Goal: Task Accomplishment & Management: Manage account settings

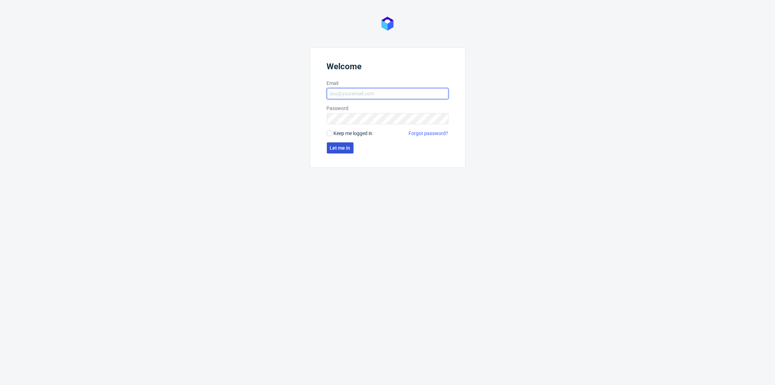
type input "[PERSON_NAME][EMAIL_ADDRESS][DOMAIN_NAME]"
click at [337, 144] on button "Let me in" at bounding box center [340, 147] width 27 height 11
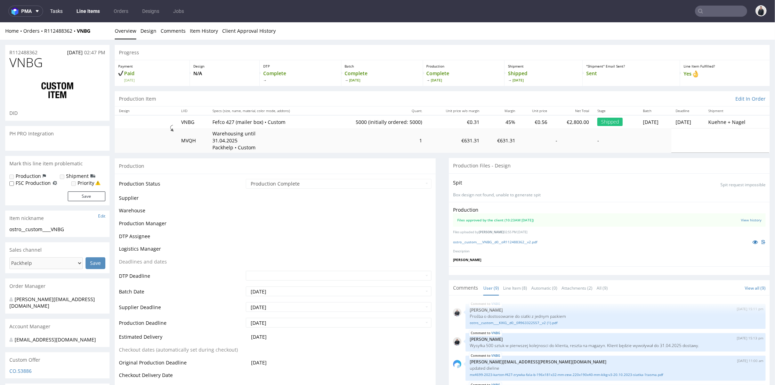
scroll to position [98, 0]
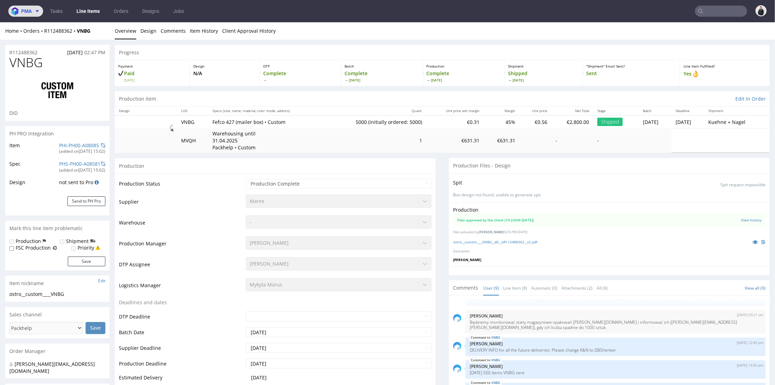
click at [32, 12] on span at bounding box center [36, 11] width 8 height 6
select select "in_progress"
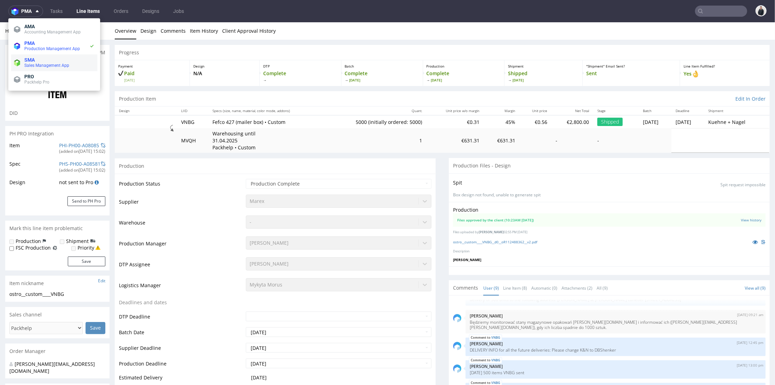
click at [53, 64] on span "Sales Management App" at bounding box center [46, 65] width 45 height 5
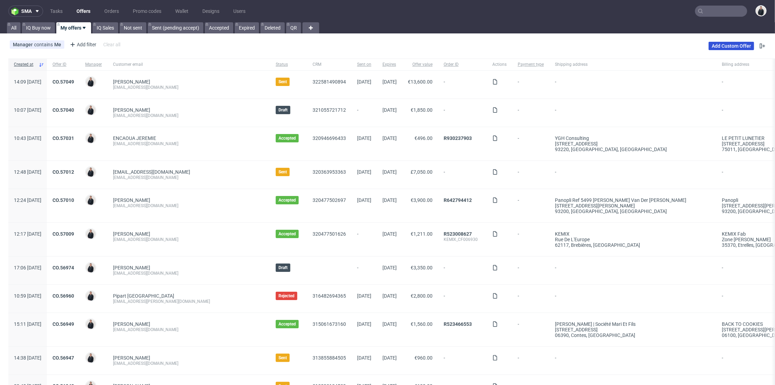
click at [722, 44] on link "Add Custom Offer" at bounding box center [732, 46] width 46 height 8
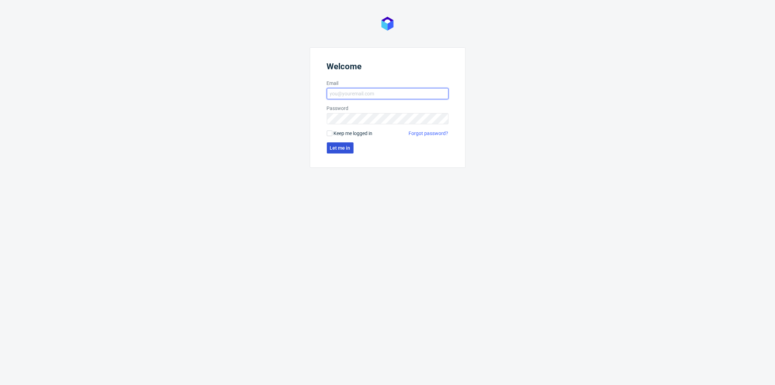
type input "[PERSON_NAME][EMAIL_ADDRESS][DOMAIN_NAME]"
click at [348, 150] on button "Let me in" at bounding box center [340, 147] width 27 height 11
click at [336, 146] on span "Let me in" at bounding box center [340, 147] width 21 height 5
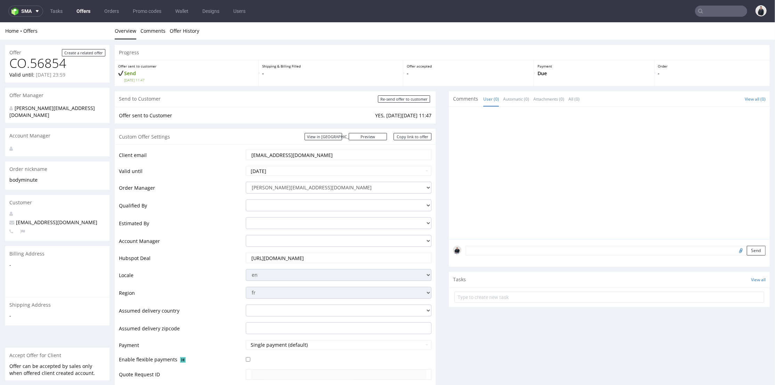
click at [708, 10] on input "text" at bounding box center [721, 11] width 52 height 11
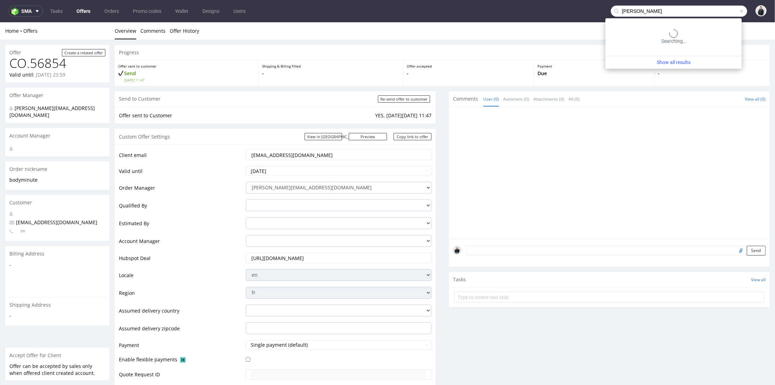
type input "viorica"
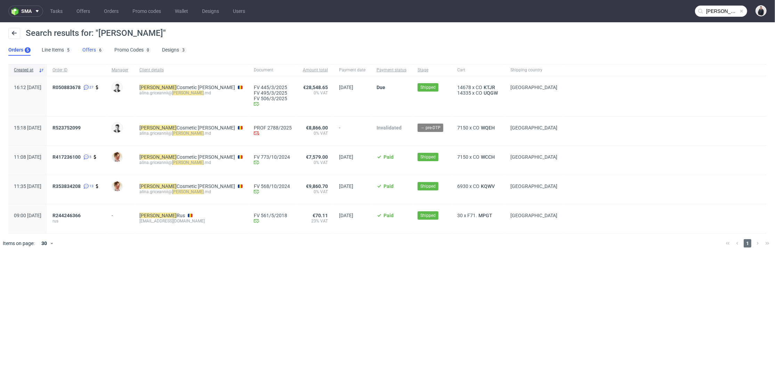
click at [87, 48] on link "Offers 6" at bounding box center [92, 50] width 21 height 11
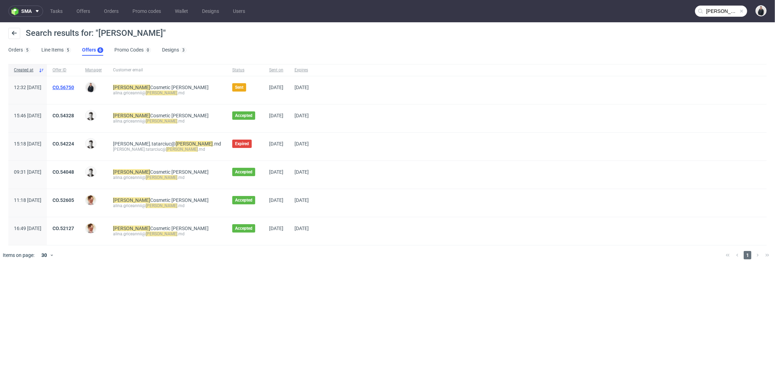
click at [74, 85] on link "CO.56750" at bounding box center [64, 88] width 22 height 6
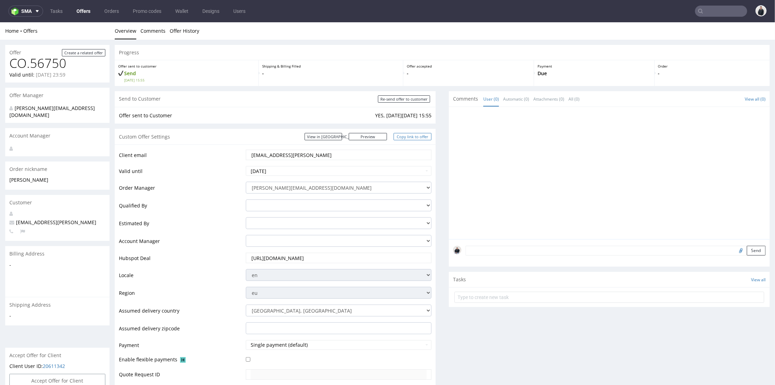
click at [407, 137] on link "Copy link to offer" at bounding box center [413, 136] width 38 height 7
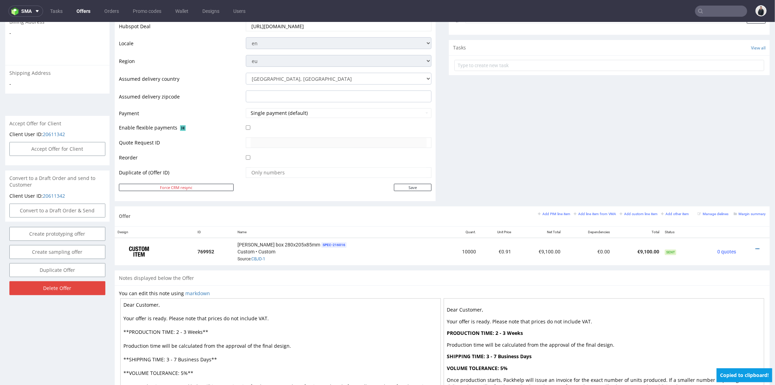
scroll to position [270, 0]
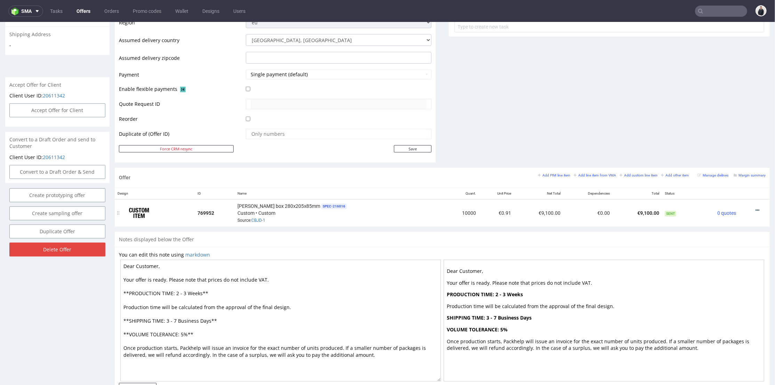
click at [756, 208] on icon at bounding box center [758, 209] width 4 height 5
click at [728, 136] on li "Edit item price" at bounding box center [723, 132] width 67 height 13
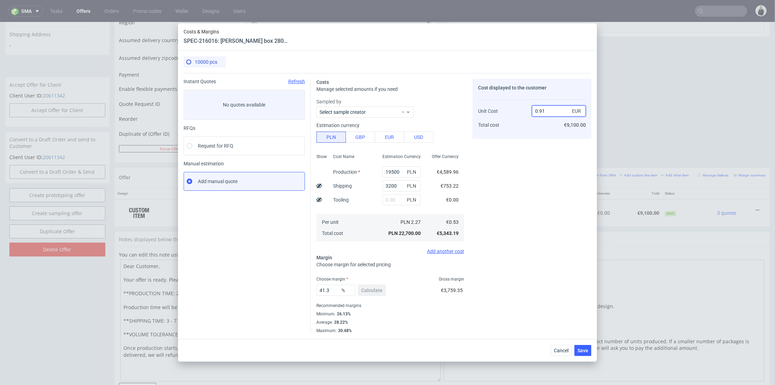
drag, startPoint x: 543, startPoint y: 112, endPoint x: 549, endPoint y: 112, distance: 6.6
click at [549, 112] on input "0.91" at bounding box center [559, 110] width 54 height 11
type input "0.90"
click at [542, 145] on div "Cost displayed to the customer Unit Cost Total cost 0.90 EUR €9,100.00" at bounding box center [532, 206] width 119 height 255
type input "41.11111111111111"
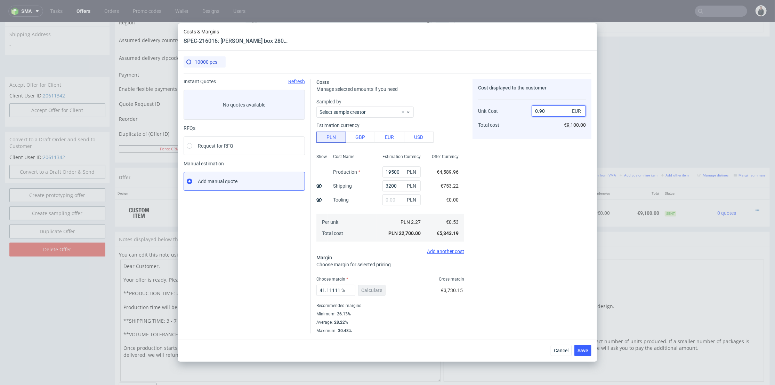
drag, startPoint x: 543, startPoint y: 111, endPoint x: 547, endPoint y: 112, distance: 4.2
click at [547, 112] on input "0.90" at bounding box center [559, 110] width 54 height 11
type input "0.91"
click at [540, 149] on div "Cost displayed to the customer Unit Cost Total cost 0.91 EUR €9,100.00" at bounding box center [532, 206] width 119 height 255
type input "41.75824175824176"
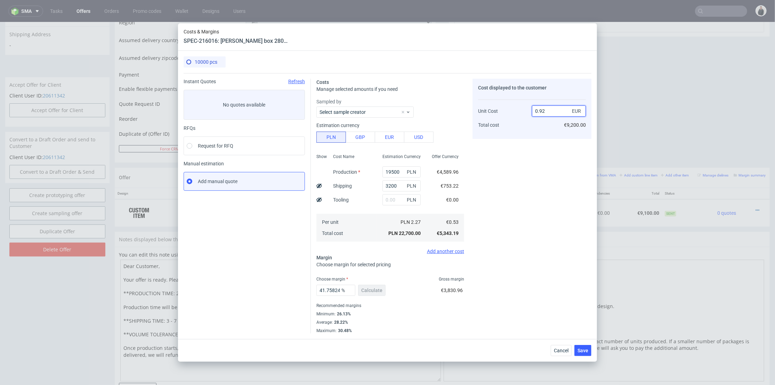
drag, startPoint x: 543, startPoint y: 111, endPoint x: 551, endPoint y: 111, distance: 8.0
click at [551, 111] on input "0.92" at bounding box center [559, 110] width 54 height 11
type input "0.90"
click at [541, 142] on div "Cost displayed to the customer Unit Cost Total cost 0.90 EUR €9,200.00" at bounding box center [532, 206] width 119 height 255
type input "41.11111111111111"
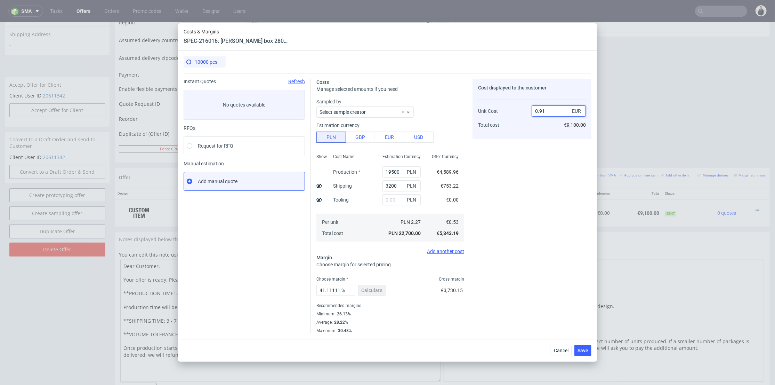
drag, startPoint x: 542, startPoint y: 110, endPoint x: 547, endPoint y: 110, distance: 5.2
click at [547, 110] on input "0.91" at bounding box center [559, 110] width 54 height 11
click at [545, 113] on input "0.91" at bounding box center [559, 110] width 54 height 11
drag, startPoint x: 540, startPoint y: 111, endPoint x: 545, endPoint y: 111, distance: 4.9
click at [545, 111] on input "0.91" at bounding box center [559, 110] width 54 height 11
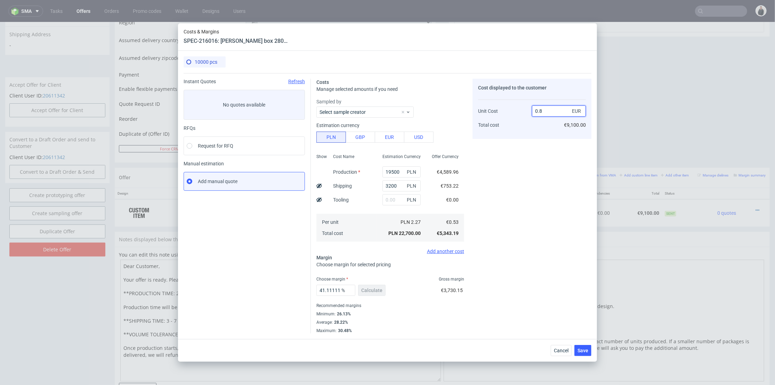
type input "0.89"
type input "40.44943820224719"
type input "0.9"
click at [539, 134] on div "Cost displayed to the customer Unit Cost Total cost 0.9 EUR €9,000.00" at bounding box center [532, 109] width 119 height 60
click at [576, 351] on button "Save" at bounding box center [583, 350] width 17 height 11
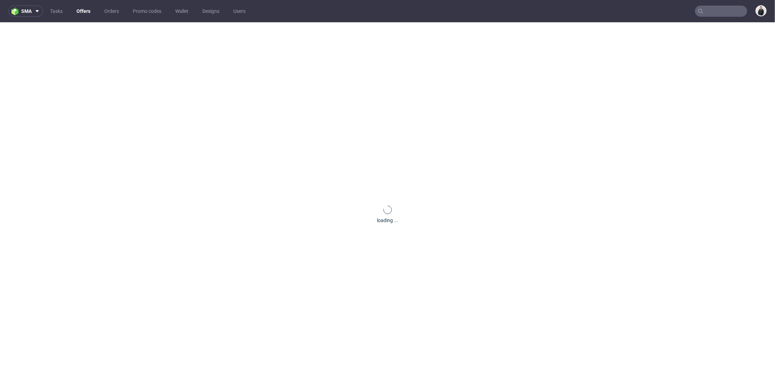
scroll to position [0, 0]
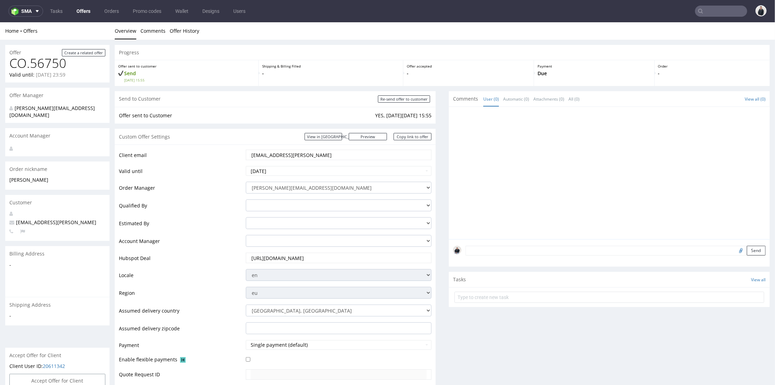
click at [719, 18] on nav "sma Tasks Offers Orders Promo codes Wallet Designs Users" at bounding box center [387, 11] width 775 height 22
click at [716, 13] on input "text" at bounding box center [721, 11] width 52 height 11
paste input "[PERSON_NAME][EMAIL_ADDRESS][DOMAIN_NAME]"
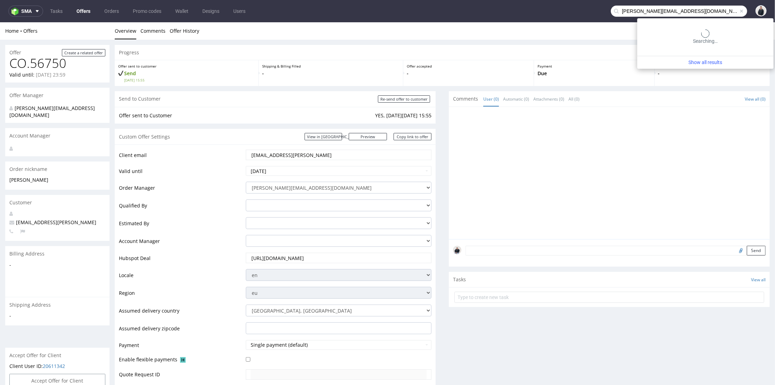
type input "[PERSON_NAME][EMAIL_ADDRESS][DOMAIN_NAME]"
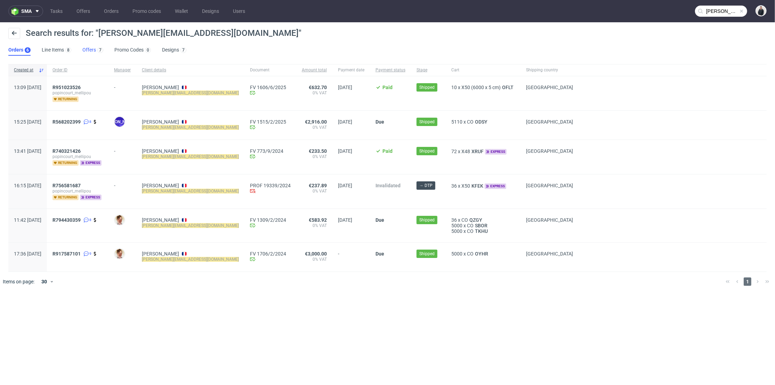
click at [94, 50] on link "Offers 7" at bounding box center [92, 50] width 21 height 11
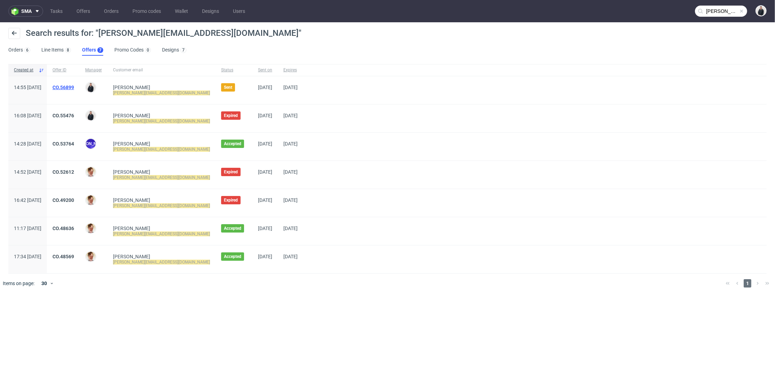
click at [74, 88] on link "CO.56899" at bounding box center [64, 88] width 22 height 6
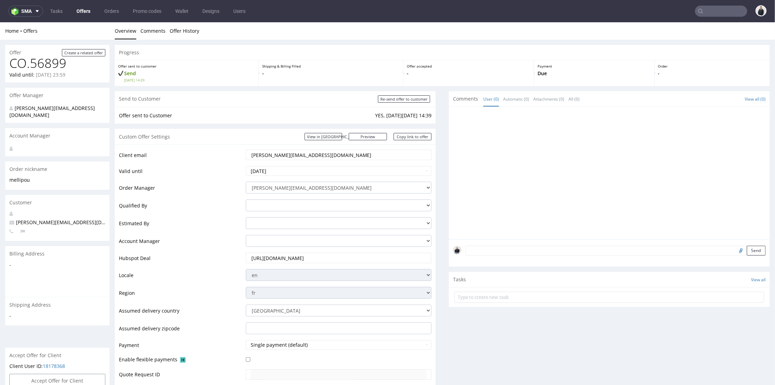
drag, startPoint x: 305, startPoint y: 155, endPoint x: 265, endPoint y: 153, distance: 40.0
click at [265, 153] on input "[PERSON_NAME][EMAIL_ADDRESS][DOMAIN_NAME]" at bounding box center [339, 155] width 176 height 10
click at [318, 155] on input "marie@mellipou.com" at bounding box center [339, 155] width 176 height 10
drag, startPoint x: 318, startPoint y: 154, endPoint x: 229, endPoint y: 152, distance: 88.7
click at [229, 152] on tr "Client email marie@mellipou.com" at bounding box center [275, 156] width 313 height 16
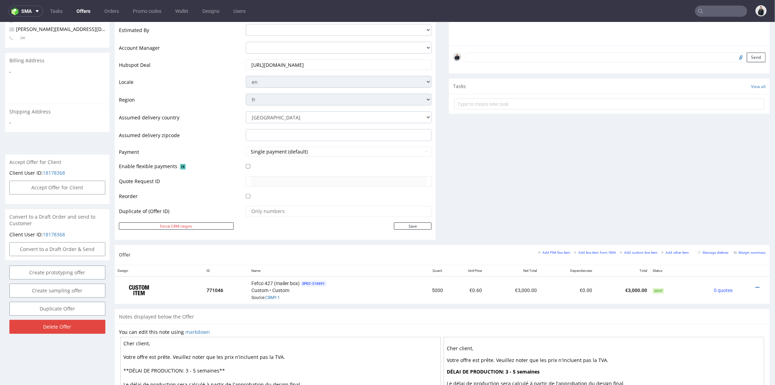
scroll to position [232, 0]
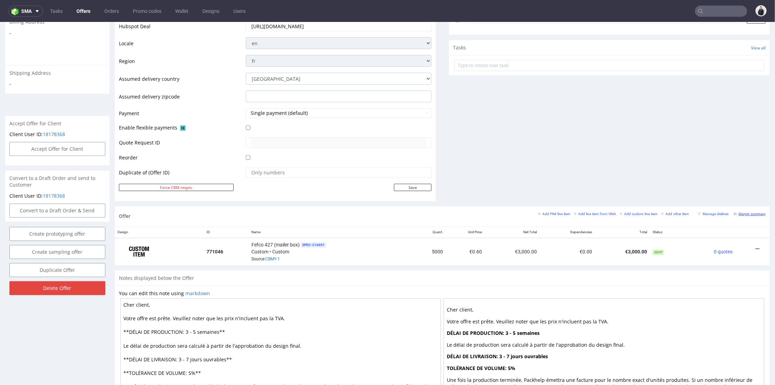
click at [742, 212] on small "Margin summary" at bounding box center [750, 213] width 32 height 4
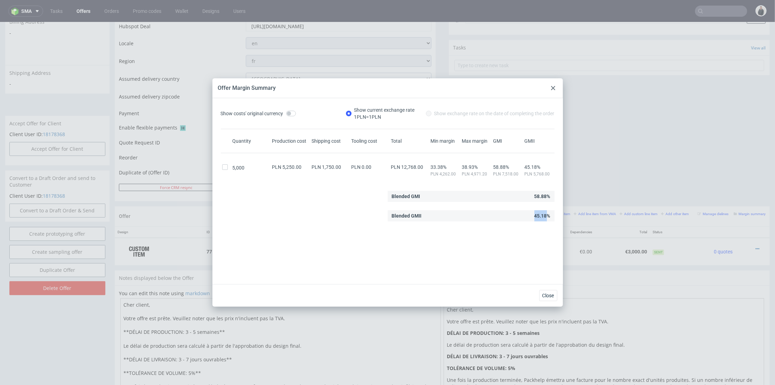
drag, startPoint x: 529, startPoint y: 214, endPoint x: 541, endPoint y: 215, distance: 12.2
click at [541, 215] on div "Blended GMII 45.18%" at bounding box center [471, 215] width 167 height 11
copy div "45.18"
click at [549, 85] on div at bounding box center [553, 88] width 8 height 8
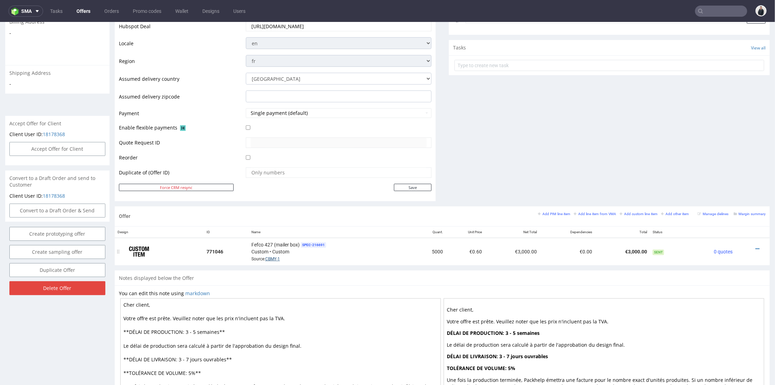
click at [273, 257] on link "CBMY-1" at bounding box center [272, 258] width 15 height 5
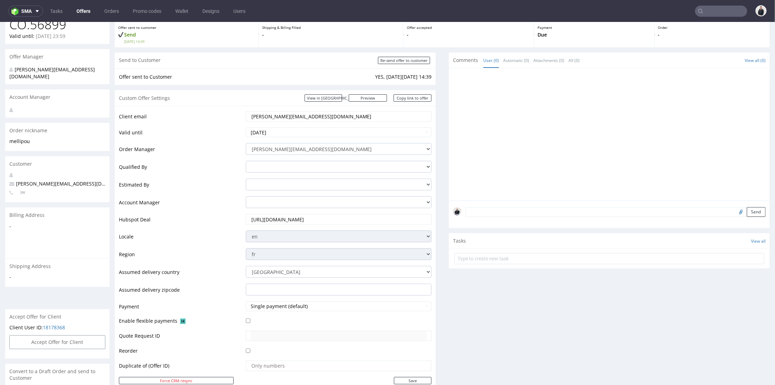
click at [82, 11] on link "Offers" at bounding box center [83, 11] width 22 height 11
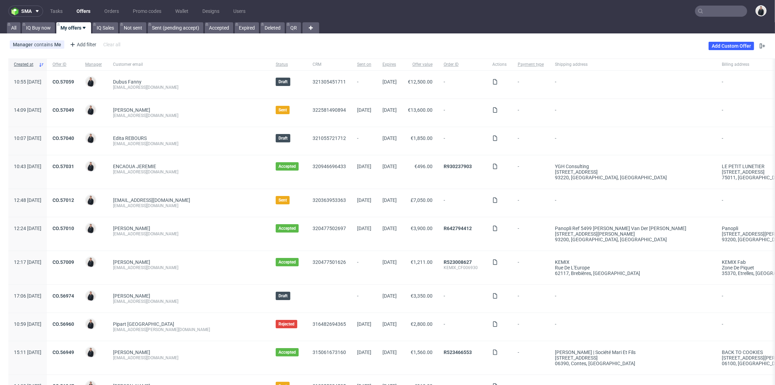
click at [196, 211] on div "chelsie@blondieskitchen.co.uk chelsie@blondieskitchen.co.uk" at bounding box center [188, 203] width 163 height 28
drag, startPoint x: 195, startPoint y: 207, endPoint x: 134, endPoint y: 207, distance: 61.6
click at [135, 208] on div "chelsie@blondieskitchen.co.uk" at bounding box center [189, 206] width 152 height 6
drag, startPoint x: 134, startPoint y: 207, endPoint x: 139, endPoint y: 206, distance: 5.3
click at [134, 207] on div "chelsie@blondieskitchen.co.uk chelsie@blondieskitchen.co.uk" at bounding box center [188, 203] width 163 height 28
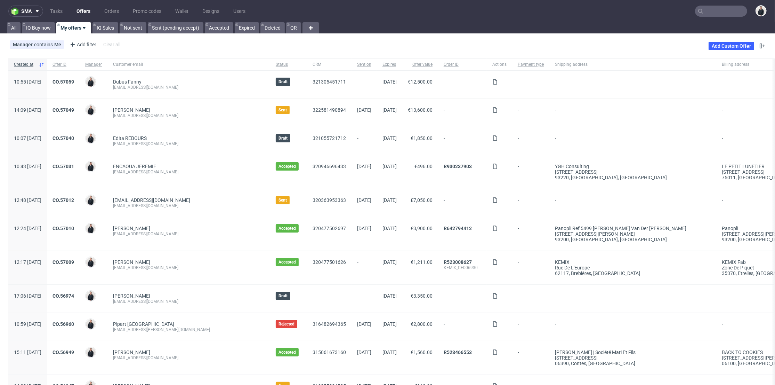
click at [203, 203] on div "[EMAIL_ADDRESS][DOMAIN_NAME]" at bounding box center [189, 206] width 152 height 6
drag, startPoint x: 200, startPoint y: 205, endPoint x: 134, endPoint y: 206, distance: 66.1
click at [131, 206] on div "chelsie@blondieskitchen.co.uk chelsie@blondieskitchen.co.uk" at bounding box center [188, 203] width 163 height 28
click at [154, 208] on div "chelsie@blondieskitchen.co.uk chelsie@blondieskitchen.co.uk" at bounding box center [188, 203] width 163 height 28
drag, startPoint x: 188, startPoint y: 207, endPoint x: 132, endPoint y: 208, distance: 55.6
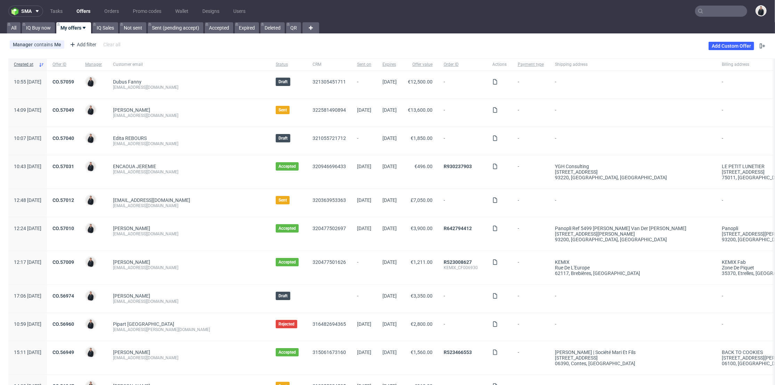
click at [132, 208] on div "chelsie@blondieskitchen.co.uk chelsie@blondieskitchen.co.uk" at bounding box center [188, 203] width 163 height 28
click at [208, 201] on div "[EMAIL_ADDRESS][DOMAIN_NAME]" at bounding box center [189, 200] width 152 height 6
drag, startPoint x: 193, startPoint y: 207, endPoint x: 143, endPoint y: 208, distance: 50.8
click at [143, 208] on div "chelsie@blondieskitchen.co.uk" at bounding box center [189, 206] width 152 height 6
click at [190, 206] on div "chelsie@blondieskitchen.co.uk" at bounding box center [189, 206] width 152 height 6
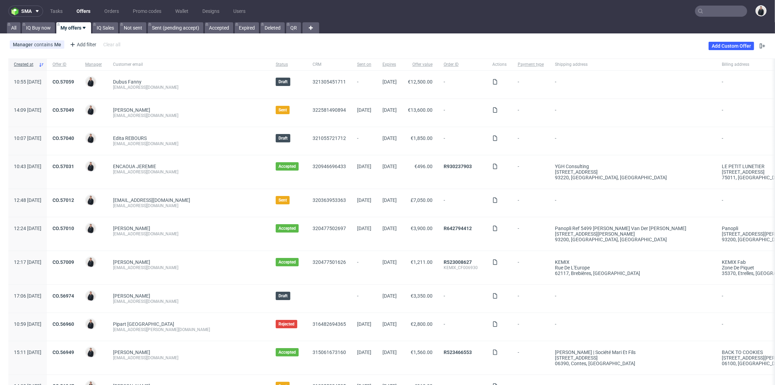
drag, startPoint x: 201, startPoint y: 206, endPoint x: 130, endPoint y: 212, distance: 71.9
click at [129, 212] on div "chelsie@blondieskitchen.co.uk chelsie@blondieskitchen.co.uk" at bounding box center [188, 203] width 163 height 28
click at [143, 208] on div "chelsie@blondieskitchen.co.uk" at bounding box center [189, 206] width 152 height 6
click at [712, 14] on input "text" at bounding box center [721, 11] width 52 height 11
paste input "dermaceutic.com"
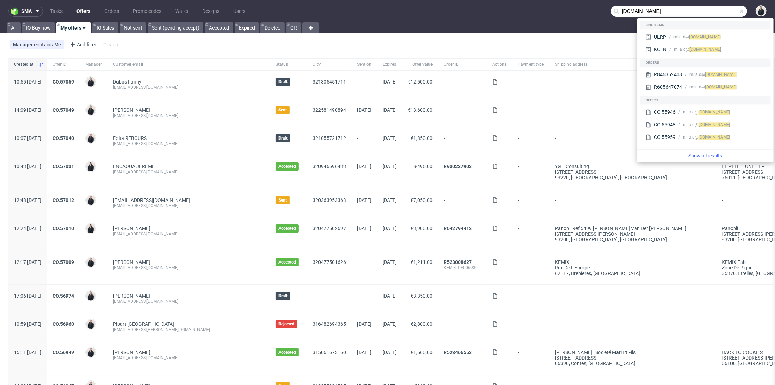
type input "dermaceutic.com"
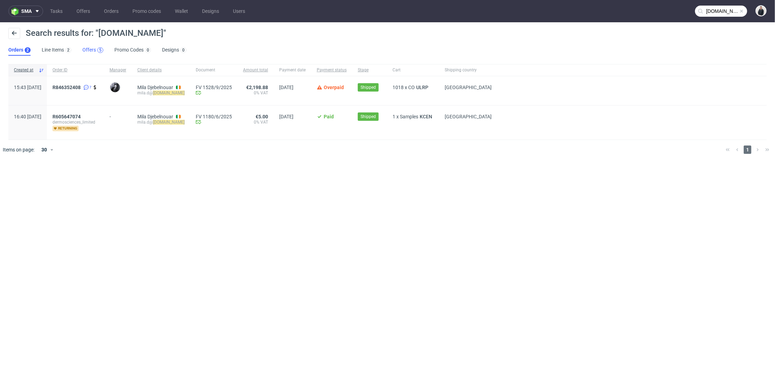
click at [99, 50] on div "5" at bounding box center [100, 50] width 2 height 5
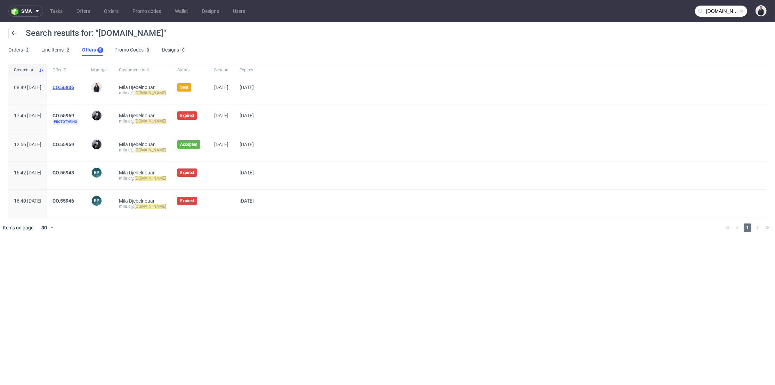
click at [74, 86] on link "CO.56836" at bounding box center [64, 88] width 22 height 6
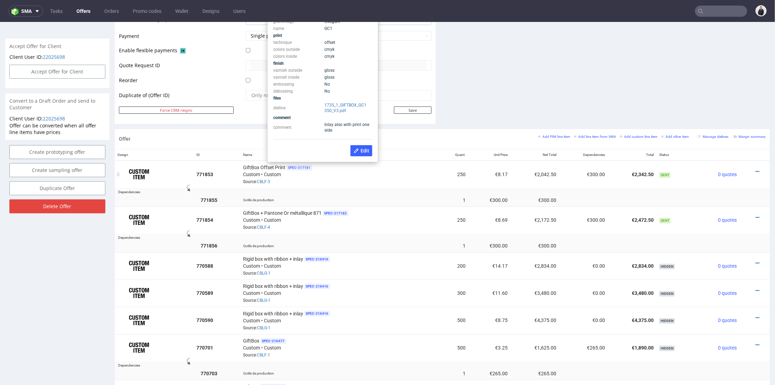
scroll to position [270, 0]
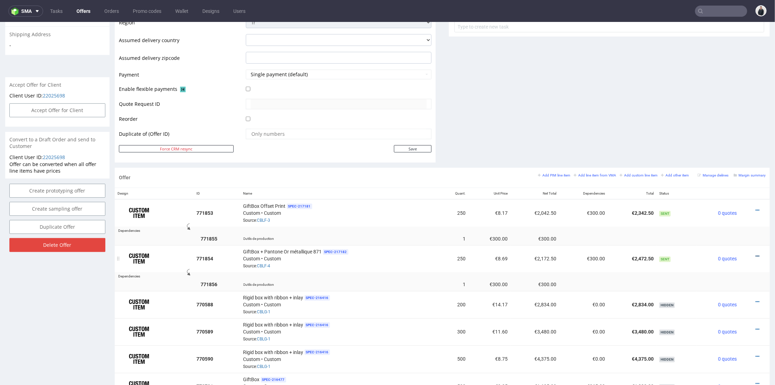
click at [756, 253] on icon at bounding box center [758, 255] width 4 height 5
click at [725, 178] on span "Edit item price" at bounding box center [726, 177] width 56 height 7
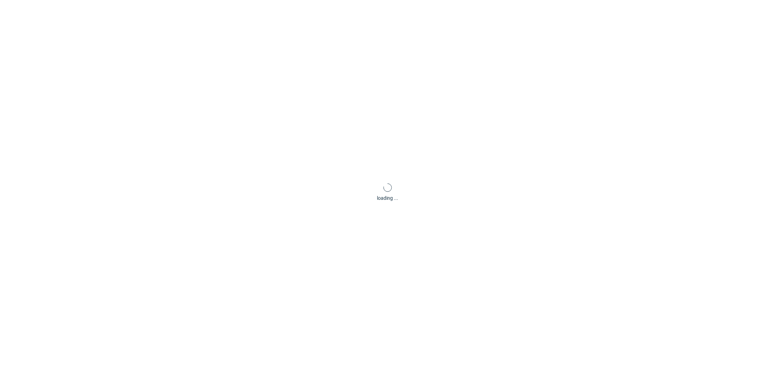
type input "8.69"
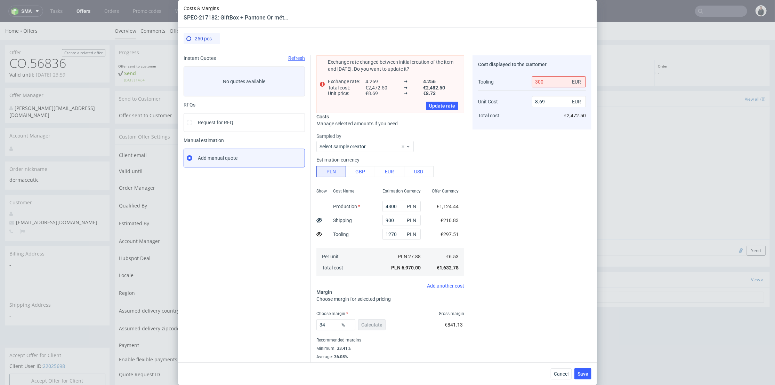
click at [539, 187] on div "Cost displayed to the customer Tooling Unit Cost Total cost 300 EUR 8.69 EUR €2…" at bounding box center [532, 211] width 119 height 312
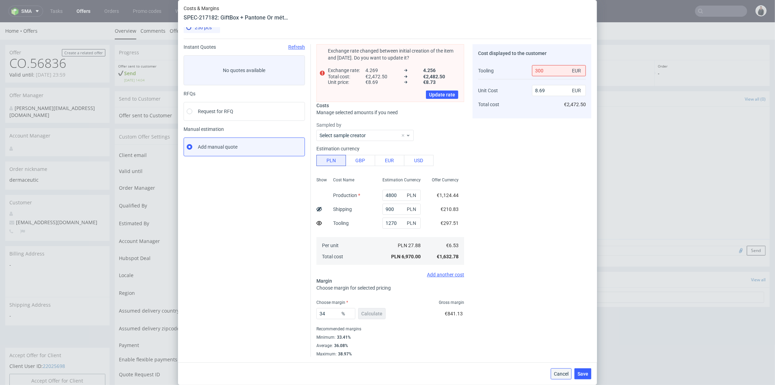
click at [558, 376] on button "Cancel" at bounding box center [561, 373] width 21 height 11
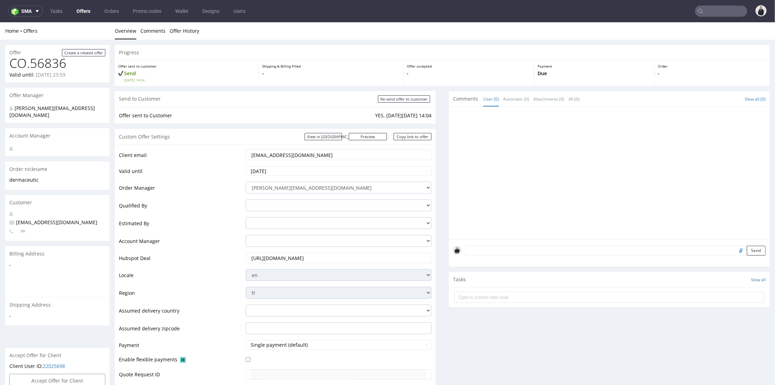
scroll to position [232, 0]
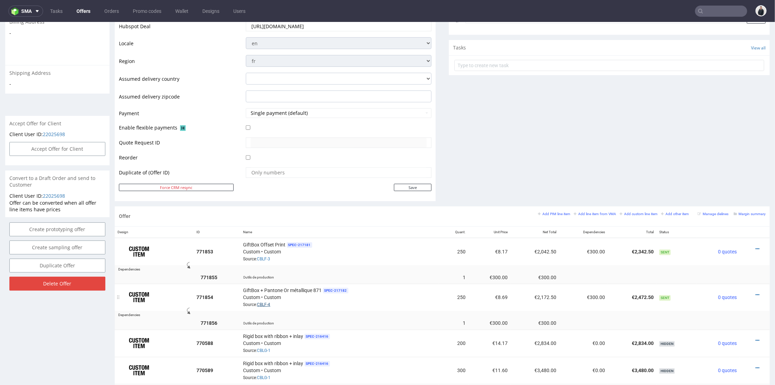
click at [268, 302] on link "CBLF-4" at bounding box center [263, 304] width 13 height 5
click at [756, 292] on icon at bounding box center [758, 294] width 4 height 5
click at [728, 218] on span "Edit item price" at bounding box center [726, 215] width 56 height 7
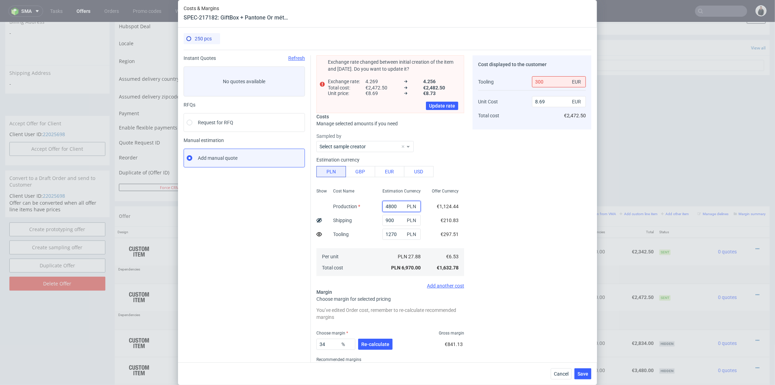
click at [383, 205] on input "4800" at bounding box center [402, 206] width 38 height 11
type input "4000"
type input "7.56"
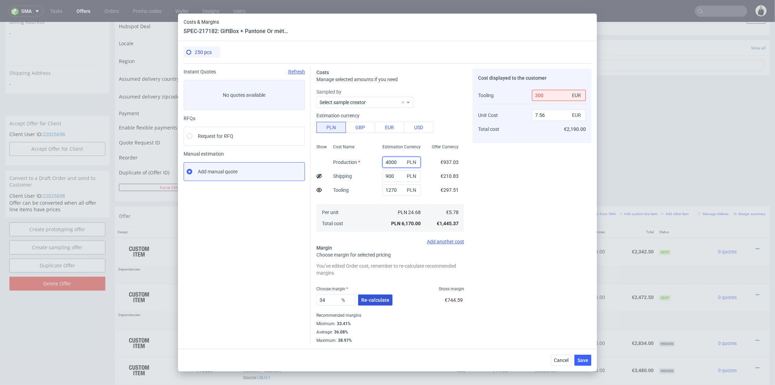
type input "4000"
click at [381, 300] on span "Re-calculate" at bounding box center [375, 299] width 28 height 5
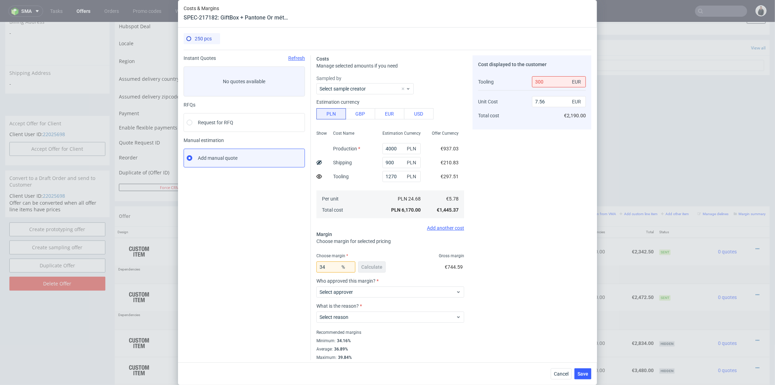
scroll to position [3, 0]
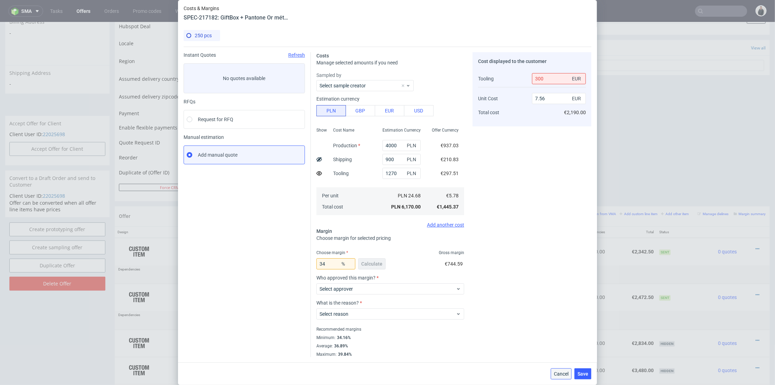
click at [563, 375] on span "Cancel" at bounding box center [561, 373] width 15 height 5
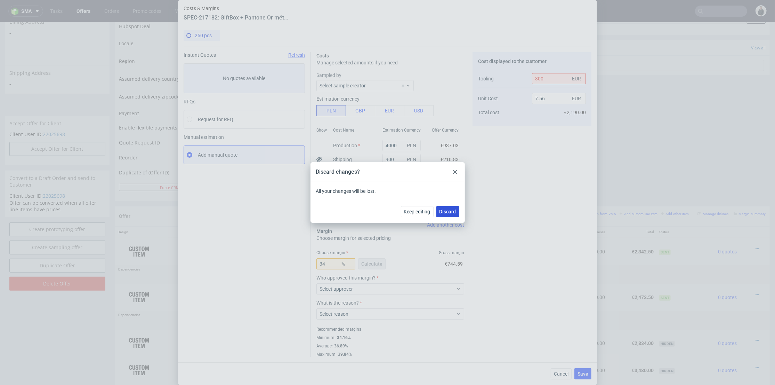
click at [445, 206] on button "Discard" at bounding box center [447, 211] width 23 height 11
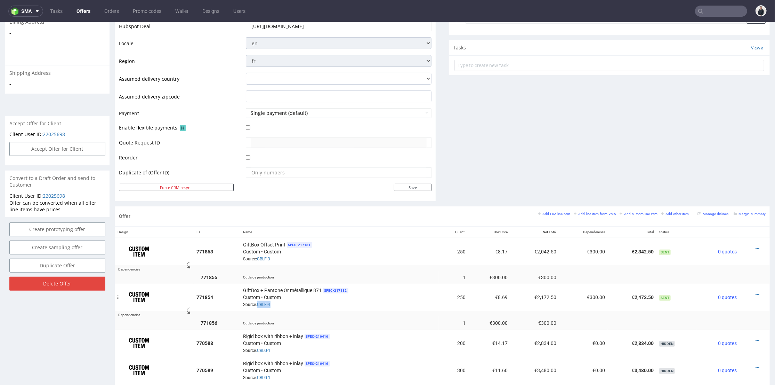
drag, startPoint x: 275, startPoint y: 303, endPoint x: 263, endPoint y: 281, distance: 24.8
click at [257, 302] on div "GiftBox + Pantone Or métallique 871 SPEC- 217182 Custom • Custom Source: CBLF-4" at bounding box center [339, 297] width 193 height 22
copy link "CBLF-4"
click at [427, 265] on td at bounding box center [482, 268] width 576 height 6
click at [749, 292] on div at bounding box center [752, 294] width 21 height 7
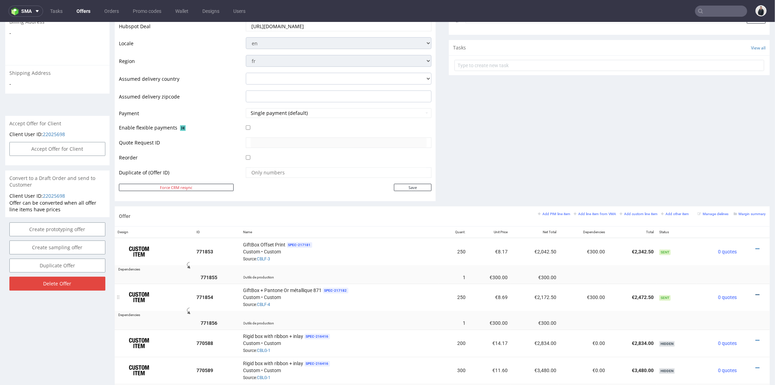
click at [756, 292] on icon at bounding box center [758, 294] width 4 height 5
click at [730, 219] on li "Edit item price" at bounding box center [723, 216] width 67 height 13
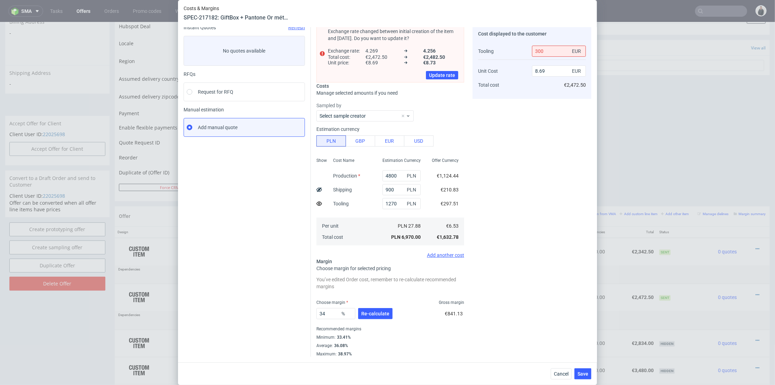
scroll to position [0, 0]
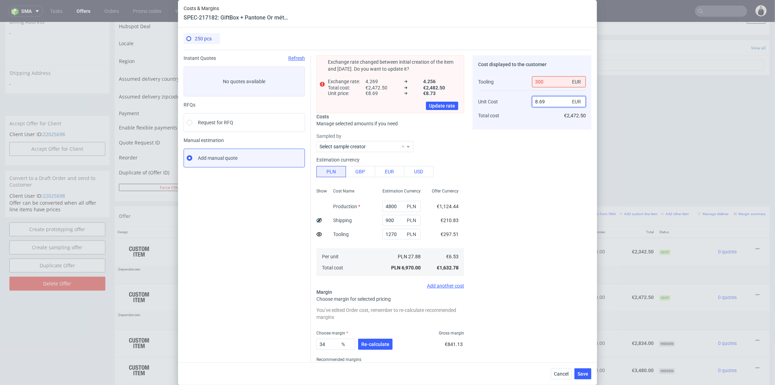
click at [532, 101] on input "8.69" at bounding box center [559, 101] width 54 height 11
type input "6.69"
click at [530, 180] on div "Cost displayed to the customer Tooling Unit Cost Total cost 300 EUR 6.69 EUR €2…" at bounding box center [532, 221] width 119 height 332
type input "17.23700887198986"
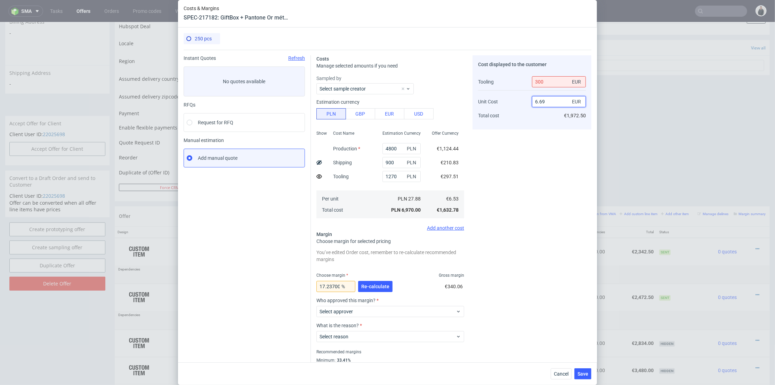
click at [532, 99] on input "6.69" at bounding box center [559, 101] width 54 height 11
type input "8.69"
click at [521, 169] on div "Cost displayed to the customer Tooling Unit Cost Total cost 300 EUR 8.69 EUR €1…" at bounding box center [532, 217] width 119 height 324
type input "33.9737108190091"
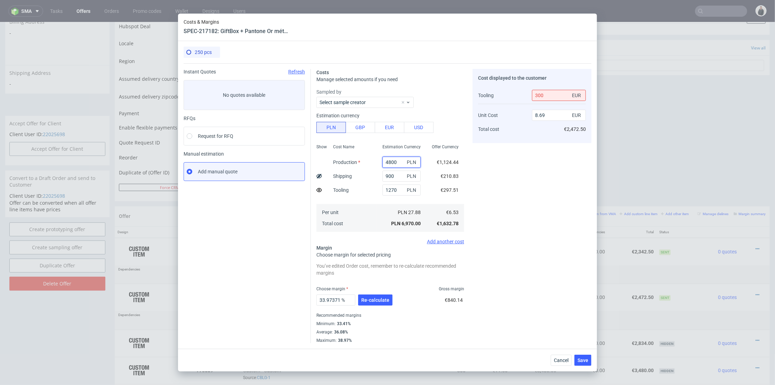
drag, startPoint x: 385, startPoint y: 161, endPoint x: 378, endPoint y: 161, distance: 6.6
click at [383, 161] on input "4800" at bounding box center [402, 161] width 38 height 11
click at [384, 161] on input "4800" at bounding box center [402, 161] width 38 height 11
click at [383, 161] on input "4800" at bounding box center [402, 161] width 38 height 11
type input "3800"
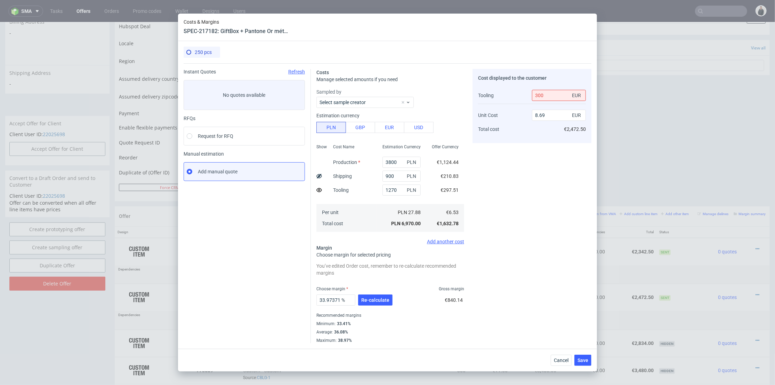
click at [503, 172] on div "Cost displayed to the customer Tooling Unit Cost Total cost 300 EUR 8.69 EUR €2…" at bounding box center [532, 206] width 119 height 274
type input "7.27"
click at [383, 162] on input "3800" at bounding box center [402, 161] width 38 height 11
type input "2800"
click at [506, 163] on div "Cost displayed to the customer Tooling Unit Cost Total cost 300 EUR 7.27 EUR €2…" at bounding box center [532, 206] width 119 height 274
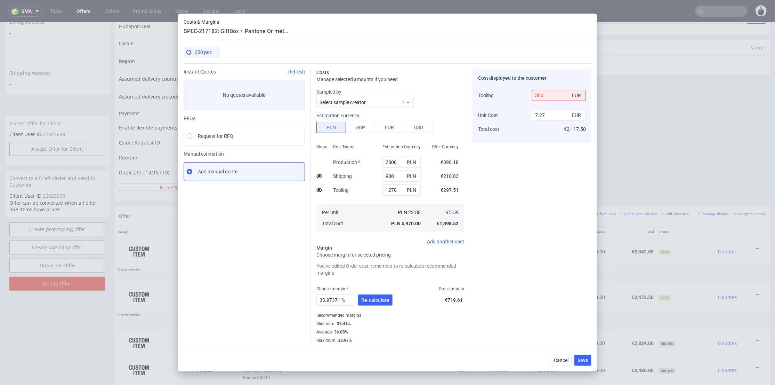
type input "5.85"
click at [383, 161] on input "2800" at bounding box center [402, 161] width 38 height 11
type input "3800"
click at [388, 157] on input "3800" at bounding box center [402, 161] width 38 height 11
type input "7.27"
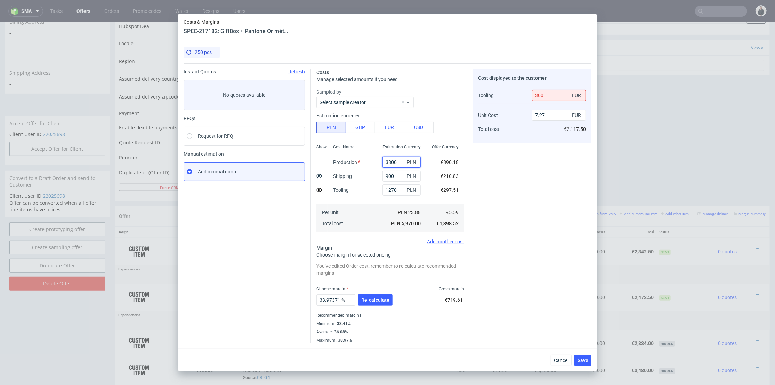
click at [384, 160] on input "3800" at bounding box center [402, 161] width 38 height 11
type input "3500"
type input "6.84"
type input "3500"
click at [383, 296] on button "Re-calculate" at bounding box center [375, 299] width 34 height 11
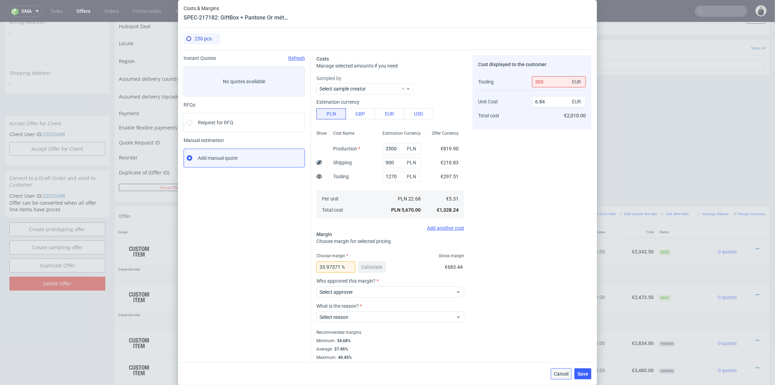
click at [569, 371] on span "Cancel" at bounding box center [561, 373] width 15 height 5
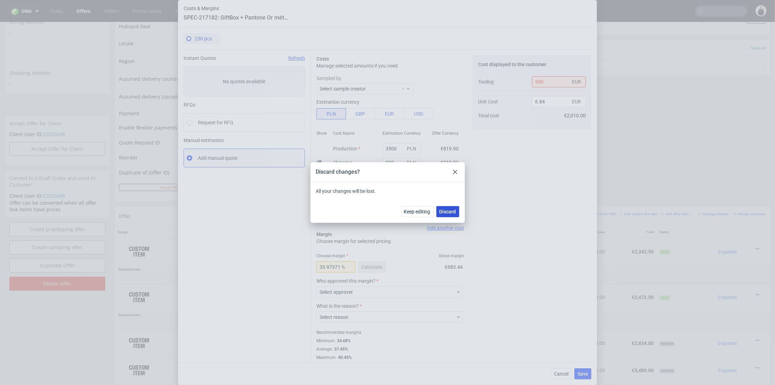
drag, startPoint x: 454, startPoint y: 210, endPoint x: 454, endPoint y: 188, distance: 21.9
click at [454, 210] on span "Discard" at bounding box center [448, 211] width 17 height 5
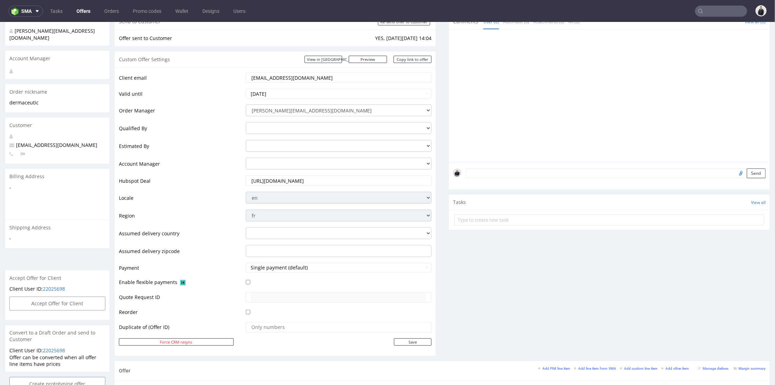
scroll to position [39, 0]
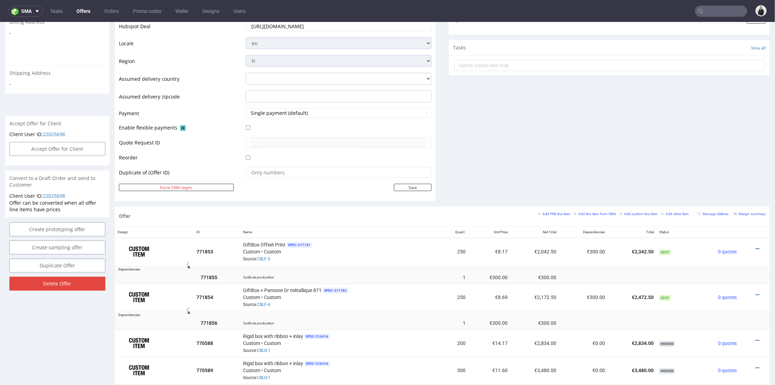
click at [536, 149] on div "Comments User (0) Automatic (0) Attachments (0) All (0) View all (0) Send Tasks…" at bounding box center [609, 32] width 321 height 347
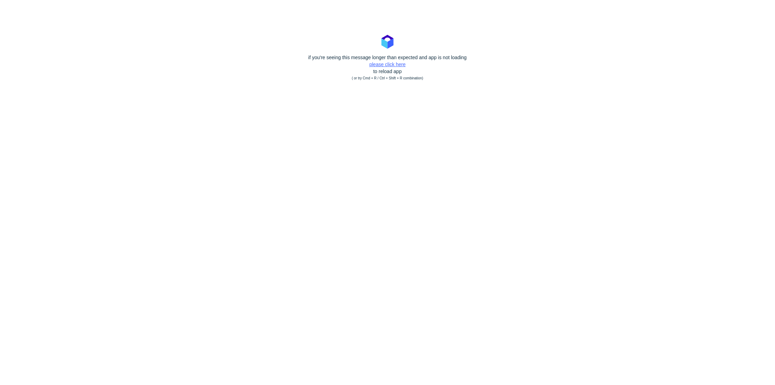
click at [392, 66] on link "please click here" at bounding box center [387, 65] width 36 height 6
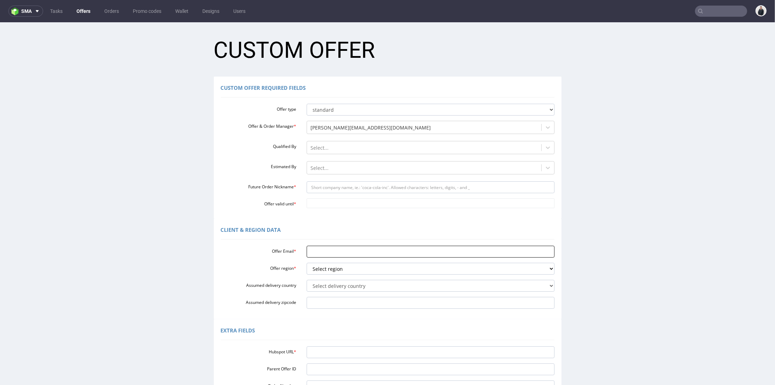
click at [332, 247] on input "Offer Email *" at bounding box center [431, 251] width 248 height 12
paste input "fanny.dubus@restaurant-made.fr"
drag, startPoint x: 334, startPoint y: 251, endPoint x: 365, endPoint y: 248, distance: 31.8
click at [368, 250] on input "fanny.dubus@restaurant-made.fr" at bounding box center [431, 251] width 248 height 12
type input "fanny.dubus@restaurant-made.fr"
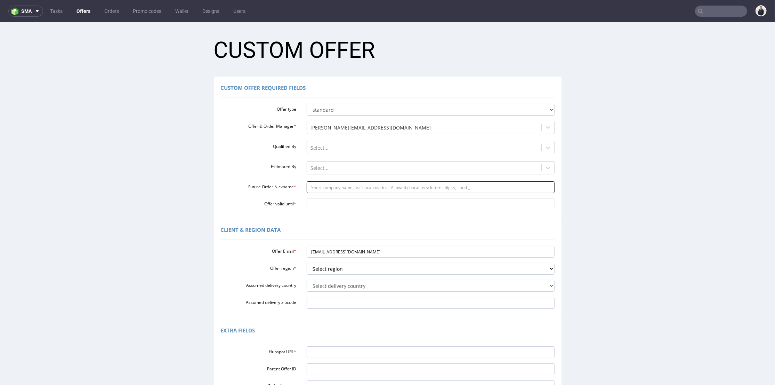
drag, startPoint x: 354, startPoint y: 188, endPoint x: 344, endPoint y: 194, distance: 11.4
click at [354, 188] on input "Future Order Nickname *" at bounding box center [431, 187] width 248 height 12
paste input "restaurant-made"
type input "restaurant-made"
click at [337, 200] on input "Offer valid until *" at bounding box center [431, 203] width 248 height 10
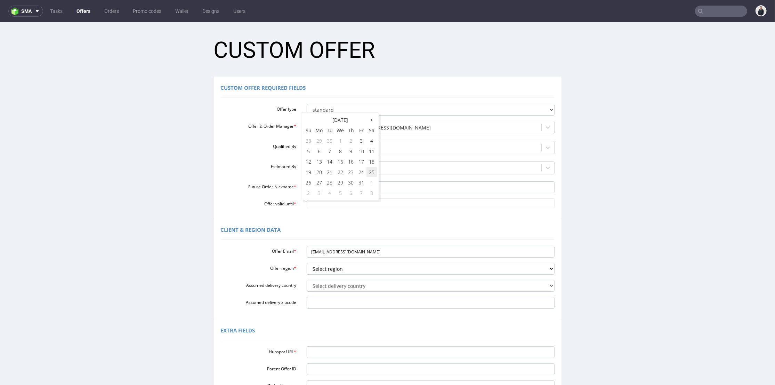
click at [371, 172] on td "25" at bounding box center [372, 171] width 10 height 10
type input "2025-10-25"
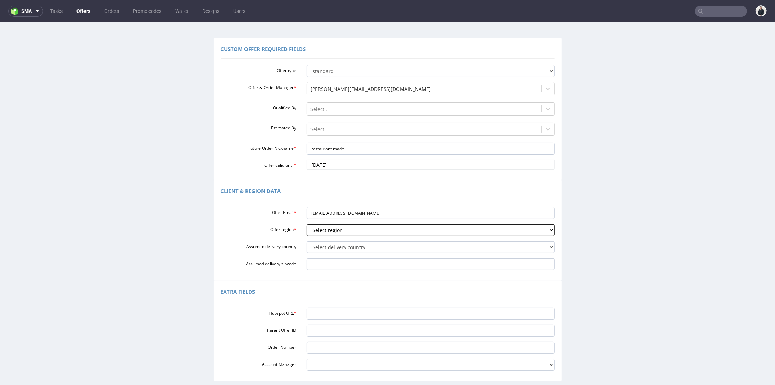
click at [338, 227] on select "Select region eu gb de pl cz fr it es" at bounding box center [431, 230] width 248 height 12
click at [338, 230] on select "Select region eu gb de pl cz fr it es" at bounding box center [431, 230] width 248 height 12
select select "fr"
click at [307, 224] on select "Select region eu gb de pl cz fr it es" at bounding box center [431, 230] width 248 height 12
click at [323, 314] on input "Hubspot URL *" at bounding box center [431, 313] width 248 height 12
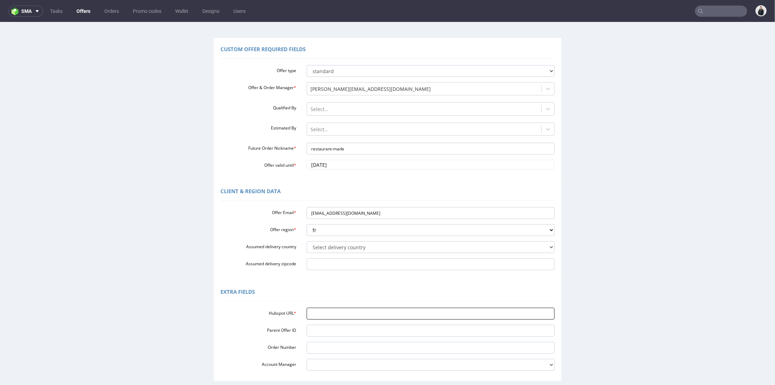
paste input "https://app-eu1.hubspot.com/contacts/25600958/record/0-3/321305451711"
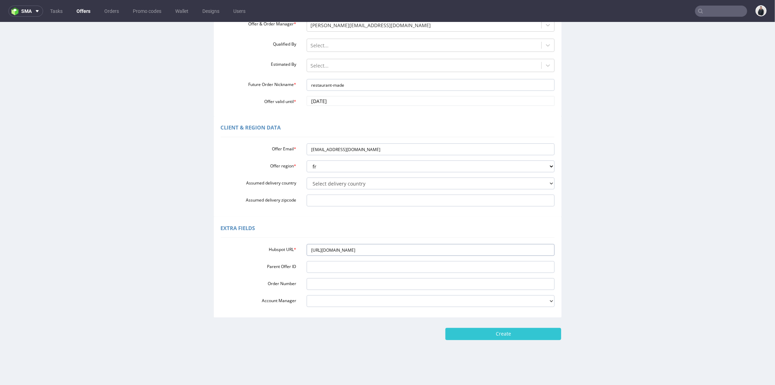
scroll to position [2, 0]
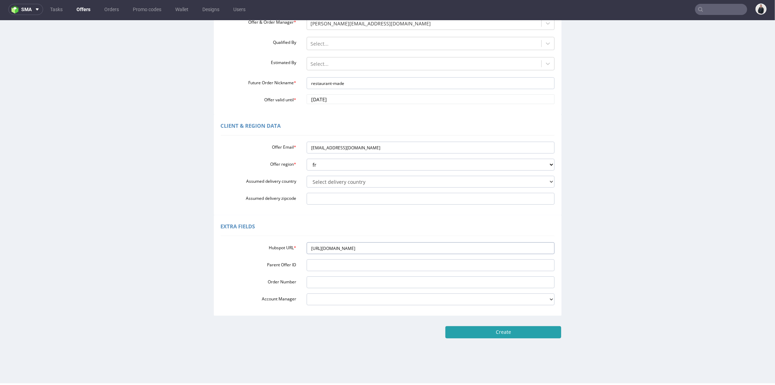
type input "https://app-eu1.hubspot.com/contacts/25600958/record/0-3/321305451711"
click at [497, 333] on input "Create" at bounding box center [503, 332] width 116 height 12
type input "Please wait..."
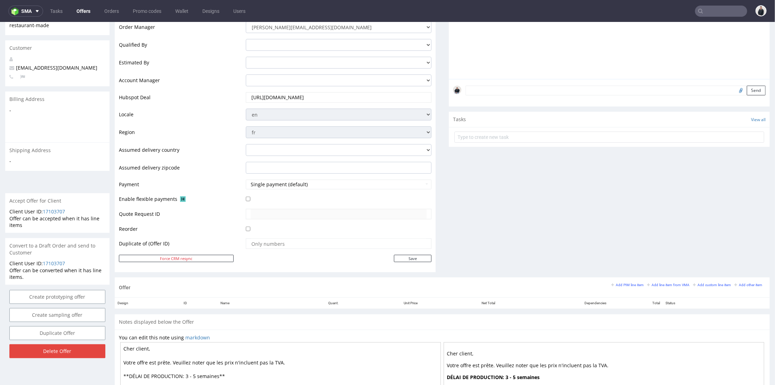
scroll to position [232, 0]
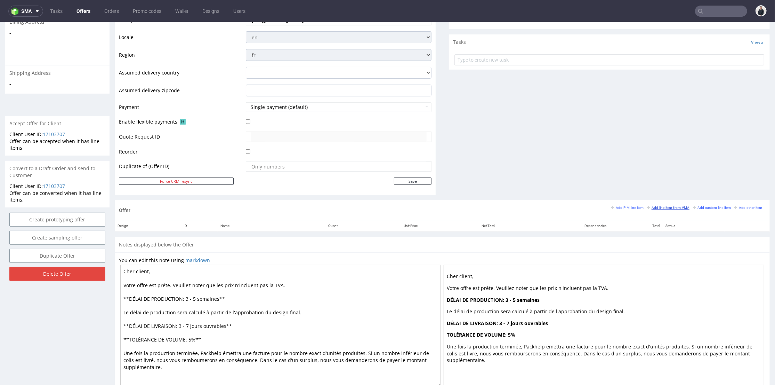
click at [673, 207] on small "Add line item from VMA" at bounding box center [668, 207] width 42 height 4
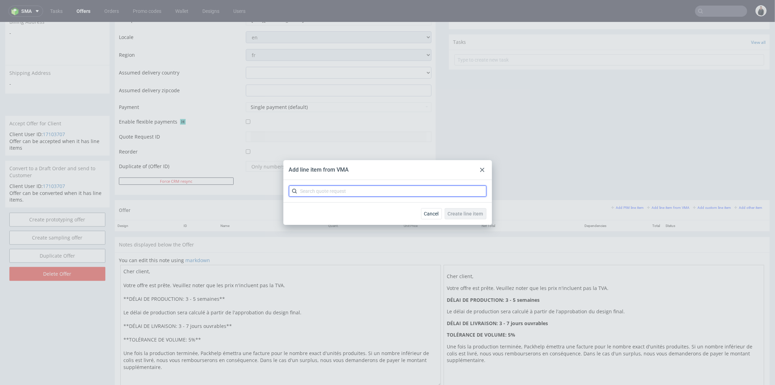
click at [339, 191] on input "text" at bounding box center [388, 190] width 198 height 11
drag, startPoint x: 326, startPoint y: 190, endPoint x: 308, endPoint y: 191, distance: 17.7
click at [308, 191] on input "cbqw" at bounding box center [388, 190] width 198 height 11
type input "cbqe"
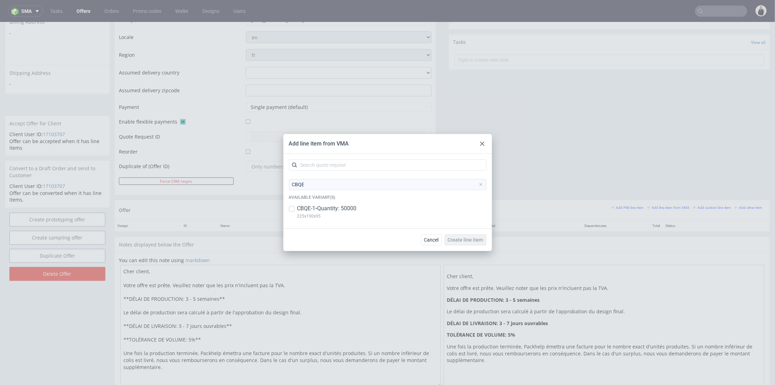
drag, startPoint x: 317, startPoint y: 210, endPoint x: 400, endPoint y: 229, distance: 85.3
click at [317, 210] on p "CBQE-1 • Quantity: 50000" at bounding box center [326, 208] width 59 height 8
checkbox input "true"
click at [466, 239] on span "Create line item" at bounding box center [465, 239] width 35 height 5
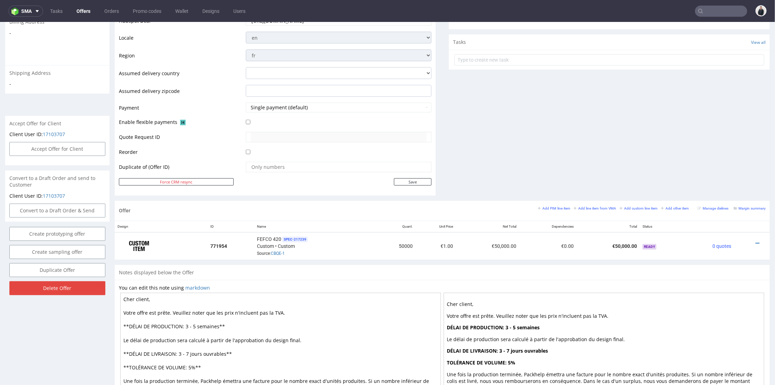
scroll to position [270, 0]
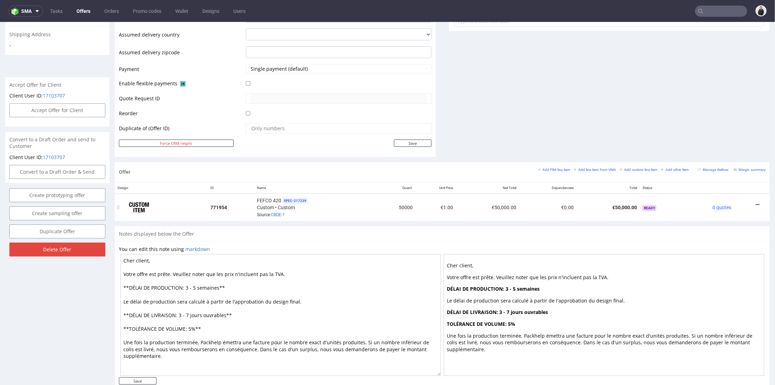
click at [756, 202] on icon at bounding box center [758, 204] width 4 height 5
drag, startPoint x: 719, startPoint y: 126, endPoint x: 609, endPoint y: 135, distance: 110.3
click at [719, 126] on span "Edit item price" at bounding box center [726, 126] width 56 height 7
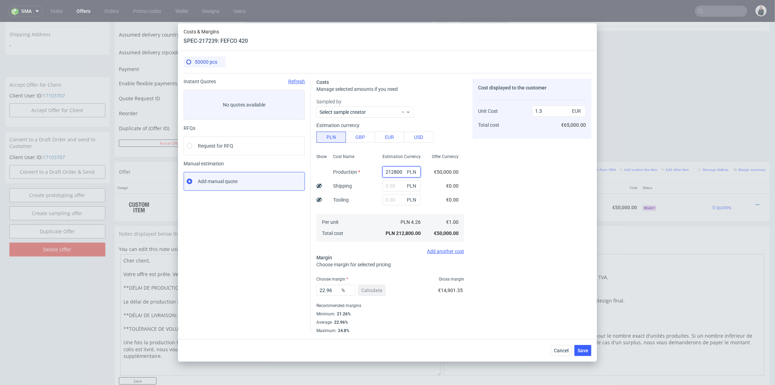
click at [390, 169] on input "212800" at bounding box center [402, 171] width 38 height 11
paste input "95"
type input "29500"
type input "0.18"
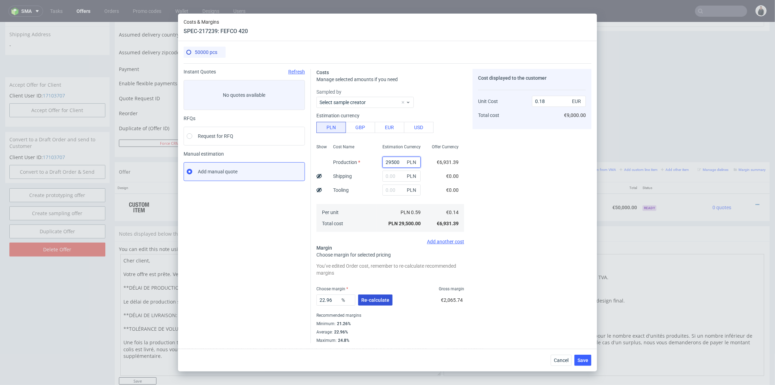
type input "29500"
click at [374, 299] on span "Re-calculate" at bounding box center [375, 299] width 28 height 5
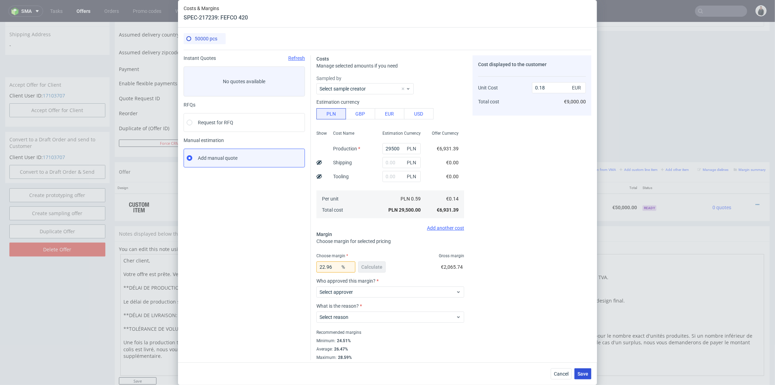
click at [591, 369] on button "Save" at bounding box center [583, 373] width 17 height 11
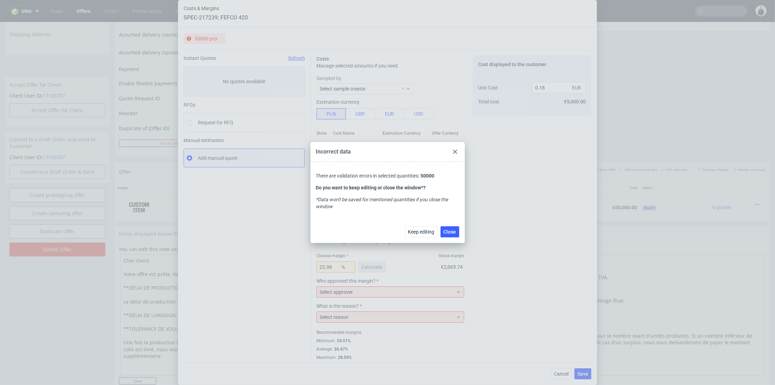
drag, startPoint x: 457, startPoint y: 149, endPoint x: 425, endPoint y: 182, distance: 45.8
click at [457, 149] on div at bounding box center [455, 151] width 8 height 8
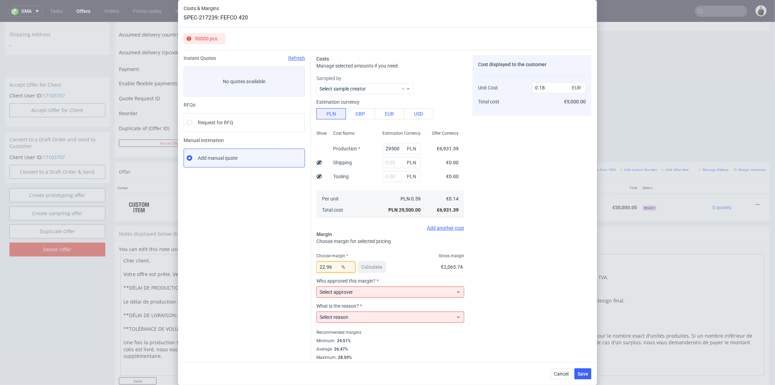
drag, startPoint x: 323, startPoint y: 268, endPoint x: 289, endPoint y: 267, distance: 34.4
click at [289, 267] on div "Instant Quotes Refresh No quotes available RFQs Request for RFQ Manual estimati…" at bounding box center [388, 205] width 408 height 310
type input "2"
type input "0.14"
type input "26"
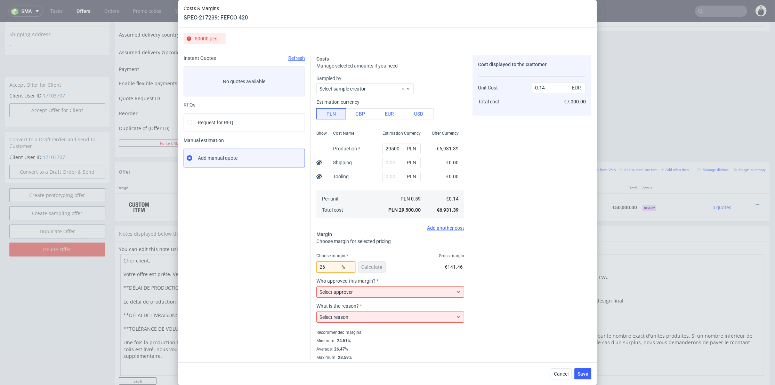
type input "0.19"
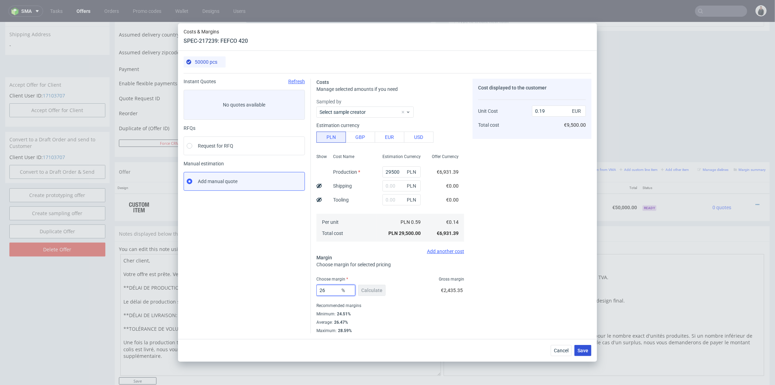
type input "26"
click at [585, 354] on button "Save" at bounding box center [583, 350] width 17 height 11
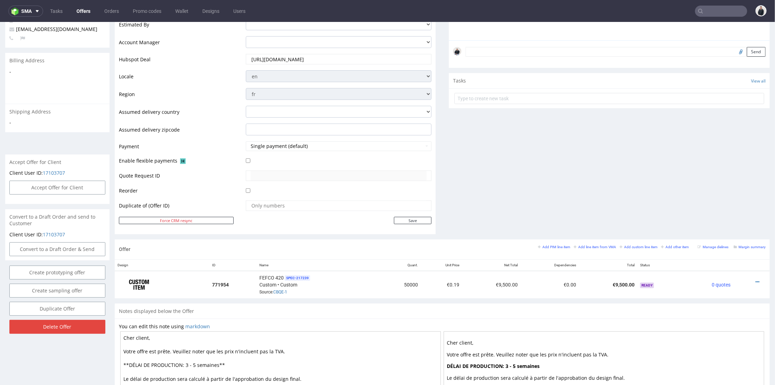
scroll to position [232, 0]
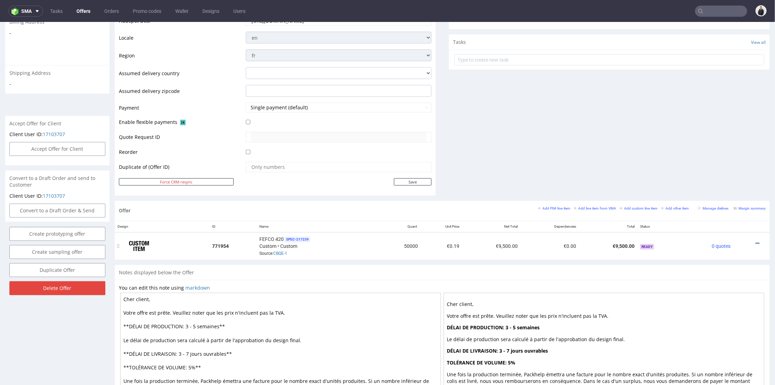
click at [756, 242] on icon at bounding box center [758, 242] width 4 height 5
click at [708, 166] on span "Edit item price" at bounding box center [726, 165] width 56 height 7
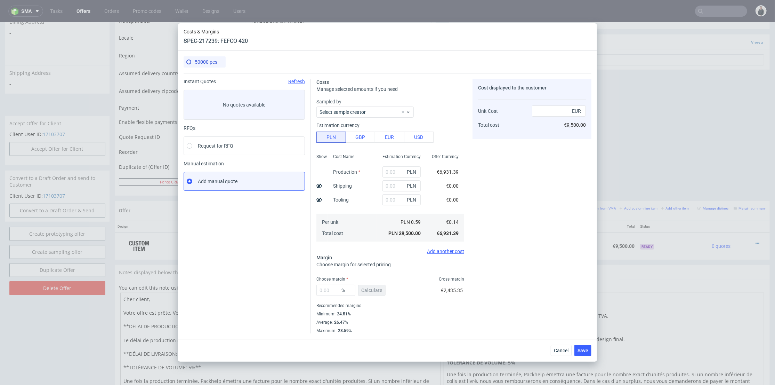
type input "29500"
type input "26"
type input "0.19"
click at [389, 180] on div "PLN" at bounding box center [402, 185] width 38 height 11
click at [389, 182] on input "text" at bounding box center [402, 185] width 38 height 11
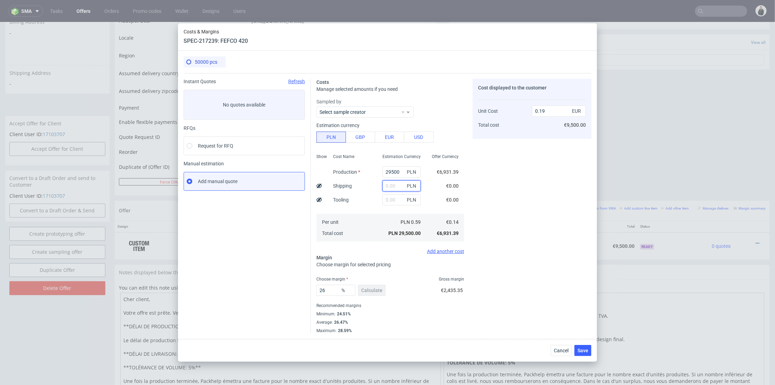
paste input "8,500.00"
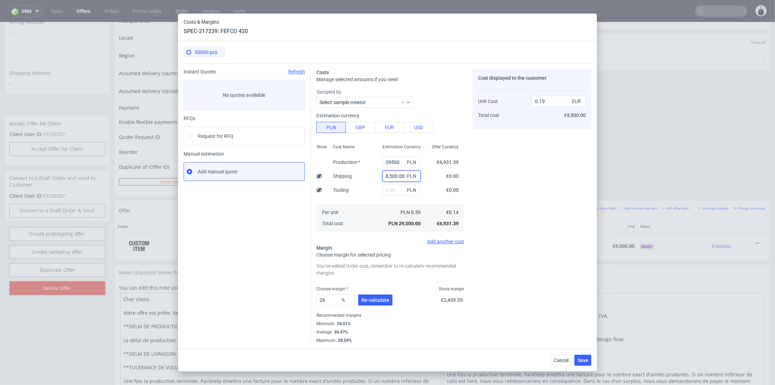
click at [385, 173] on input "8,500.00" at bounding box center [402, 175] width 38 height 11
type input "8500"
type input "0.24"
type input "8500"
click at [532, 183] on div "Cost displayed to the customer Unit Cost Total cost 0.24 EUR €12,000.00" at bounding box center [532, 206] width 119 height 274
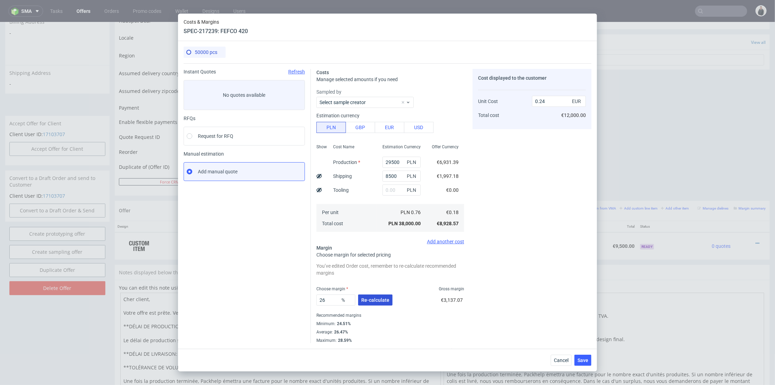
click at [381, 297] on span "Re-calculate" at bounding box center [375, 299] width 28 height 5
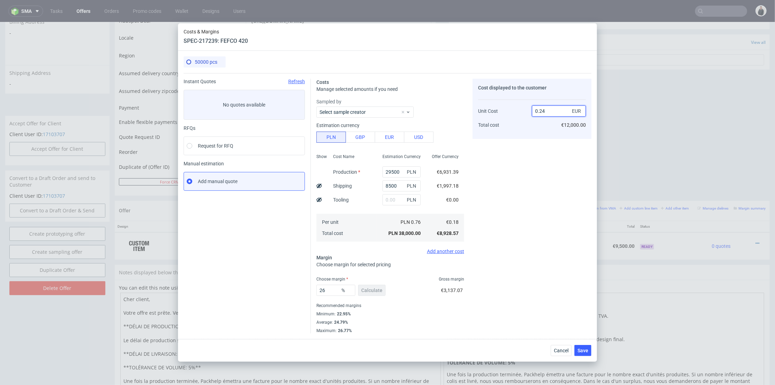
drag, startPoint x: 543, startPoint y: 109, endPoint x: 553, endPoint y: 112, distance: 10.5
click at [551, 111] on input "0.24" at bounding box center [559, 110] width 54 height 11
type input "0.25"
click at [514, 164] on div "Cost displayed to the customer Unit Cost Total cost 0.25 EUR €12,000.00" at bounding box center [532, 206] width 119 height 255
type input "28.000000000000004"
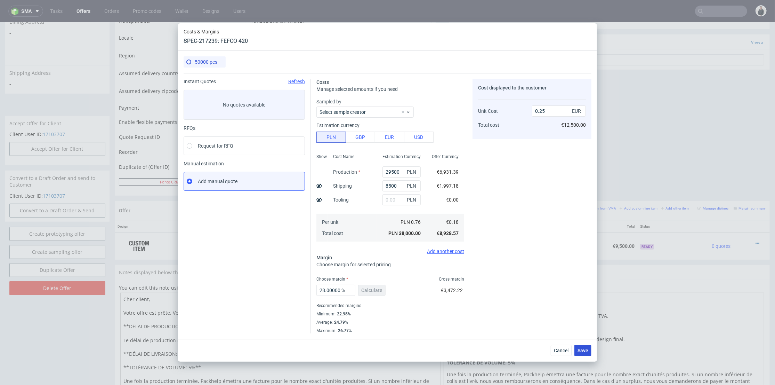
click at [585, 348] on span "Save" at bounding box center [583, 350] width 11 height 5
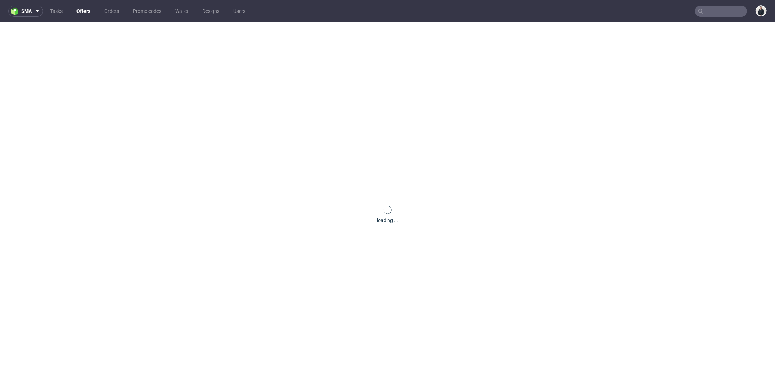
scroll to position [0, 0]
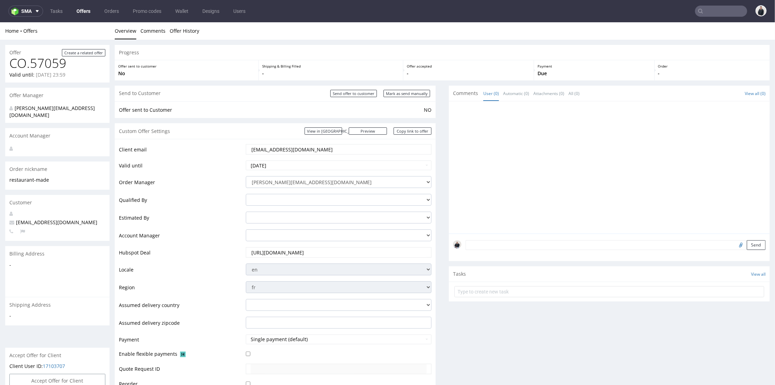
click at [595, 144] on div at bounding box center [611, 169] width 317 height 128
click at [710, 8] on input "text" at bounding box center [721, 11] width 52 height 11
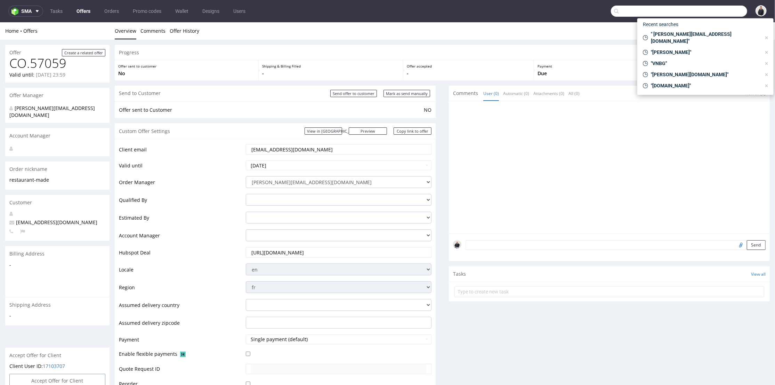
paste input "justamazingbv.com"
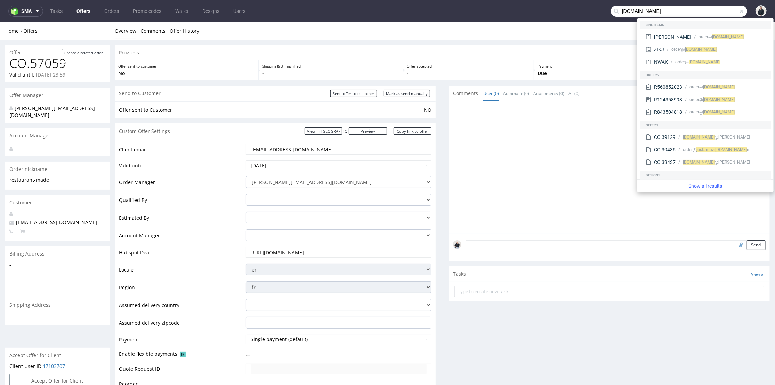
type input "justamazingbv.com"
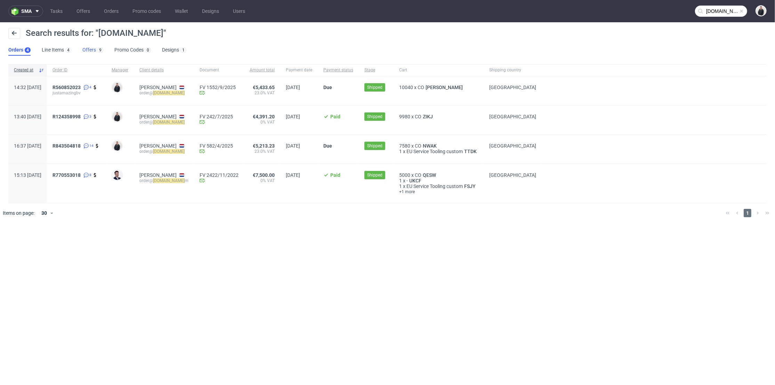
click at [95, 50] on link "Offers 9" at bounding box center [92, 50] width 21 height 11
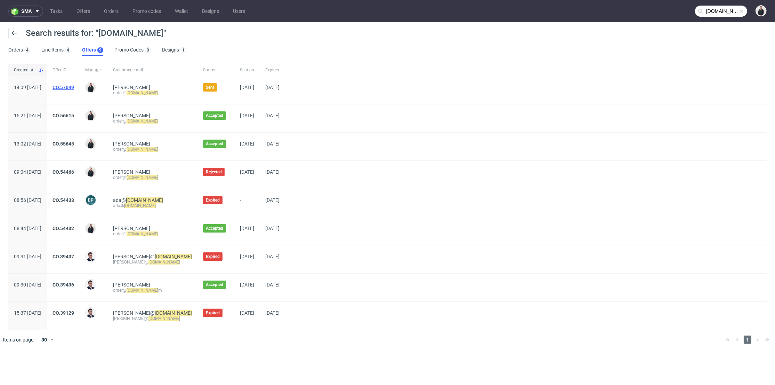
click at [74, 86] on link "CO.57049" at bounding box center [64, 88] width 22 height 6
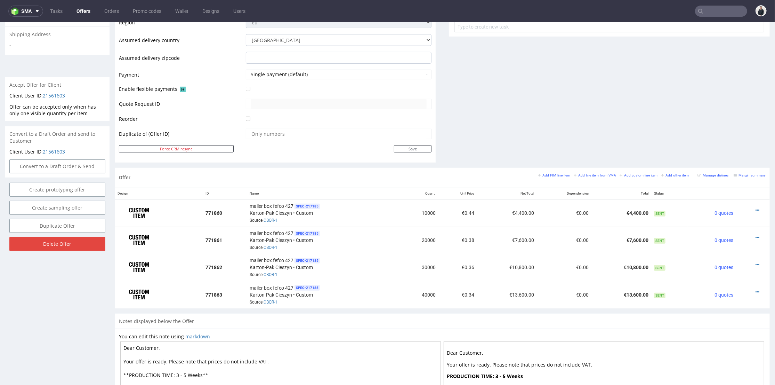
scroll to position [154, 0]
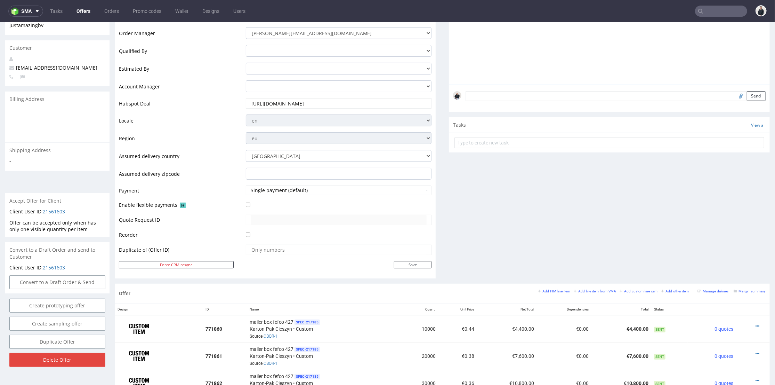
click at [727, 17] on nav "sma Tasks Offers Orders Promo codes Wallet Designs Users" at bounding box center [387, 11] width 775 height 22
click at [721, 13] on input "text" at bounding box center [721, 11] width 52 height 11
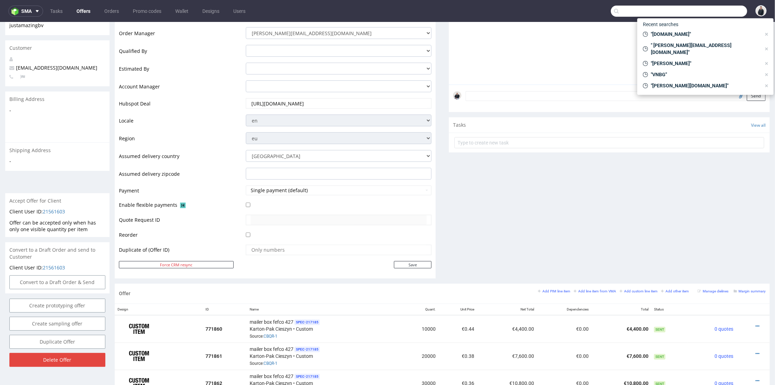
paste input "naimlayachi53@gmail.com"
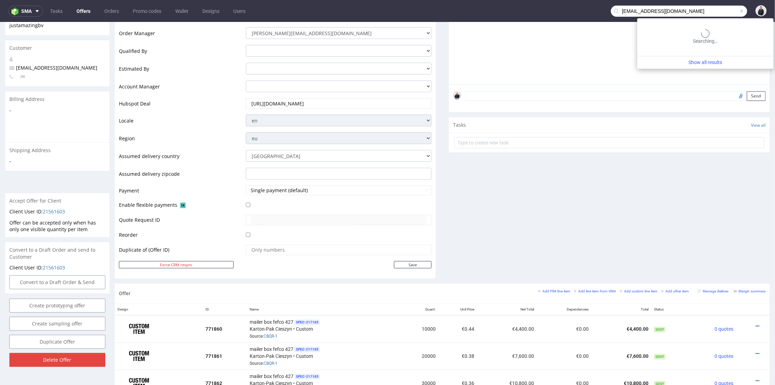
type input "naimlayachi53@gmail.com"
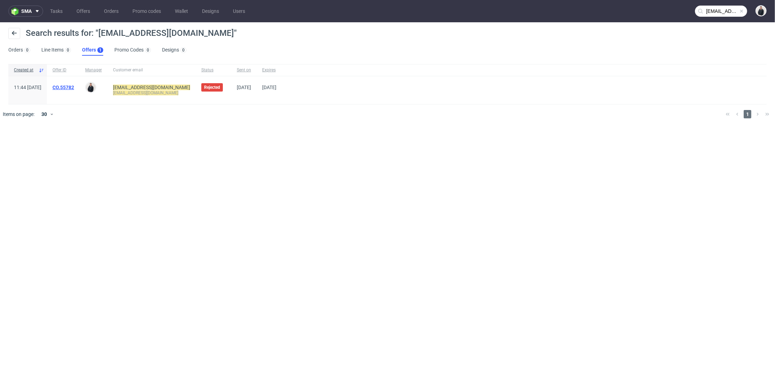
click at [73, 85] on link "CO.55782" at bounding box center [64, 88] width 22 height 6
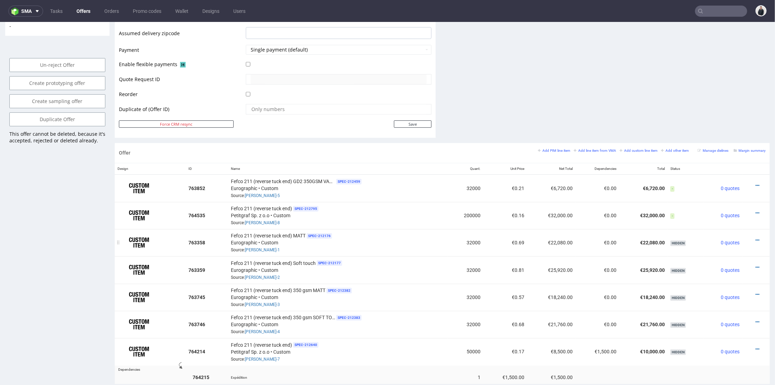
scroll to position [348, 0]
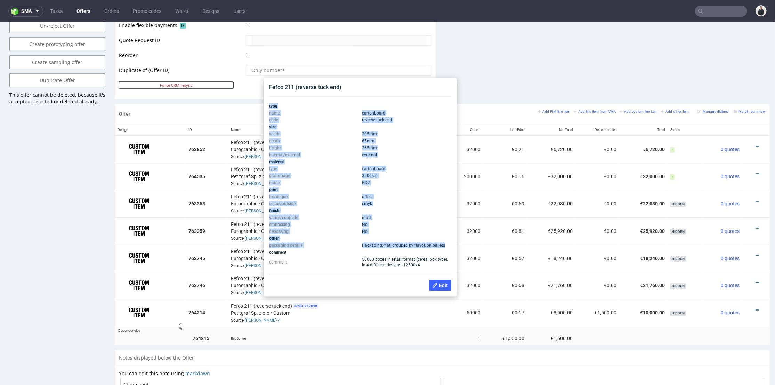
drag, startPoint x: 269, startPoint y: 105, endPoint x: 445, endPoint y: 245, distance: 225.0
click at [445, 245] on tbody "type name cartonboard code reverse tuck end size width 205 mm depth 65 mm heigh…" at bounding box center [360, 185] width 182 height 166
copy tbody "type name cartonboard code reverse tuck end size width 205 mm depth 65 mm heigh…"
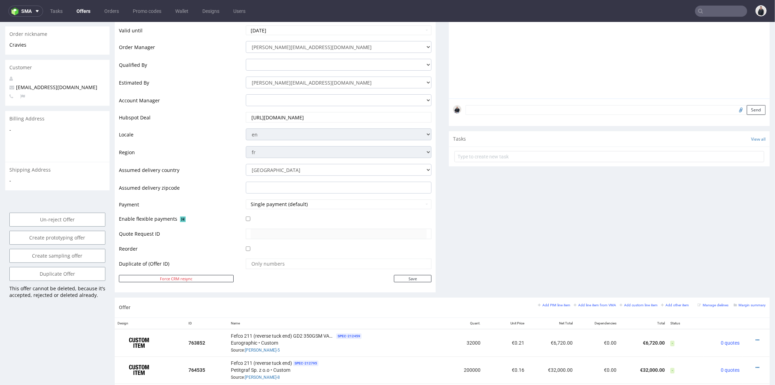
scroll to position [116, 0]
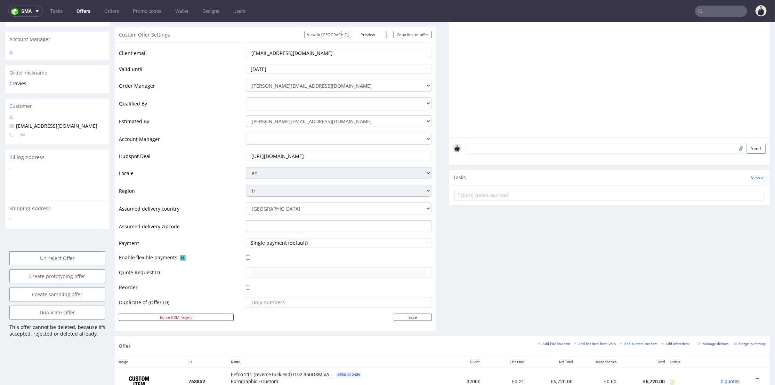
click at [80, 10] on link "Offers" at bounding box center [83, 11] width 22 height 11
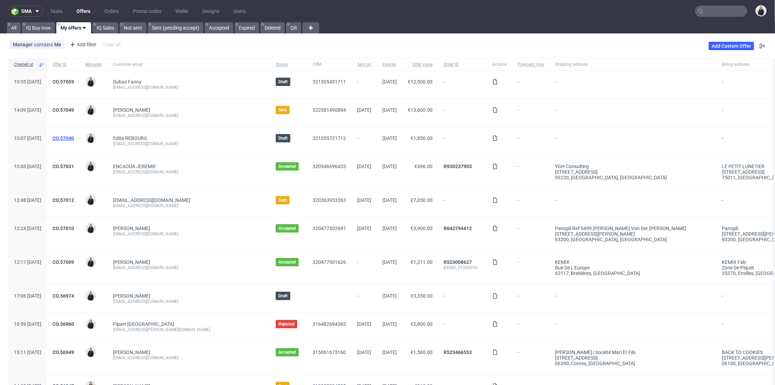
click at [74, 138] on link "CO.57040" at bounding box center [64, 138] width 22 height 6
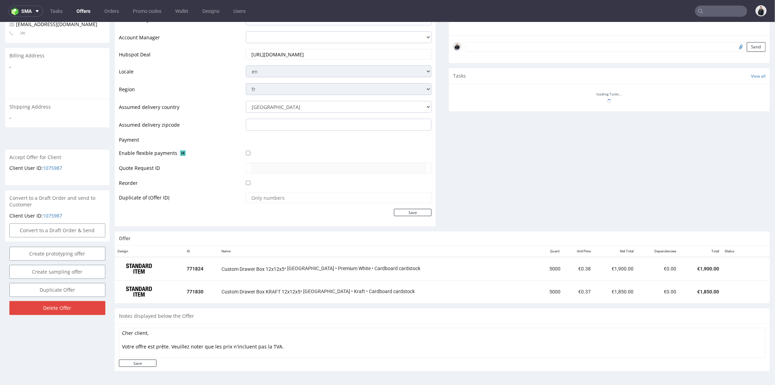
scroll to position [2, 0]
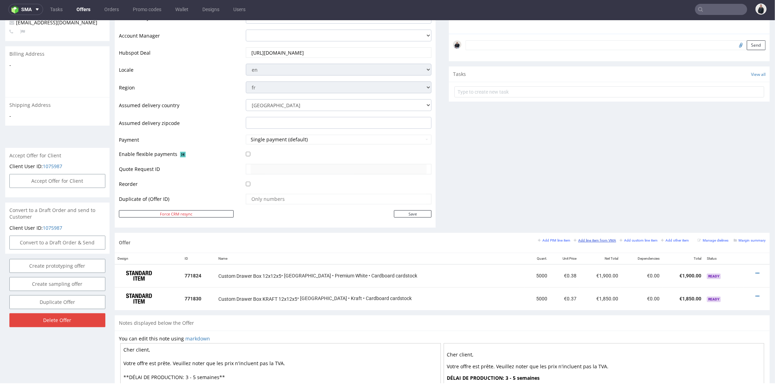
click at [599, 239] on small "Add line item from VMA" at bounding box center [595, 240] width 42 height 4
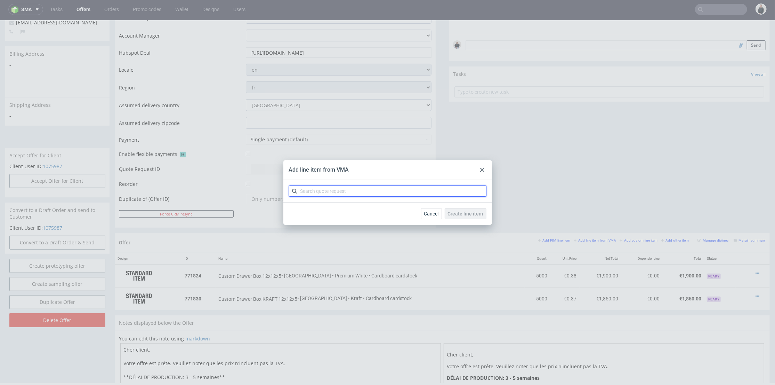
click at [348, 192] on input "text" at bounding box center [388, 190] width 198 height 11
type input "cbqv"
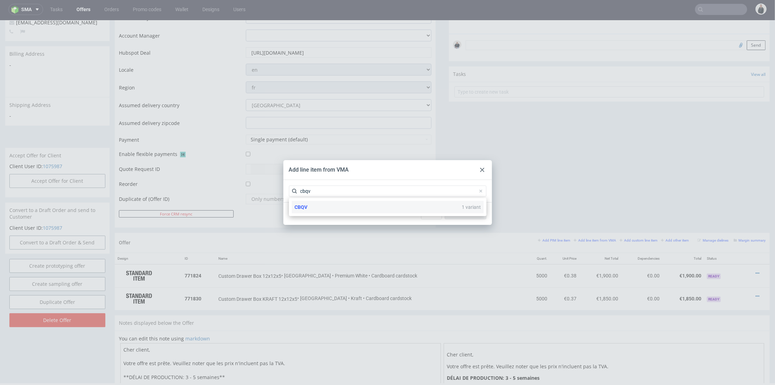
click at [337, 210] on div "CBQV 1 variant" at bounding box center [388, 207] width 192 height 13
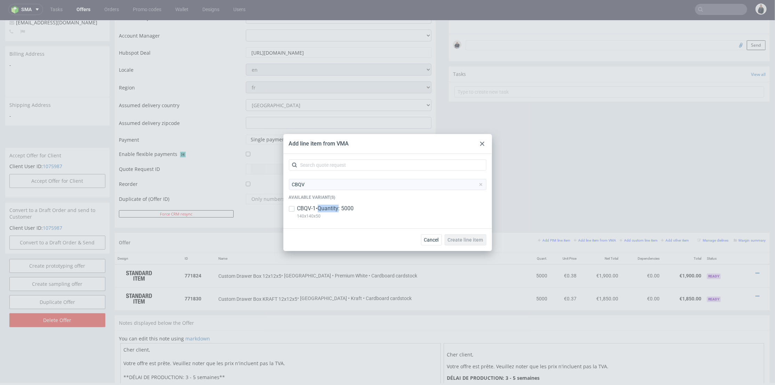
click at [337, 209] on p "CBQV-1 • Quantity: 5000" at bounding box center [325, 208] width 57 height 8
checkbox input "true"
click at [464, 242] on span "Create line item" at bounding box center [465, 239] width 35 height 5
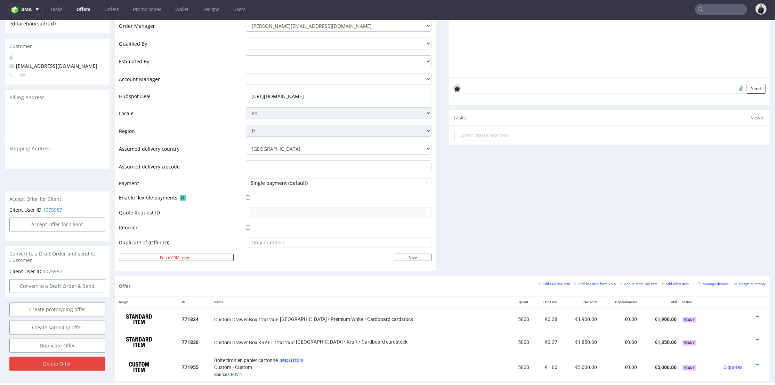
scroll to position [193, 0]
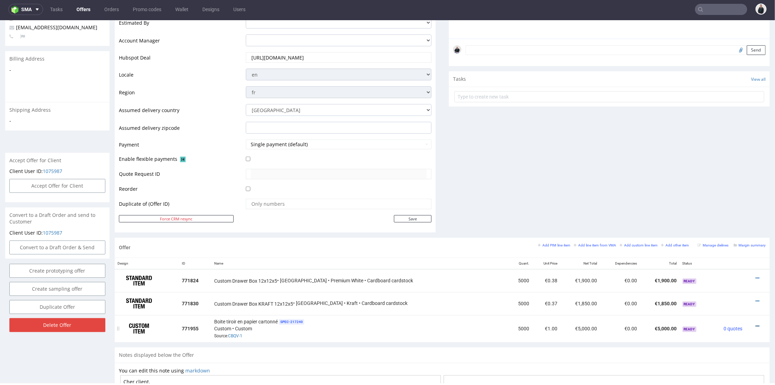
click at [756, 323] on icon at bounding box center [758, 325] width 4 height 5
click at [729, 249] on span "Edit item price" at bounding box center [726, 247] width 56 height 7
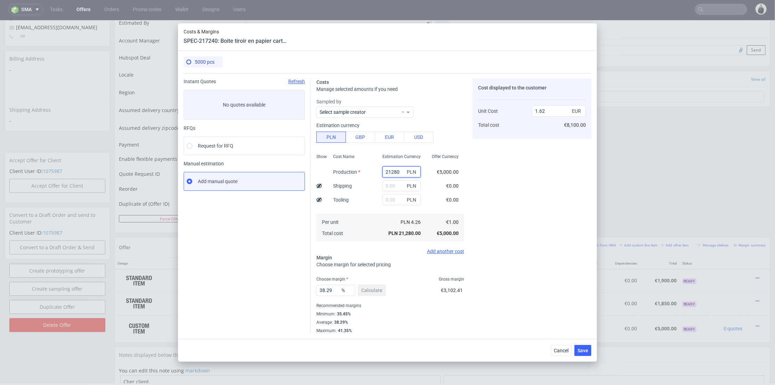
click at [395, 172] on input "21280" at bounding box center [402, 171] width 38 height 11
paste input "730"
type input "7300"
type input "0.56"
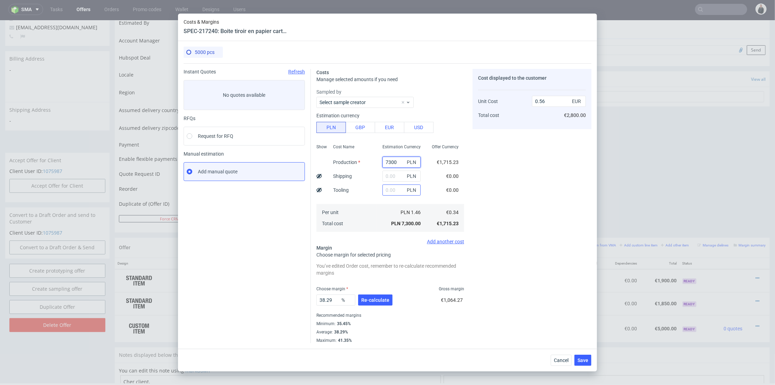
type input "7300"
click at [392, 190] on input "text" at bounding box center [402, 189] width 38 height 11
type input "1100"
click at [391, 177] on input "text" at bounding box center [402, 175] width 38 height 11
type input "0.64"
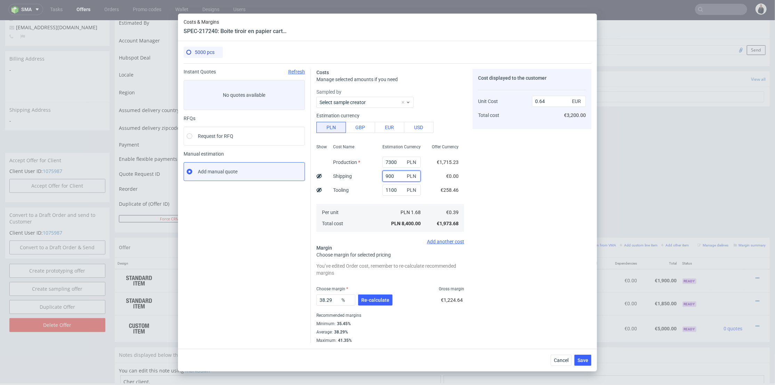
type input "900"
click at [366, 198] on div "Cost Name Production Shipping Tooling Per unit Total cost" at bounding box center [352, 187] width 49 height 92
type input "0.7"
click at [374, 298] on span "Re-calculate" at bounding box center [375, 299] width 28 height 5
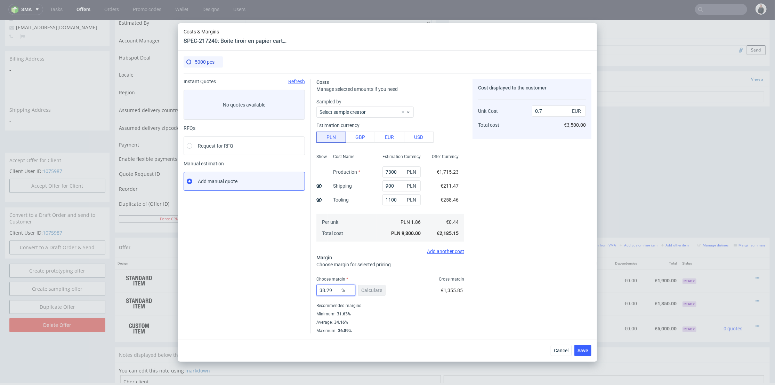
drag, startPoint x: 333, startPoint y: 288, endPoint x: 292, endPoint y: 286, distance: 40.8
click at [292, 286] on div "Instant Quotes Refresh No quotes available RFQs Request for RFQ Manual estimati…" at bounding box center [388, 203] width 408 height 260
type input "32"
drag, startPoint x: 513, startPoint y: 279, endPoint x: 538, endPoint y: 302, distance: 33.5
click at [514, 279] on div "Cost displayed to the customer Unit Cost Total cost 0.7 EUR €3,500.00" at bounding box center [532, 206] width 119 height 255
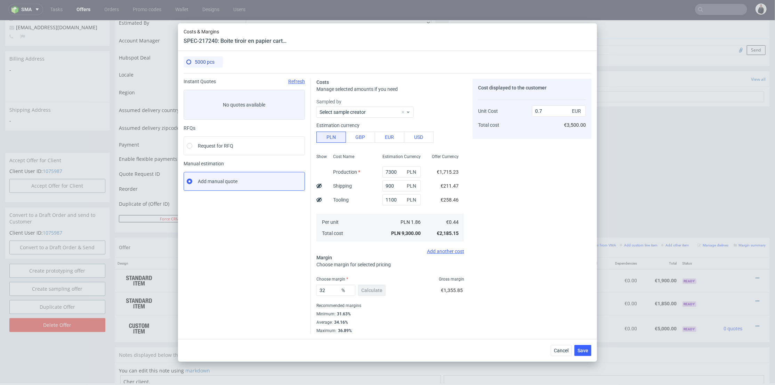
type input "0.64"
click at [579, 350] on span "Save" at bounding box center [583, 350] width 11 height 5
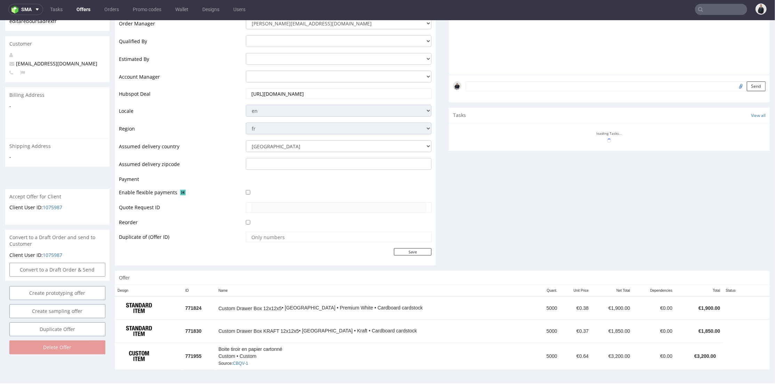
scroll to position [195, 0]
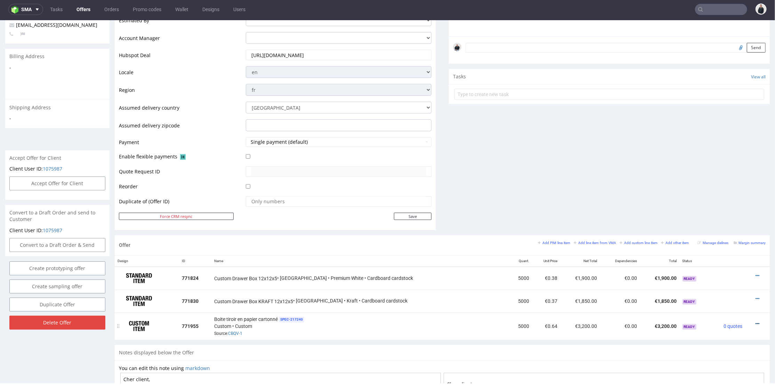
click at [756, 322] on icon at bounding box center [758, 323] width 4 height 5
click at [720, 233] on span "Edit item specification" at bounding box center [726, 233] width 56 height 7
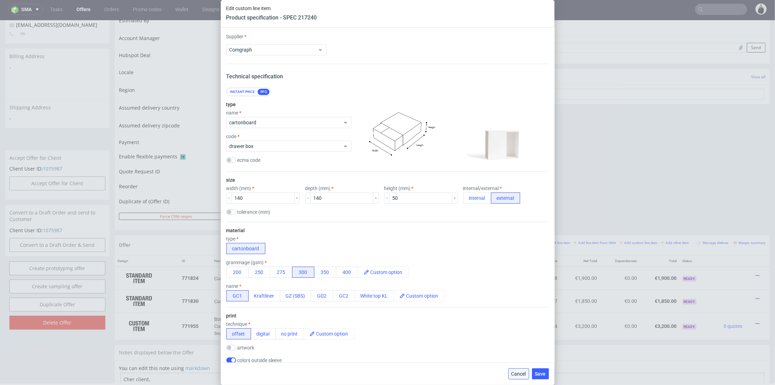
click at [516, 373] on span "Cancel" at bounding box center [519, 373] width 15 height 5
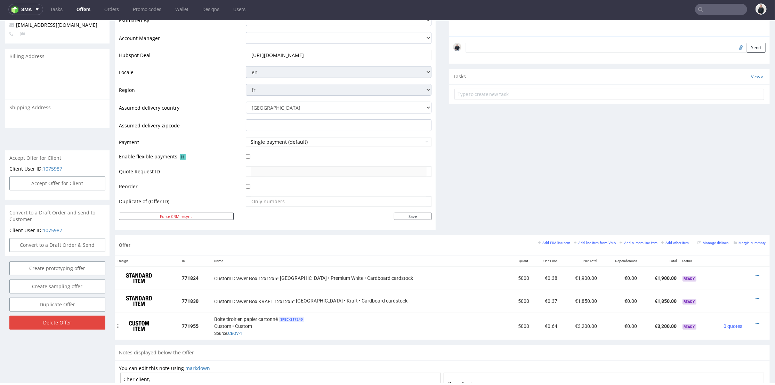
click at [756, 321] on icon at bounding box center [758, 323] width 4 height 5
drag, startPoint x: 747, startPoint y: 322, endPoint x: 747, endPoint y: 310, distance: 12.9
click at [756, 322] on icon at bounding box center [758, 323] width 4 height 5
drag, startPoint x: 746, startPoint y: 324, endPoint x: 747, endPoint y: 318, distance: 6.0
click at [756, 323] on icon at bounding box center [758, 323] width 4 height 5
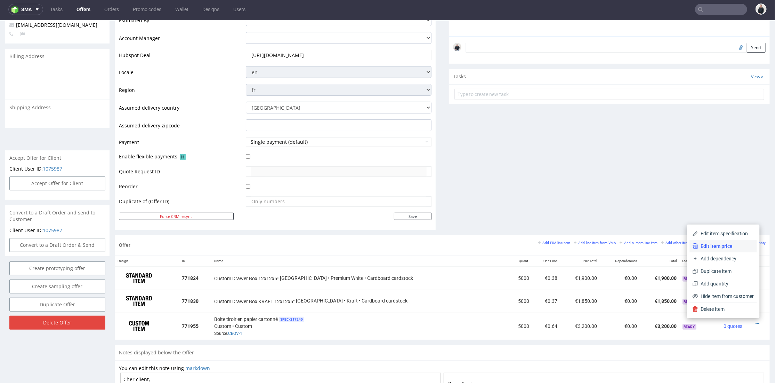
click at [733, 247] on span "Edit item price" at bounding box center [726, 245] width 56 height 7
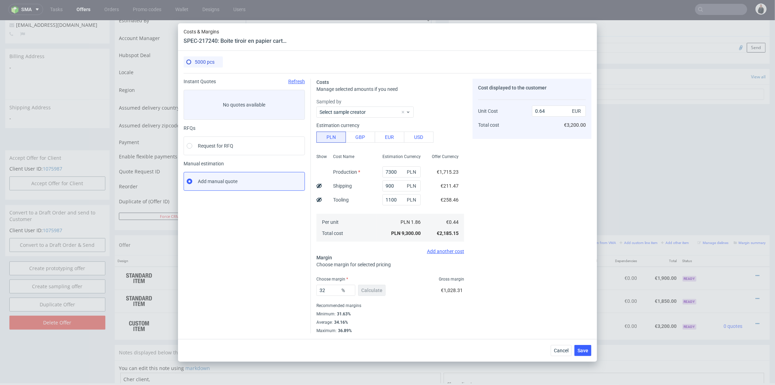
click at [320, 198] on use at bounding box center [319, 199] width 6 height 5
click at [319, 198] on icon at bounding box center [319, 200] width 6 height 6
type input "0.64"
click at [564, 349] on span "Cancel" at bounding box center [561, 350] width 15 height 5
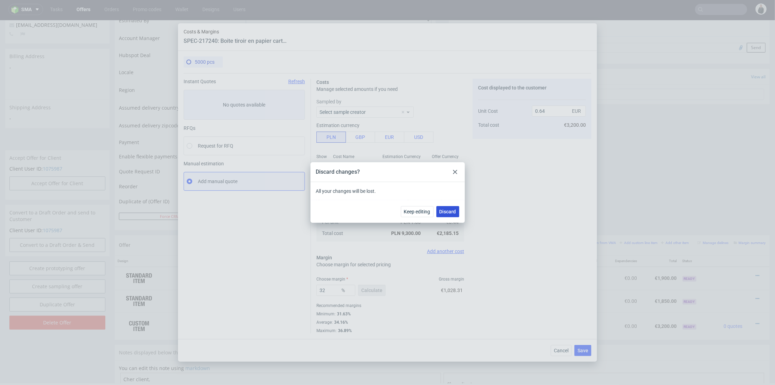
click at [441, 212] on span "Discard" at bounding box center [448, 211] width 17 height 5
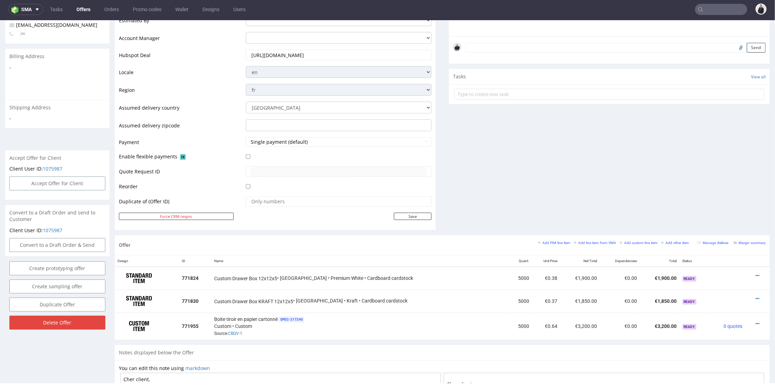
click at [500, 206] on div "Comments User (0) Automatic (0) Attachments (0) All (0) View all (0) Send Tasks…" at bounding box center [609, 61] width 321 height 347
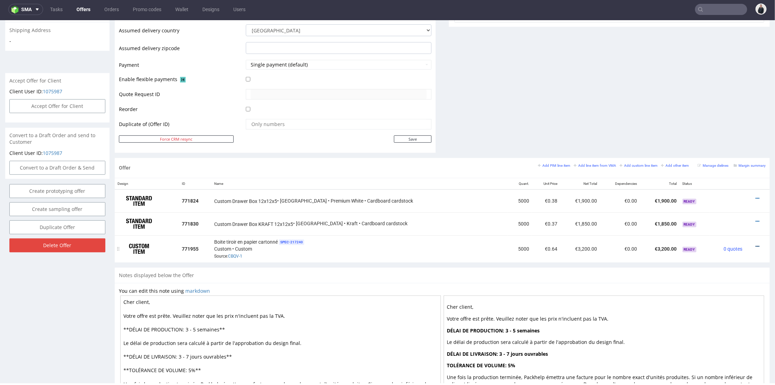
click at [756, 243] on icon at bounding box center [758, 245] width 4 height 5
click at [725, 219] on span "Hide item from customer" at bounding box center [726, 218] width 58 height 7
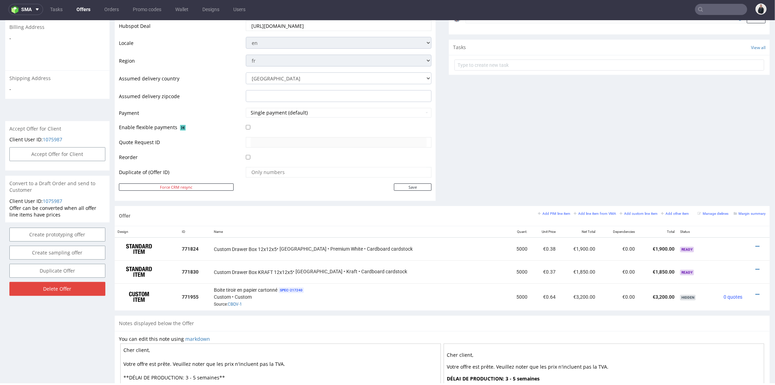
scroll to position [333, 0]
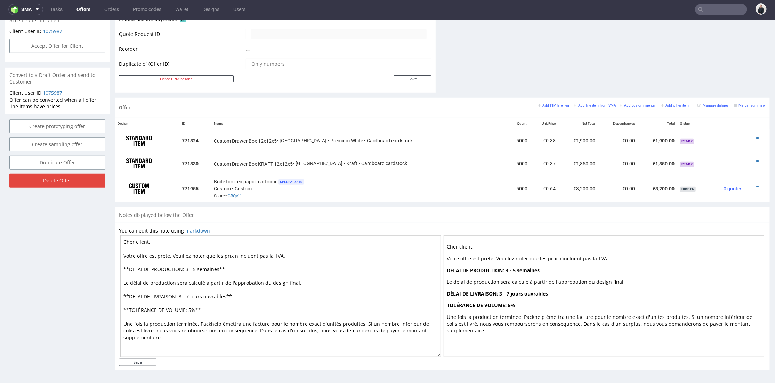
click at [188, 266] on textarea "Cher client, Votre offre est prête. Veuillez noter que les prix n'incluent pas …" at bounding box center [280, 296] width 321 height 122
drag, startPoint x: 193, startPoint y: 266, endPoint x: 190, endPoint y: 267, distance: 3.8
click at [190, 267] on textarea "Cher client, Votre offre est prête. Veuillez noter que les prix n'incluent pas …" at bounding box center [280, 296] width 321 height 122
type textarea "Cher client, Votre offre est prête. Veuillez noter que les prix n'incluent pas …"
click at [142, 361] on input "Save" at bounding box center [138, 361] width 38 height 7
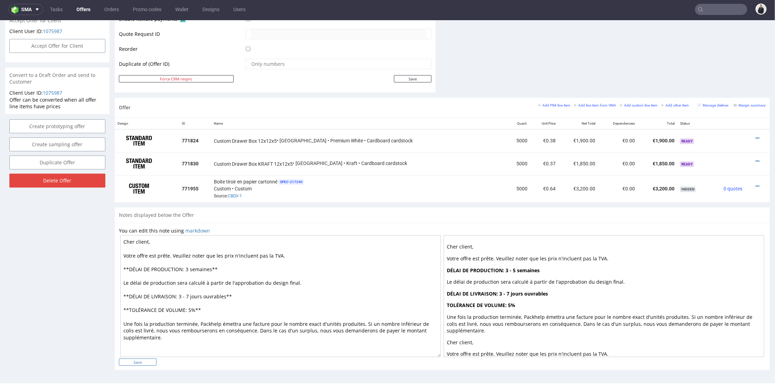
type input "In progress..."
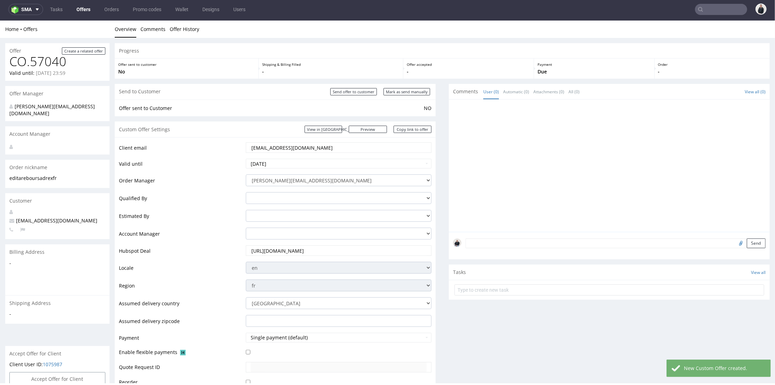
scroll to position [0, 0]
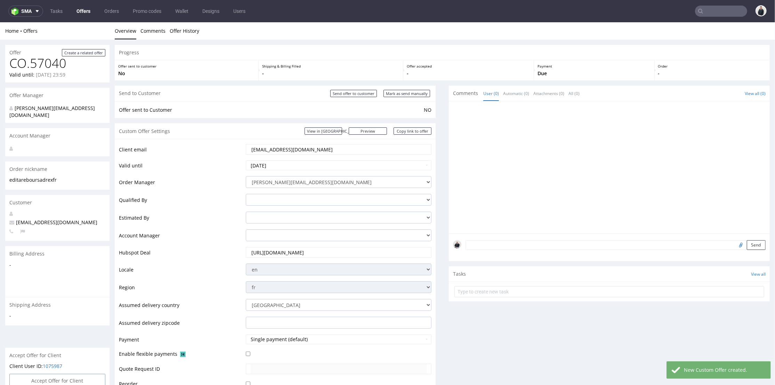
drag, startPoint x: 402, startPoint y: 130, endPoint x: 383, endPoint y: 103, distance: 32.4
click at [402, 130] on link "Copy link to offer" at bounding box center [413, 130] width 38 height 7
click at [369, 95] on input "Send offer to customer" at bounding box center [353, 92] width 47 height 7
type input "In progress..."
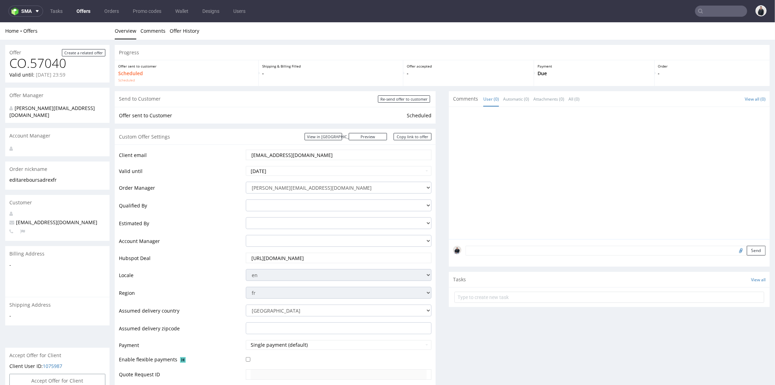
click at [714, 14] on input "text" at bounding box center [721, 11] width 52 height 11
paste input "brendan@southwilliamclinic.com"
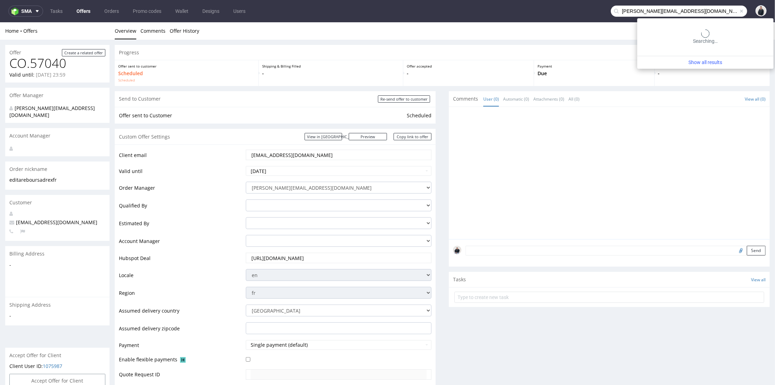
type input "brendan@southwilliamclinic.com"
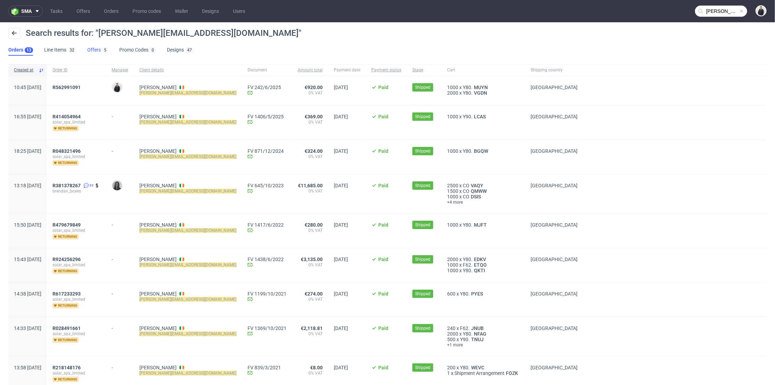
click at [93, 49] on link "Offers 5" at bounding box center [97, 50] width 21 height 11
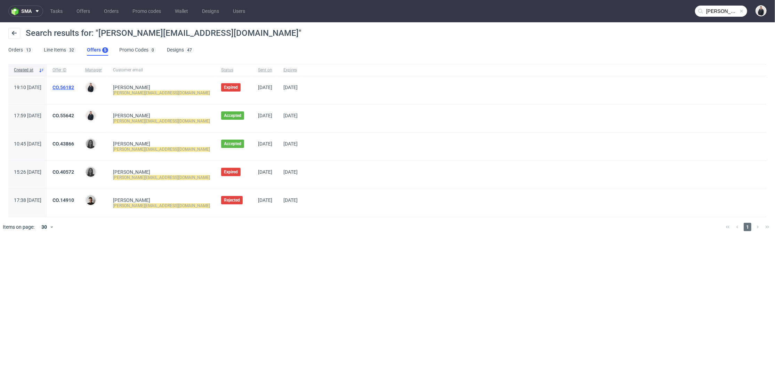
click at [74, 85] on link "CO.56182" at bounding box center [64, 88] width 22 height 6
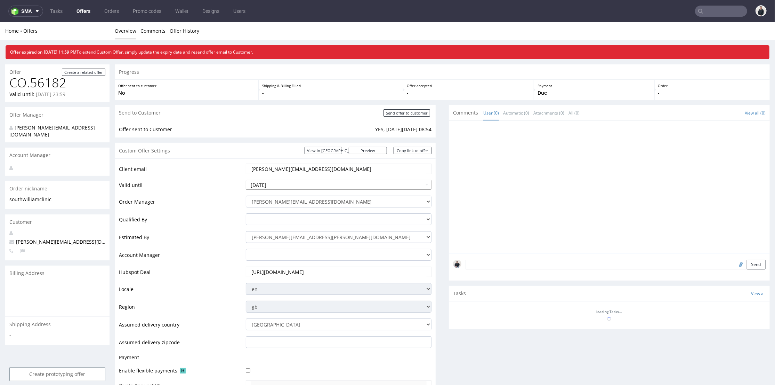
click at [352, 182] on input "2025-08-09" at bounding box center [339, 184] width 186 height 10
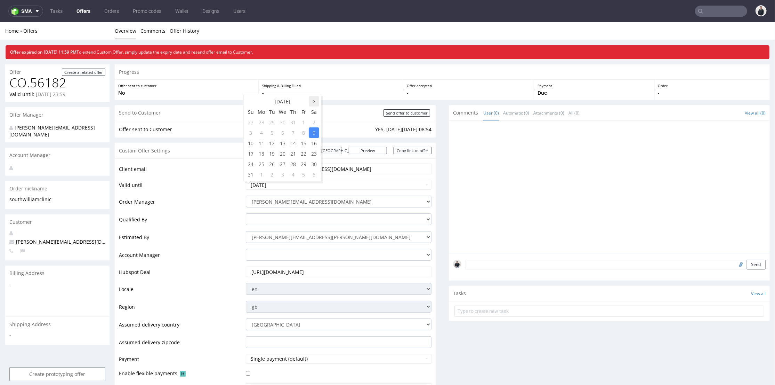
click at [313, 102] on icon at bounding box center [314, 101] width 2 height 5
click at [314, 140] on td "18" at bounding box center [314, 142] width 10 height 10
type input "2025-10-18"
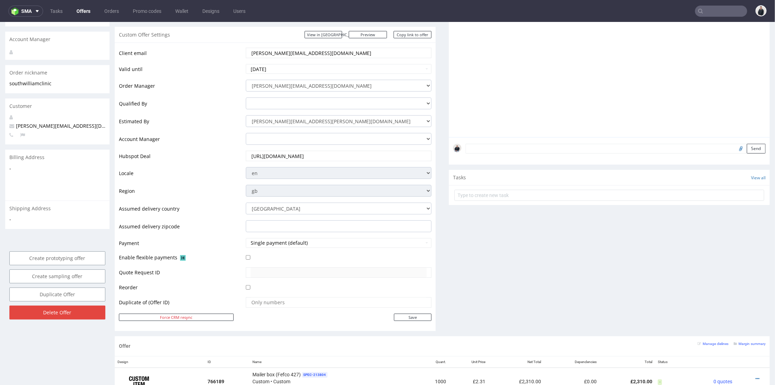
click at [413, 326] on div "Client email brendan@southwilliamclinic.com Valid until 2025-10-18 Order Manage…" at bounding box center [275, 186] width 321 height 288
click at [410, 315] on input "Save" at bounding box center [413, 316] width 38 height 7
type input "In progress..."
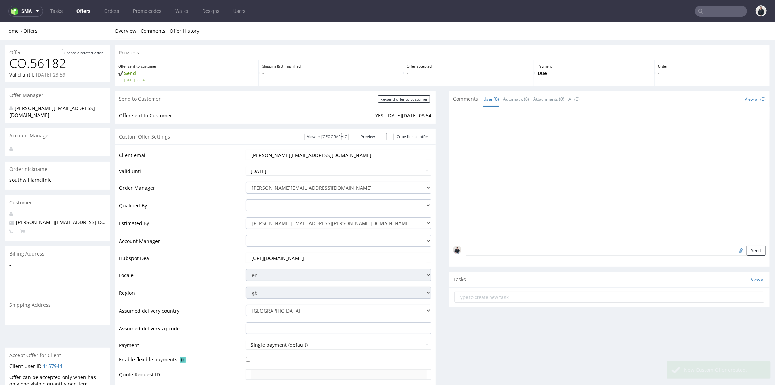
scroll to position [309, 0]
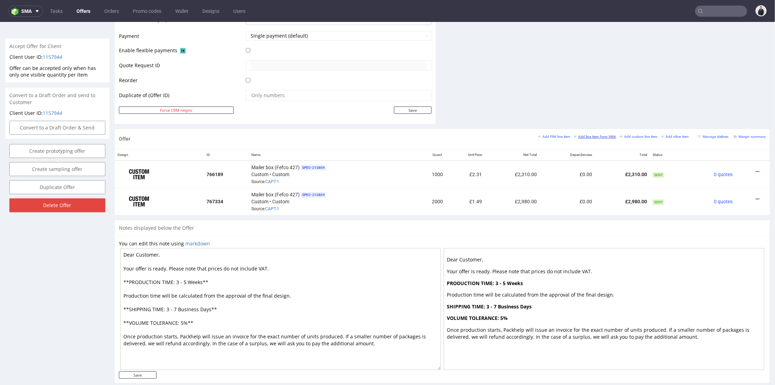
click at [586, 136] on small "Add line item from VMA" at bounding box center [595, 136] width 42 height 4
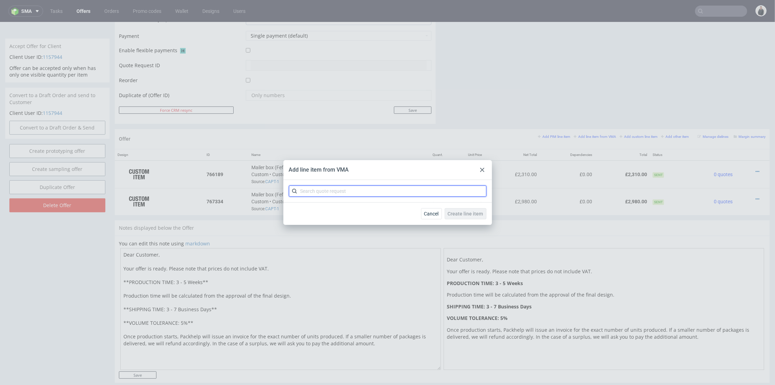
click at [357, 190] on input "text" at bounding box center [388, 190] width 198 height 11
type input "capt"
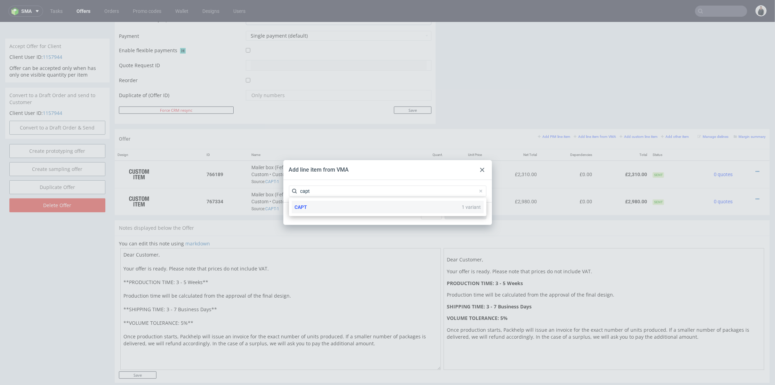
click at [343, 206] on div "CAPT 1 variant" at bounding box center [388, 207] width 192 height 13
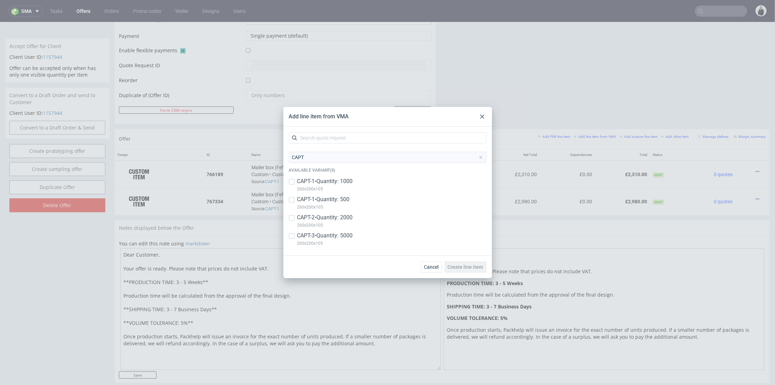
drag, startPoint x: 338, startPoint y: 232, endPoint x: 342, endPoint y: 233, distance: 3.5
click at [338, 232] on p "CAPT-3 • Quantity: 5000" at bounding box center [325, 236] width 56 height 8
checkbox input "true"
click at [460, 264] on span "Create line item" at bounding box center [465, 266] width 35 height 5
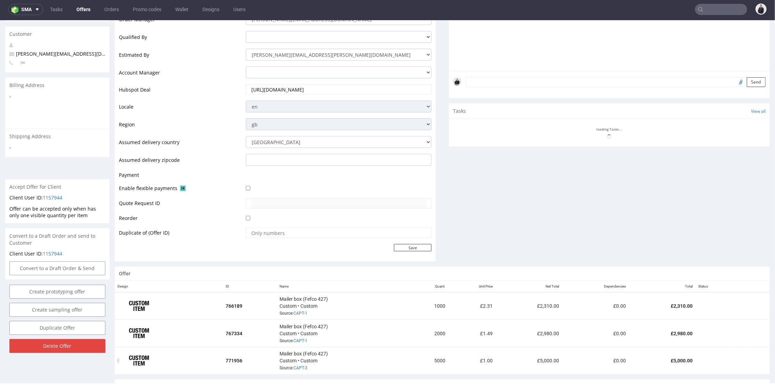
scroll to position [346, 0]
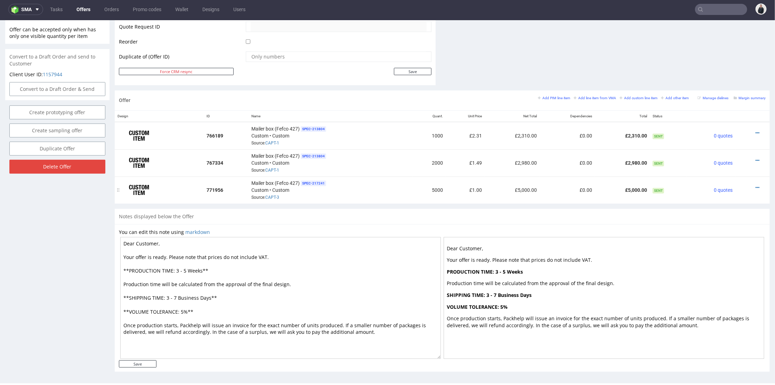
click at [749, 184] on div at bounding box center [751, 187] width 24 height 7
click at [756, 185] on icon at bounding box center [758, 187] width 4 height 5
click at [725, 107] on span "Edit item price" at bounding box center [726, 108] width 56 height 7
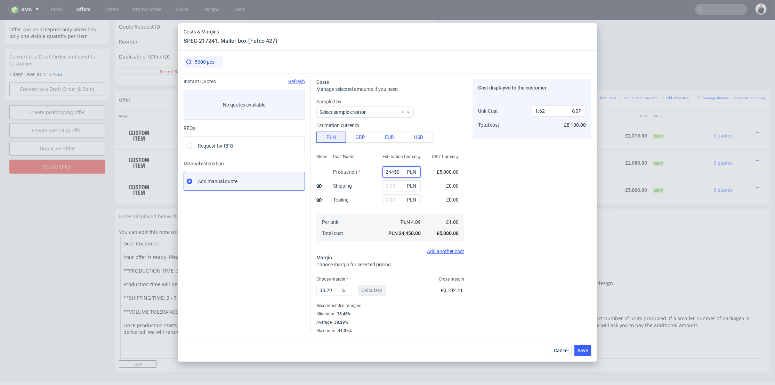
click at [395, 175] on input "24450" at bounding box center [402, 171] width 38 height 11
paste input "1180"
type input "11800"
type input "0.78"
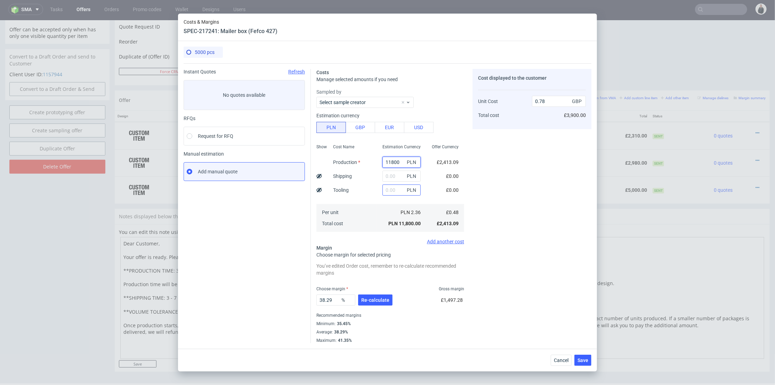
type input "11800"
click at [391, 192] on input "text" at bounding box center [402, 189] width 38 height 11
click at [392, 172] on input "text" at bounding box center [402, 175] width 38 height 11
type input "3000"
click at [377, 201] on div "Estimation Currency 11800 PLN 3000 PLN PLN PLN 2.36 PLN 11,800.00" at bounding box center [401, 187] width 49 height 92
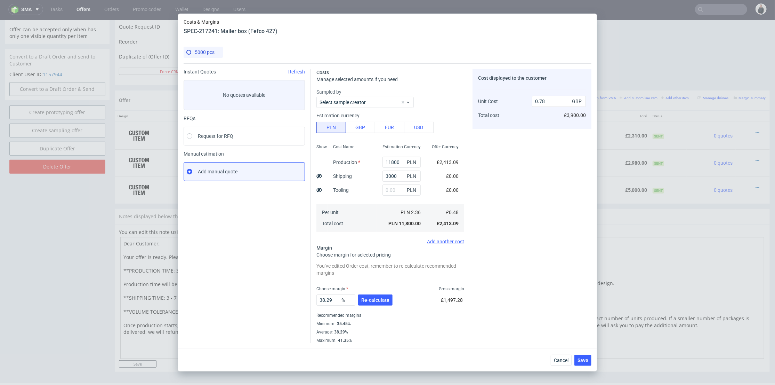
type input "0.98"
click at [375, 304] on button "Re-calculate" at bounding box center [375, 299] width 34 height 11
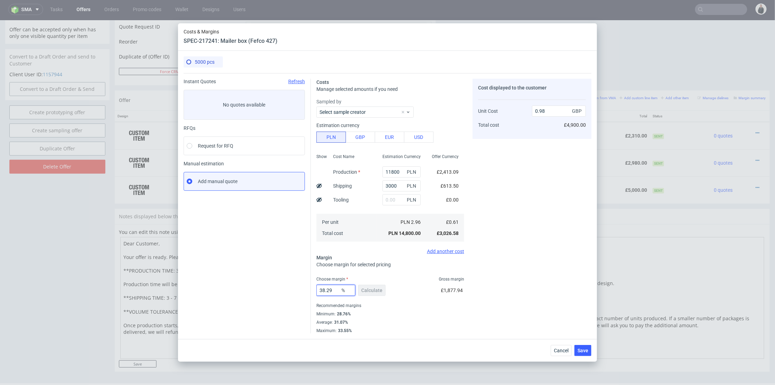
drag, startPoint x: 333, startPoint y: 289, endPoint x: 302, endPoint y: 289, distance: 31.3
click at [302, 289] on div "Instant Quotes Refresh No quotes available RFQs Request for RFQ Manual estimati…" at bounding box center [388, 203] width 408 height 260
type input "30"
click at [521, 266] on div "Cost displayed to the customer Unit Cost Total cost 0.98 GBP £4,900.00" at bounding box center [532, 206] width 119 height 255
type input "0.86"
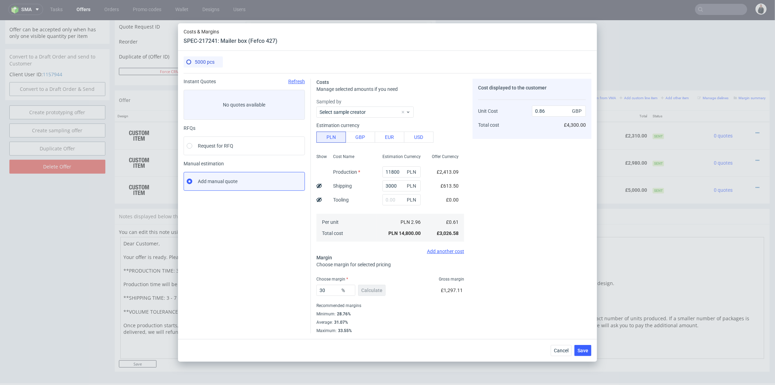
click at [583, 355] on div "Cancel Save" at bounding box center [387, 350] width 419 height 23
click at [584, 351] on span "Save" at bounding box center [583, 350] width 11 height 5
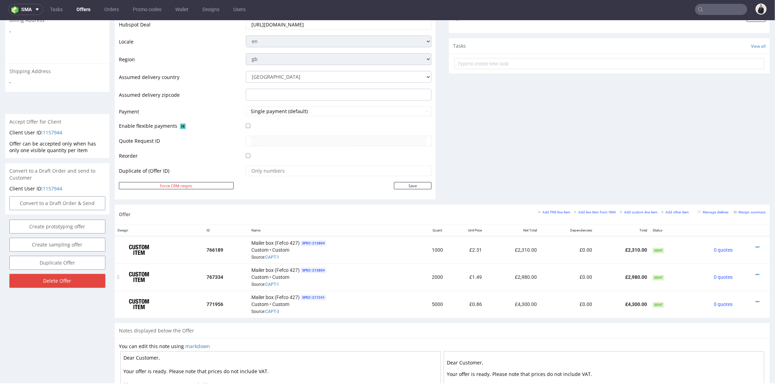
scroll to position [309, 0]
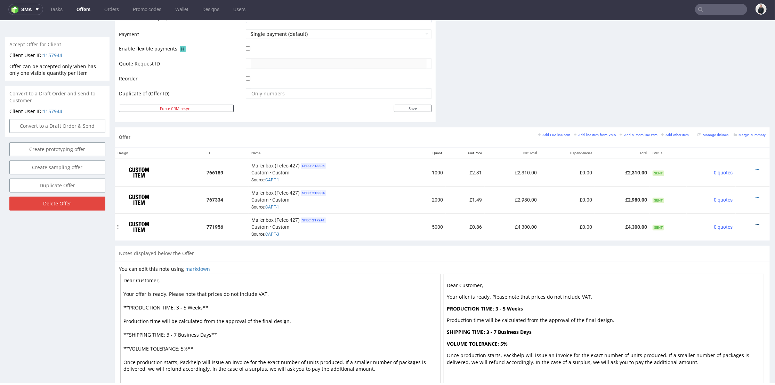
click at [756, 222] on icon at bounding box center [758, 224] width 4 height 5
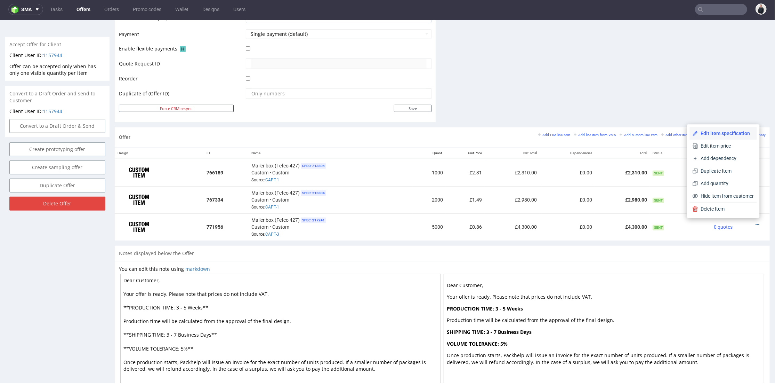
click at [728, 131] on span "Edit item specification" at bounding box center [726, 132] width 56 height 7
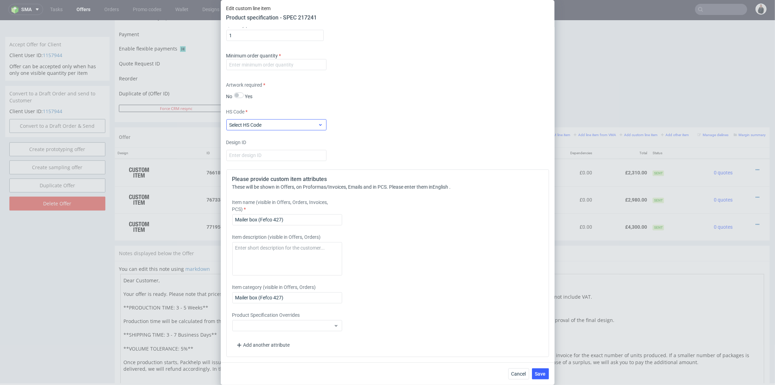
scroll to position [881, 0]
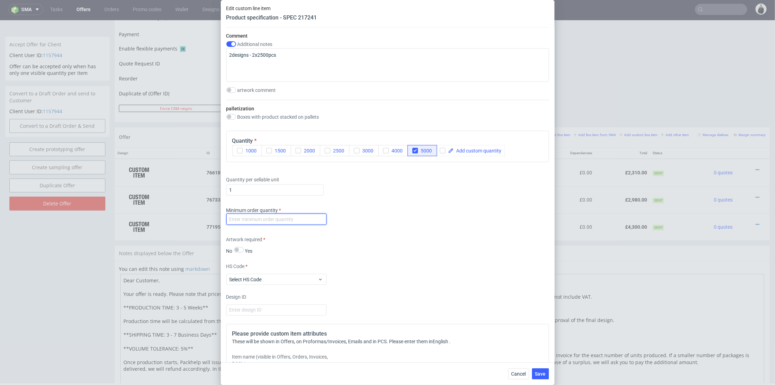
click at [285, 222] on input "number" at bounding box center [276, 219] width 100 height 11
drag, startPoint x: 247, startPoint y: 220, endPoint x: 233, endPoint y: 219, distance: 13.9
click at [233, 219] on input "12" at bounding box center [276, 219] width 100 height 11
type input "1"
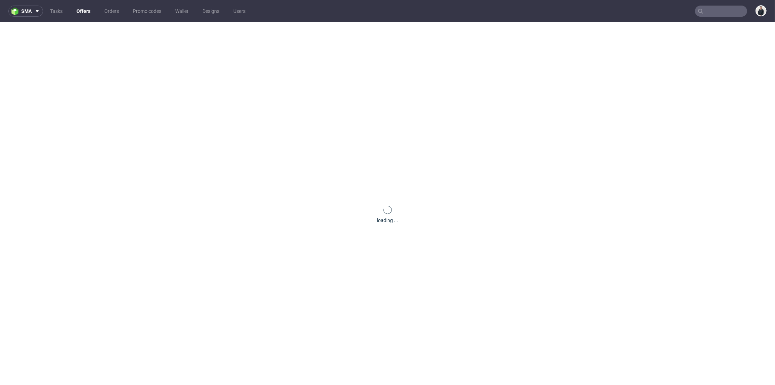
click at [710, 13] on input "text" at bounding box center [721, 11] width 52 height 11
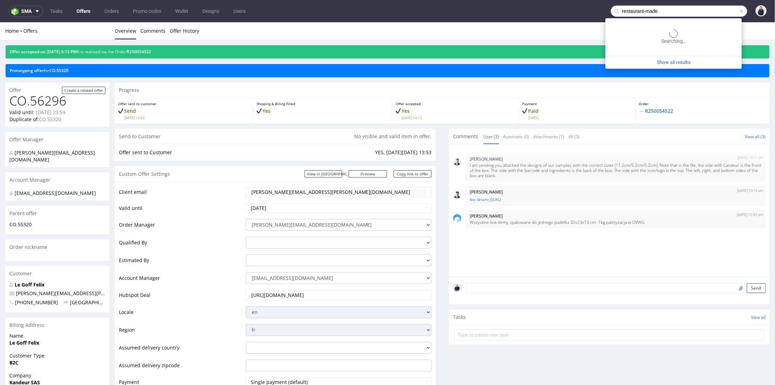
type input "restaurant-made"
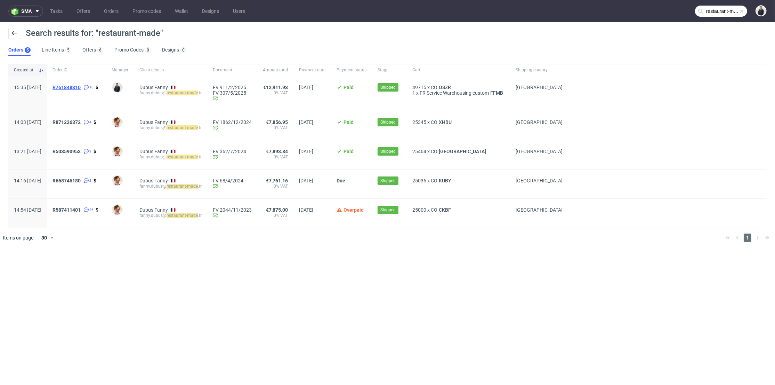
click at [81, 86] on span "R761848310" at bounding box center [67, 88] width 28 height 6
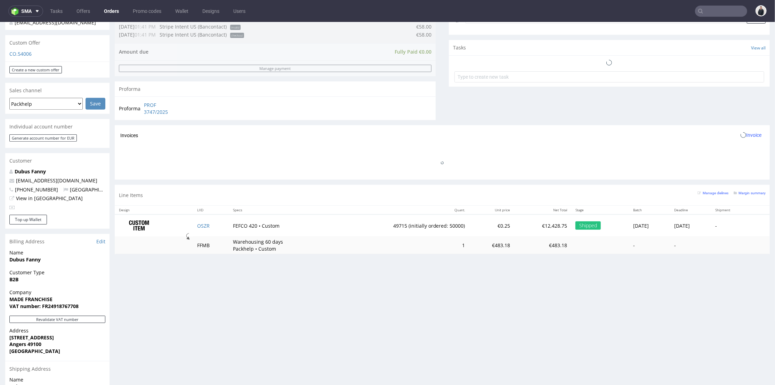
scroll to position [270, 0]
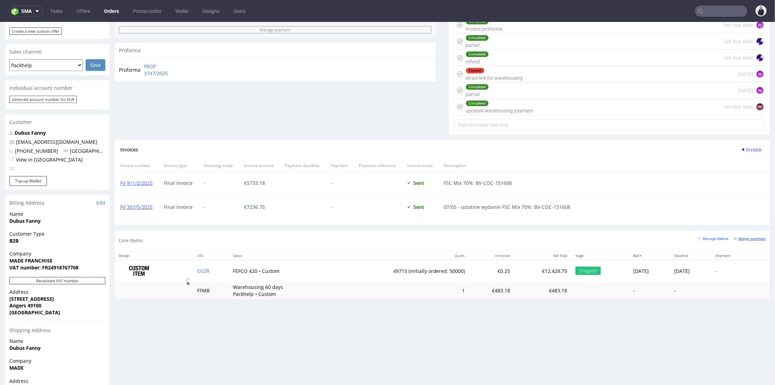
click at [746, 236] on small "Margin summary" at bounding box center [750, 238] width 32 height 4
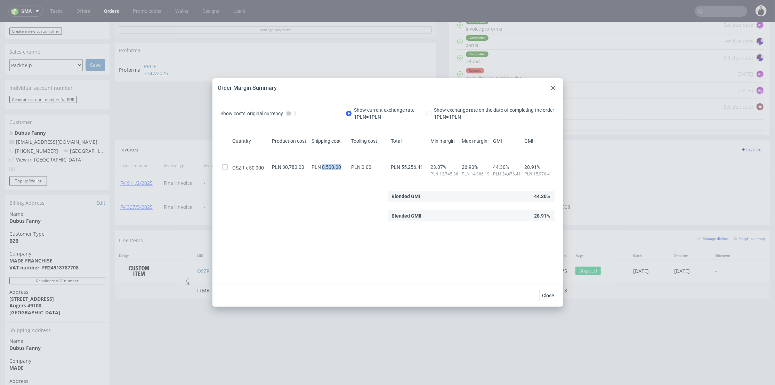
drag, startPoint x: 320, startPoint y: 166, endPoint x: 343, endPoint y: 166, distance: 23.3
click at [343, 166] on div "PLN 8,500.00" at bounding box center [331, 167] width 40 height 6
copy span "8,500.00"
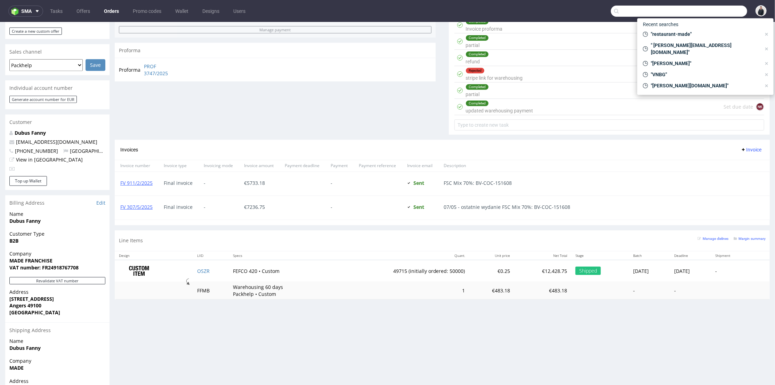
paste input "southwilliamclinic.com"
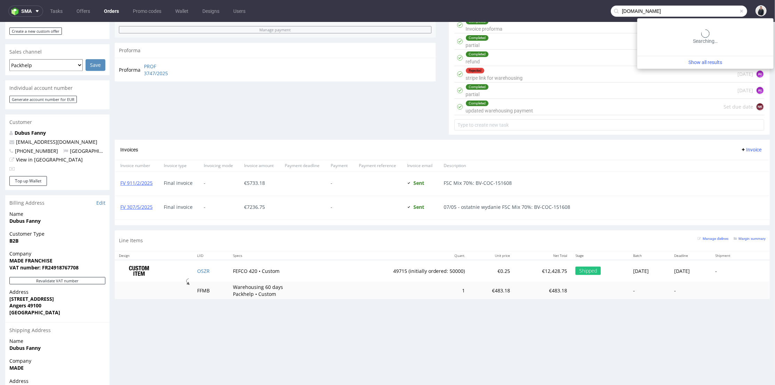
type input "southwilliamclinic.com"
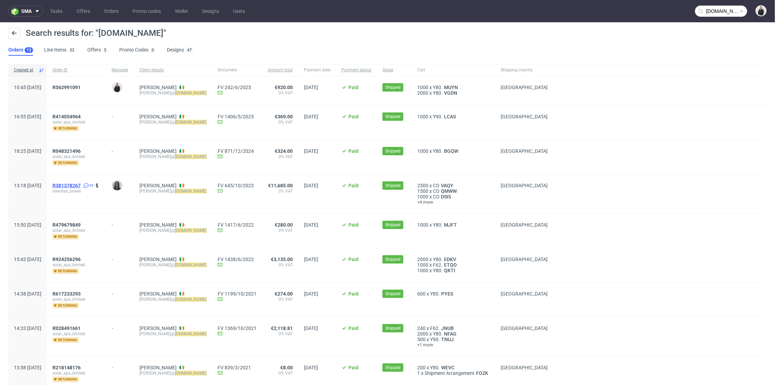
click at [81, 185] on span "R381378267" at bounding box center [67, 186] width 28 height 6
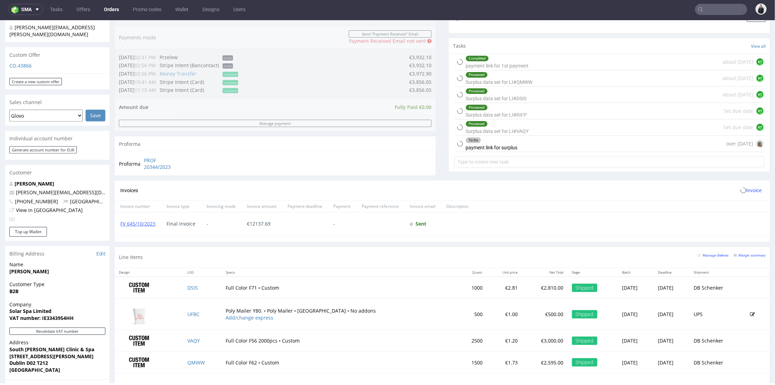
scroll to position [332, 0]
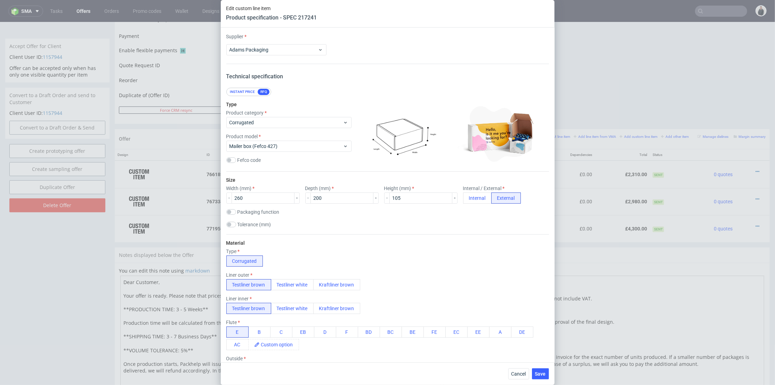
scroll to position [997, 0]
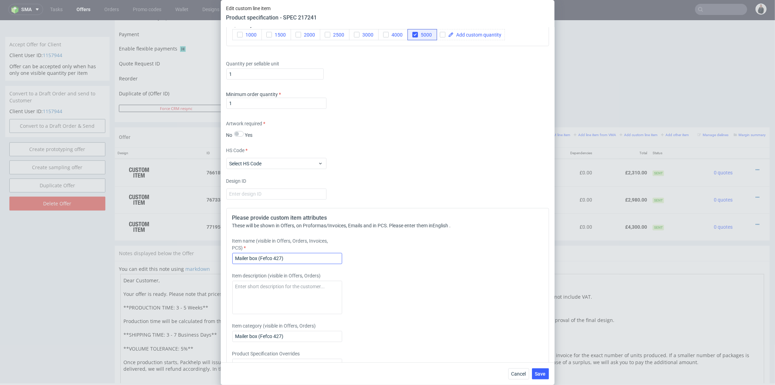
type input "1"
click at [301, 258] on input "Mailer box (Fefco 427)" at bounding box center [287, 258] width 110 height 11
click at [290, 258] on input "Mailer box (Fefco 427) 2x2500" at bounding box center [287, 258] width 110 height 11
click at [288, 256] on input "Mailer box (Fefco 427) 2x 2500" at bounding box center [287, 258] width 110 height 11
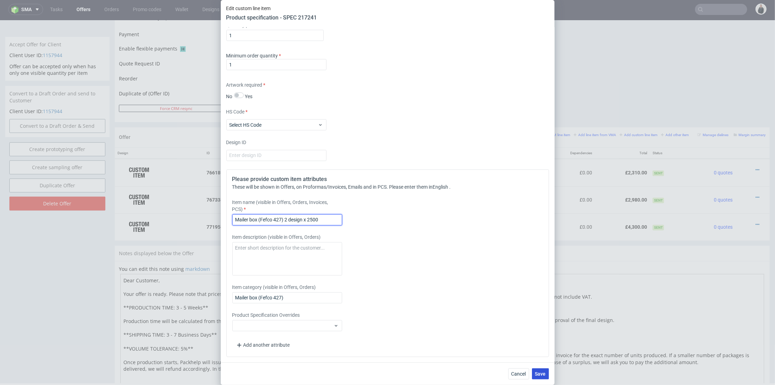
type input "Mailer box (Fefco 427) 2 design x 2500"
click at [539, 369] on button "Save" at bounding box center [540, 373] width 17 height 11
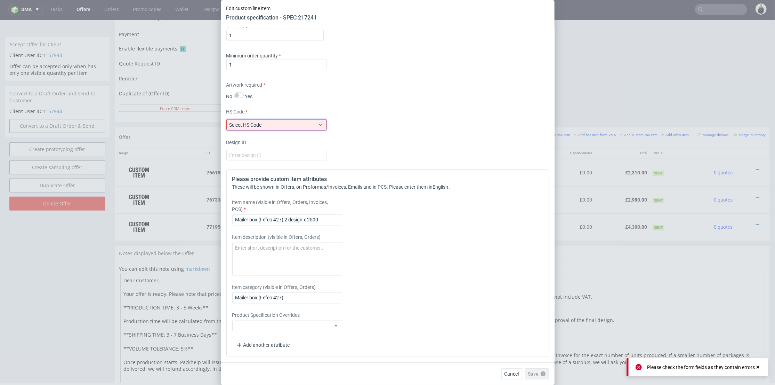
click at [274, 127] on span "Select HS Code" at bounding box center [274, 124] width 89 height 7
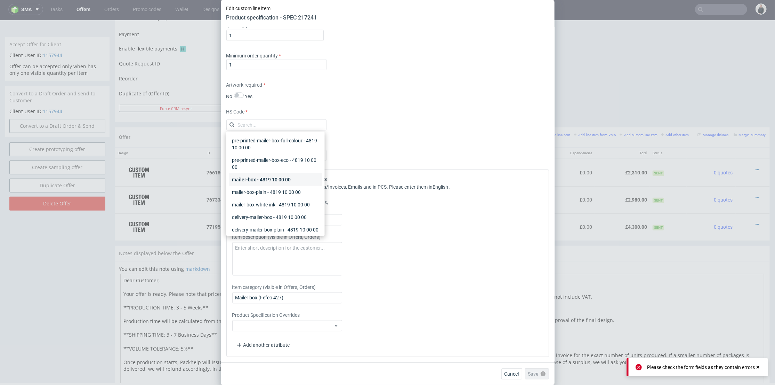
drag, startPoint x: 277, startPoint y: 182, endPoint x: 405, endPoint y: 260, distance: 150.2
click at [278, 182] on div "mailer-box - 4819 10 00 00" at bounding box center [275, 179] width 93 height 13
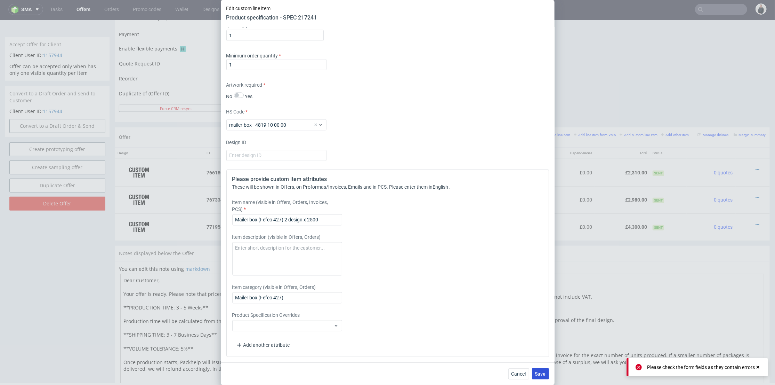
click at [539, 376] on button "Save" at bounding box center [540, 373] width 17 height 11
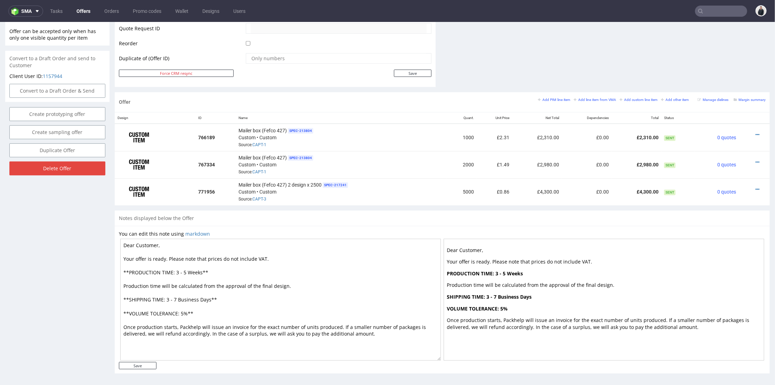
scroll to position [2, 0]
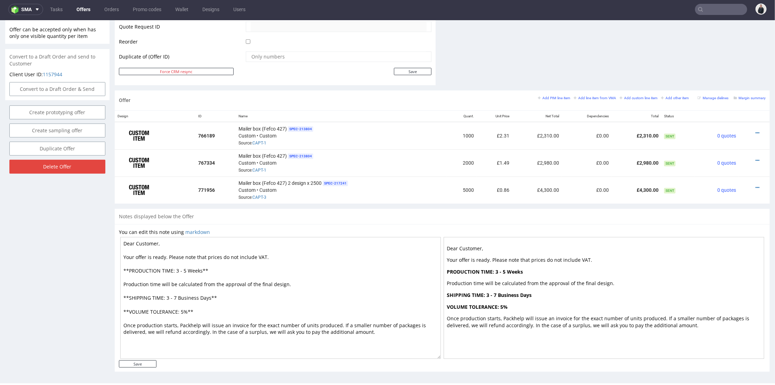
drag, startPoint x: 184, startPoint y: 267, endPoint x: 179, endPoint y: 268, distance: 4.4
click at [179, 268] on textarea "Dear Customer, Your offer is ready. Please note that prices do not include VAT.…" at bounding box center [280, 297] width 321 height 122
type textarea "Dear Customer, Your offer is ready. Please note that prices do not include VAT.…"
click at [140, 360] on input "Save" at bounding box center [138, 363] width 38 height 7
type input "In progress..."
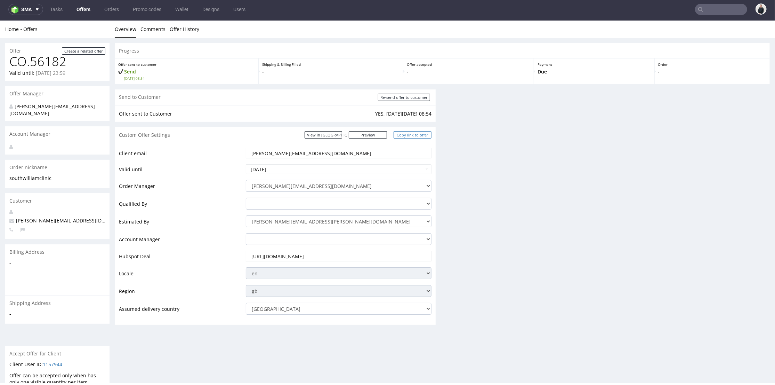
scroll to position [0, 0]
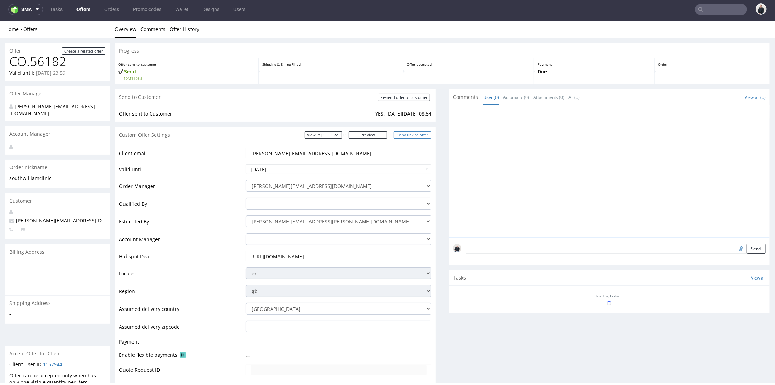
click at [411, 134] on link "Copy link to offer" at bounding box center [413, 134] width 38 height 7
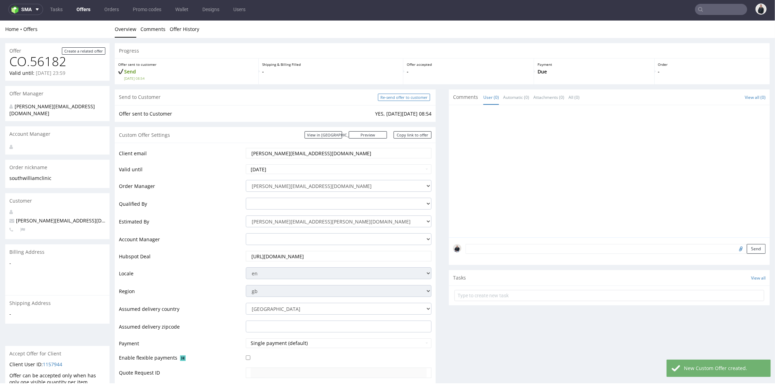
click at [414, 100] on input "Re-send offer to customer" at bounding box center [404, 96] width 52 height 7
type input "In progress..."
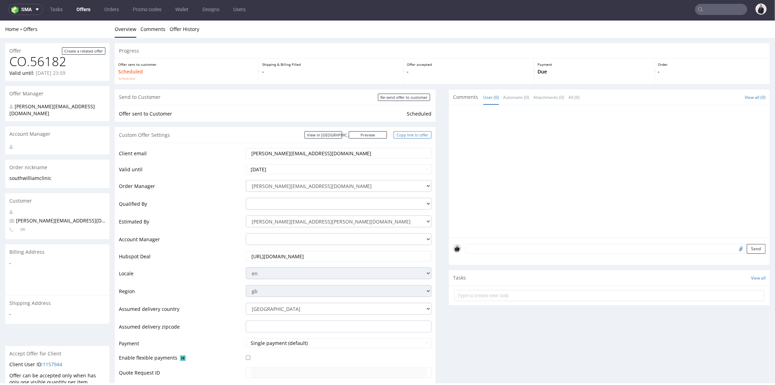
click at [413, 133] on link "Copy link to offer" at bounding box center [413, 134] width 38 height 7
drag, startPoint x: 330, startPoint y: 151, endPoint x: 274, endPoint y: 154, distance: 56.4
click at [274, 154] on input "brendan@southwilliamclinic.com" at bounding box center [339, 153] width 176 height 10
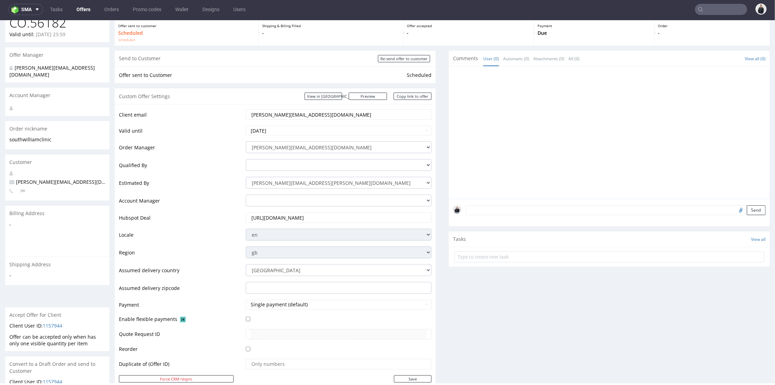
scroll to position [309, 0]
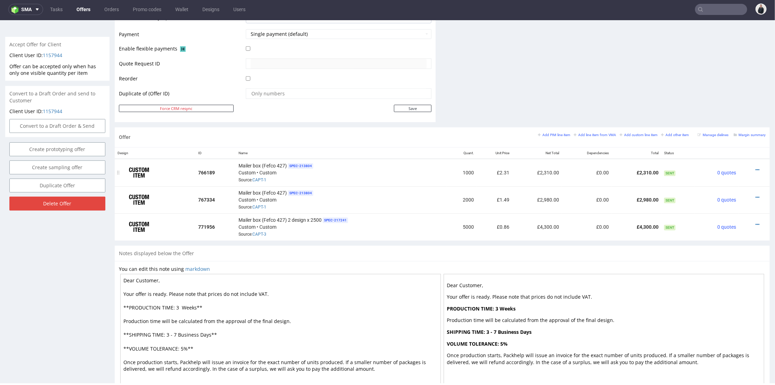
drag, startPoint x: 746, startPoint y: 168, endPoint x: 744, endPoint y: 164, distance: 4.1
click at [756, 168] on icon at bounding box center [758, 169] width 4 height 5
click at [724, 97] on li "Edit item price" at bounding box center [723, 92] width 67 height 13
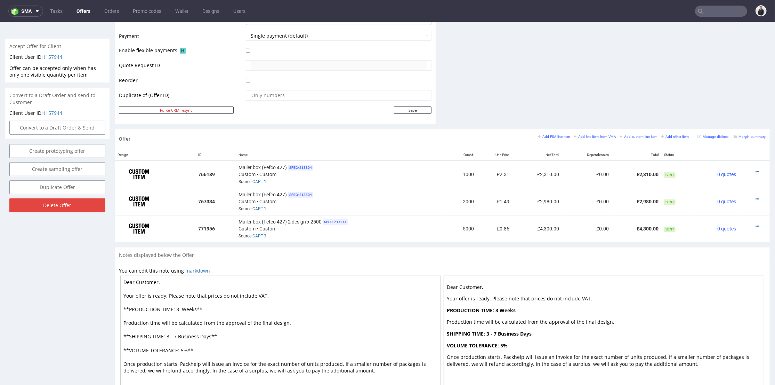
scroll to position [0, 0]
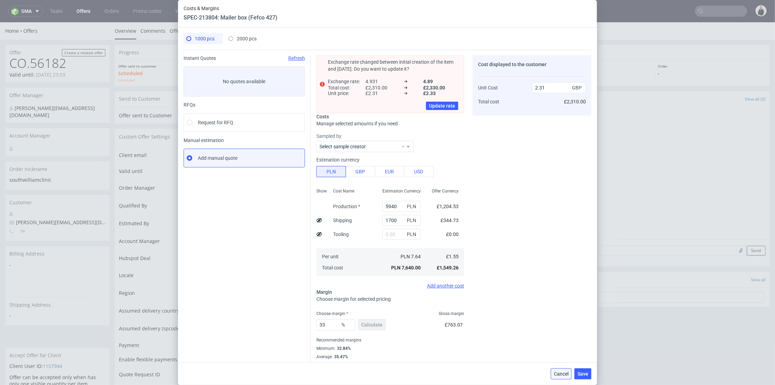
click at [565, 372] on span "Cancel" at bounding box center [561, 373] width 15 height 5
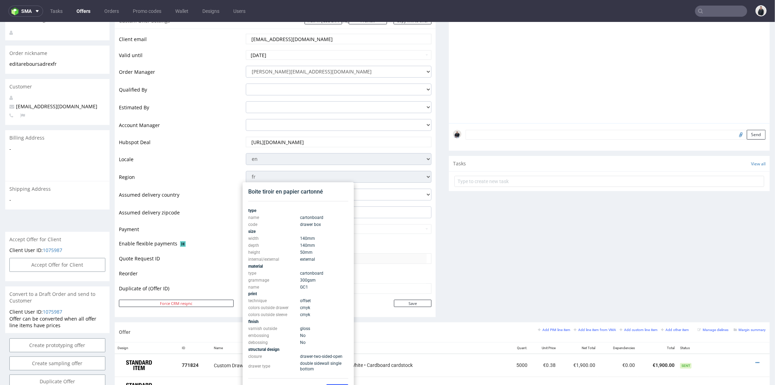
scroll to position [232, 0]
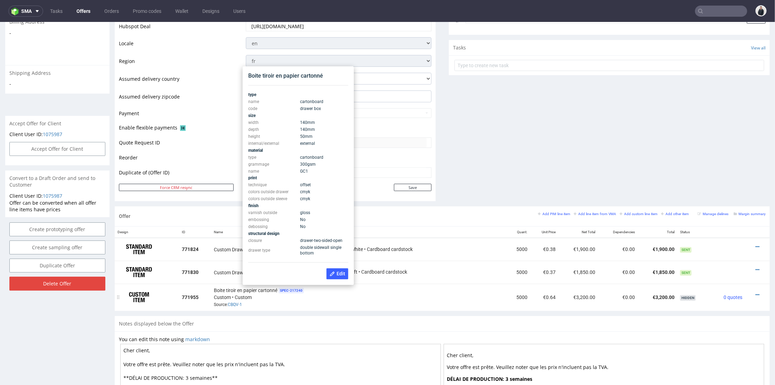
click at [428, 301] on div "Boite tiroir en papier cartonné SPEC- 217240 Custom • Custom Source: CBQV-1" at bounding box center [359, 297] width 290 height 22
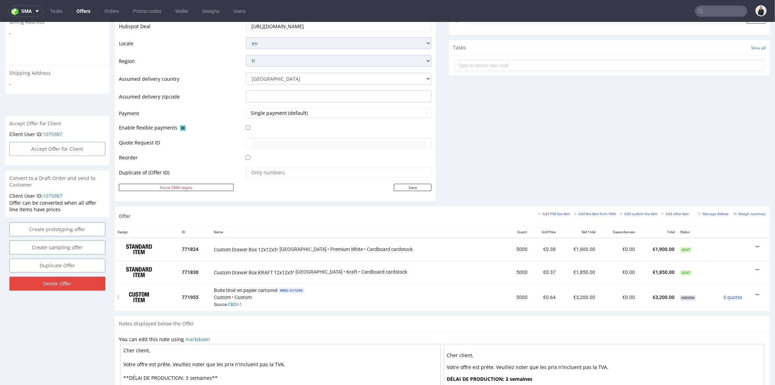
click at [748, 291] on div at bounding box center [755, 294] width 15 height 7
click at [756, 292] on icon at bounding box center [758, 294] width 4 height 5
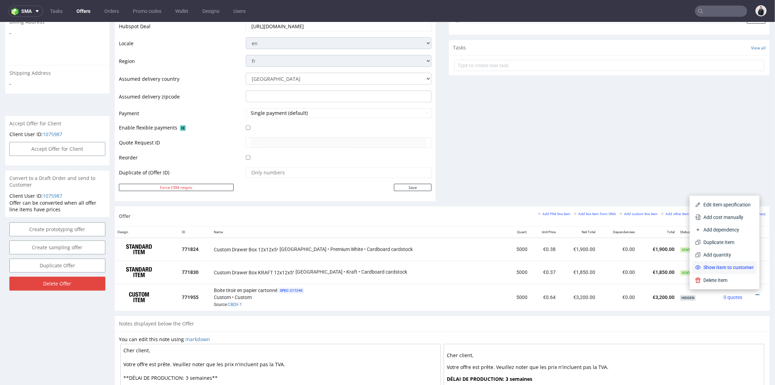
click at [730, 267] on span "Show item to customer" at bounding box center [727, 266] width 53 height 7
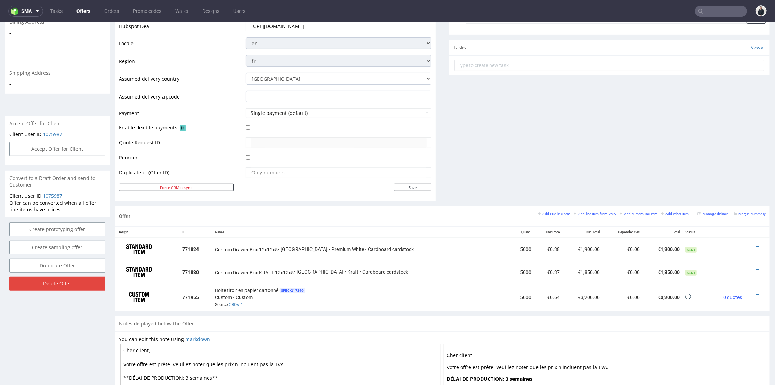
click at [587, 154] on div "Comments User (0) Automatic (0) Attachments (0) All (0) View all (0) Send Tasks…" at bounding box center [609, 32] width 321 height 347
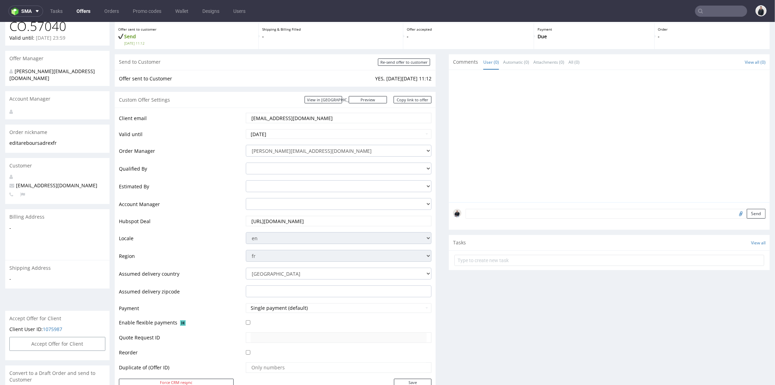
scroll to position [338, 0]
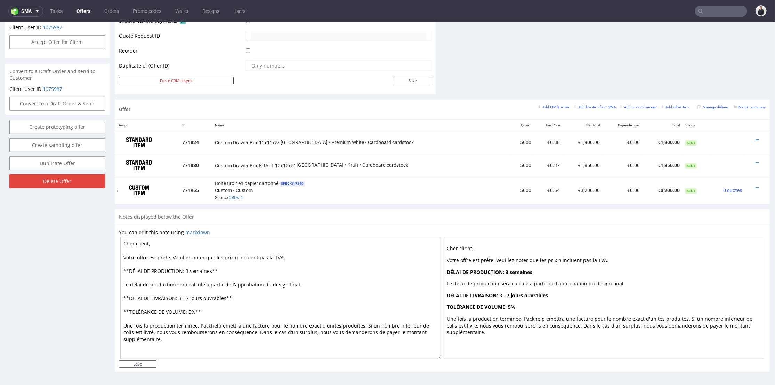
click at [749, 186] on div at bounding box center [755, 187] width 15 height 7
click at [756, 186] on icon at bounding box center [758, 187] width 4 height 5
drag, startPoint x: 716, startPoint y: 111, endPoint x: 547, endPoint y: 128, distance: 170.3
click at [716, 110] on span "Edit item price" at bounding box center [726, 109] width 56 height 7
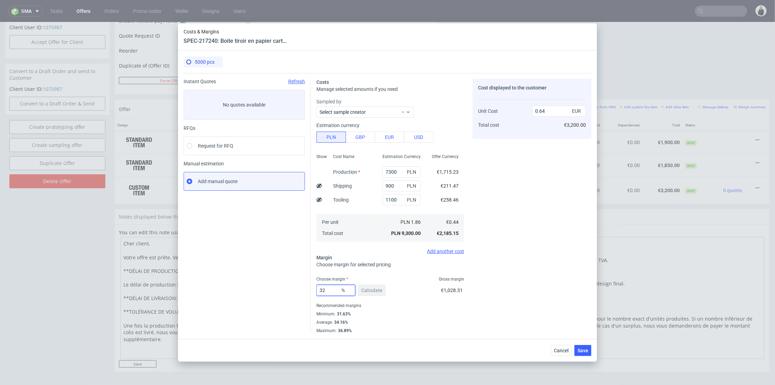
drag, startPoint x: 324, startPoint y: 290, endPoint x: 304, endPoint y: 287, distance: 20.8
click at [303, 287] on div "Instant Quotes Refresh No quotes available RFQs Request for RFQ Manual estimati…" at bounding box center [388, 203] width 408 height 260
click at [494, 243] on div "Cost displayed to the customer Unit Cost Total cost 0.64 EUR €3,200.00" at bounding box center [532, 206] width 119 height 255
click at [565, 352] on span "Cancel" at bounding box center [561, 350] width 15 height 5
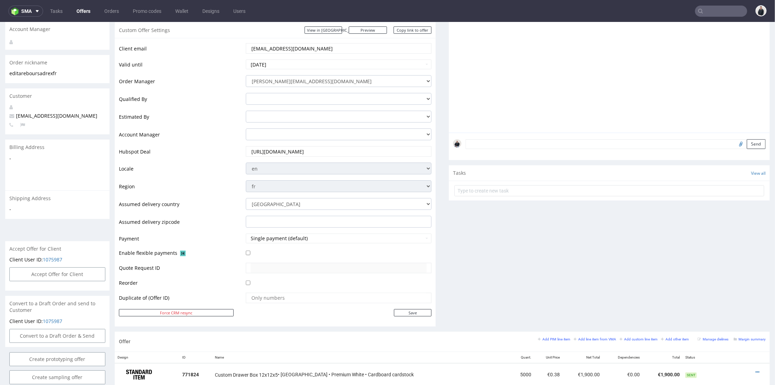
scroll to position [68, 0]
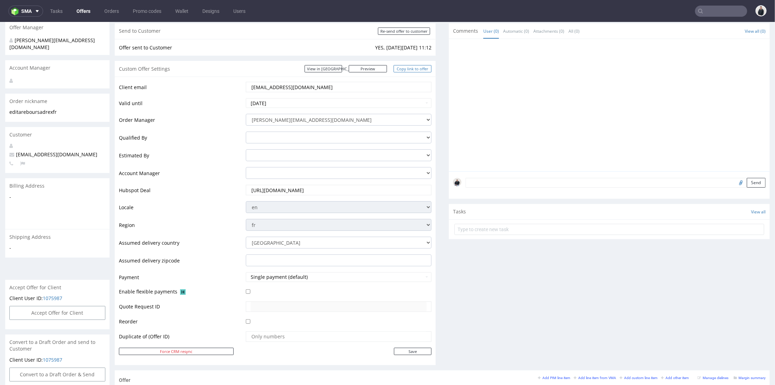
click at [402, 70] on link "Copy link to offer" at bounding box center [413, 68] width 38 height 7
click at [404, 30] on input "Re-send offer to customer" at bounding box center [404, 30] width 52 height 7
type input "In progress..."
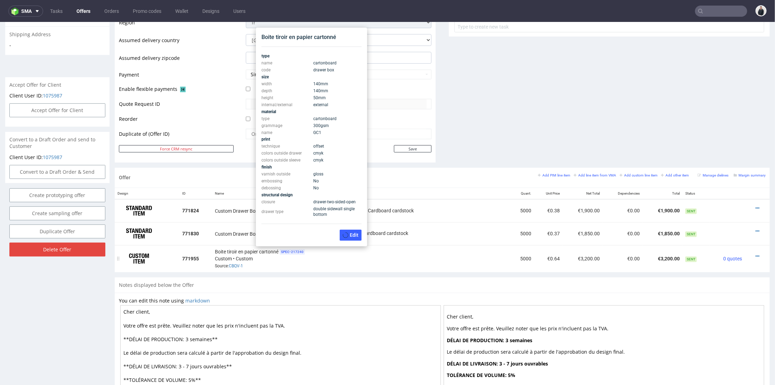
scroll to position [39, 0]
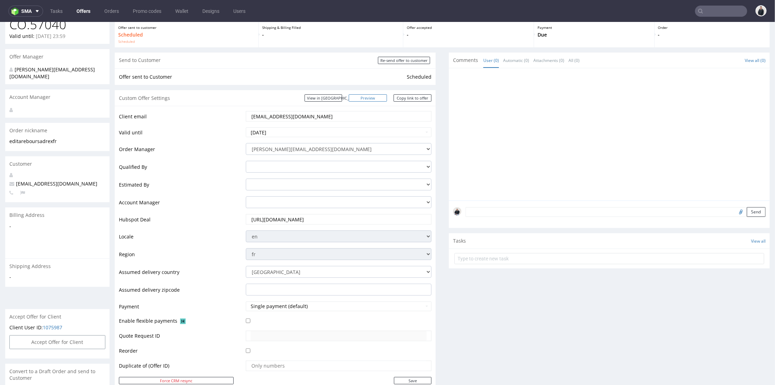
click at [376, 97] on link "Preview" at bounding box center [368, 97] width 38 height 7
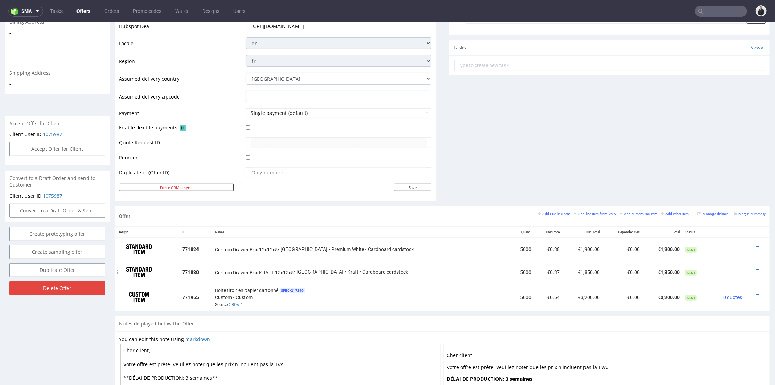
scroll to position [270, 0]
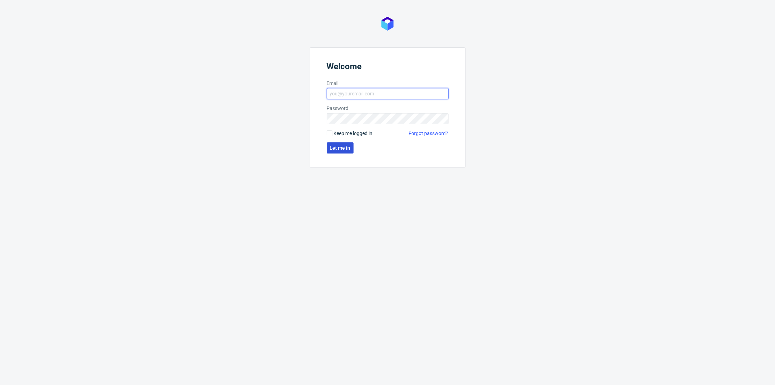
type input "[PERSON_NAME][EMAIL_ADDRESS][DOMAIN_NAME]"
click at [340, 146] on span "Let me in" at bounding box center [340, 147] width 21 height 5
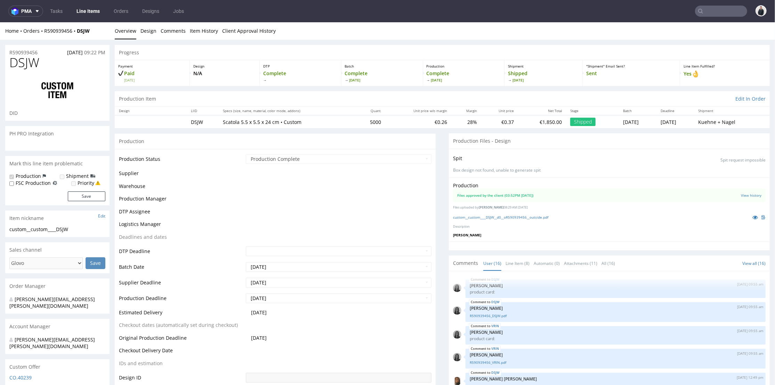
select select "in_progress"
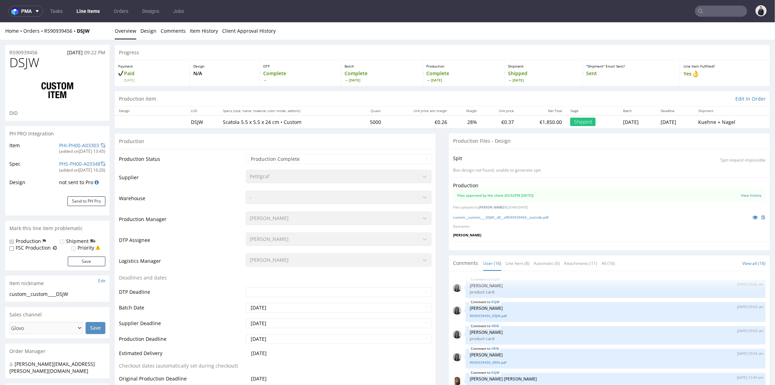
scroll to position [373, 0]
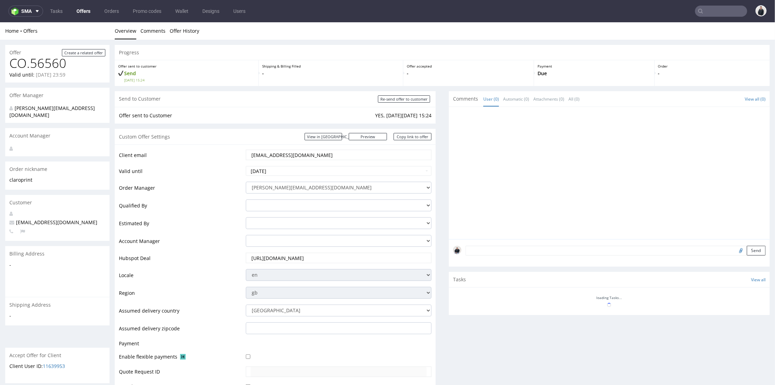
scroll to position [270, 0]
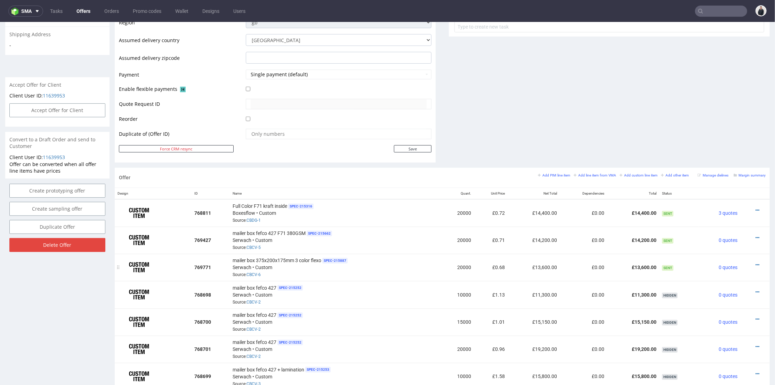
click at [750, 261] on div at bounding box center [753, 264] width 20 height 7
click at [756, 262] on icon at bounding box center [758, 264] width 4 height 5
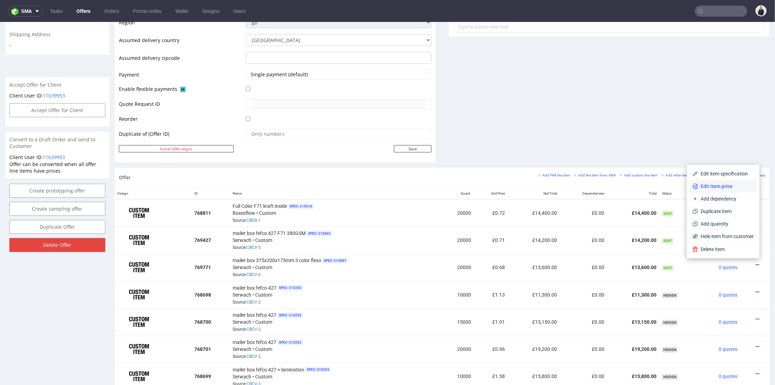
click at [721, 186] on span "Edit item price" at bounding box center [726, 185] width 56 height 7
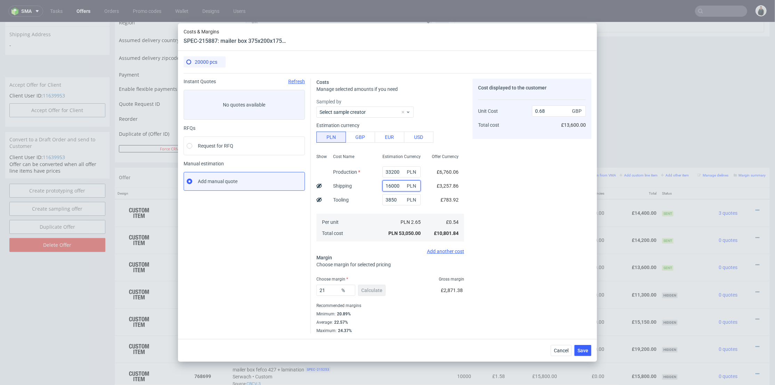
click at [383, 185] on input "16000" at bounding box center [402, 185] width 38 height 11
click at [505, 199] on div "Cost displayed to the customer Unit Cost Total cost 0.68 GBP £13,600.00" at bounding box center [532, 206] width 119 height 255
click at [561, 353] on button "Cancel" at bounding box center [561, 350] width 21 height 11
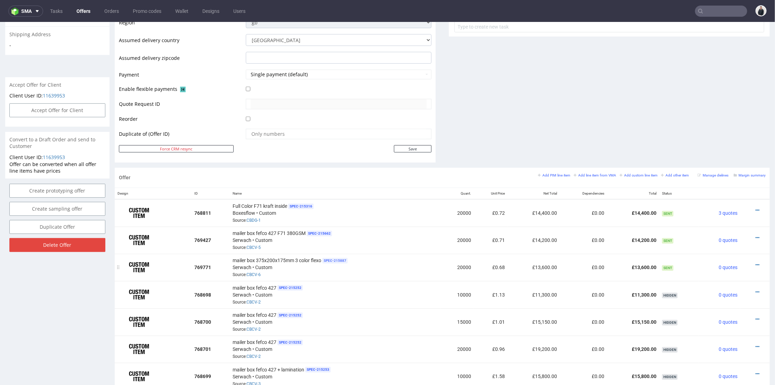
click at [346, 258] on span "SPEC- 215887" at bounding box center [334, 260] width 25 height 6
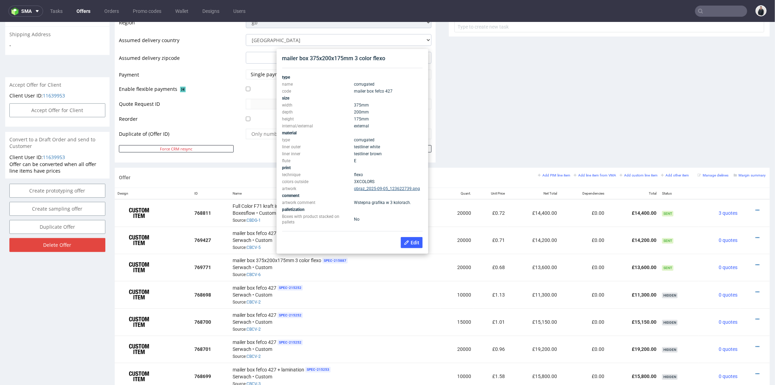
click at [377, 187] on link "obraz_2025-09-05_123622739.png" at bounding box center [387, 188] width 66 height 5
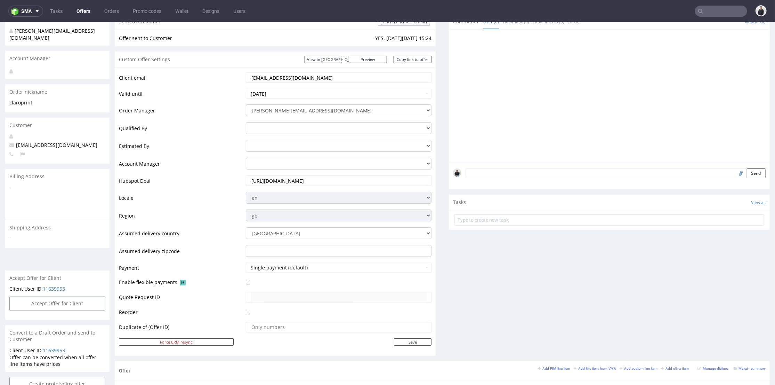
scroll to position [39, 0]
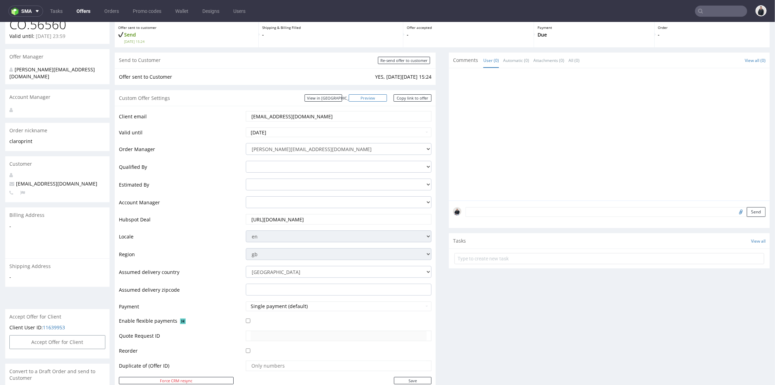
click at [374, 96] on link "Preview" at bounding box center [368, 97] width 38 height 7
click at [413, 98] on link "Copy link to offer" at bounding box center [413, 97] width 38 height 7
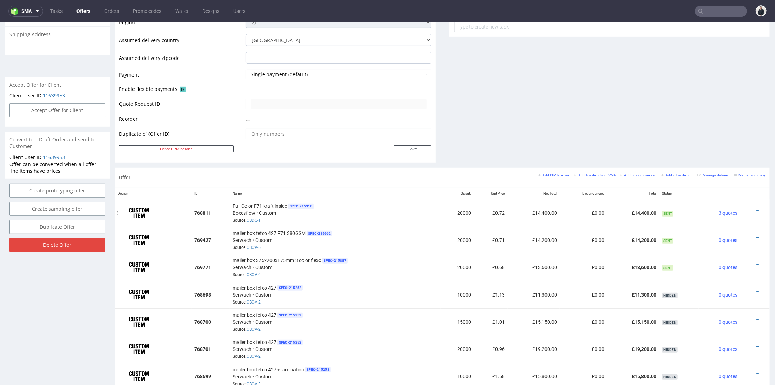
scroll to position [309, 0]
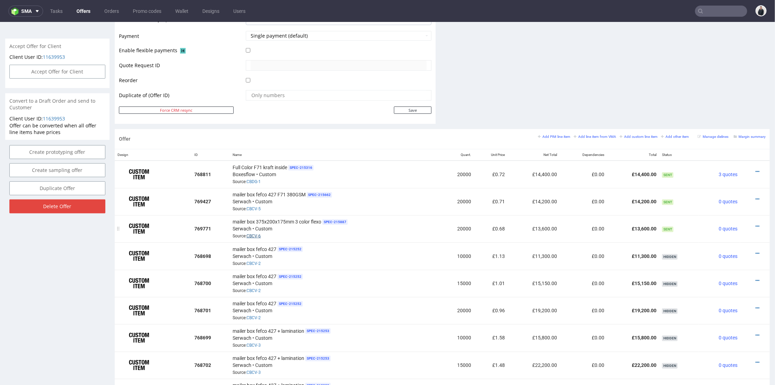
click at [256, 233] on link "CBCV-6" at bounding box center [254, 235] width 14 height 5
click at [756, 223] on icon at bounding box center [758, 225] width 4 height 5
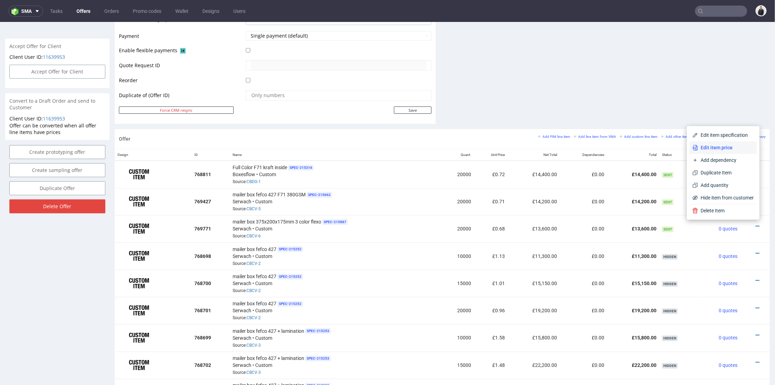
click at [721, 147] on span "Edit item price" at bounding box center [726, 147] width 56 height 7
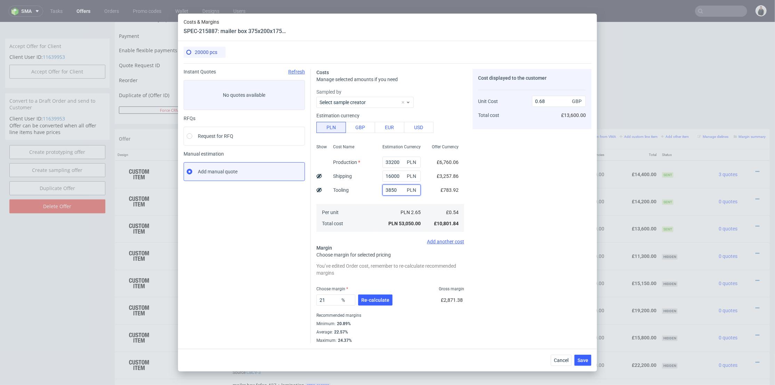
drag, startPoint x: 391, startPoint y: 189, endPoint x: 361, endPoint y: 186, distance: 30.0
click at [361, 186] on div "Show Cost Name Production Shipping Tooling Per unit Total cost Estimation Curre…" at bounding box center [390, 187] width 148 height 92
type input "41"
type input "0.63"
type input "4150"
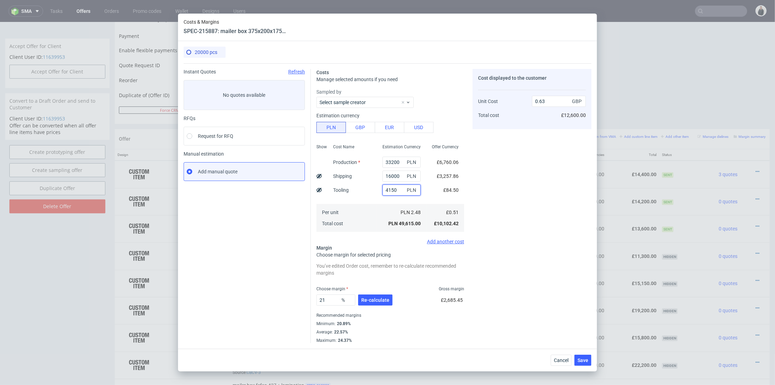
type input "0.68"
type input "4150"
drag, startPoint x: 394, startPoint y: 161, endPoint x: 381, endPoint y: 162, distance: 13.2
click at [365, 161] on div "Show Cost Name Production Shipping Tooling Per unit Total cost Estimation Curre…" at bounding box center [390, 187] width 148 height 92
paste input "5"
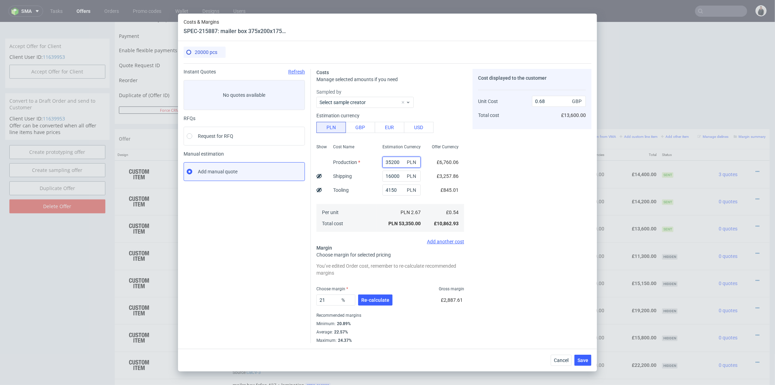
type input "35200"
click at [534, 172] on div "Cost displayed to the customer Unit Cost Total cost 0.68 GBP £13,600.00" at bounding box center [532, 206] width 119 height 274
type input "0.71"
click at [374, 302] on span "Re-calculate" at bounding box center [375, 299] width 28 height 5
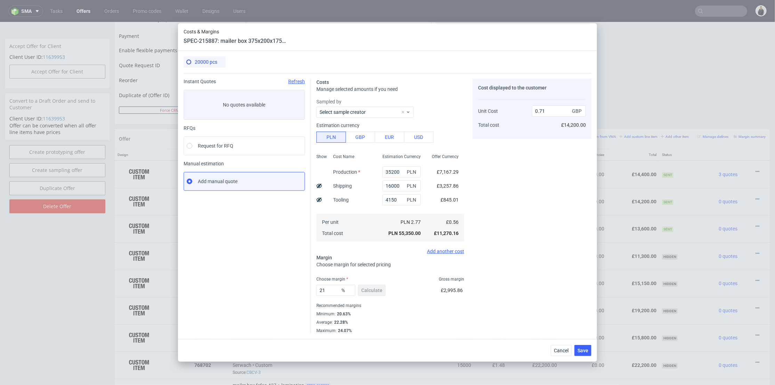
click at [505, 220] on div "Cost displayed to the customer Unit Cost Total cost 0.71 GBP £14,200.00" at bounding box center [532, 206] width 119 height 255
click at [386, 185] on input "16000" at bounding box center [402, 185] width 38 height 11
drag, startPoint x: 388, startPoint y: 185, endPoint x: 384, endPoint y: 185, distance: 4.2
click at [384, 185] on input "16000" at bounding box center [402, 185] width 38 height 11
type input "12500"
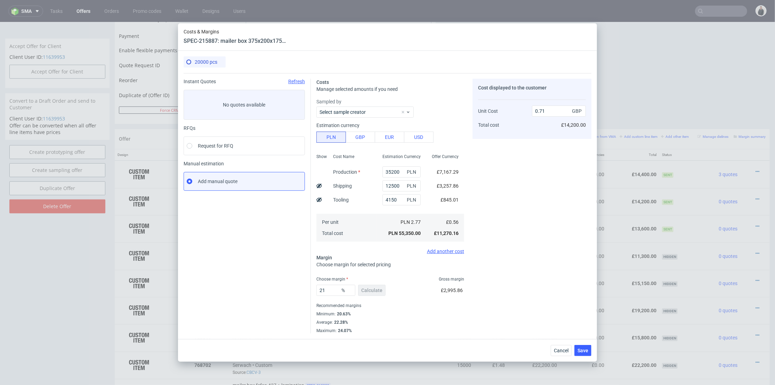
click at [502, 189] on div "Cost displayed to the customer Unit Cost Total cost 0.71 GBP £14,200.00" at bounding box center [532, 206] width 119 height 255
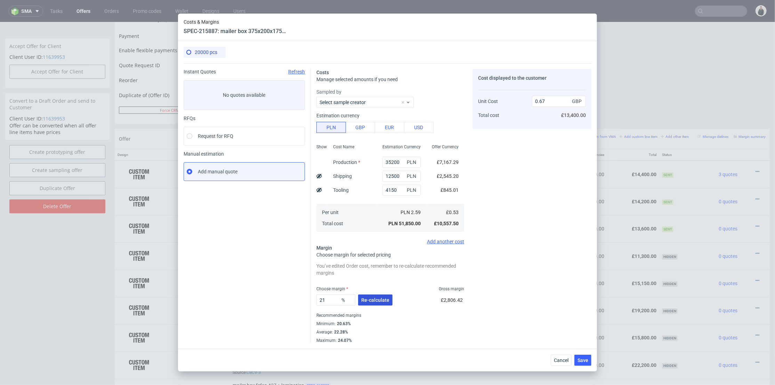
click at [382, 297] on span "Re-calculate" at bounding box center [375, 299] width 28 height 5
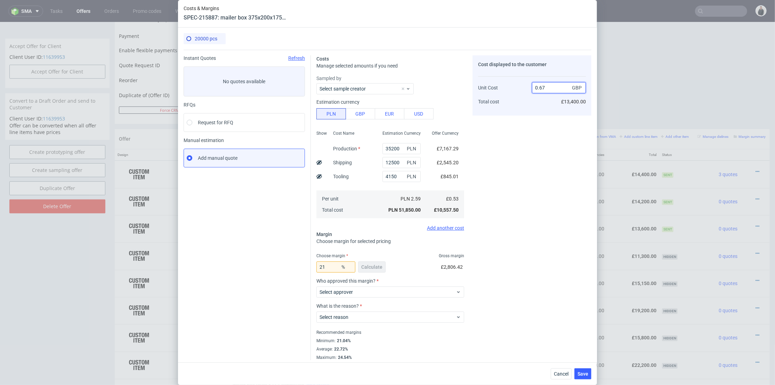
drag, startPoint x: 540, startPoint y: 87, endPoint x: 544, endPoint y: 90, distance: 5.0
click at [544, 87] on input "0.67" at bounding box center [559, 87] width 54 height 11
type input "0.62"
click at [533, 111] on div "Cost displayed to the customer Unit Cost Total cost 0.62 GBP £13,400.00" at bounding box center [532, 85] width 119 height 60
type input "14.516129032258066"
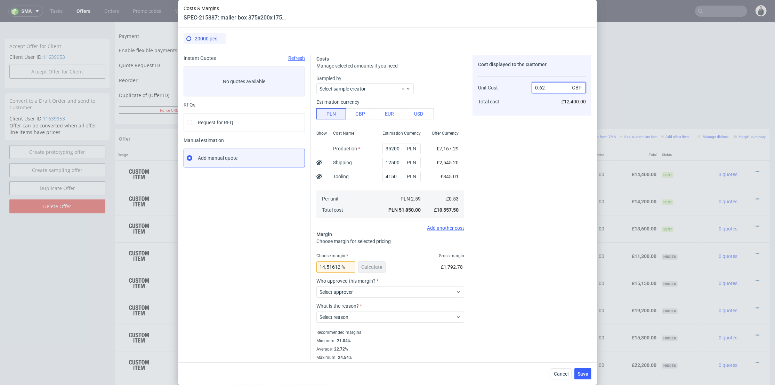
click at [543, 88] on input "0.62" at bounding box center [559, 87] width 54 height 11
type input "0.61"
click at [543, 103] on div "0.61 GBP £12,400.00" at bounding box center [559, 91] width 54 height 37
type input "13.114754098360656"
click at [542, 87] on input "0.61" at bounding box center [559, 87] width 54 height 11
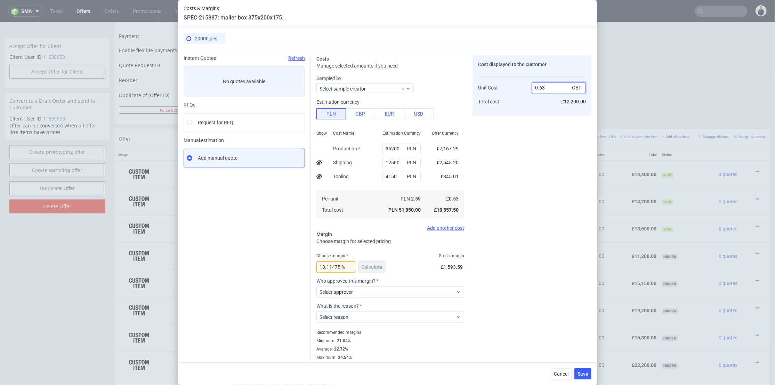
type input "0.63"
click at [539, 104] on div "0.63 GBP £12,200.00" at bounding box center [559, 91] width 54 height 37
type input "15.873015873015872"
click at [543, 87] on input "0.63" at bounding box center [559, 87] width 54 height 11
click at [541, 88] on input "0.63" at bounding box center [559, 87] width 54 height 11
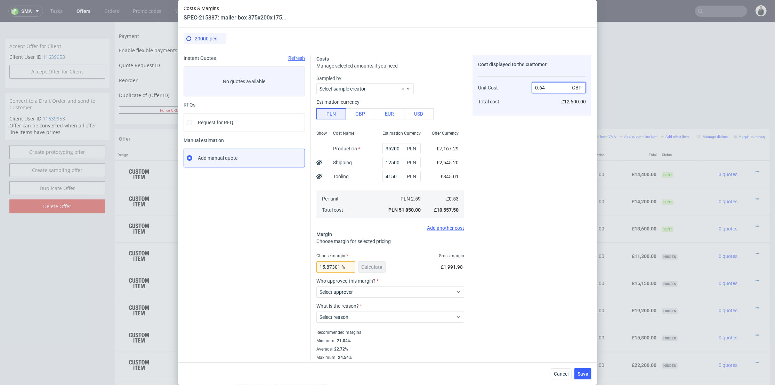
type input "0.64"
click at [535, 120] on div "Cost displayed to the customer Unit Cost Total cost 0.64 GBP £12,600.00" at bounding box center [532, 207] width 119 height 305
type input "17.1875"
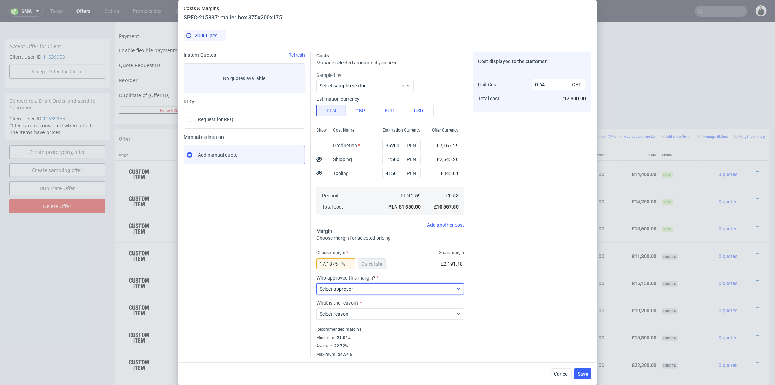
click at [371, 289] on span "Select approver" at bounding box center [388, 288] width 136 height 7
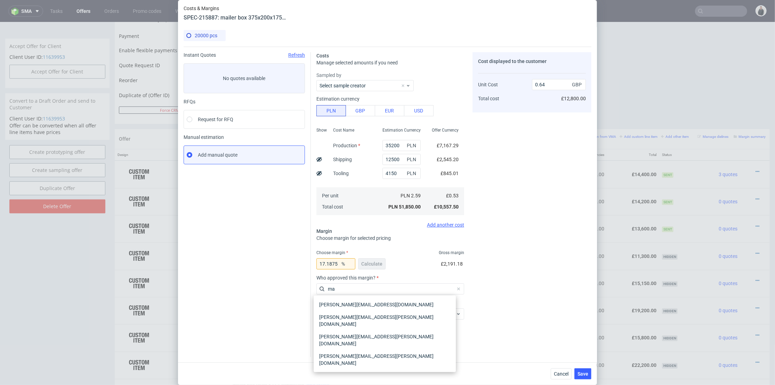
type input "ma"
click at [369, 350] on div "marta.kozlowska@packhelp.com" at bounding box center [384, 359] width 137 height 19
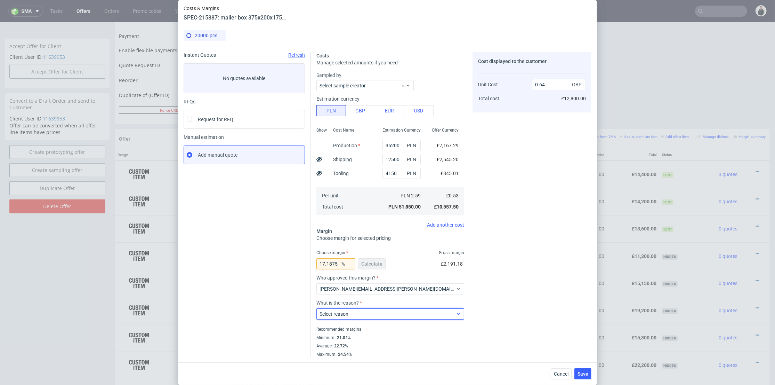
click at [370, 308] on div "Select reason" at bounding box center [390, 313] width 148 height 11
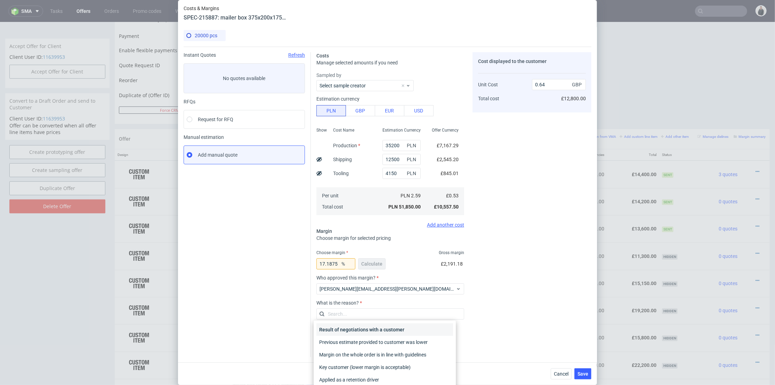
click at [384, 326] on div "Result of negotiations with a customer" at bounding box center [384, 329] width 137 height 13
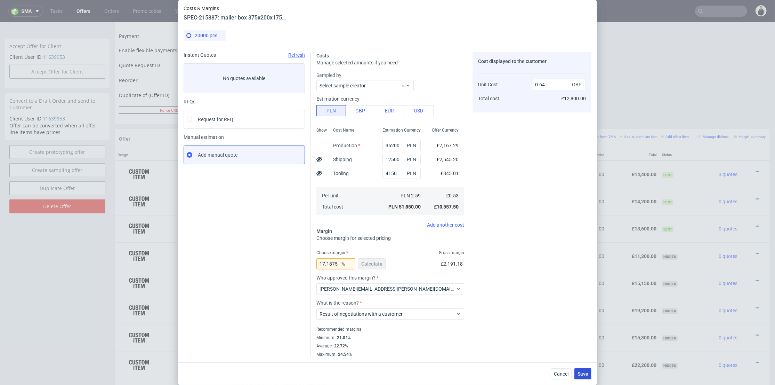
click at [584, 372] on span "Save" at bounding box center [583, 373] width 11 height 5
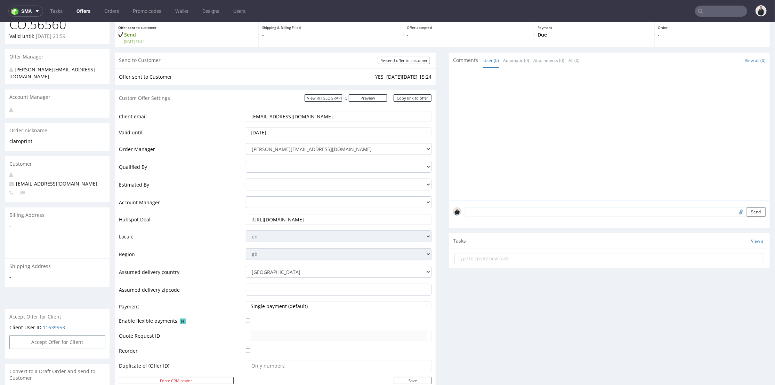
scroll to position [270, 0]
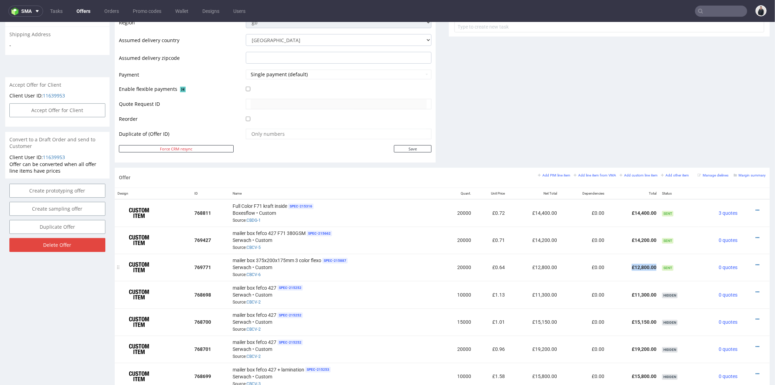
drag, startPoint x: 630, startPoint y: 265, endPoint x: 649, endPoint y: 265, distance: 18.8
click at [649, 265] on td "£12,800.00" at bounding box center [633, 266] width 52 height 27
copy td "£12,800.00"
click at [756, 262] on icon at bounding box center [758, 264] width 4 height 5
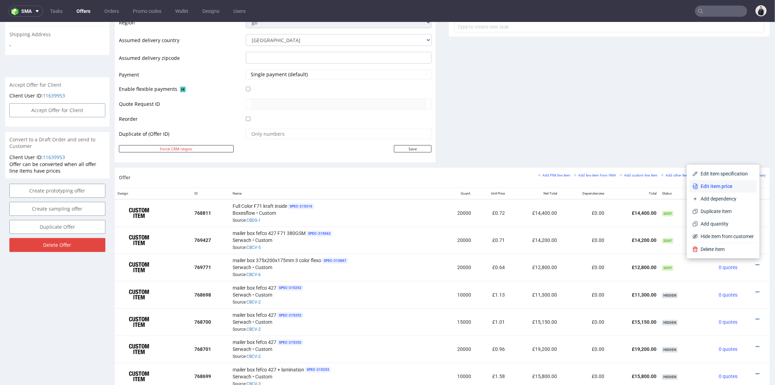
click at [724, 186] on span "Edit item price" at bounding box center [726, 185] width 56 height 7
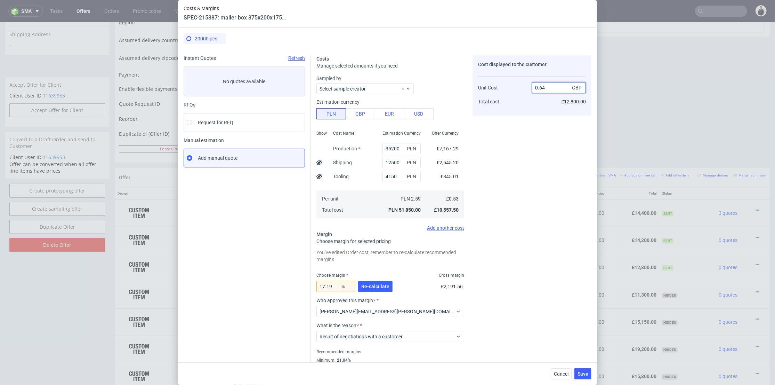
click at [543, 86] on input "0.64" at bounding box center [559, 87] width 54 height 11
type input "0.63"
click at [527, 137] on div "Cost displayed to the customer Unit Cost Total cost 0.63 GBP £12,800.00" at bounding box center [532, 217] width 119 height 324
type input "15.873015873015872"
drag, startPoint x: 362, startPoint y: 289, endPoint x: 387, endPoint y: 291, distance: 25.2
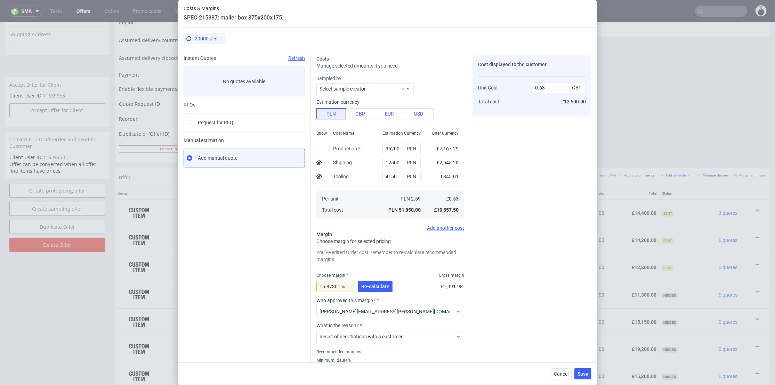
click at [363, 289] on span "Re-calculate" at bounding box center [375, 286] width 28 height 5
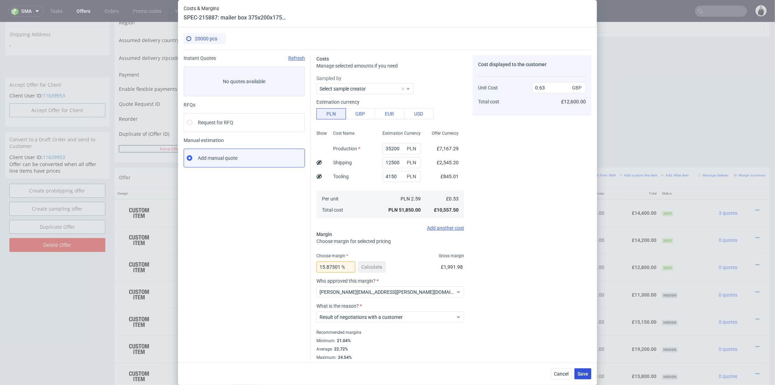
click at [588, 376] on span "Save" at bounding box center [583, 373] width 11 height 5
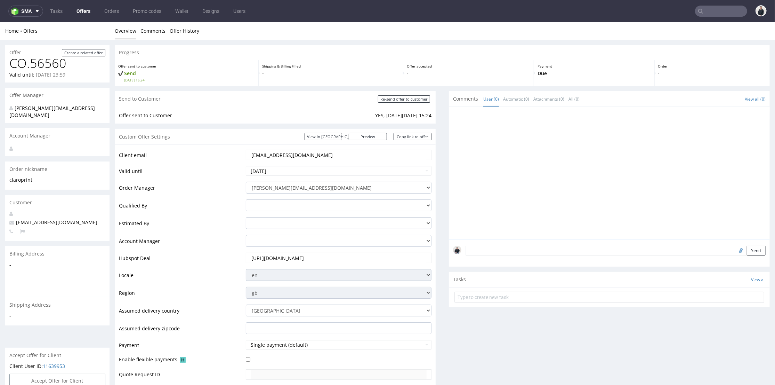
scroll to position [232, 0]
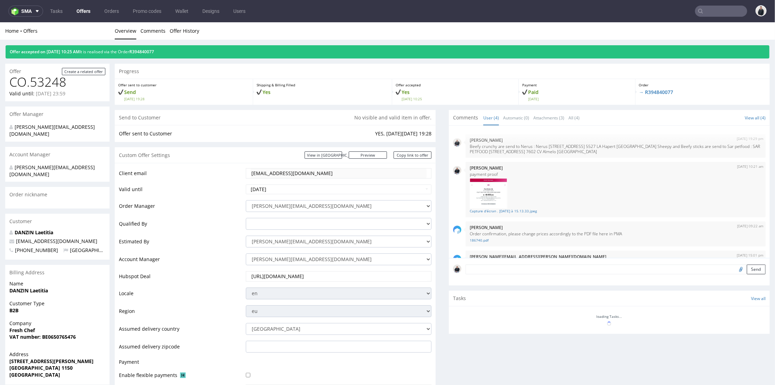
scroll to position [48, 0]
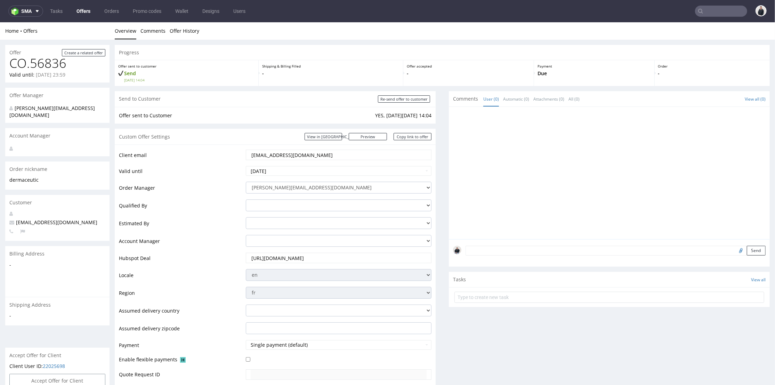
click at [82, 13] on link "Offers" at bounding box center [83, 11] width 22 height 11
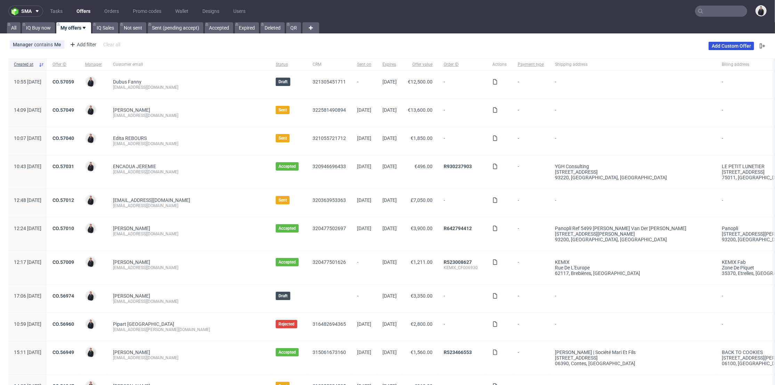
click at [725, 47] on link "Add Custom Offer" at bounding box center [732, 46] width 46 height 8
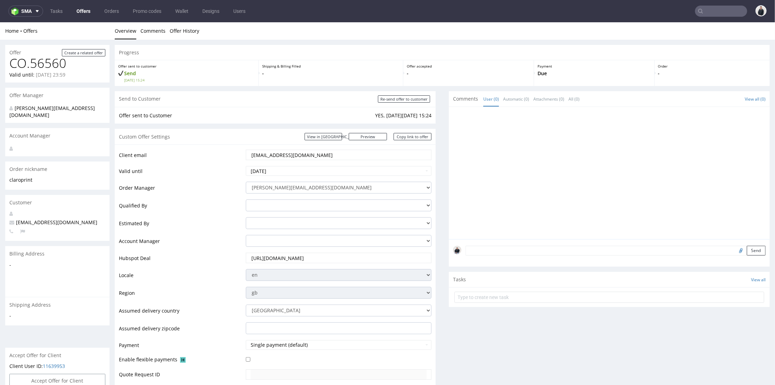
scroll to position [232, 0]
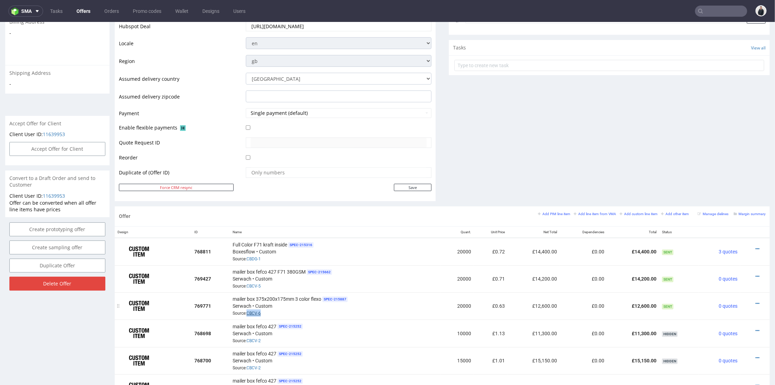
drag, startPoint x: 266, startPoint y: 309, endPoint x: 246, endPoint y: 308, distance: 19.9
click at [246, 311] on div "mailer box 375x200x175mm 3 color flexo SPEC- 215887 [PERSON_NAME] • Custom Sour…" at bounding box center [335, 306] width 205 height 22
copy link "CBCV-6"
click at [257, 312] on link "CBCV-6" at bounding box center [254, 312] width 14 height 5
click at [756, 300] on icon at bounding box center [758, 302] width 4 height 5
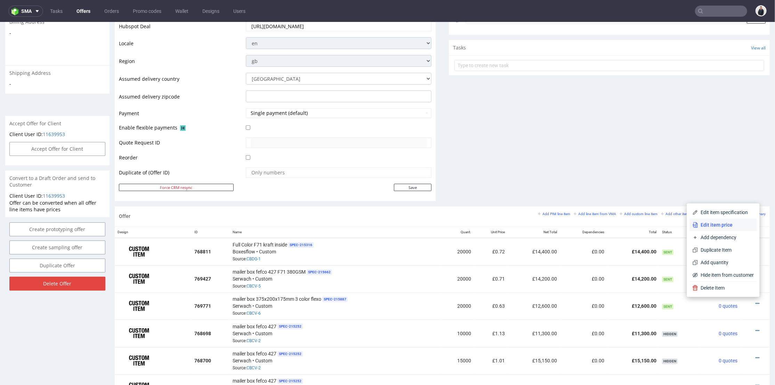
click at [719, 223] on span "Edit item price" at bounding box center [726, 224] width 56 height 7
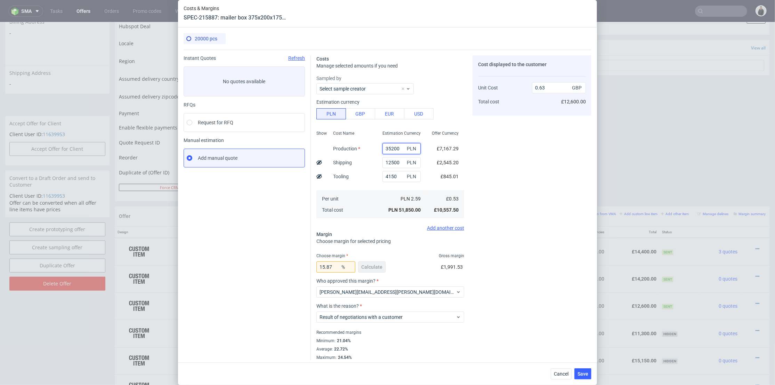
click at [383, 147] on input "35200" at bounding box center [402, 148] width 38 height 11
type input "33200"
type input "0.6"
type input "33200"
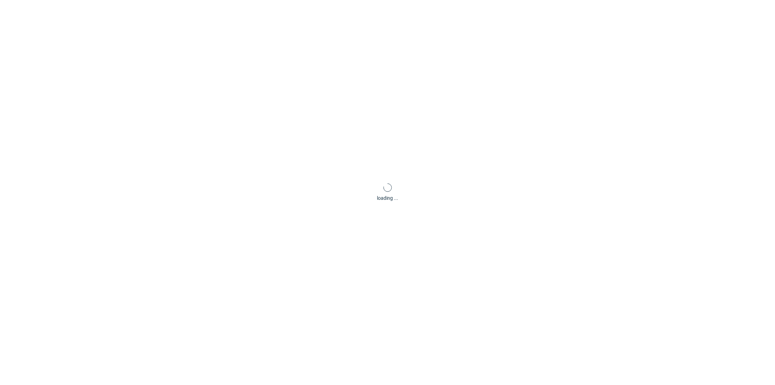
scroll to position [0, 0]
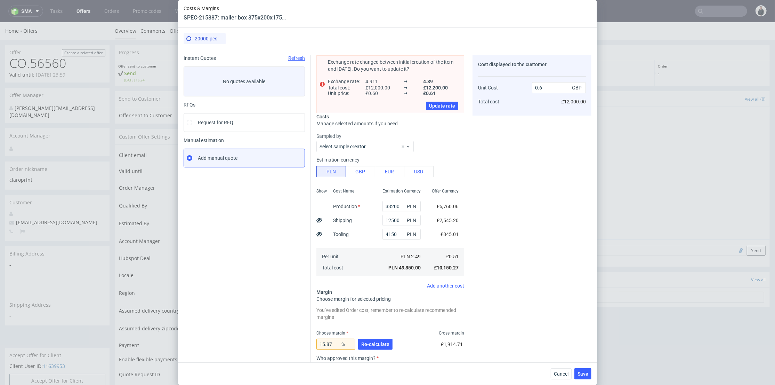
click at [510, 253] on div "Cost displayed to the customer Unit Cost Total cost 0.6 GBP £12,000.00" at bounding box center [532, 246] width 119 height 382
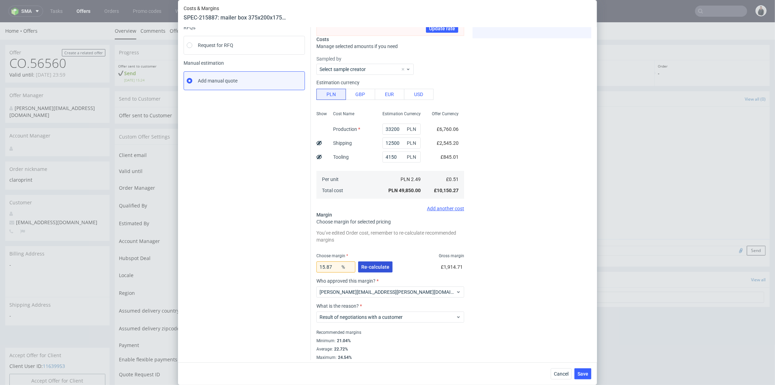
click at [378, 266] on span "Re-calculate" at bounding box center [375, 266] width 28 height 5
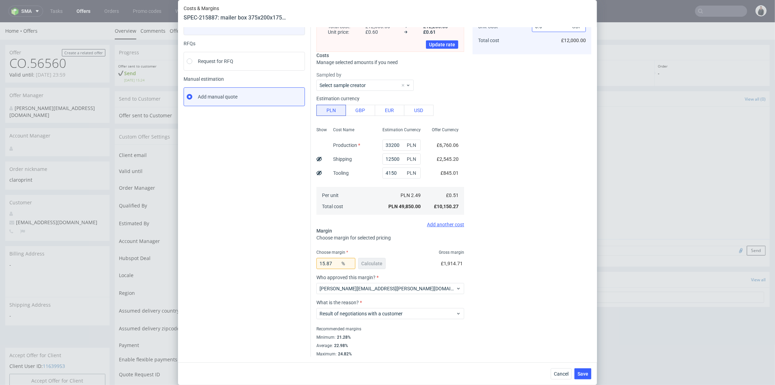
scroll to position [22, 0]
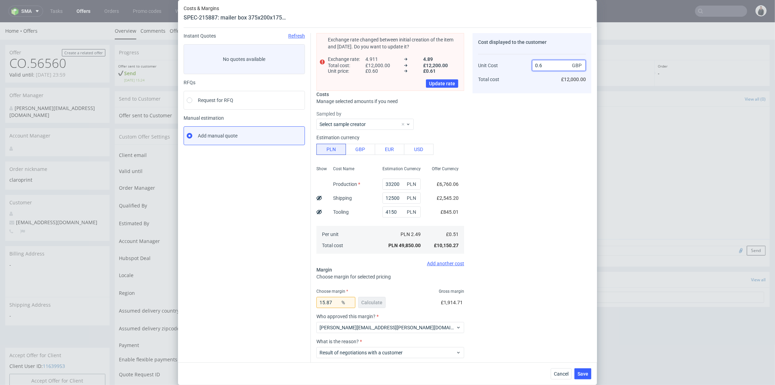
click at [543, 66] on input "0.6" at bounding box center [559, 65] width 54 height 11
type input "0.62"
click at [528, 96] on div "Cost displayed to the customer Unit Cost Total cost 0.62 GBP £12,000.00" at bounding box center [532, 214] width 119 height 362
type input "17.741935483870968"
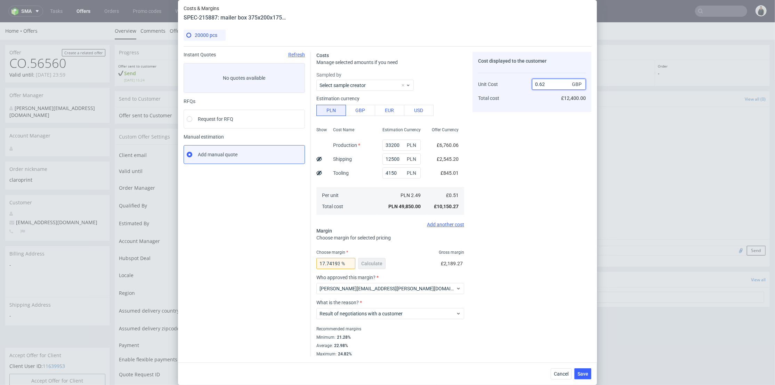
drag, startPoint x: 540, startPoint y: 82, endPoint x: 543, endPoint y: 85, distance: 4.0
click at [543, 82] on input "0.62" at bounding box center [559, 84] width 54 height 11
type input "0.61"
click at [524, 120] on div "Cost displayed to the customer Unit Cost Total cost 0.61 GBP £12,400.00" at bounding box center [532, 204] width 119 height 305
type input "16.39344262295082"
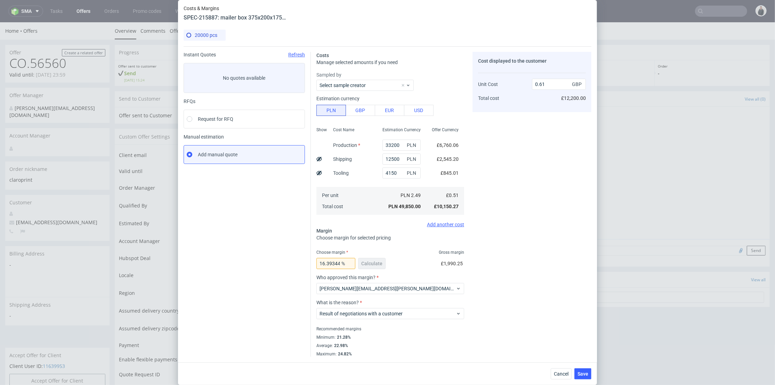
scroll to position [3, 0]
click at [563, 374] on span "Cancel" at bounding box center [561, 373] width 15 height 5
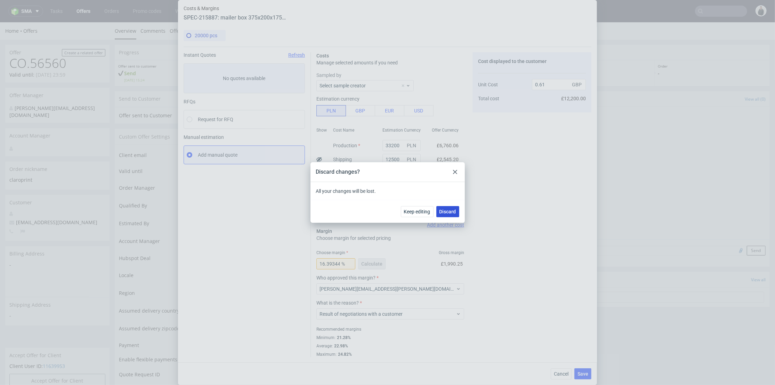
click at [447, 207] on button "Discard" at bounding box center [447, 211] width 23 height 11
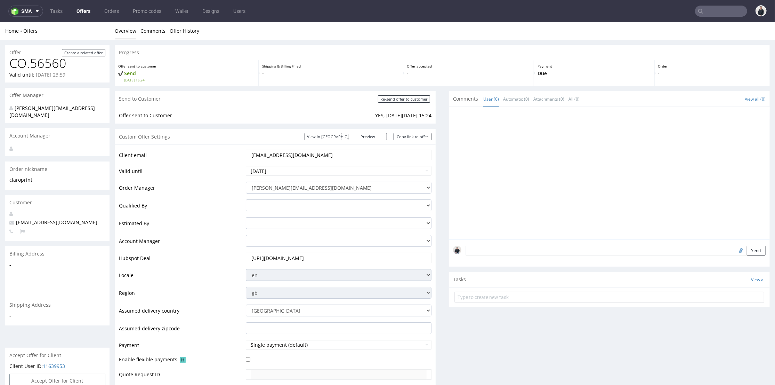
click at [539, 190] on div at bounding box center [611, 175] width 317 height 128
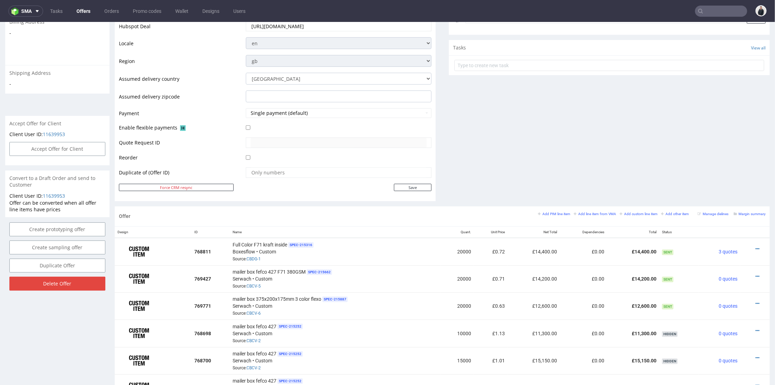
scroll to position [270, 0]
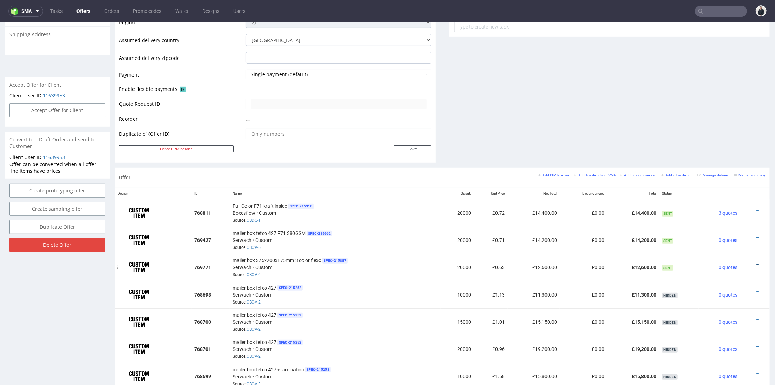
click at [756, 263] on icon at bounding box center [758, 264] width 4 height 5
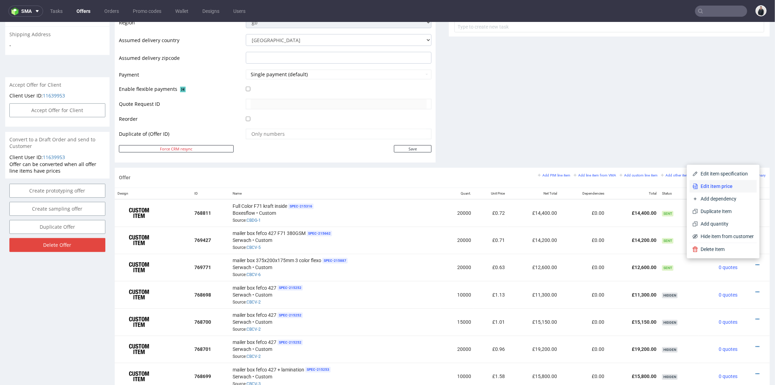
click at [722, 180] on li "Edit item price" at bounding box center [723, 185] width 67 height 13
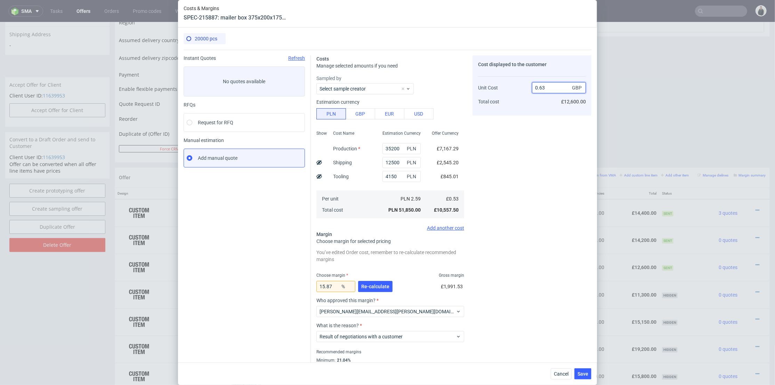
click at [539, 87] on input "0.63" at bounding box center [559, 87] width 54 height 11
type input "0.61"
click at [533, 133] on div "Cost displayed to the customer Unit Cost Total cost 0.61 GBP £12,600.00" at bounding box center [532, 217] width 119 height 324
type input "13.114754098360656"
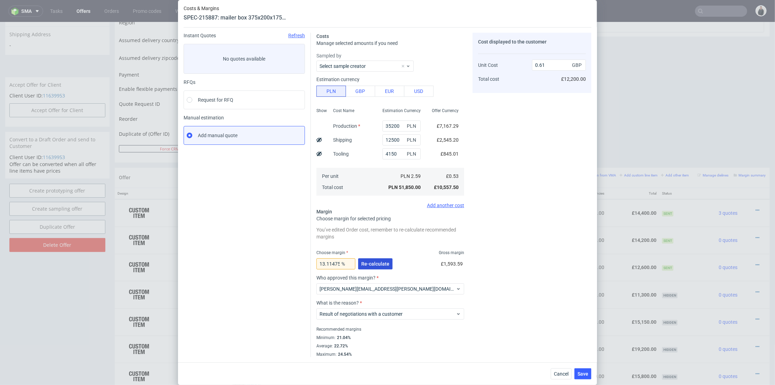
click at [376, 260] on button "Re-calculate" at bounding box center [375, 263] width 34 height 11
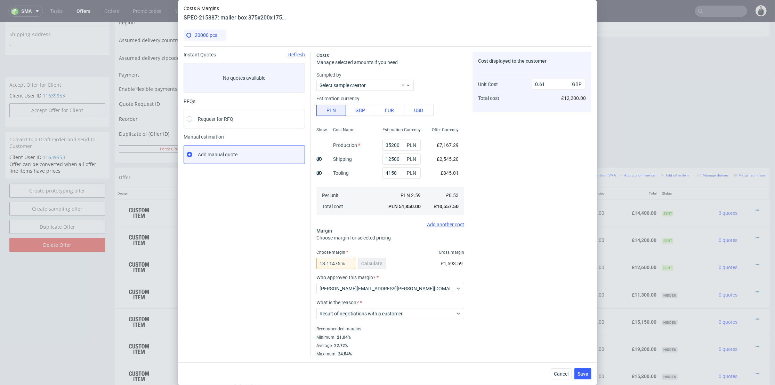
scroll to position [3, 0]
click at [586, 371] on span "Save" at bounding box center [583, 373] width 11 height 5
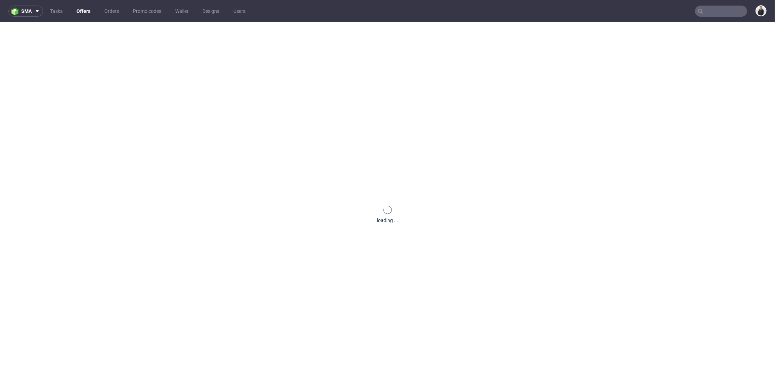
scroll to position [0, 0]
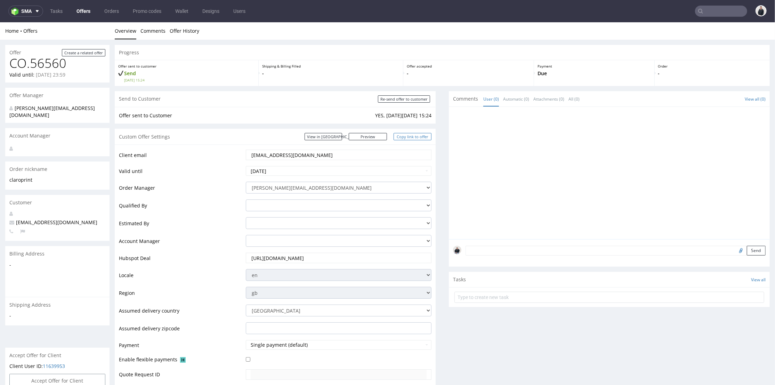
click at [408, 137] on link "Copy link to offer" at bounding box center [413, 136] width 38 height 7
drag, startPoint x: 407, startPoint y: 100, endPoint x: 447, endPoint y: 69, distance: 50.6
click at [406, 100] on input "Re-send offer to customer" at bounding box center [404, 98] width 52 height 7
type input "In progress..."
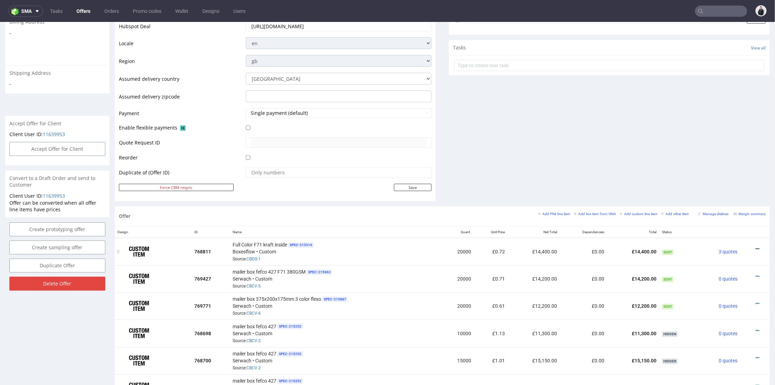
click at [756, 246] on icon at bounding box center [758, 248] width 4 height 5
click at [734, 219] on span "Hide item from customer" at bounding box center [726, 221] width 58 height 7
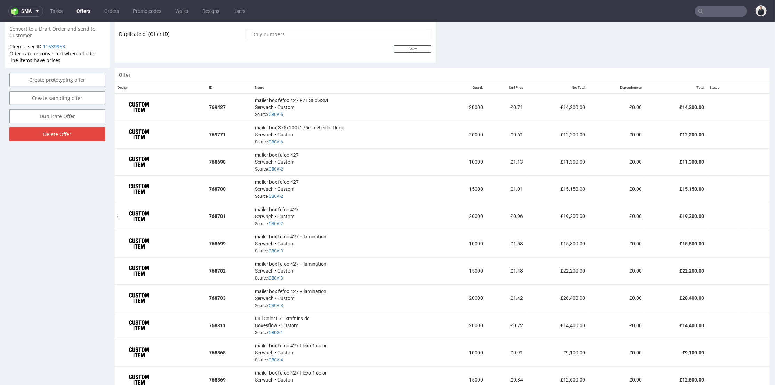
scroll to position [212, 0]
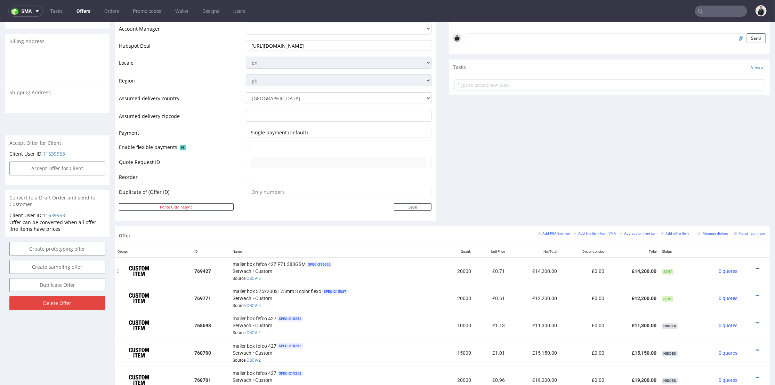
click at [756, 267] on icon at bounding box center [758, 267] width 4 height 5
click at [737, 242] on span "Hide item from customer" at bounding box center [726, 240] width 58 height 7
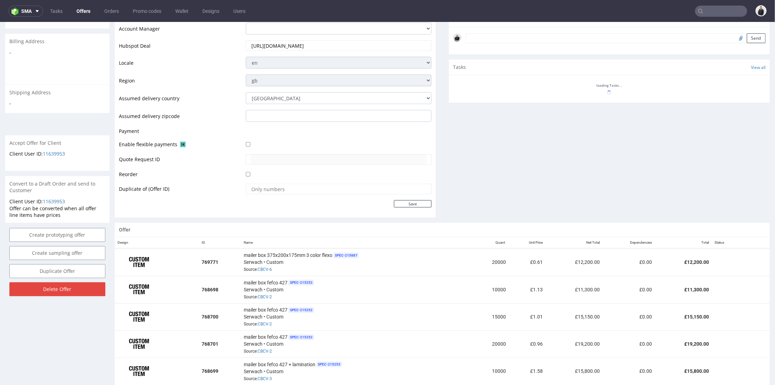
click at [600, 189] on div "Comments User (0) Automatic (0) Attachments (0) All (0) View all (0) Send Tasks…" at bounding box center [609, 51] width 321 height 344
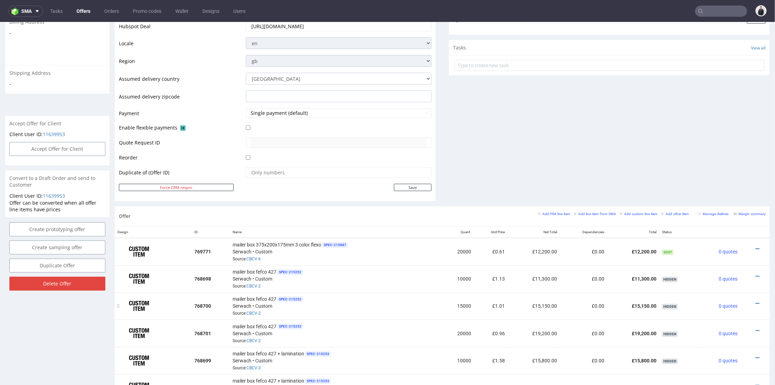
scroll to position [309, 0]
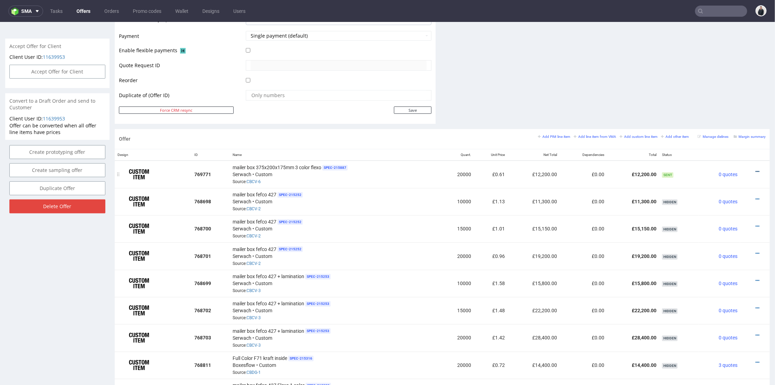
click at [756, 169] on icon at bounding box center [758, 171] width 4 height 5
click at [725, 81] on span "Edit item specification" at bounding box center [726, 81] width 56 height 7
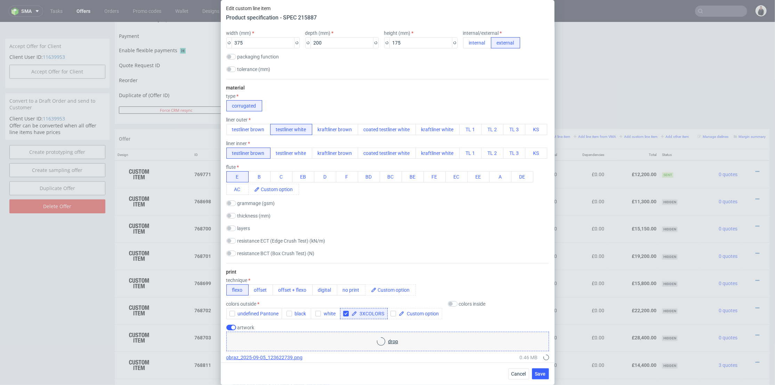
scroll to position [901, 0]
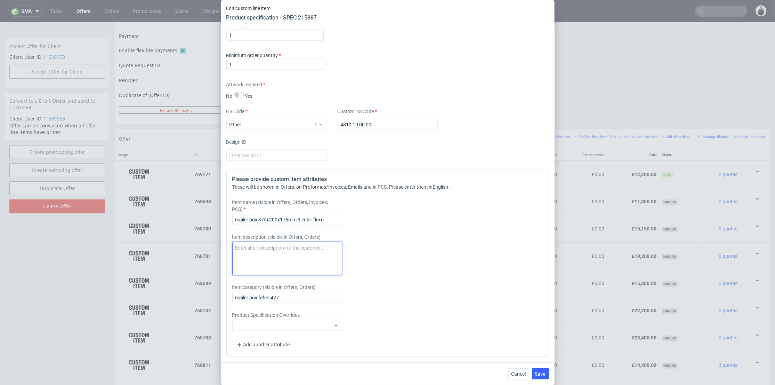
click at [307, 259] on textarea at bounding box center [287, 258] width 110 height 33
drag, startPoint x: 272, startPoint y: 253, endPoint x: 330, endPoint y: 263, distance: 59.3
click at [272, 253] on textarea at bounding box center [287, 258] width 110 height 33
paste textarea "Price according to the attached graphic"
type textarea "Price according to the attached graphic"
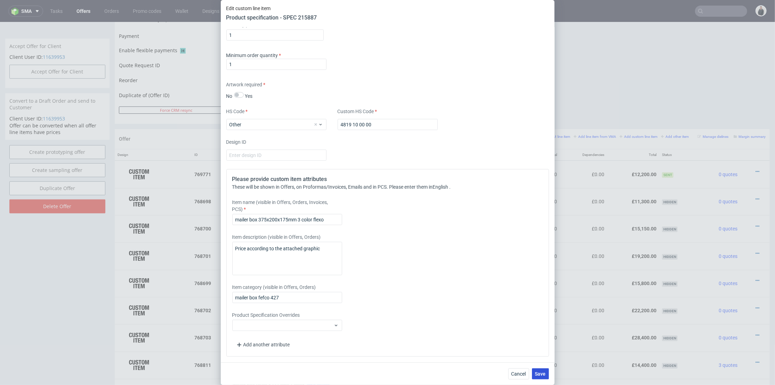
click at [536, 373] on span "Save" at bounding box center [540, 373] width 11 height 5
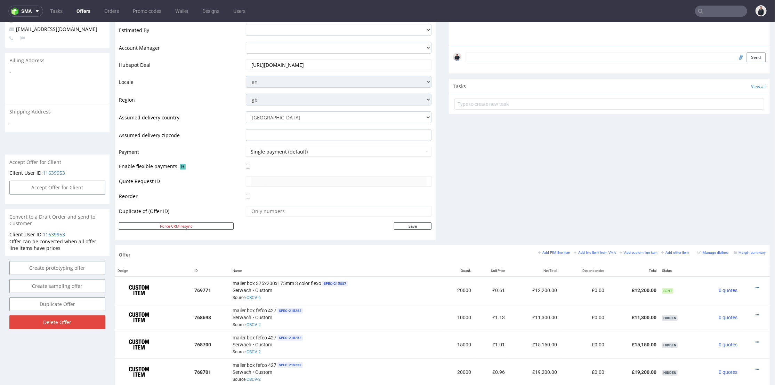
scroll to position [232, 0]
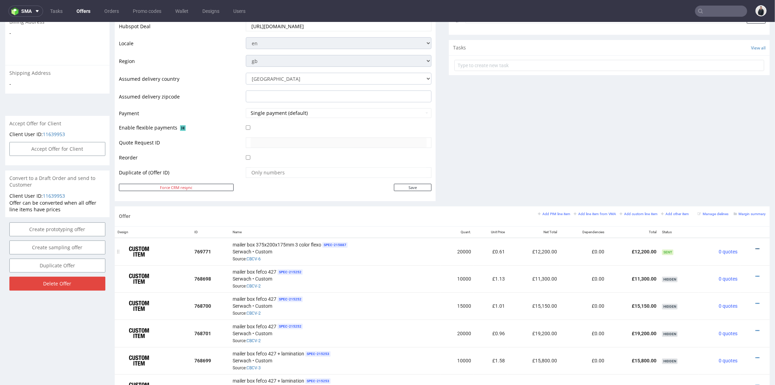
click at [756, 247] on icon at bounding box center [758, 248] width 4 height 5
click at [712, 172] on span "Edit item price" at bounding box center [726, 171] width 56 height 7
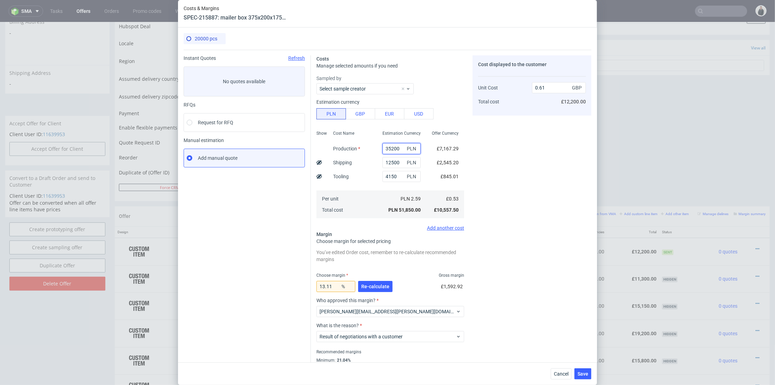
click at [383, 148] on input "35200" at bounding box center [402, 148] width 38 height 11
type input "34200"
type input "0.6"
type input "34000"
type input "0.59"
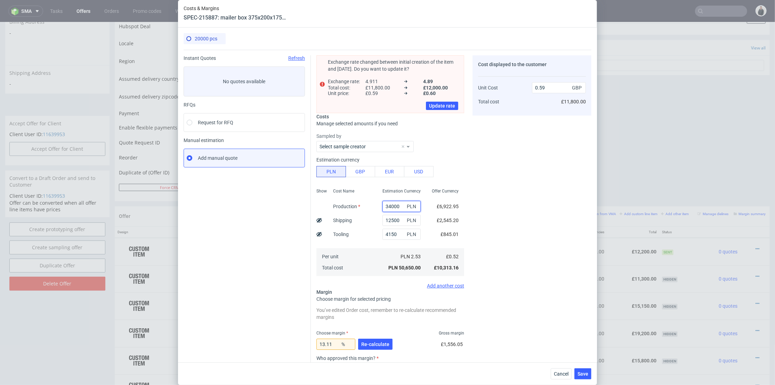
type input "34000"
click at [526, 134] on div "Cost displayed to the customer Unit Cost Total cost 0.59 GBP £11,800.00" at bounding box center [532, 246] width 119 height 382
drag, startPoint x: 537, startPoint y: 85, endPoint x: 544, endPoint y: 86, distance: 6.8
click at [544, 86] on input "0.59" at bounding box center [559, 87] width 54 height 11
type input "0.61"
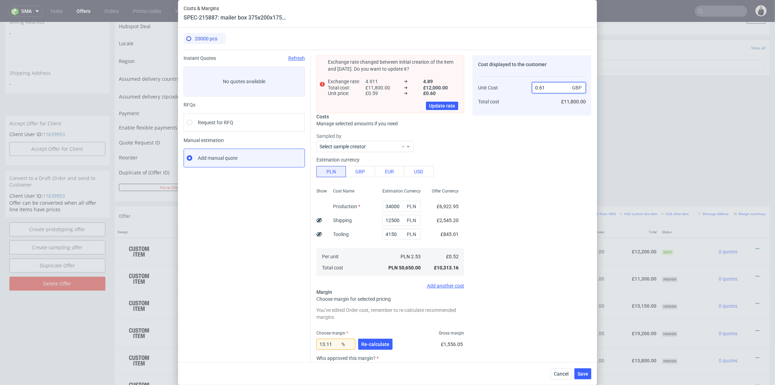
type input "14.754098360655737"
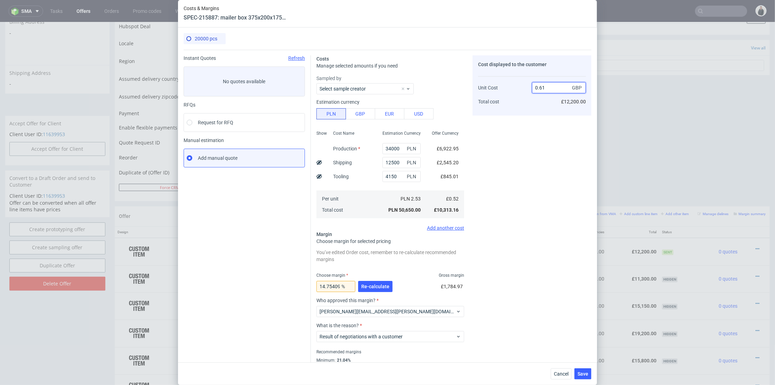
type input "0.61"
click at [516, 238] on div "Cost displayed to the customer Unit Cost Total cost 0.61 GBP £12,200.00" at bounding box center [532, 217] width 119 height 324
click at [596, 373] on div "Cancel Save" at bounding box center [387, 373] width 419 height 23
click at [588, 373] on span "Save" at bounding box center [583, 373] width 11 height 5
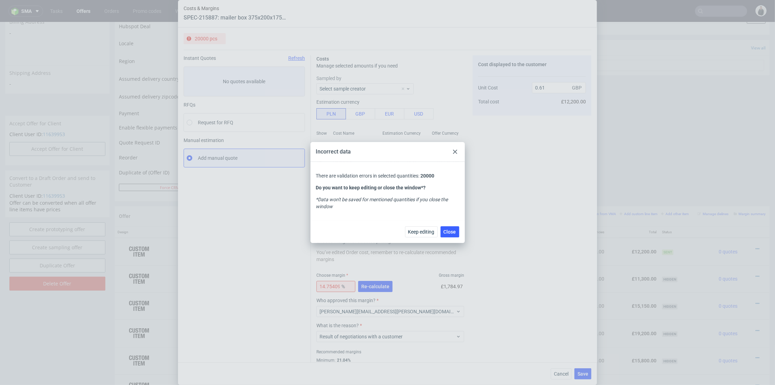
click at [457, 152] on icon at bounding box center [455, 152] width 4 height 4
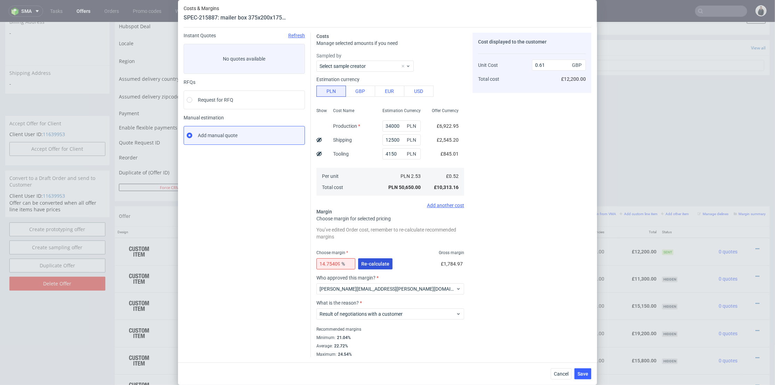
click at [371, 261] on span "Re-calculate" at bounding box center [375, 263] width 28 height 5
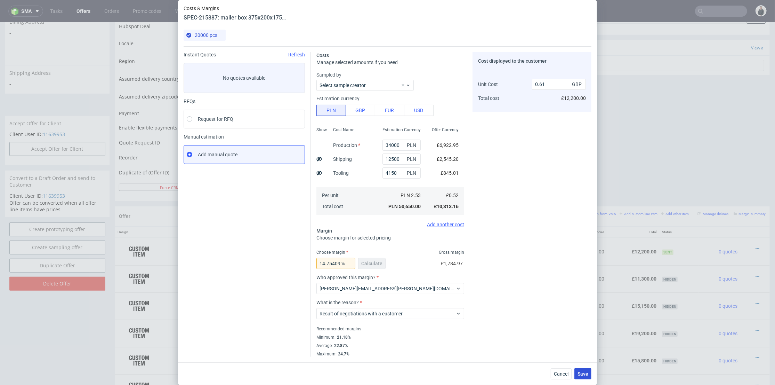
click at [582, 372] on span "Save" at bounding box center [583, 373] width 11 height 5
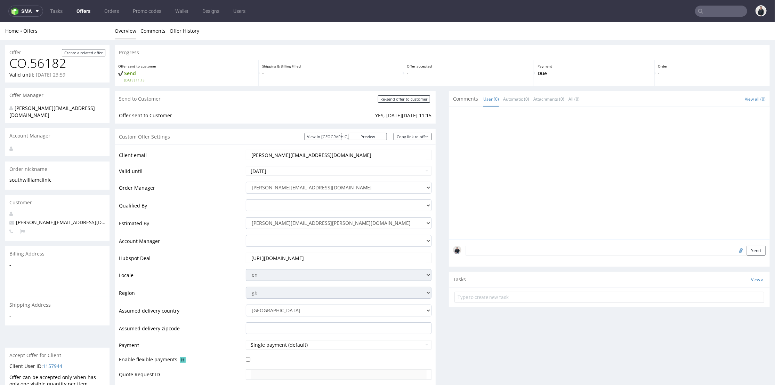
click at [713, 13] on input "text" at bounding box center [721, 11] width 52 height 11
paste input "[PERSON_NAME][EMAIL_ADDRESS][PERSON_NAME][DOMAIN_NAME]"
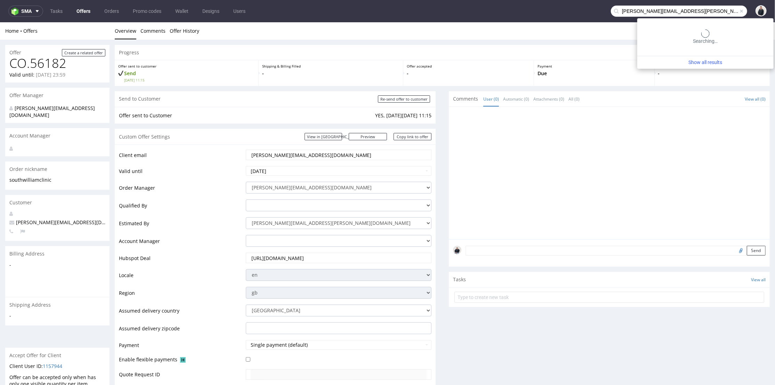
type input "[PERSON_NAME][EMAIL_ADDRESS][PERSON_NAME][DOMAIN_NAME]"
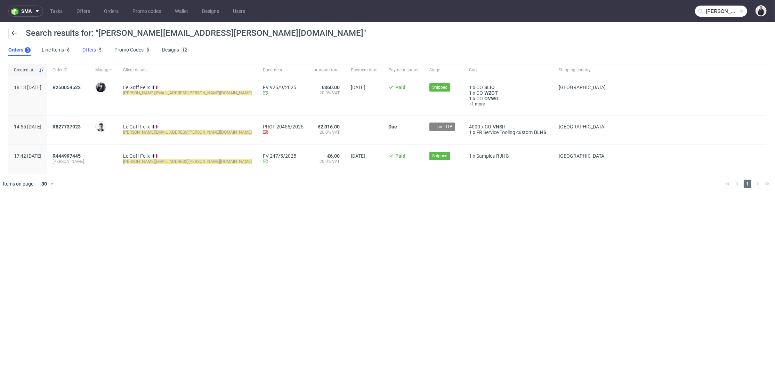
click at [91, 50] on link "Offers 5" at bounding box center [92, 50] width 21 height 11
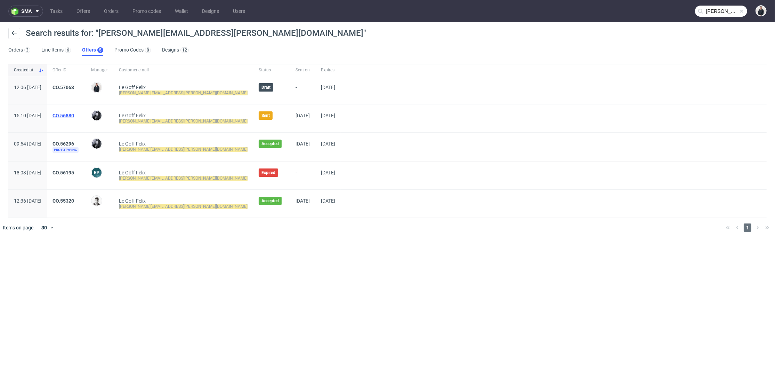
click at [74, 113] on link "CO.56880" at bounding box center [64, 116] width 22 height 6
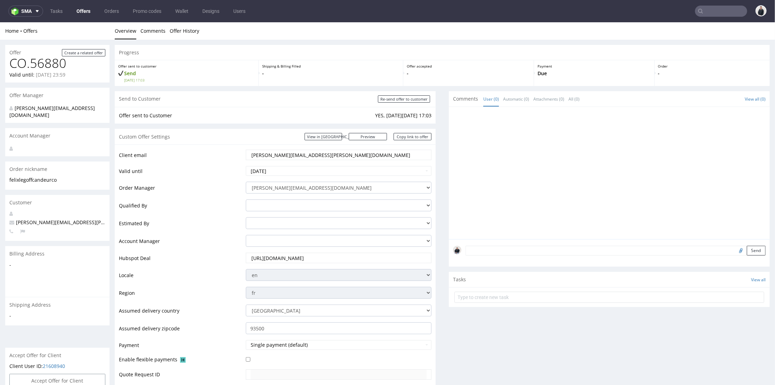
click at [713, 11] on input "text" at bounding box center [721, 11] width 52 height 11
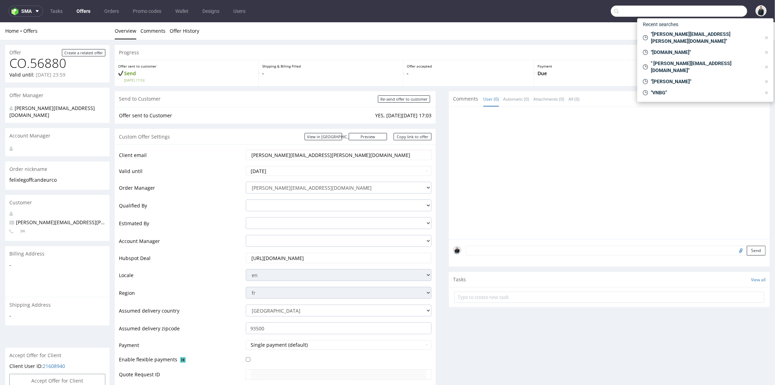
paste input "[PERSON_NAME][EMAIL_ADDRESS][PERSON_NAME][DOMAIN_NAME]"
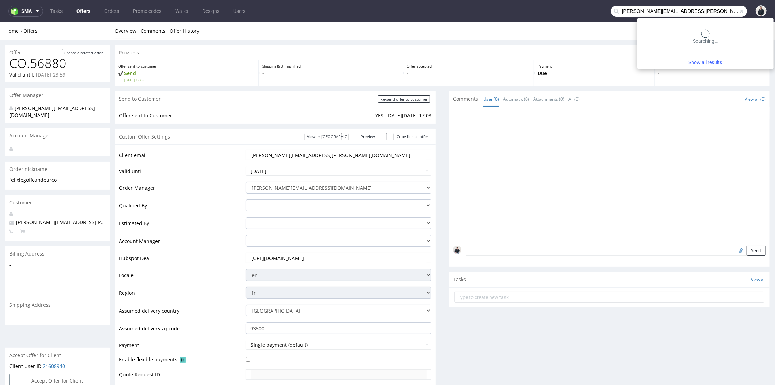
type input "[PERSON_NAME][EMAIL_ADDRESS][PERSON_NAME][DOMAIN_NAME]"
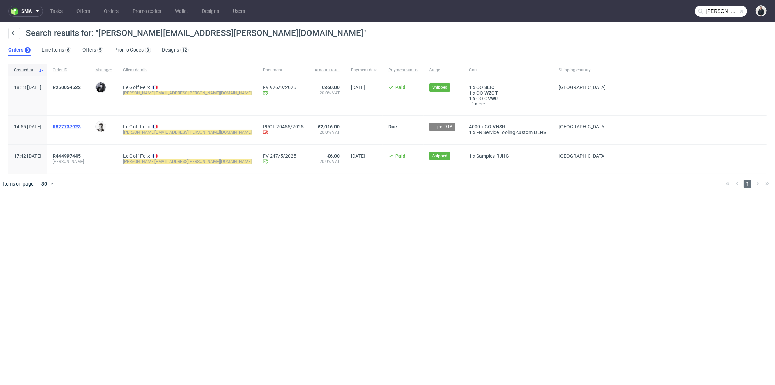
click at [81, 127] on span "R827737923" at bounding box center [67, 127] width 28 height 6
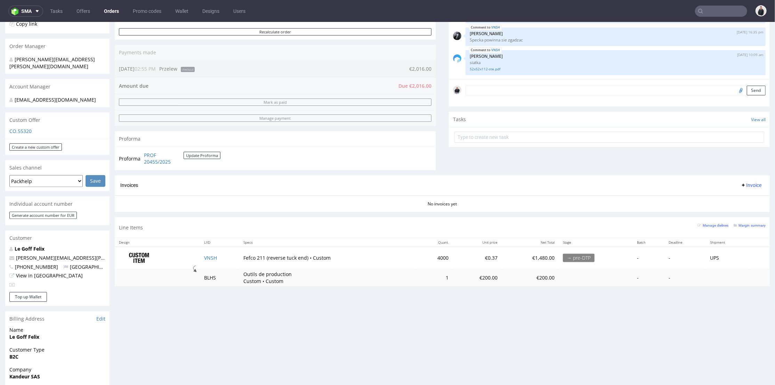
scroll to position [193, 0]
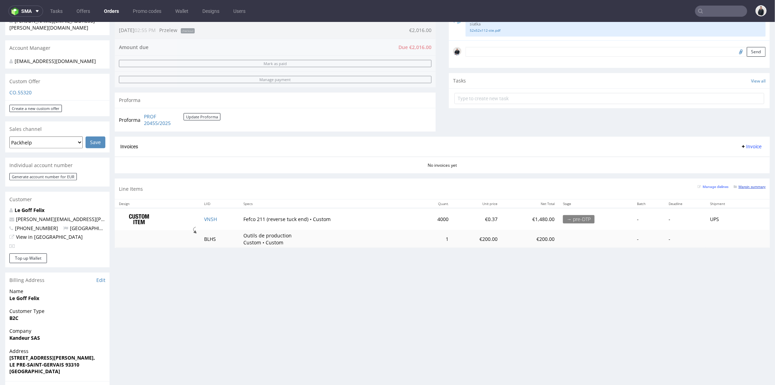
click at [743, 188] on small "Margin summary" at bounding box center [750, 186] width 32 height 4
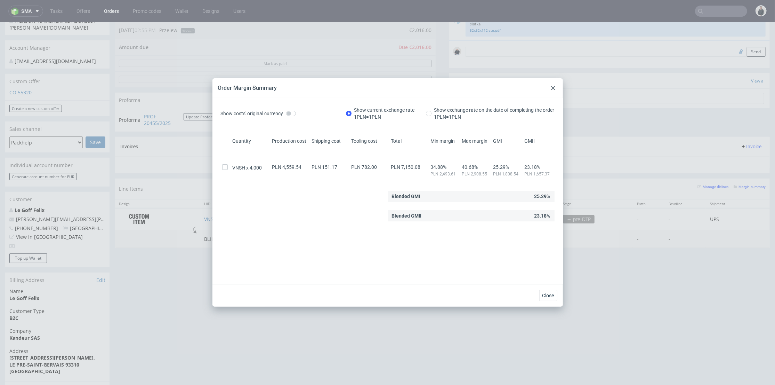
click at [554, 87] on use at bounding box center [553, 88] width 4 height 4
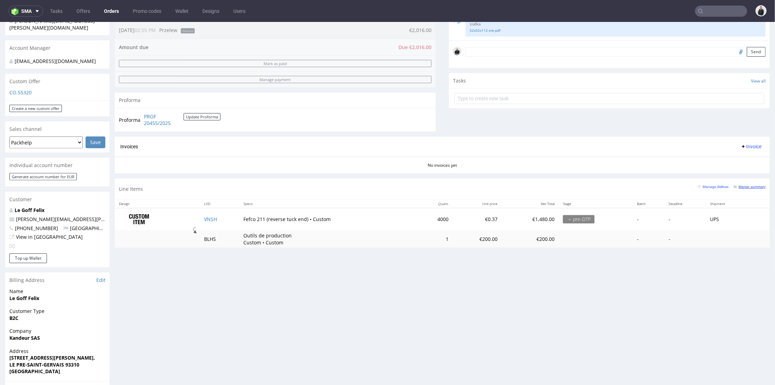
click at [744, 187] on small "Margin summary" at bounding box center [750, 186] width 32 height 4
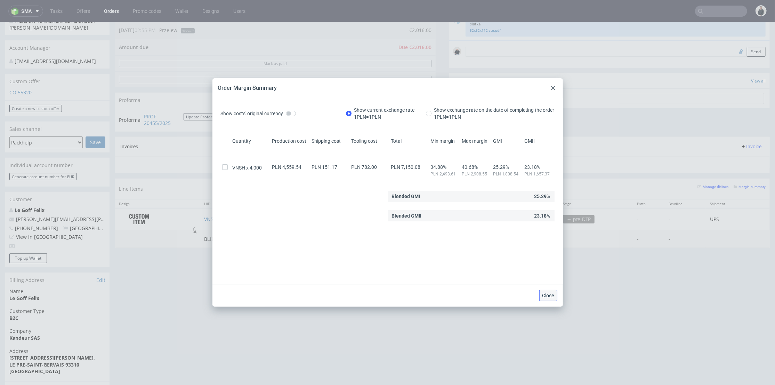
click at [552, 291] on button "Close" at bounding box center [548, 295] width 18 height 11
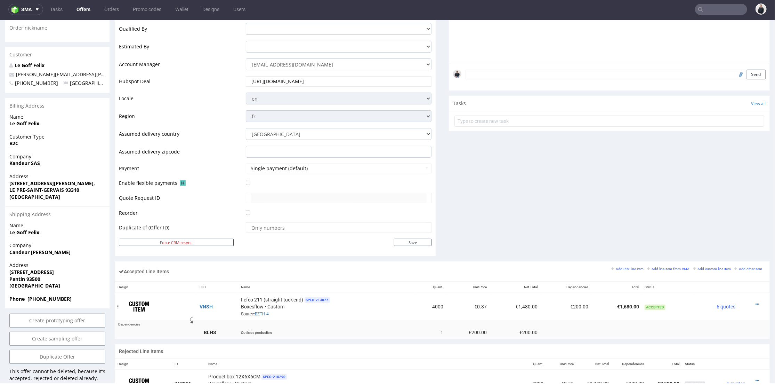
scroll to position [270, 0]
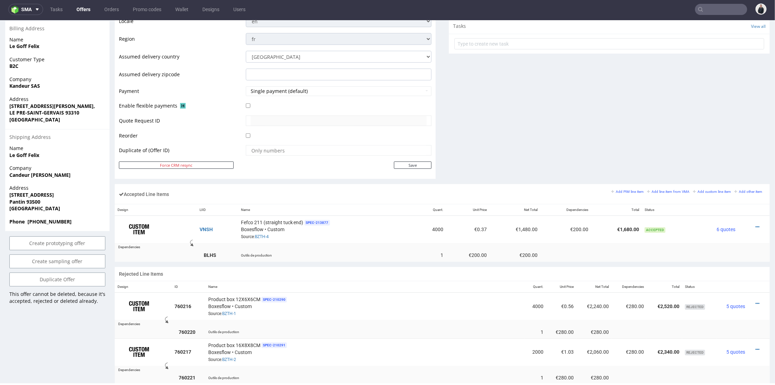
drag, startPoint x: 532, startPoint y: 127, endPoint x: 538, endPoint y: 132, distance: 7.4
click at [533, 127] on div "Comments User (3) Automatic (0) Attachments (1) All (3) View all (3) [DATE] 14:…" at bounding box center [609, 11] width 321 height 346
click at [756, 224] on icon at bounding box center [758, 226] width 4 height 5
click at [732, 161] on span "Edit item price" at bounding box center [729, 161] width 50 height 7
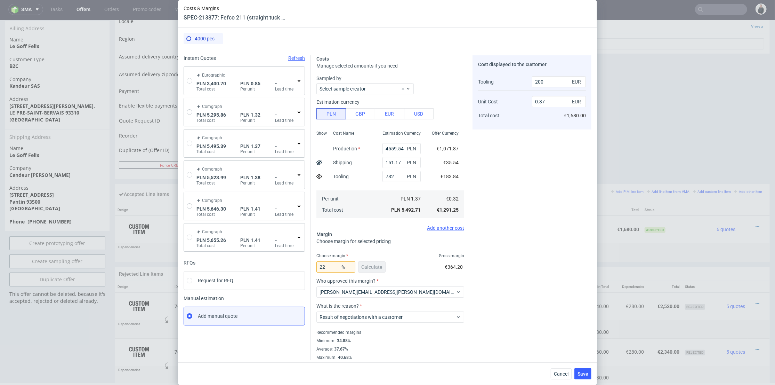
scroll to position [3, 0]
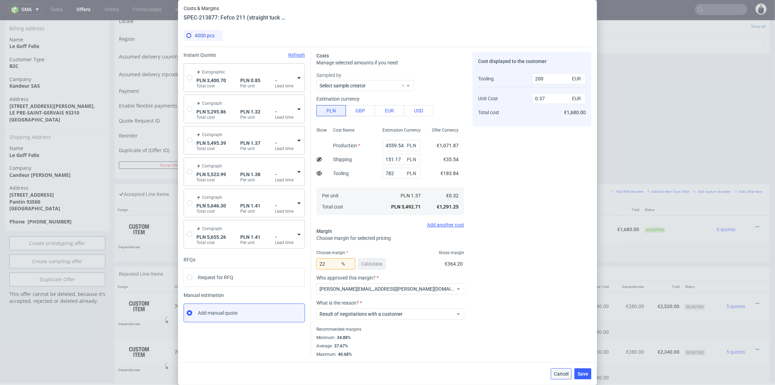
drag, startPoint x: 569, startPoint y: 372, endPoint x: 530, endPoint y: 212, distance: 164.6
click at [569, 372] on span "Cancel" at bounding box center [561, 373] width 15 height 5
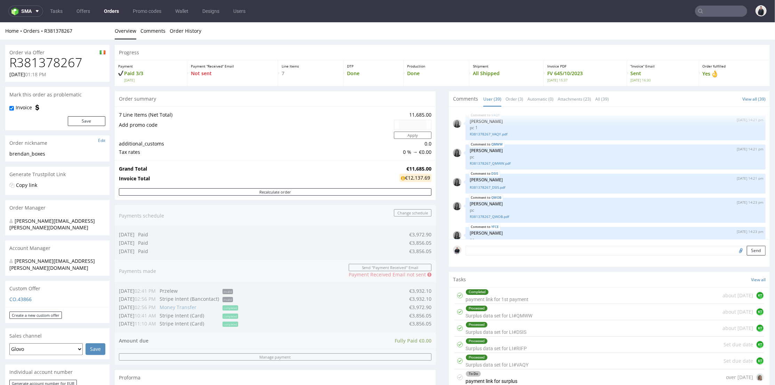
scroll to position [1199, 0]
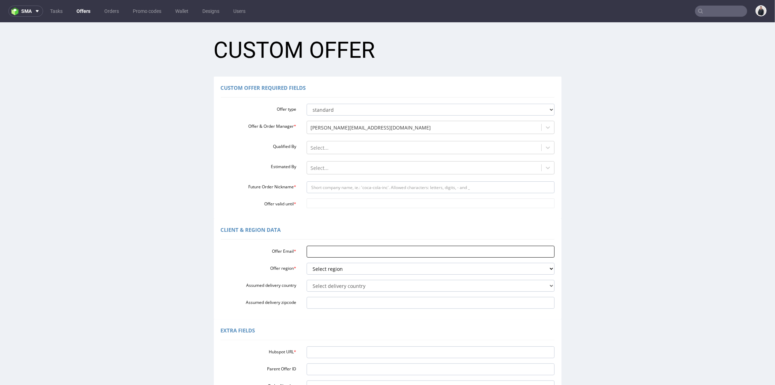
click at [329, 252] on input "Offer Email *" at bounding box center [431, 251] width 248 height 12
paste input "[PERSON_NAME][EMAIL_ADDRESS][PERSON_NAME][DOMAIN_NAME]"
type input "[PERSON_NAME][EMAIL_ADDRESS][PERSON_NAME][DOMAIN_NAME]"
click at [326, 266] on select "Select region eu gb de pl cz fr it es" at bounding box center [431, 268] width 248 height 12
select select "fr"
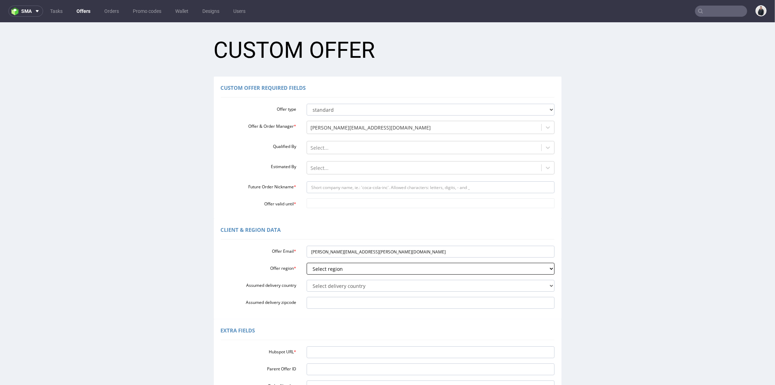
click at [307, 262] on select "Select region eu gb de pl cz fr it es" at bounding box center [431, 268] width 248 height 12
click at [332, 285] on select "Select delivery country [GEOGRAPHIC_DATA] [GEOGRAPHIC_DATA] [GEOGRAPHIC_DATA] […" at bounding box center [431, 285] width 248 height 12
drag, startPoint x: 291, startPoint y: 281, endPoint x: 308, endPoint y: 296, distance: 22.2
click at [291, 281] on label "Assumed delivery country" at bounding box center [259, 284] width 86 height 8
click at [307, 281] on select "Select delivery country [GEOGRAPHIC_DATA] [GEOGRAPHIC_DATA] [GEOGRAPHIC_DATA] […" at bounding box center [431, 285] width 248 height 12
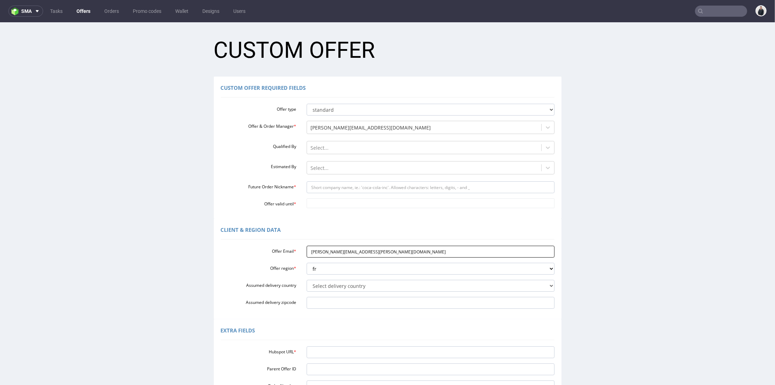
drag, startPoint x: 330, startPoint y: 251, endPoint x: 345, endPoint y: 251, distance: 15.3
click at [345, 251] on input "[PERSON_NAME][EMAIL_ADDRESS][PERSON_NAME][DOMAIN_NAME]" at bounding box center [431, 251] width 248 height 12
click at [327, 351] on input "Hubspot URL *" at bounding box center [431, 352] width 248 height 12
paste input "candeur"
type input "candeur"
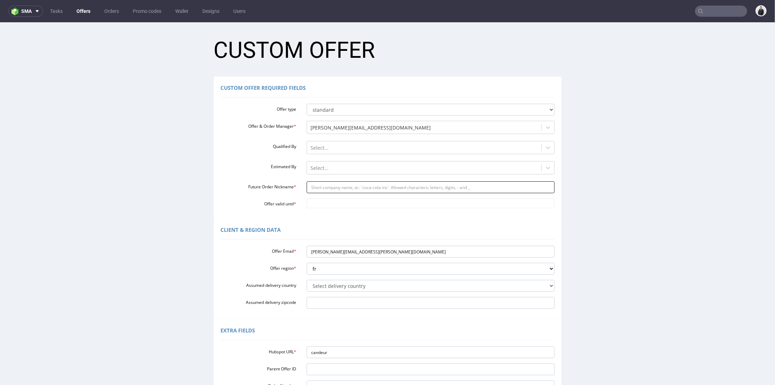
click at [331, 185] on input "Future Order Nickname *" at bounding box center [431, 187] width 248 height 12
paste input "candeur"
type input "candeur"
click at [324, 198] on div at bounding box center [431, 203] width 258 height 10
click at [358, 204] on input "Offer valid until *" at bounding box center [431, 203] width 248 height 10
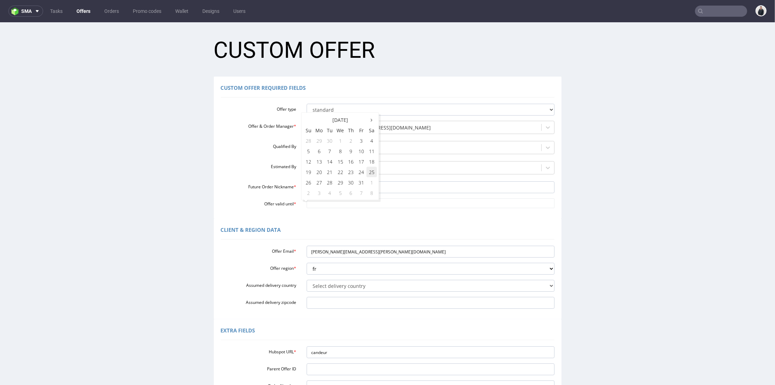
click at [372, 174] on td "25" at bounding box center [372, 171] width 10 height 10
type input "[DATE]"
drag, startPoint x: 302, startPoint y: 352, endPoint x: 294, endPoint y: 350, distance: 8.4
click at [293, 352] on div "Hubspot URL * candeur" at bounding box center [388, 352] width 344 height 12
drag, startPoint x: 354, startPoint y: 248, endPoint x: 283, endPoint y: 238, distance: 71.7
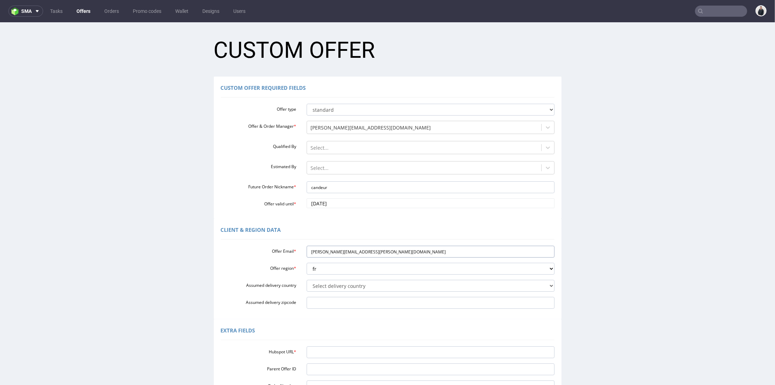
click at [280, 241] on div "Client & Region data Offer Email * [PERSON_NAME][EMAIL_ADDRESS][PERSON_NAME][DO…" at bounding box center [388, 268] width 348 height 101
click at [336, 350] on input "Hubspot URL *" at bounding box center [431, 352] width 248 height 12
paste input "[URL][DOMAIN_NAME]"
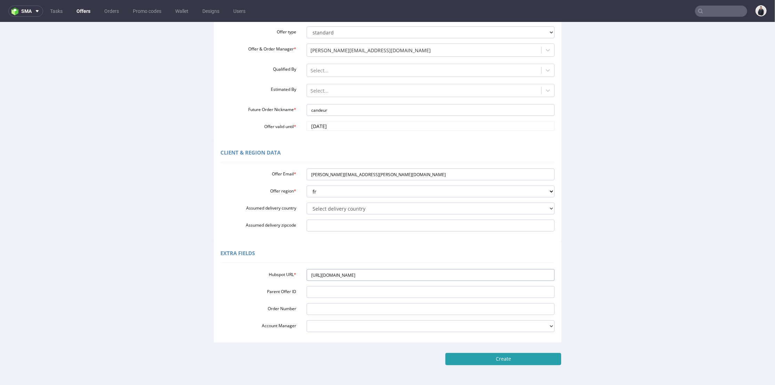
type input "[URL][DOMAIN_NAME]"
click at [519, 358] on input "Create" at bounding box center [503, 358] width 116 height 12
type input "Please wait..."
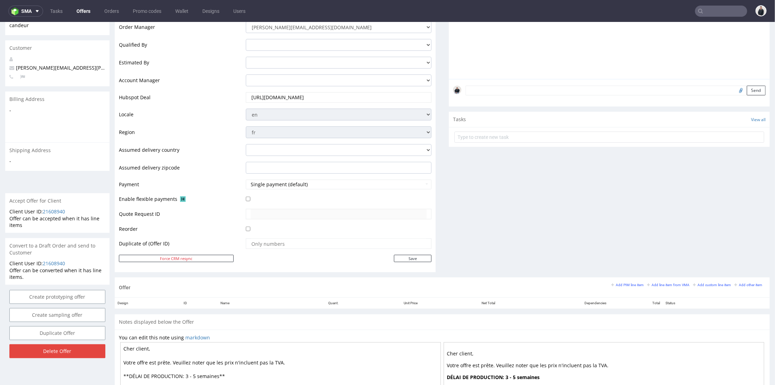
scroll to position [193, 0]
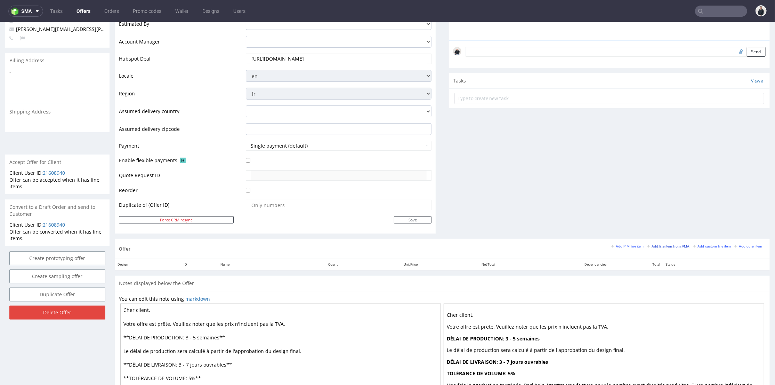
click at [669, 246] on small "Add line item from VMA" at bounding box center [668, 246] width 42 height 4
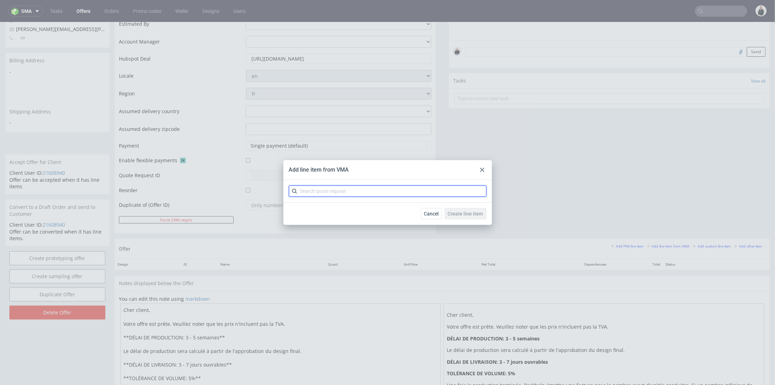
click at [340, 194] on input "text" at bounding box center [388, 190] width 198 height 11
type input "cbrk"
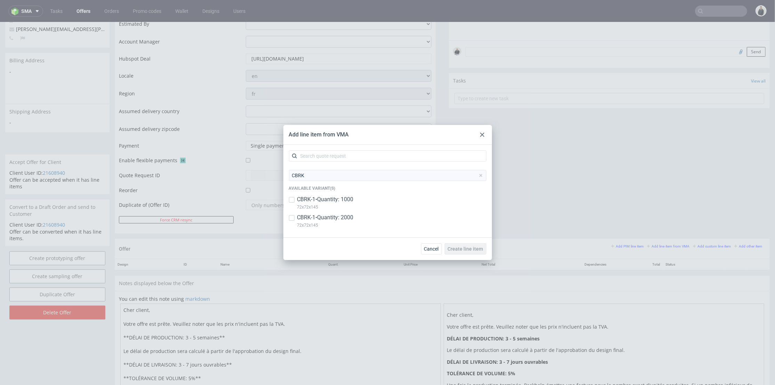
click at [342, 219] on p "CBRK-1 • Quantity: 2000" at bounding box center [325, 218] width 56 height 8
checkbox input "true"
click at [476, 248] on span "Create line item" at bounding box center [465, 248] width 35 height 5
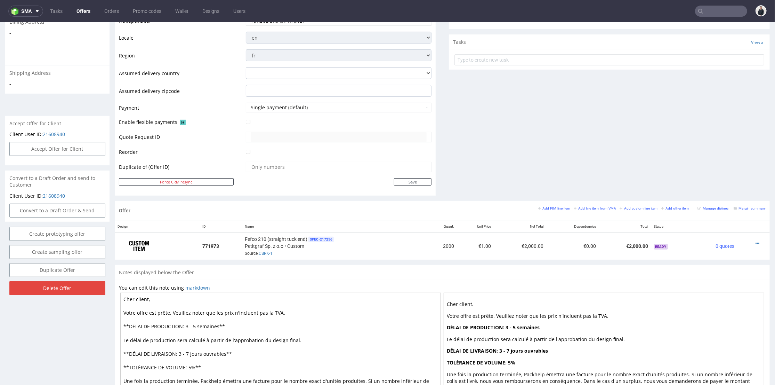
scroll to position [270, 0]
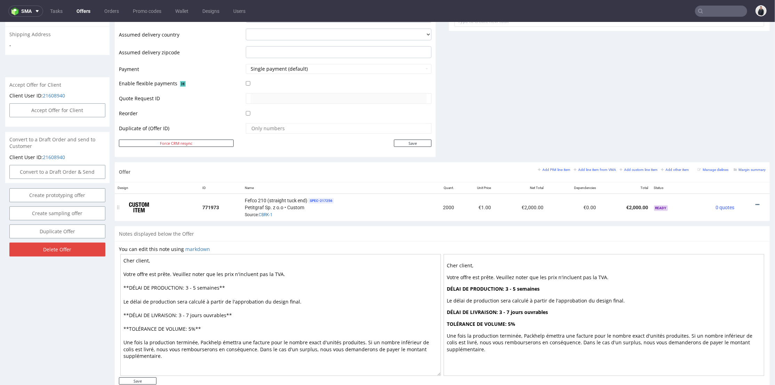
click at [756, 202] on icon at bounding box center [758, 204] width 4 height 5
click at [725, 127] on span "Edit item price" at bounding box center [726, 126] width 56 height 7
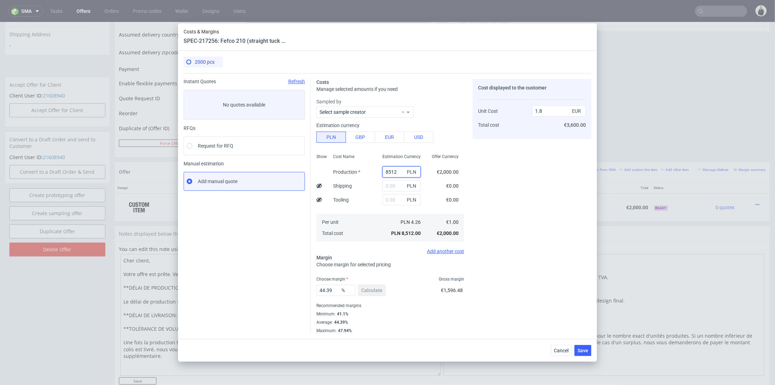
click at [394, 174] on input "8512" at bounding box center [402, 171] width 38 height 11
paste input "4300"
type input "4300"
type input "0.91"
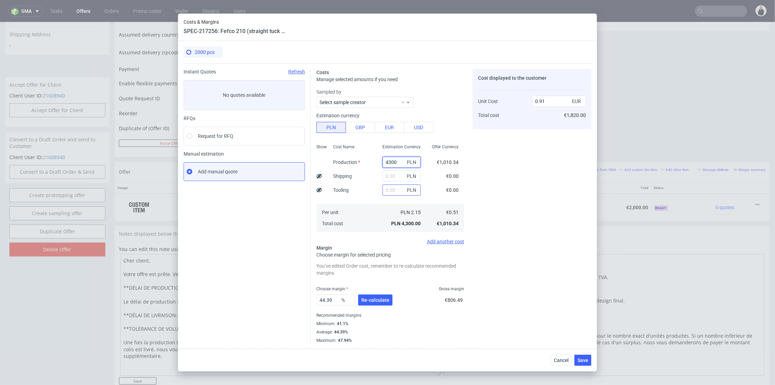
type input "4300"
click at [389, 191] on input "text" at bounding box center [402, 189] width 38 height 11
type input "700"
click at [512, 168] on div "Cost displayed to the customer Unit Cost Total cost 0.91 EUR €1,820.00" at bounding box center [532, 206] width 119 height 274
type input "1.05"
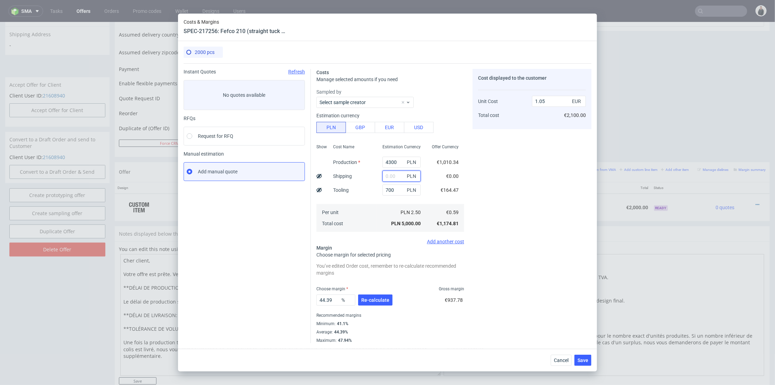
click at [391, 177] on input "text" at bounding box center [402, 175] width 38 height 11
type input "700"
type input "1.2"
click at [371, 196] on div "Cost Name Production Shipping Tooling Per unit Total cost" at bounding box center [352, 187] width 49 height 92
click at [374, 300] on span "Re-calculate" at bounding box center [375, 299] width 28 height 5
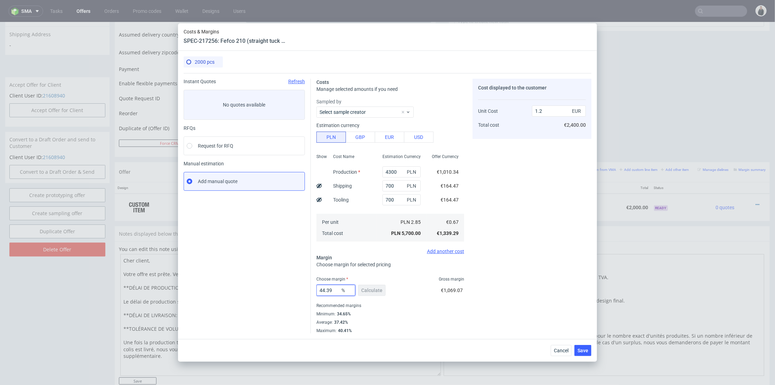
drag, startPoint x: 335, startPoint y: 287, endPoint x: 276, endPoint y: 287, distance: 58.8
click at [275, 287] on div "Instant Quotes Refresh No quotes available RFQs Request for RFQ Manual estimati…" at bounding box center [388, 203] width 408 height 260
type input "35"
type input "1.03"
type input "35"
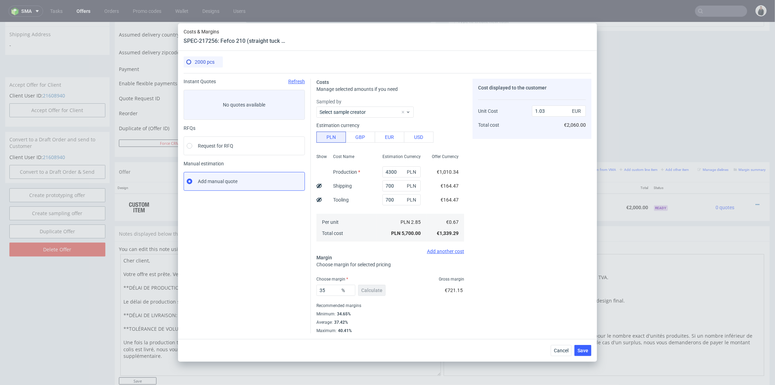
drag, startPoint x: 520, startPoint y: 269, endPoint x: 566, endPoint y: 325, distance: 72.4
click at [520, 269] on div "Cost displayed to the customer Unit Cost Total cost 1.03 EUR €2,060.00" at bounding box center [532, 206] width 119 height 255
click at [583, 351] on span "Save" at bounding box center [583, 350] width 11 height 5
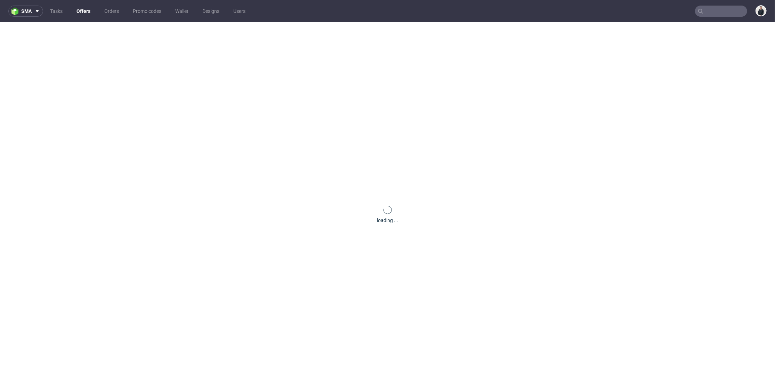
scroll to position [0, 0]
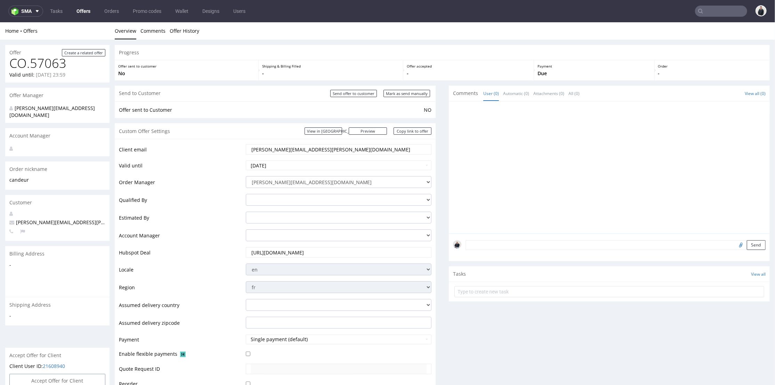
click at [533, 192] on div at bounding box center [611, 169] width 317 height 128
drag, startPoint x: 305, startPoint y: 148, endPoint x: 244, endPoint y: 152, distance: 60.6
click at [246, 152] on div "[PERSON_NAME][EMAIL_ADDRESS][PERSON_NAME][DOMAIN_NAME]" at bounding box center [339, 149] width 186 height 10
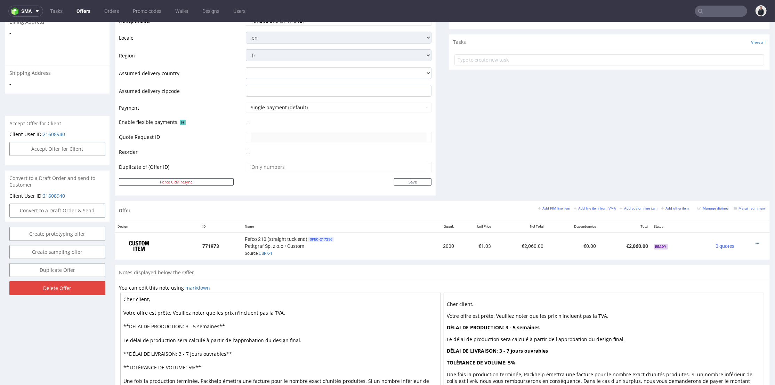
click at [560, 170] on div "Comments User (0) Automatic (0) Attachments (0) All (0) View all (0) Send Tasks…" at bounding box center [609, 27] width 321 height 347
click at [756, 243] on icon at bounding box center [758, 242] width 4 height 5
click at [728, 166] on span "Edit item price" at bounding box center [726, 165] width 56 height 7
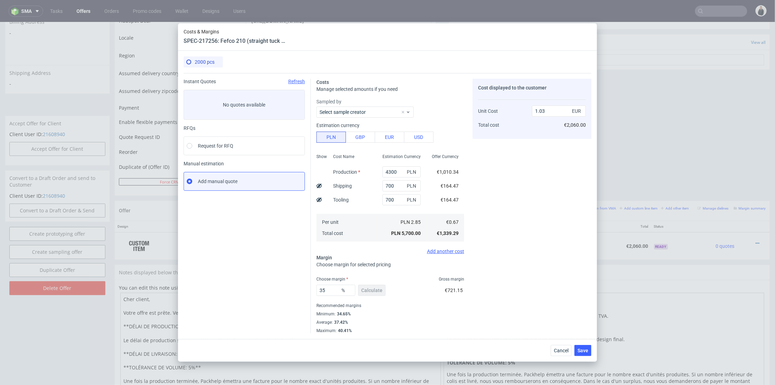
click at [319, 200] on use at bounding box center [319, 199] width 6 height 5
click at [319, 200] on use at bounding box center [319, 200] width 6 height 4
type input "1.03"
drag, startPoint x: 323, startPoint y: 292, endPoint x: 305, endPoint y: 289, distance: 18.2
click at [305, 289] on div "Instant Quotes Refresh No quotes available RFQs Request for RFQ Manual estimati…" at bounding box center [388, 203] width 408 height 260
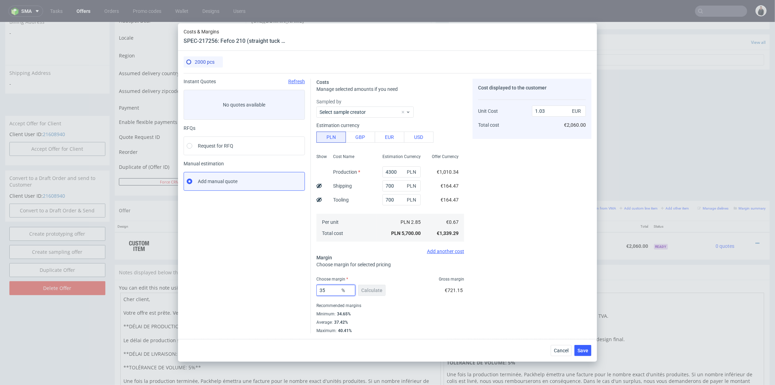
type input "3"
type input "0.69"
type input "30"
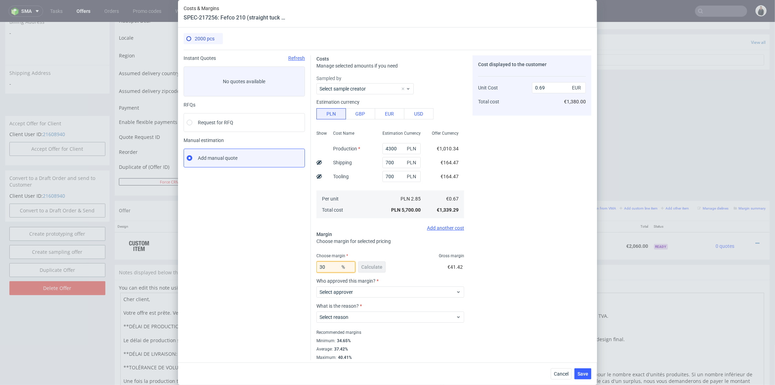
type input "0.95"
type input "30"
click at [521, 269] on div "Cost displayed to the customer Unit Cost Total cost 0.95 EUR €1,900.00" at bounding box center [532, 207] width 119 height 305
click at [408, 289] on span "Select approver" at bounding box center [388, 291] width 136 height 7
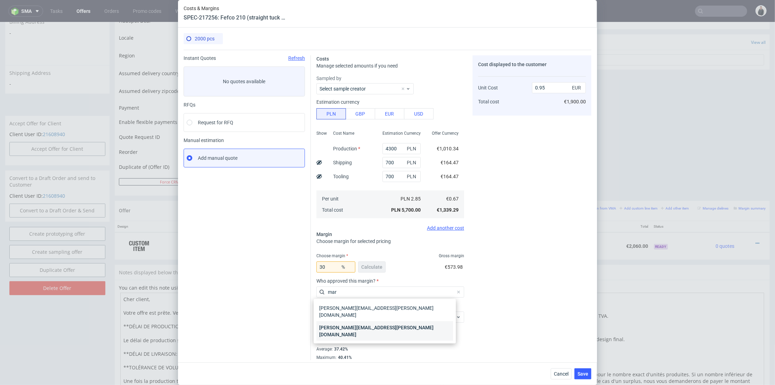
type input "mar"
click at [384, 321] on div "[PERSON_NAME][EMAIL_ADDRESS][PERSON_NAME][DOMAIN_NAME]" at bounding box center [384, 330] width 137 height 19
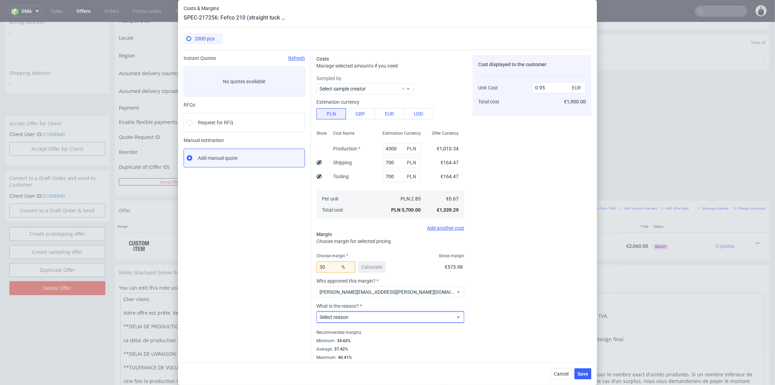
click at [372, 318] on span "Select reason" at bounding box center [388, 316] width 136 height 7
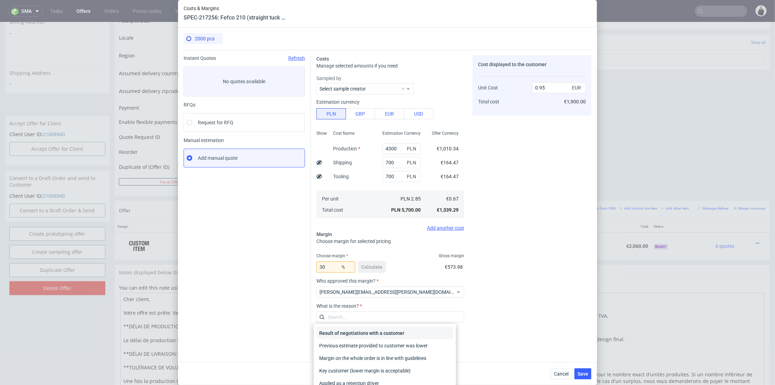
click at [370, 332] on div "Result of negotiations with a customer" at bounding box center [384, 333] width 137 height 13
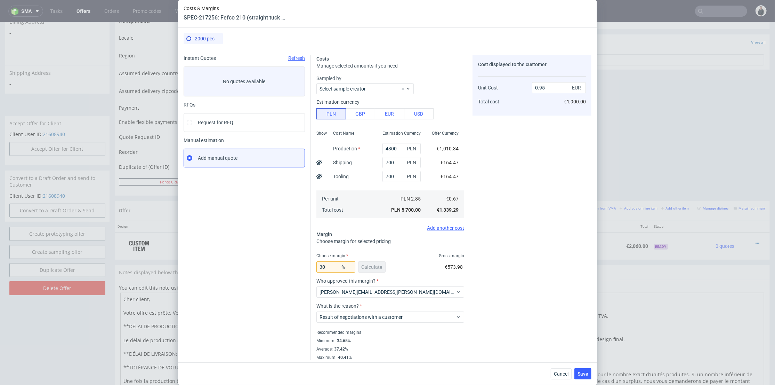
click at [508, 309] on div "Cost displayed to the customer Unit Cost Total cost 0.95 EUR €1,900.00" at bounding box center [532, 207] width 119 height 305
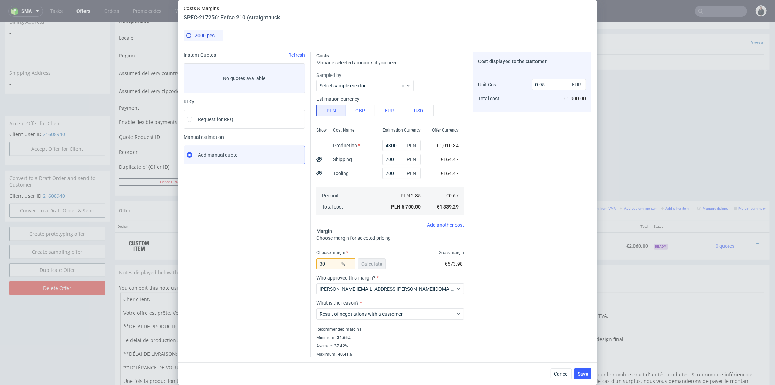
click at [320, 175] on div "Show" at bounding box center [321, 171] width 11 height 92
click at [316, 174] on icon at bounding box center [319, 173] width 6 height 6
type input "0.87"
click at [536, 241] on div "Cost displayed to the customer Tooling Unit Cost Total cost 160 EUR 0.87 EUR €1…" at bounding box center [532, 204] width 119 height 305
click at [586, 376] on span "Save" at bounding box center [583, 373] width 11 height 5
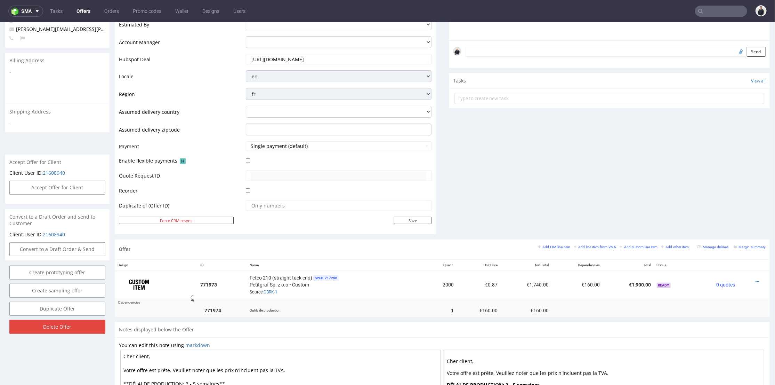
scroll to position [270, 0]
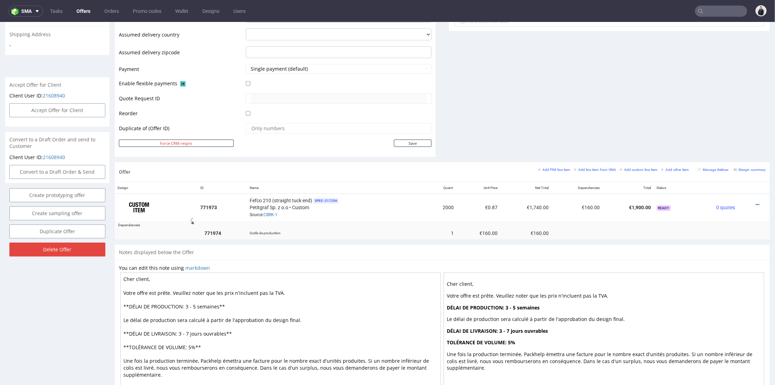
drag, startPoint x: 193, startPoint y: 305, endPoint x: 190, endPoint y: 306, distance: 3.6
click at [190, 306] on textarea "Cher client, Votre offre est prête. Veuillez noter que les prix n'incluent pas …" at bounding box center [280, 333] width 321 height 122
drag, startPoint x: 194, startPoint y: 304, endPoint x: 189, endPoint y: 305, distance: 4.9
click at [189, 304] on textarea "Cher client, Votre offre est prête. Veuillez noter que les prix n'incluent pas …" at bounding box center [280, 333] width 321 height 122
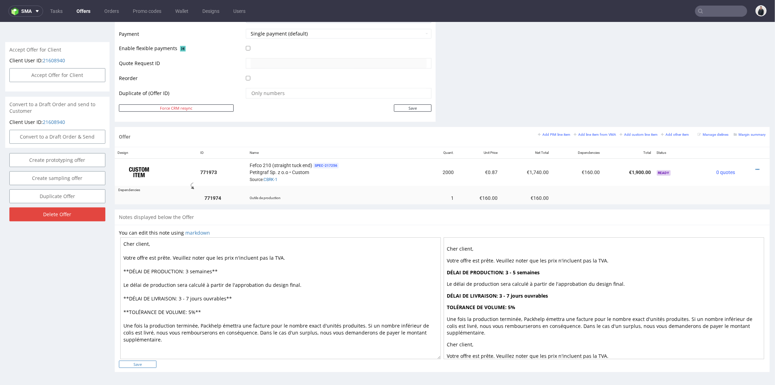
type textarea "Cher client, Votre offre est prête. Veuillez noter que les prix n'incluent pas …"
click at [139, 362] on input "Save" at bounding box center [138, 363] width 38 height 7
type input "In progress..."
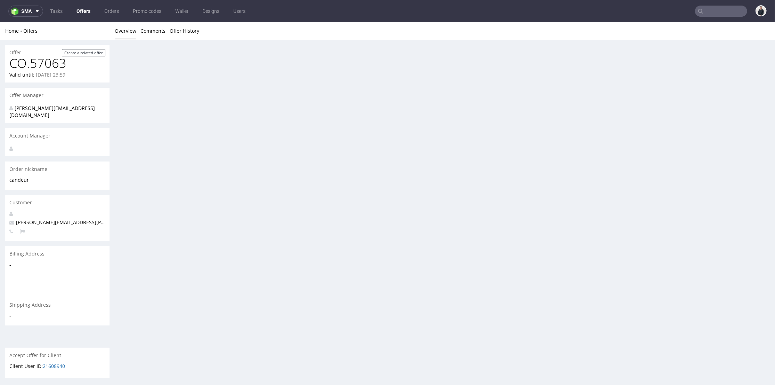
scroll to position [0, 0]
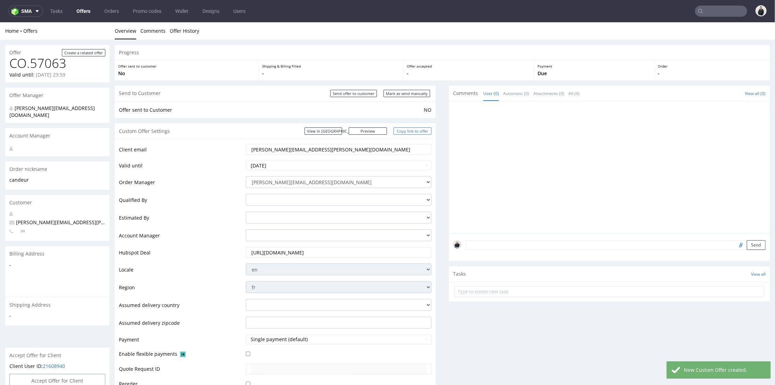
click at [413, 130] on link "Copy link to offer" at bounding box center [413, 130] width 38 height 7
click at [354, 94] on input "Send offer to customer" at bounding box center [353, 92] width 47 height 7
type input "In progress..."
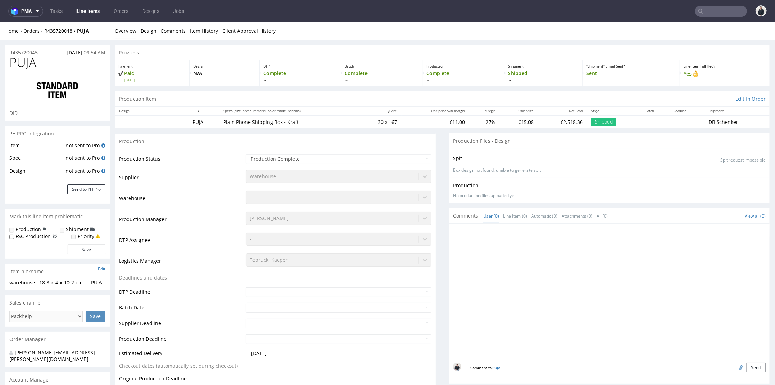
click at [406, 101] on div "Production Item Edit In Order" at bounding box center [442, 98] width 655 height 15
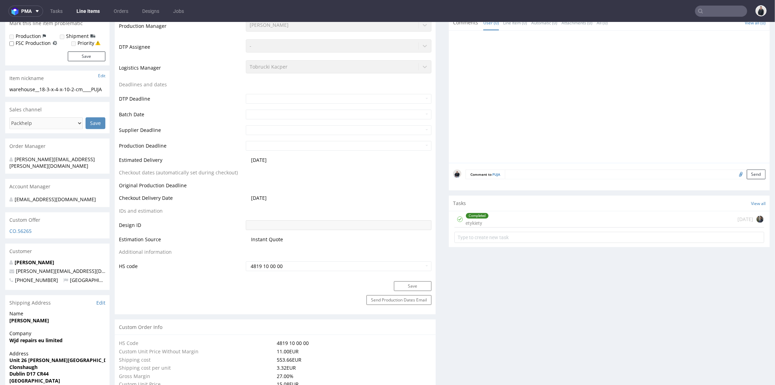
scroll to position [270, 0]
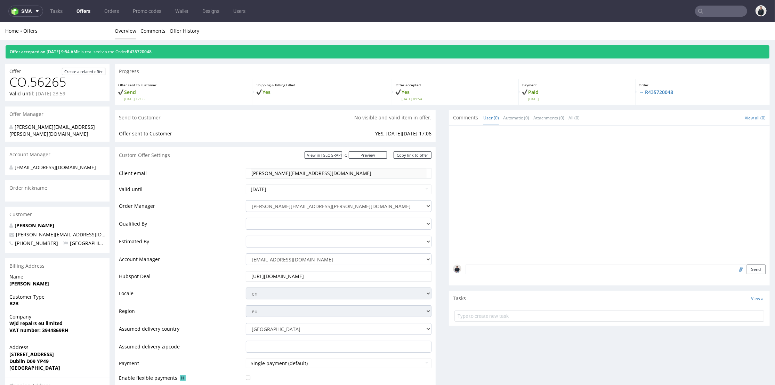
scroll to position [270, 0]
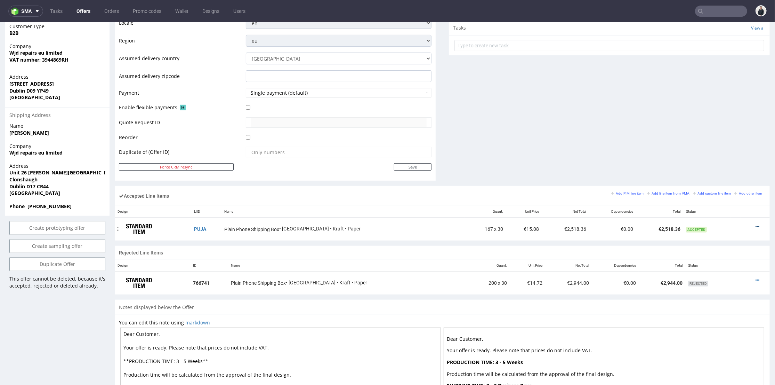
click at [756, 225] on icon at bounding box center [758, 226] width 4 height 5
click at [721, 143] on li "Edit item specification" at bounding box center [725, 149] width 63 height 13
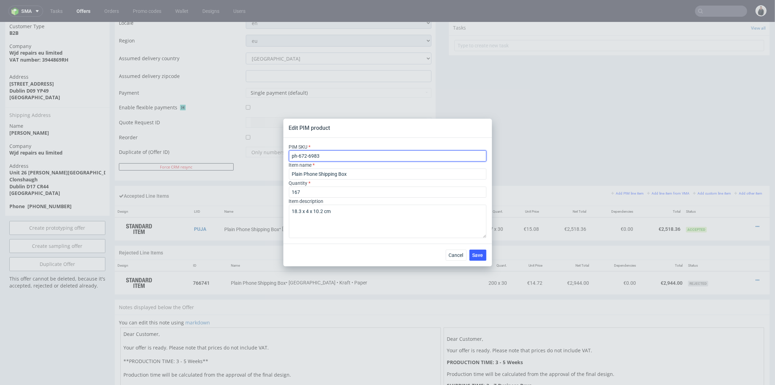
drag, startPoint x: 324, startPoint y: 154, endPoint x: 279, endPoint y: 151, distance: 46.0
click at [278, 151] on div "Edit PIM product PIM SKU ph-672-6983 Item name Plain Phone Shipping Box Quantit…" at bounding box center [387, 192] width 775 height 385
click at [453, 256] on span "Cancel" at bounding box center [456, 254] width 15 height 5
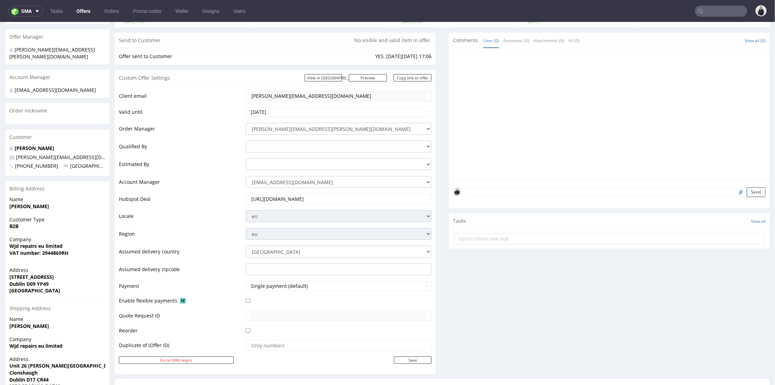
scroll to position [0, 0]
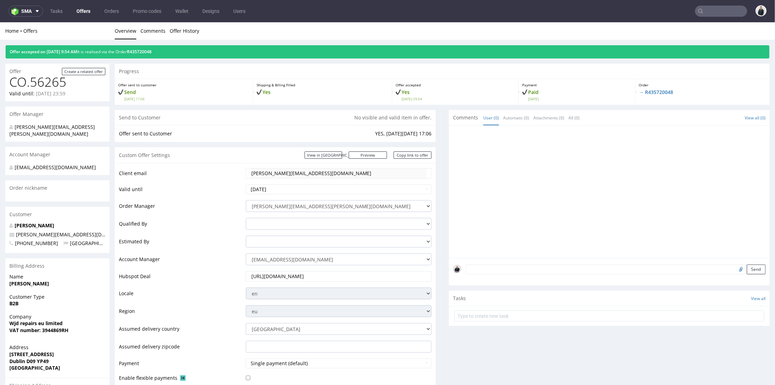
click at [246, 170] on div "william@wjdrepairs.co.uk" at bounding box center [339, 173] width 186 height 10
click at [84, 10] on link "Offers" at bounding box center [83, 11] width 22 height 11
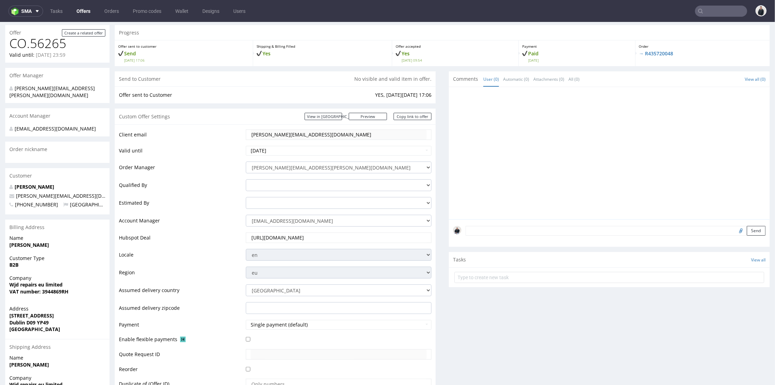
scroll to position [270, 0]
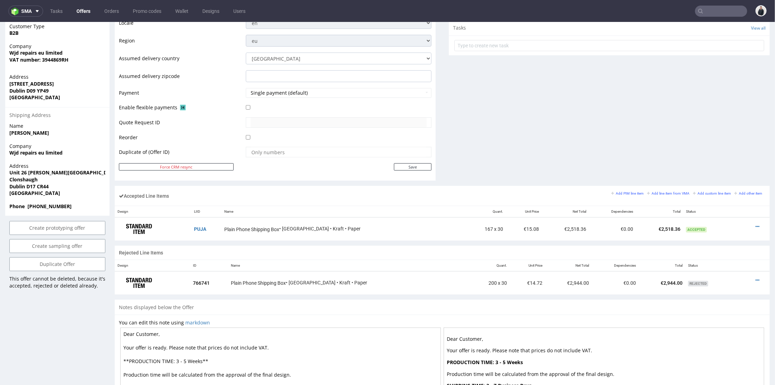
click at [519, 67] on div "Comments User (0) Automatic (0) Attachments (0) All (0) View all (0) Send Tasks…" at bounding box center [609, 12] width 321 height 346
click at [750, 225] on div at bounding box center [753, 226] width 19 height 7
click at [756, 226] on icon at bounding box center [758, 226] width 4 height 5
click at [716, 161] on span "Edit item price" at bounding box center [729, 161] width 50 height 7
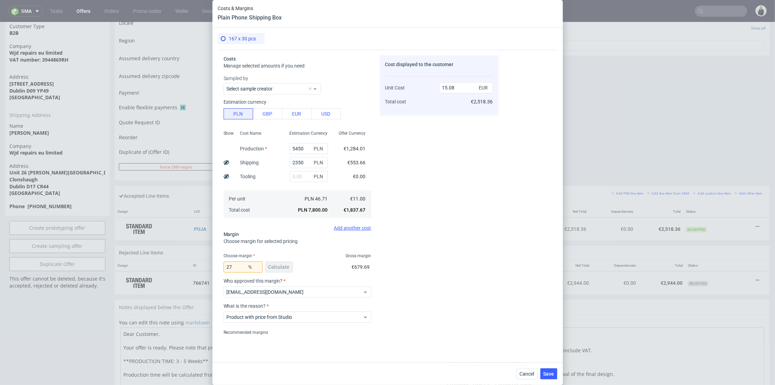
scroll to position [25, 0]
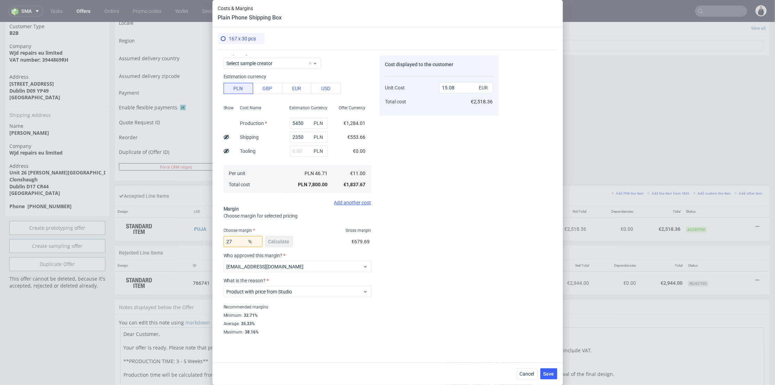
click at [621, 106] on div "Costs & Margins Plain Phone Shipping Box 167 x 30 pcs Costs Manage selected amo…" at bounding box center [387, 192] width 775 height 385
click at [526, 371] on span "Cancel" at bounding box center [527, 373] width 15 height 5
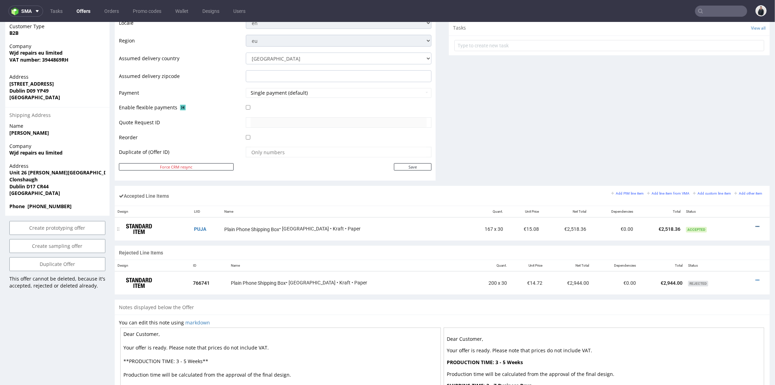
click at [756, 227] on icon at bounding box center [758, 226] width 4 height 5
click at [728, 149] on span "Edit item specification" at bounding box center [728, 148] width 52 height 7
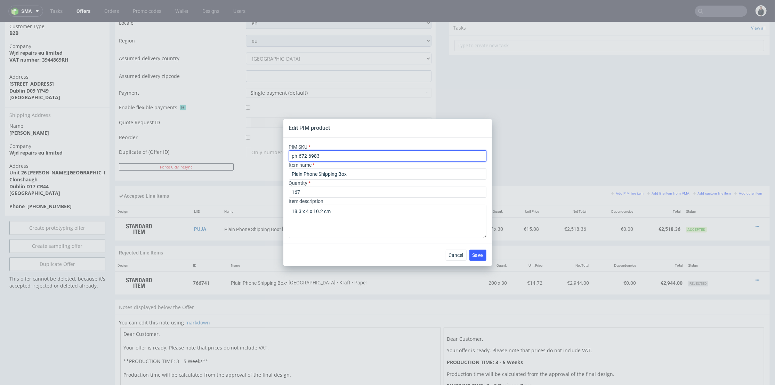
drag, startPoint x: 333, startPoint y: 154, endPoint x: 278, endPoint y: 154, distance: 54.6
click at [278, 154] on div "Edit PIM product PIM SKU ph-672-6983 Item name Plain Phone Shipping Box Quantit…" at bounding box center [387, 192] width 775 height 385
click at [455, 253] on span "Cancel" at bounding box center [456, 254] width 15 height 5
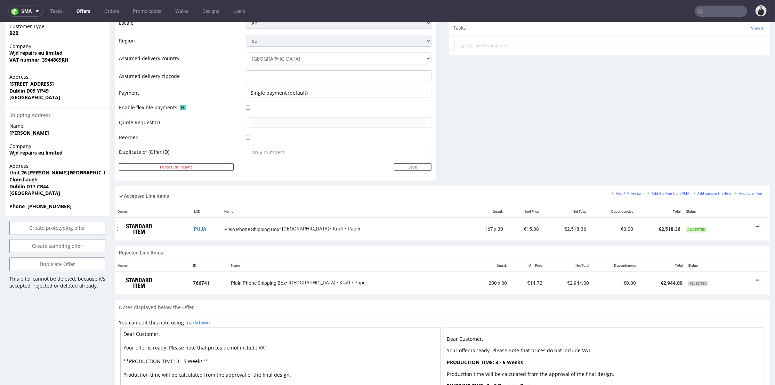
click at [756, 224] on icon at bounding box center [758, 226] width 4 height 5
click at [719, 162] on span "Edit item price" at bounding box center [729, 161] width 50 height 7
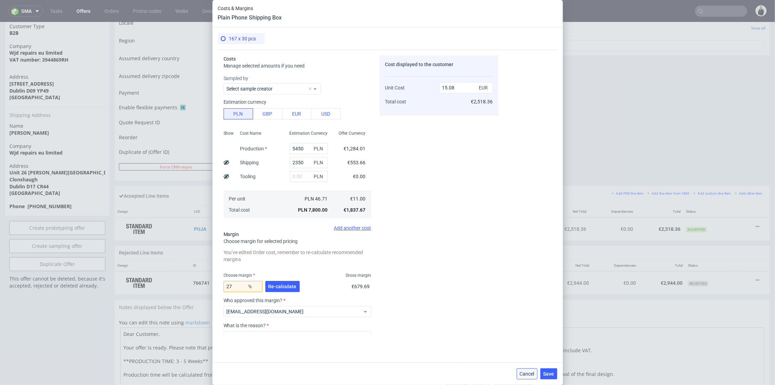
click at [529, 372] on span "Cancel" at bounding box center [527, 373] width 15 height 5
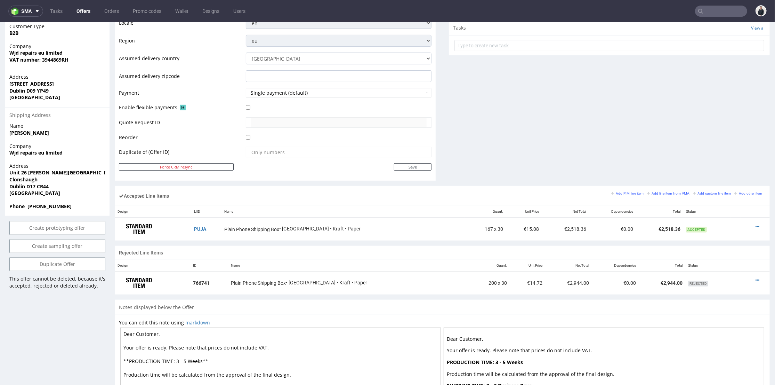
click at [502, 159] on div "Comments User (0) Automatic (0) Attachments (0) All (0) View all (0) Send Tasks…" at bounding box center [609, 12] width 321 height 346
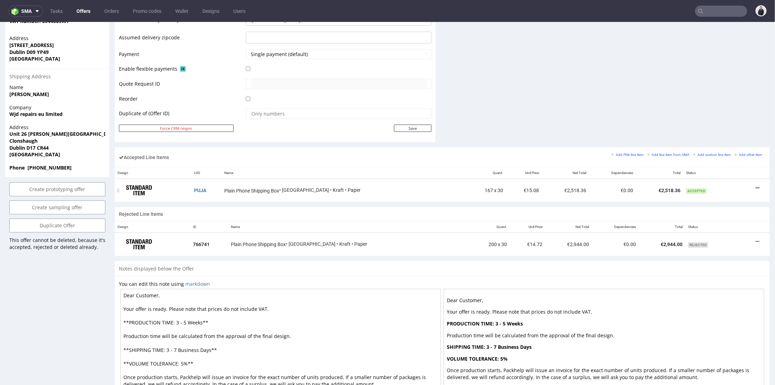
click at [756, 186] on icon at bounding box center [758, 187] width 4 height 5
click at [725, 105] on li "Edit item specification" at bounding box center [725, 110] width 63 height 13
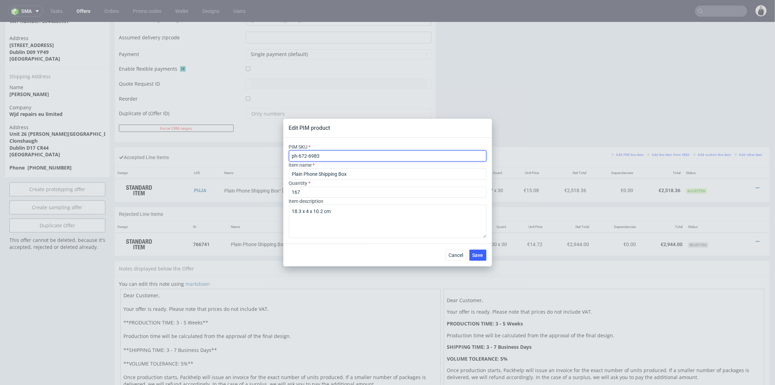
drag, startPoint x: 342, startPoint y: 153, endPoint x: 276, endPoint y: 133, distance: 68.4
click at [267, 148] on div "Edit PIM product PIM SKU ph-672-6983 Item name Plain Phone Shipping Box Quantit…" at bounding box center [387, 192] width 775 height 385
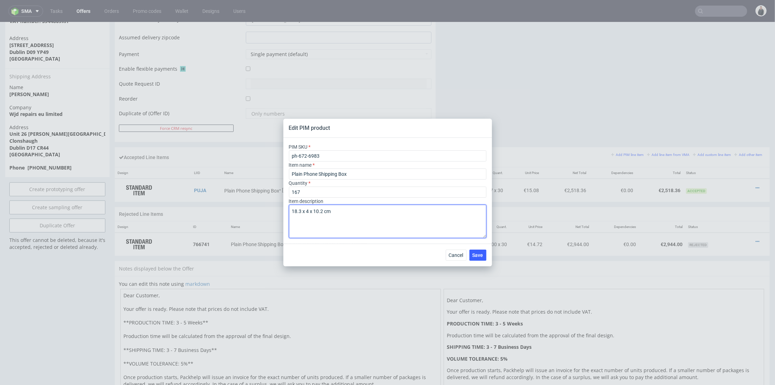
drag, startPoint x: 346, startPoint y: 215, endPoint x: 307, endPoint y: 130, distance: 92.9
click at [262, 197] on div "Edit PIM product PIM SKU ph-672-6983 Item name Plain Phone Shipping Box Quantit…" at bounding box center [387, 192] width 775 height 385
click at [452, 258] on button "Cancel" at bounding box center [456, 254] width 21 height 11
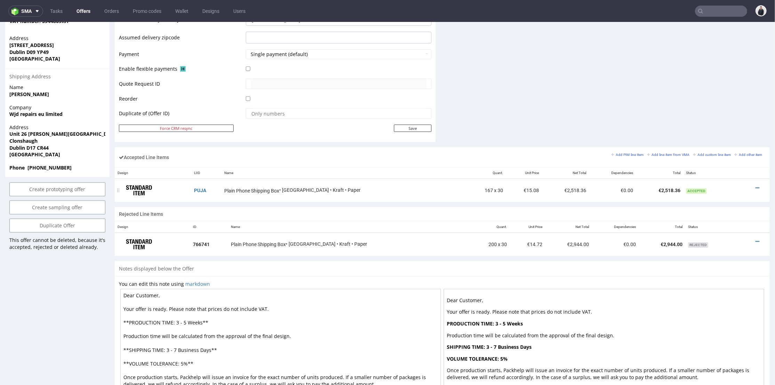
click at [749, 184] on div at bounding box center [753, 187] width 19 height 7
click at [756, 185] on icon at bounding box center [758, 187] width 4 height 5
click at [720, 125] on span "Edit item price" at bounding box center [729, 122] width 50 height 7
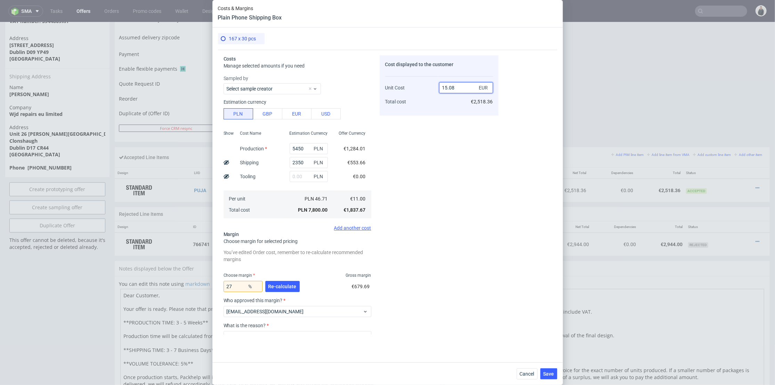
click at [445, 86] on input "15.08" at bounding box center [466, 87] width 54 height 11
type input "17.08"
type input "35.59718969555035"
drag, startPoint x: 449, startPoint y: 87, endPoint x: 455, endPoint y: 88, distance: 5.4
click at [455, 88] on input "17.09" at bounding box center [466, 87] width 54 height 11
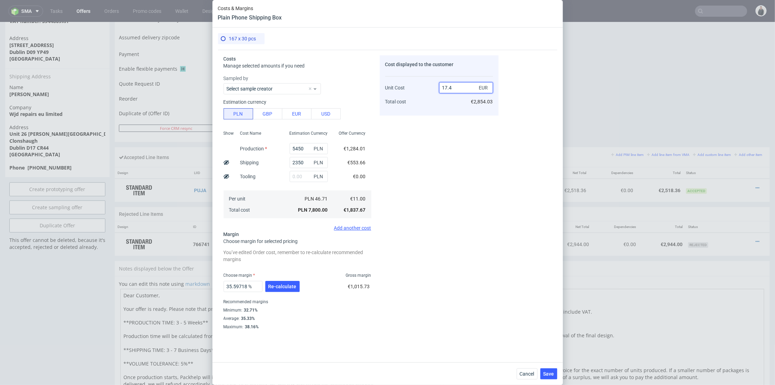
type input "17.4"
click at [456, 112] on div "Cost displayed to the customer Unit Cost Total cost 17.4 EUR €2,854.03" at bounding box center [439, 85] width 119 height 60
type input "36.78160919540229"
type input "17.41"
click at [523, 375] on span "Cancel" at bounding box center [527, 373] width 15 height 5
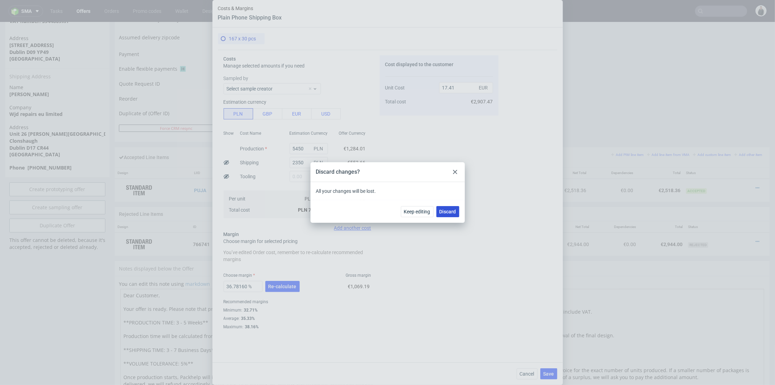
click at [452, 209] on span "Discard" at bounding box center [448, 211] width 17 height 5
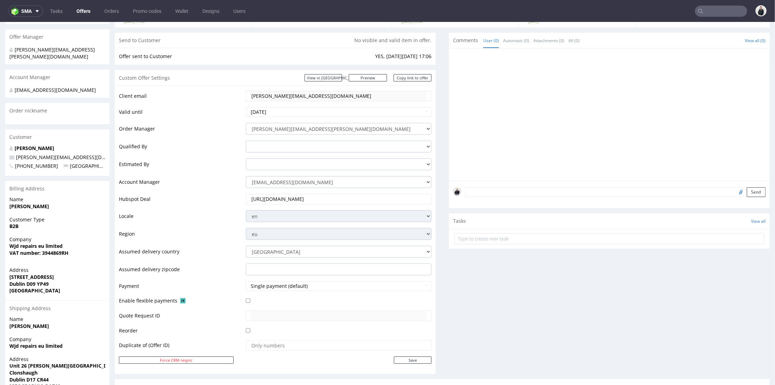
scroll to position [39, 0]
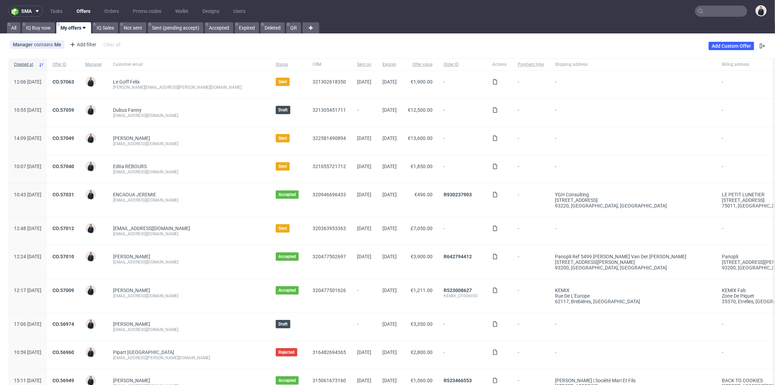
click at [726, 41] on div "Add Custom Offer" at bounding box center [738, 45] width 58 height 11
click at [723, 43] on link "Add Custom Offer" at bounding box center [732, 46] width 46 height 8
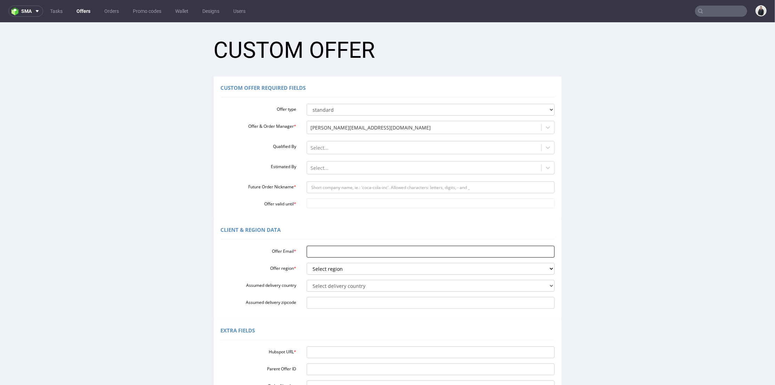
click at [343, 253] on input "Offer Email *" at bounding box center [431, 251] width 248 height 12
paste input "[PERSON_NAME][EMAIL_ADDRESS][DOMAIN_NAME]"
type input "[PERSON_NAME][EMAIL_ADDRESS][DOMAIN_NAME]"
drag, startPoint x: 321, startPoint y: 269, endPoint x: 323, endPoint y: 273, distance: 4.2
click at [322, 269] on select "Select region eu gb de pl cz fr it es" at bounding box center [431, 268] width 248 height 12
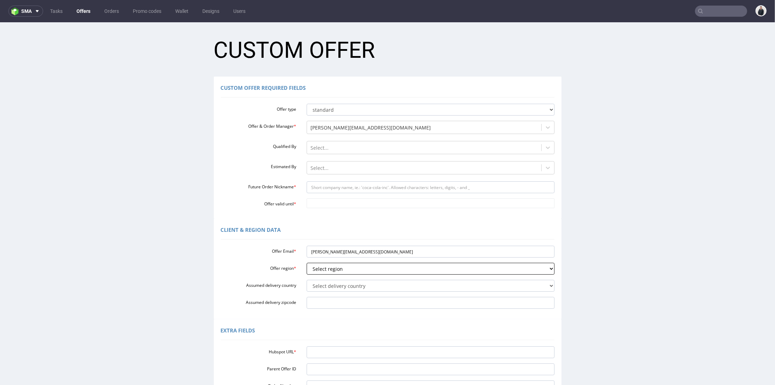
select select "gb"
click at [307, 262] on select "Select region eu gb de pl cz fr it es" at bounding box center [431, 268] width 248 height 12
click at [344, 248] on input "[PERSON_NAME][EMAIL_ADDRESS][DOMAIN_NAME]" at bounding box center [431, 251] width 248 height 12
drag, startPoint x: 324, startPoint y: 248, endPoint x: 342, endPoint y: 250, distance: 18.2
click at [342, 251] on input "[PERSON_NAME][EMAIL_ADDRESS][DOMAIN_NAME]" at bounding box center [431, 251] width 248 height 12
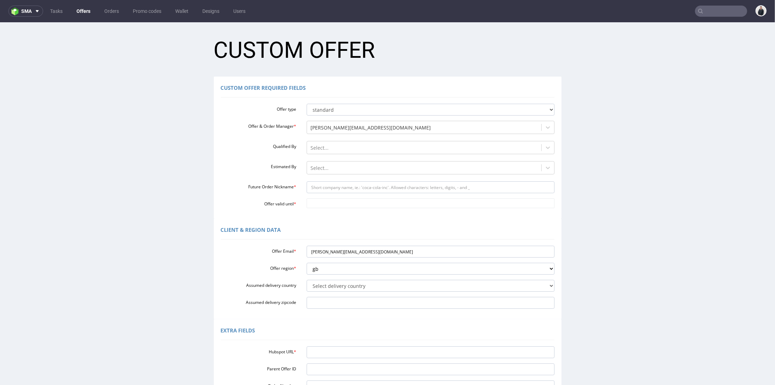
click at [353, 193] on div "Offer type standard prototyping sampling Offer & Order Manager * [PERSON_NAME][…" at bounding box center [388, 154] width 334 height 107
click at [353, 186] on input "Future Order Nickname *" at bounding box center [431, 187] width 248 height 12
paste input "wjdrepair"
type input "wjdrepairs"
click at [350, 200] on input "Offer valid until *" at bounding box center [431, 203] width 248 height 10
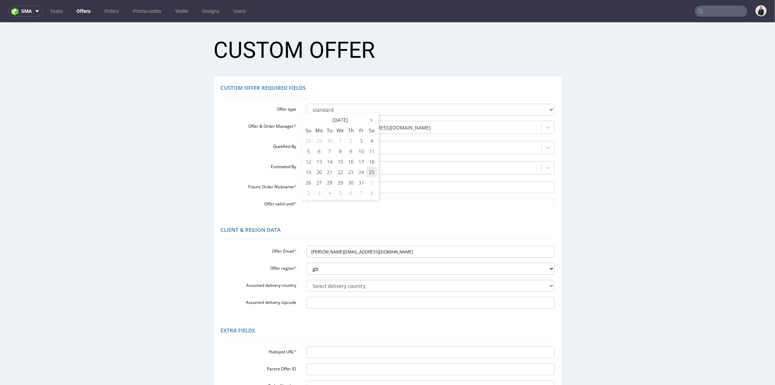
click at [372, 169] on td "25" at bounding box center [372, 171] width 10 height 10
type input "[DATE]"
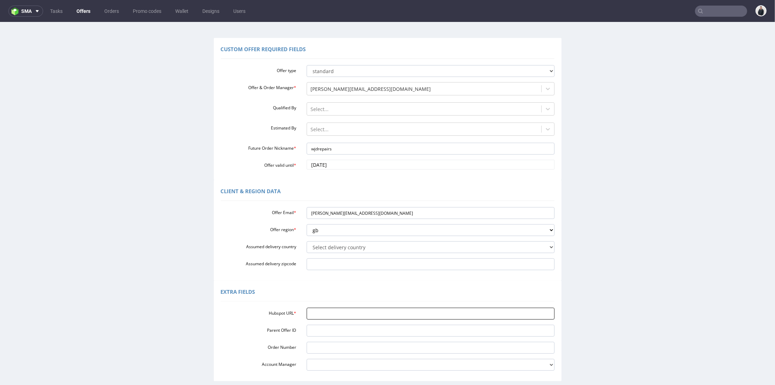
click at [324, 315] on input "Hubspot URL *" at bounding box center [431, 313] width 248 height 12
paste input "[URL][DOMAIN_NAME]"
type input "[URL][DOMAIN_NAME]"
click at [311, 290] on div "Extra Fields" at bounding box center [388, 292] width 334 height 17
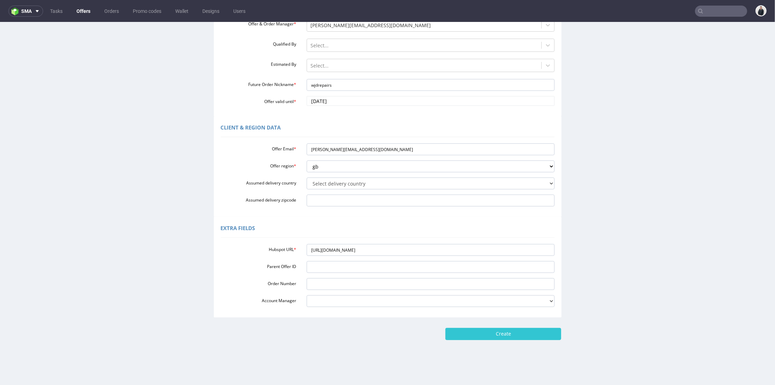
scroll to position [2, 0]
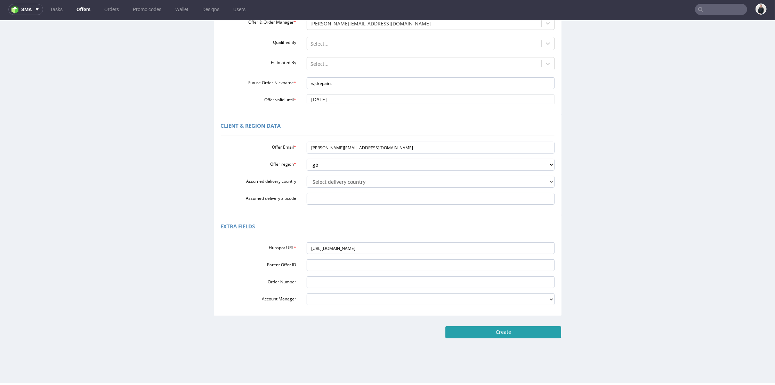
click at [515, 333] on input "Create" at bounding box center [503, 332] width 116 height 12
type input "Please wait..."
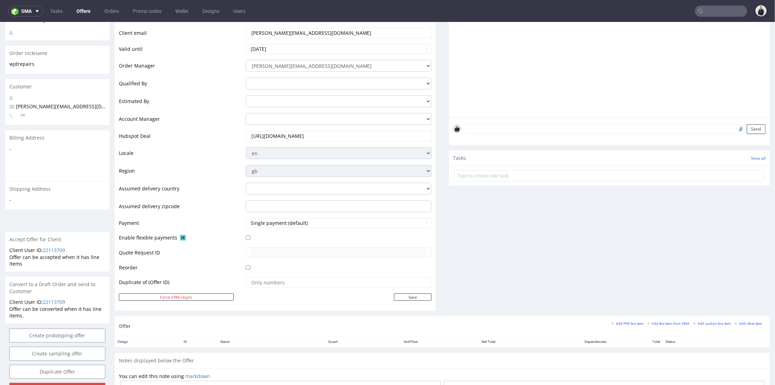
scroll to position [154, 0]
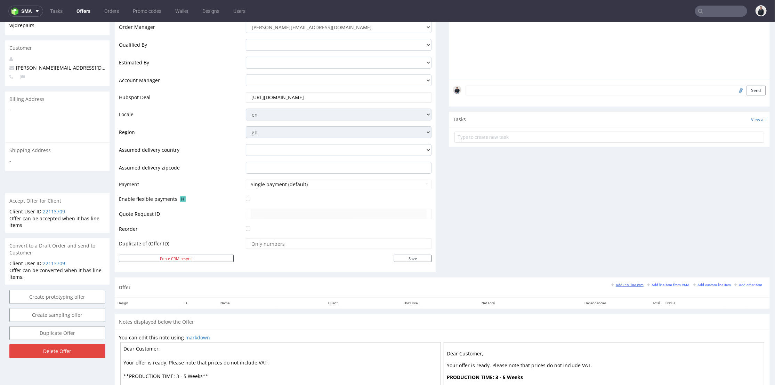
click at [611, 282] on small "Add PIM line item" at bounding box center [627, 284] width 32 height 4
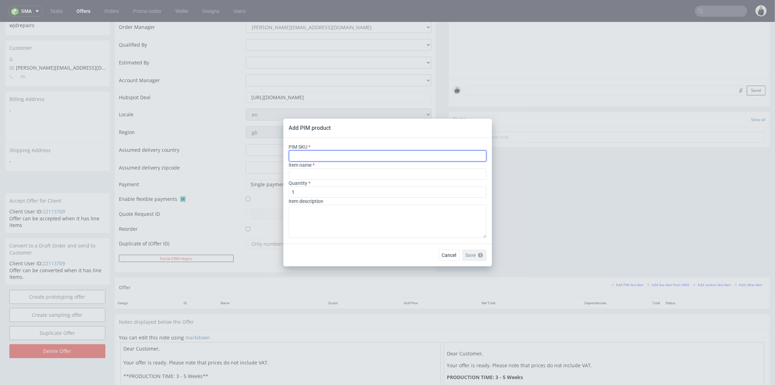
click at [340, 157] on input "text" at bounding box center [388, 155] width 198 height 11
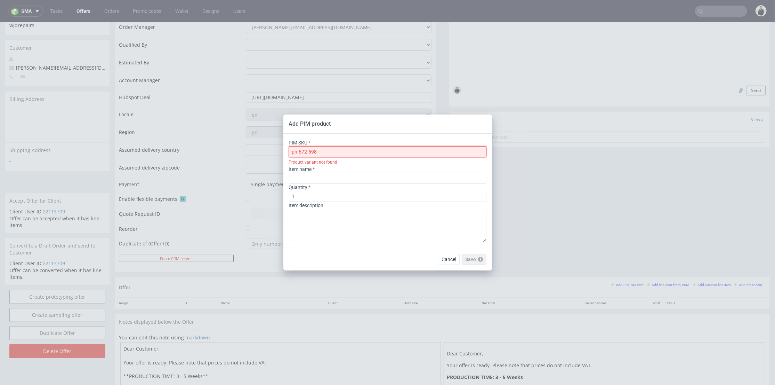
type input "ph-672-6983"
type input "Plain Phone Shipping Box"
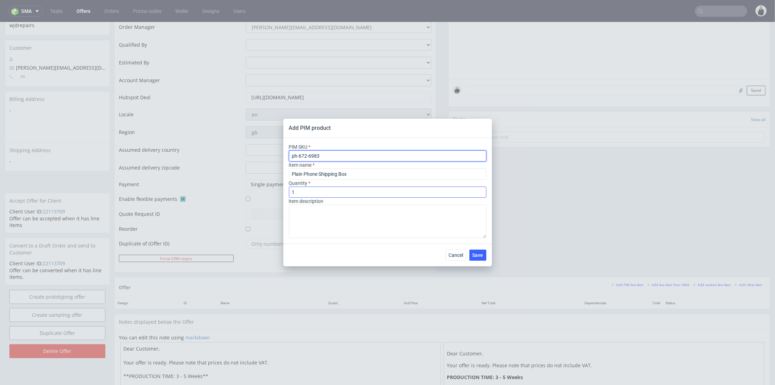
type input "ph-672-6983"
drag, startPoint x: 328, startPoint y: 193, endPoint x: 255, endPoint y: 193, distance: 73.4
click at [255, 193] on div "Add PIM product PIM SKU ph-672-6983 Item name Plain Phone Shipping Box Quantity…" at bounding box center [387, 192] width 775 height 385
type input "167"
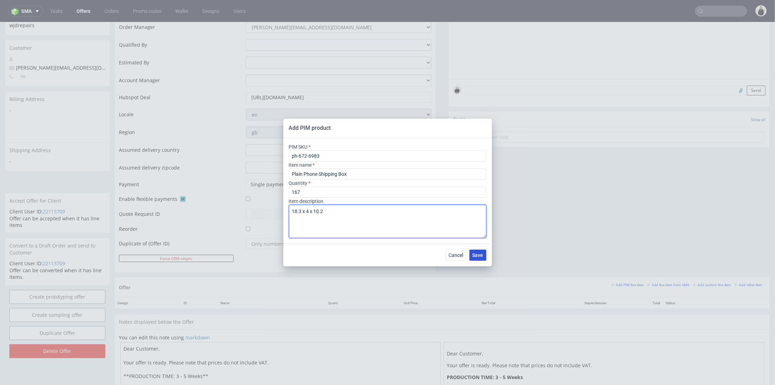
type textarea "18.3 x 4 x 10.2"
click at [485, 256] on button "Save" at bounding box center [477, 254] width 17 height 11
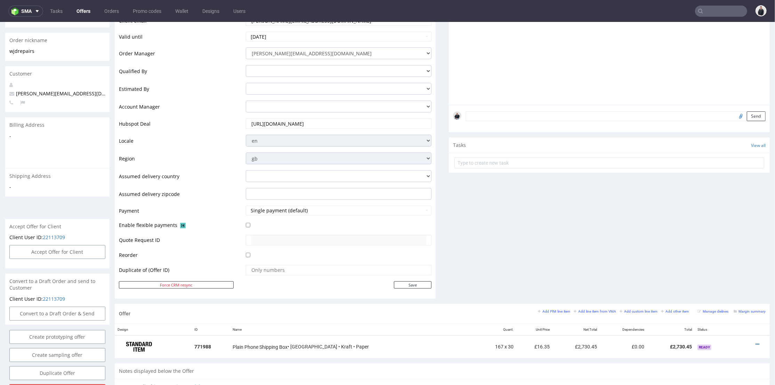
scroll to position [245, 0]
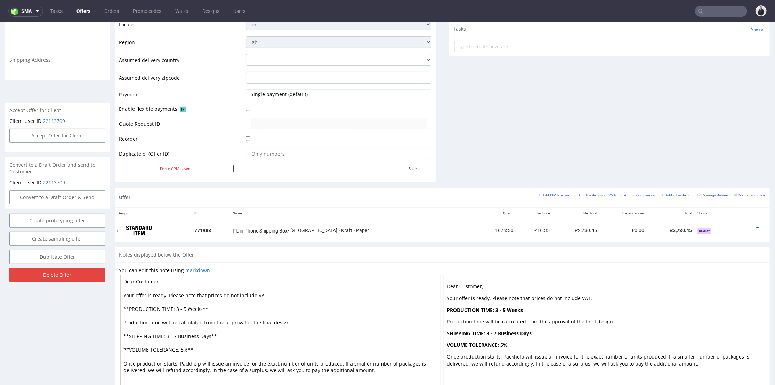
click at [756, 225] on icon at bounding box center [758, 227] width 4 height 5
click at [715, 164] on span "Edit item price" at bounding box center [726, 162] width 56 height 7
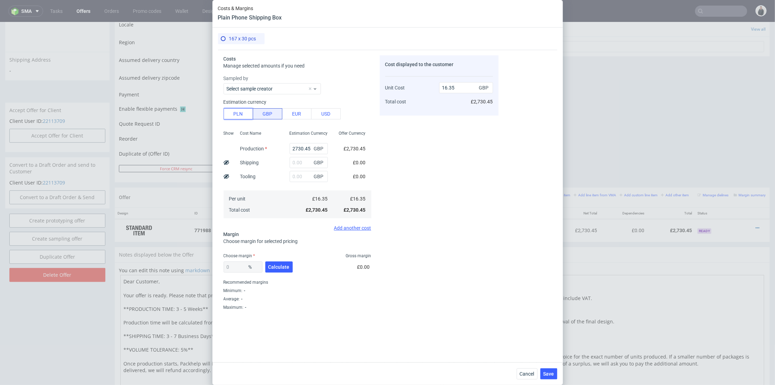
click at [240, 113] on button "PLN" at bounding box center [239, 113] width 30 height 11
type input "3.34"
drag, startPoint x: 281, startPoint y: 147, endPoint x: 262, endPoint y: 146, distance: 18.8
click at [262, 146] on div "Show Cost Name Production Shipping Tooling Per unit Total cost Estimation Curre…" at bounding box center [298, 174] width 148 height 92
type input "5450"
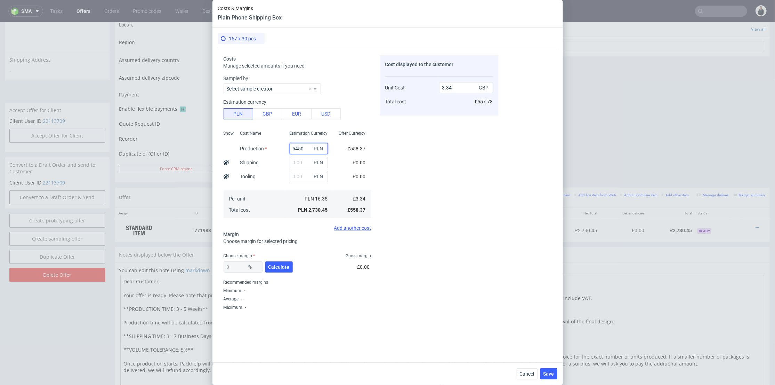
type input "6.67"
type input "5450"
click at [297, 166] on input "text" at bounding box center [309, 162] width 38 height 11
type input "3150"
drag, startPoint x: 278, startPoint y: 179, endPoint x: 285, endPoint y: 234, distance: 56.2
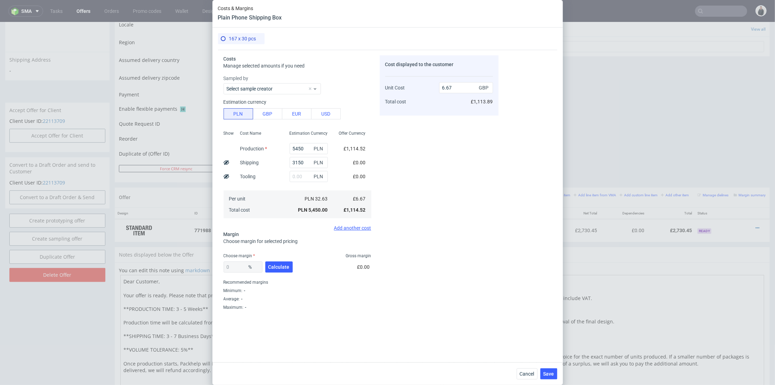
click at [278, 179] on div "Cost Name Production Shipping Tooling Per unit Total cost" at bounding box center [259, 174] width 49 height 92
type input "10.53"
click at [281, 266] on span "Calculate" at bounding box center [278, 266] width 21 height 5
type input "34.68"
type input "16.12"
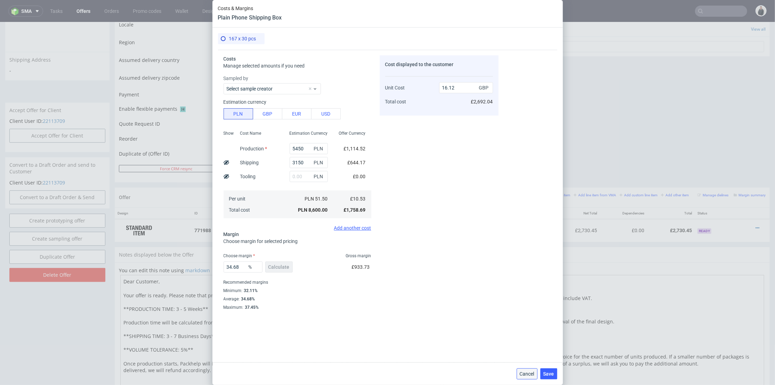
click at [530, 371] on span "Cancel" at bounding box center [527, 373] width 15 height 5
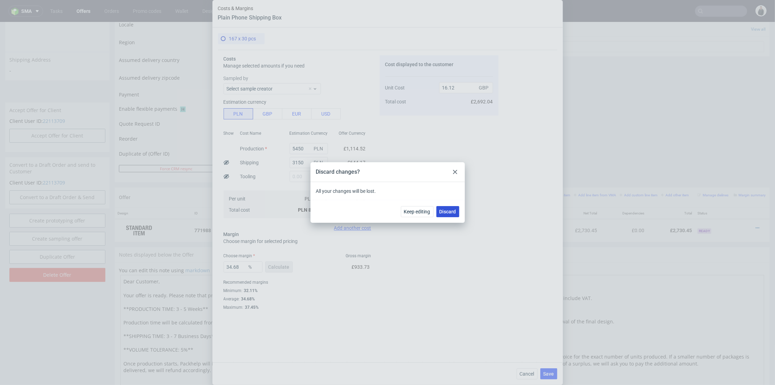
drag, startPoint x: 449, startPoint y: 213, endPoint x: 434, endPoint y: 194, distance: 24.3
click at [449, 213] on span "Discard" at bounding box center [448, 211] width 17 height 5
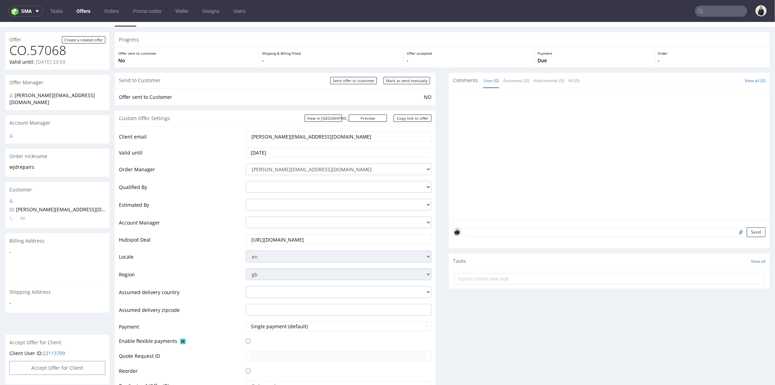
scroll to position [0, 0]
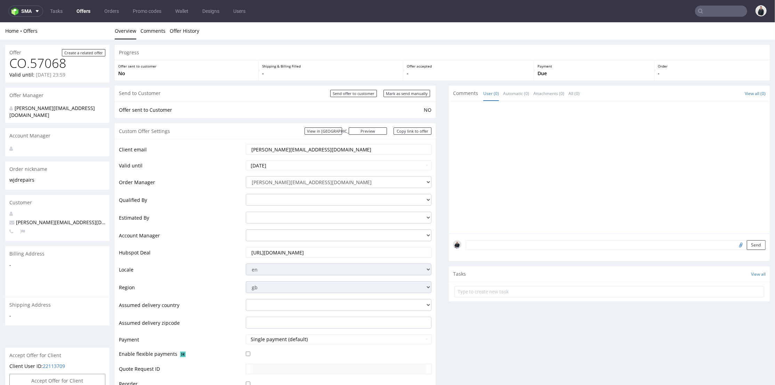
click at [305, 252] on input "https://app-eu1.hubspot.com/contacts/25600958/record/0-3/322792581358" at bounding box center [339, 252] width 176 height 10
click at [86, 14] on link "Offers" at bounding box center [83, 11] width 22 height 11
drag, startPoint x: 322, startPoint y: 149, endPoint x: 327, endPoint y: 39, distance: 110.7
click at [221, 138] on div "Client email william@wjdrepairs.co.uk Valid until 2025-10-25 Order Manager adri…" at bounding box center [275, 282] width 321 height 288
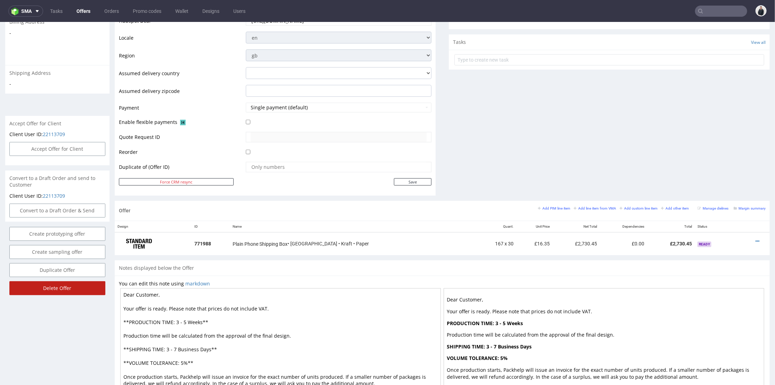
click at [71, 281] on input "Delete Offer" at bounding box center [57, 288] width 96 height 14
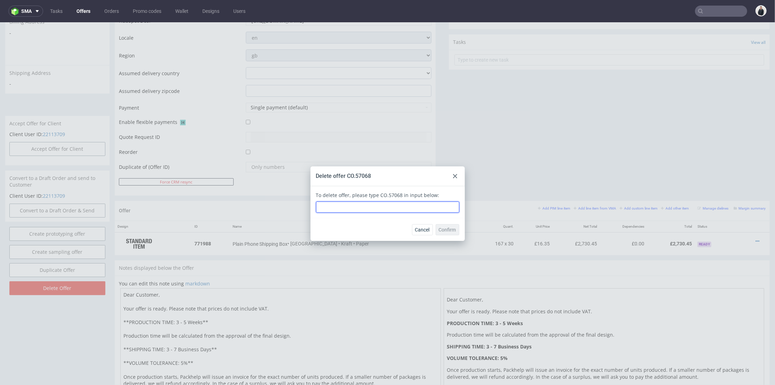
click at [392, 211] on input "text" at bounding box center [387, 206] width 143 height 11
type input "CO.57068"
drag, startPoint x: 449, startPoint y: 230, endPoint x: 463, endPoint y: 95, distance: 135.3
click at [449, 230] on span "Confirm" at bounding box center [447, 229] width 17 height 5
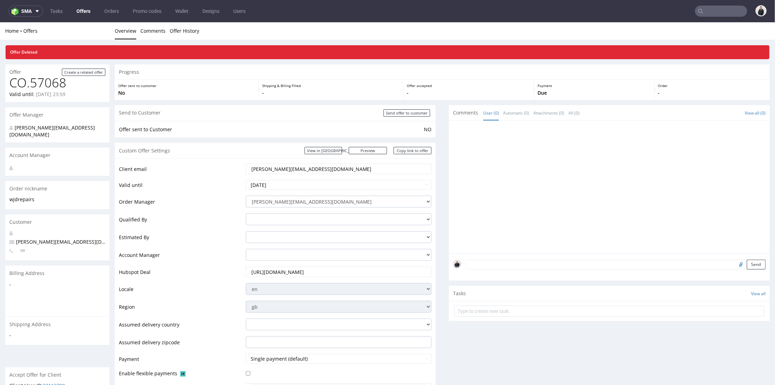
scroll to position [0, 0]
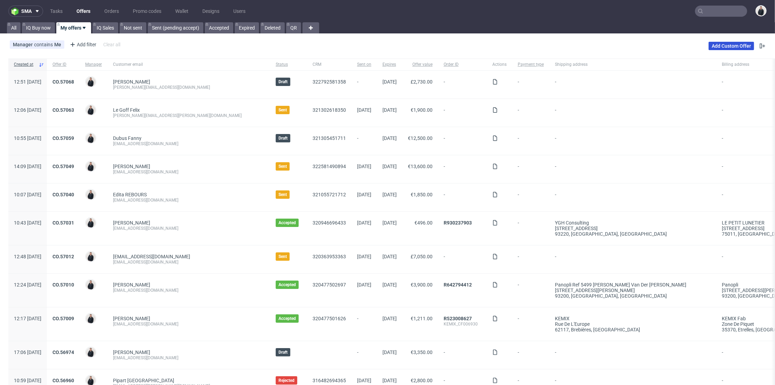
click at [712, 46] on link "Add Custom Offer" at bounding box center [732, 46] width 46 height 8
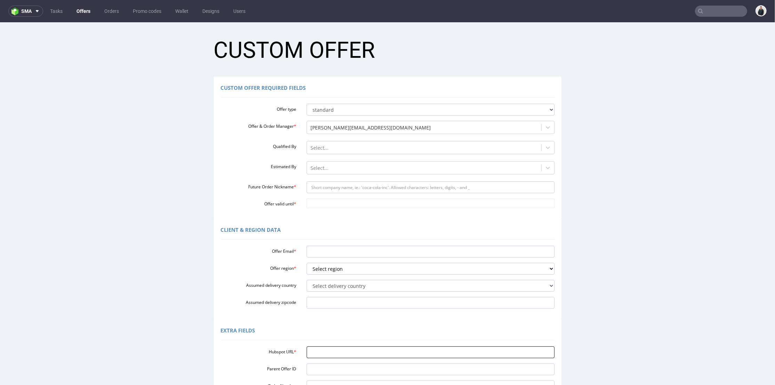
click at [346, 352] on input "Hubspot URL *" at bounding box center [431, 352] width 248 height 12
paste input "[URL][DOMAIN_NAME]"
type input "[URL][DOMAIN_NAME]"
click at [318, 252] on input "Offer Email *" at bounding box center [431, 251] width 248 height 12
paste input "[PERSON_NAME][EMAIL_ADDRESS][DOMAIN_NAME]"
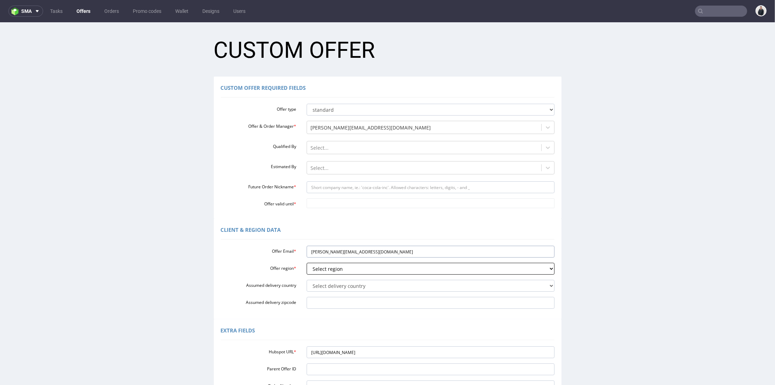
type input "[PERSON_NAME][EMAIL_ADDRESS][DOMAIN_NAME]"
drag, startPoint x: 317, startPoint y: 270, endPoint x: 320, endPoint y: 273, distance: 4.4
click at [318, 272] on select "Select region eu gb de pl cz fr it es" at bounding box center [431, 268] width 248 height 12
select select "eu"
click at [307, 262] on select "Select region eu gb de pl cz fr it es" at bounding box center [431, 268] width 248 height 12
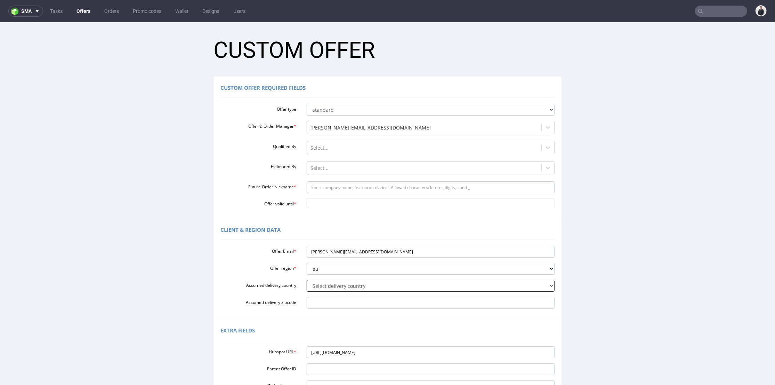
click at [330, 287] on select "Select delivery country Andorra Afghanistan Anguilla Albania Armenia Antarctica…" at bounding box center [431, 285] width 248 height 12
select select "102"
click at [307, 279] on select "Select delivery country Andorra Afghanistan Anguilla Albania Armenia Antarctica…" at bounding box center [431, 285] width 248 height 12
drag, startPoint x: 343, startPoint y: 251, endPoint x: 323, endPoint y: 250, distance: 20.5
click at [323, 250] on input "[PERSON_NAME][EMAIL_ADDRESS][DOMAIN_NAME]" at bounding box center [431, 251] width 248 height 12
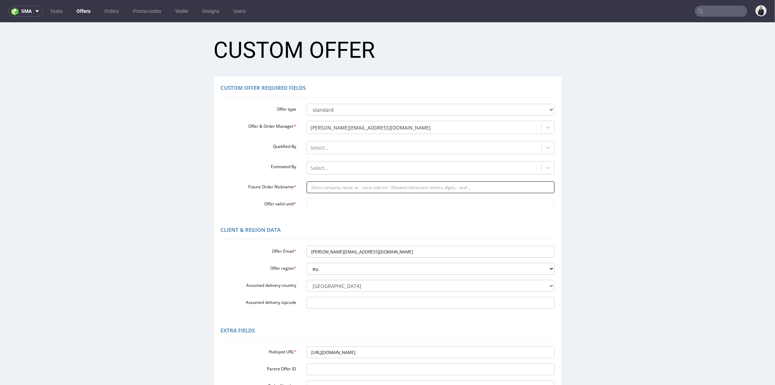
click at [339, 187] on input "Future Order Nickname *" at bounding box center [431, 187] width 248 height 12
paste input "wjdrepairs"
type input "wjdrepairs"
drag, startPoint x: 328, startPoint y: 201, endPoint x: 331, endPoint y: 200, distance: 3.6
click at [328, 201] on input "Offer valid until *" at bounding box center [431, 203] width 248 height 10
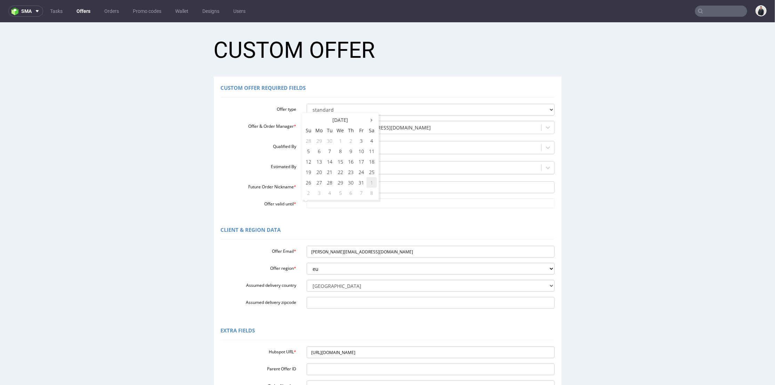
click at [370, 185] on td "1" at bounding box center [372, 182] width 10 height 10
type input "[DATE]"
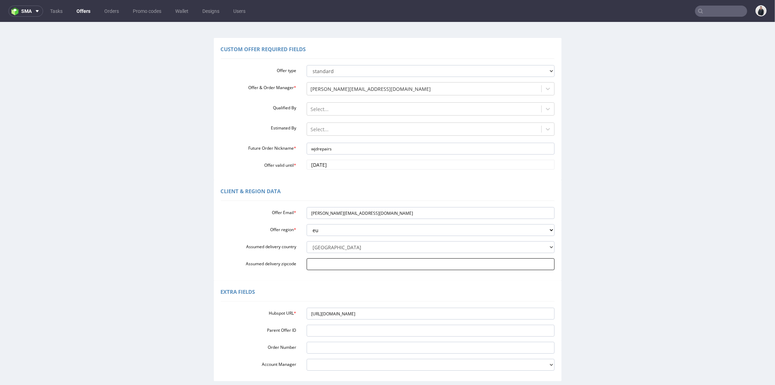
scroll to position [77, 0]
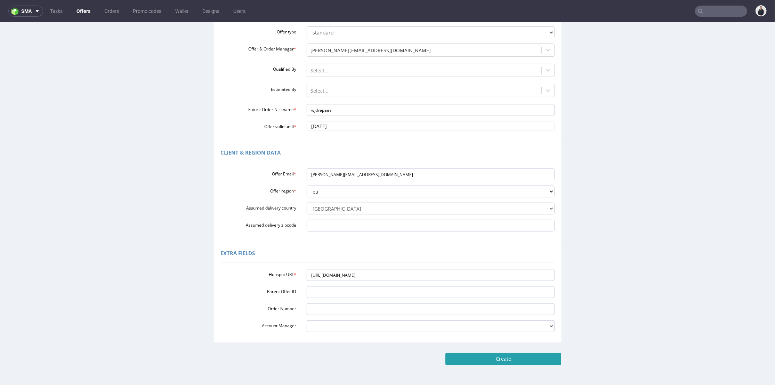
click at [487, 363] on input "Create" at bounding box center [503, 358] width 116 height 12
type input "Please wait..."
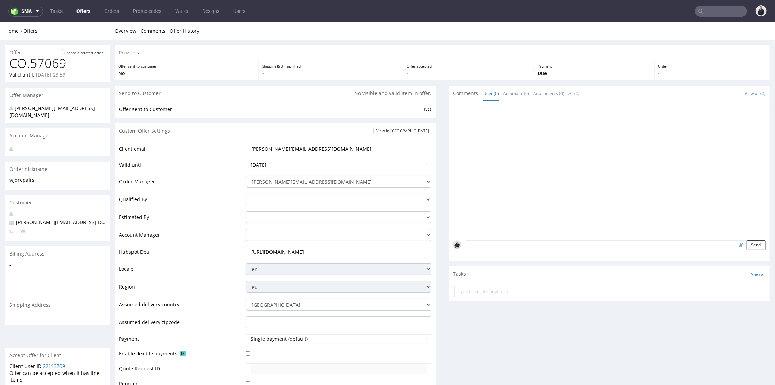
scroll to position [232, 0]
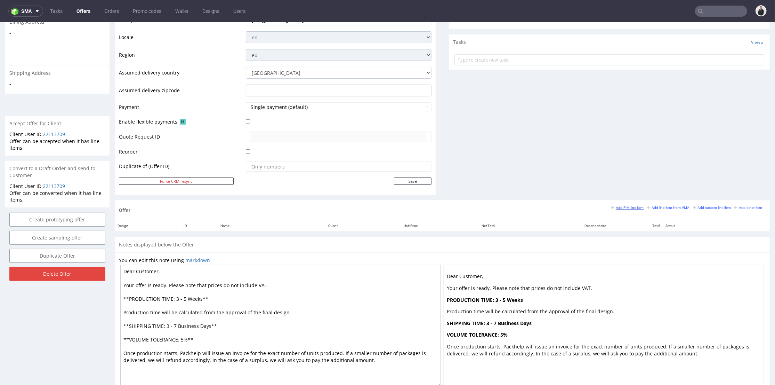
click at [622, 206] on small "Add PIM line item" at bounding box center [627, 207] width 32 height 4
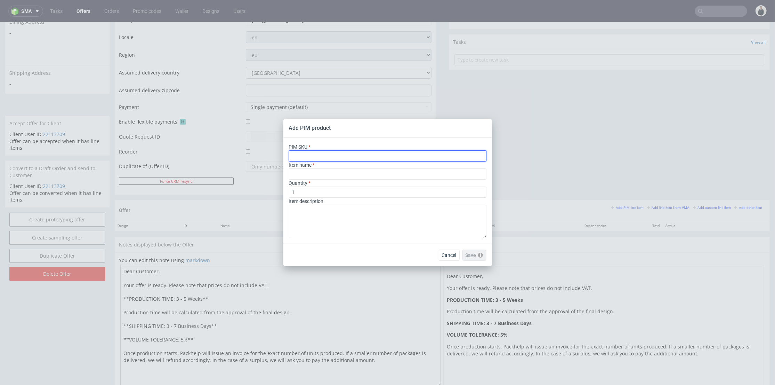
click at [344, 152] on input "text" at bounding box center [388, 155] width 198 height 11
paste input "ph-672-6983"
type input "ph-672-6983"
type input "Plain Phone Shipping Box"
type input "ph-672-6983"
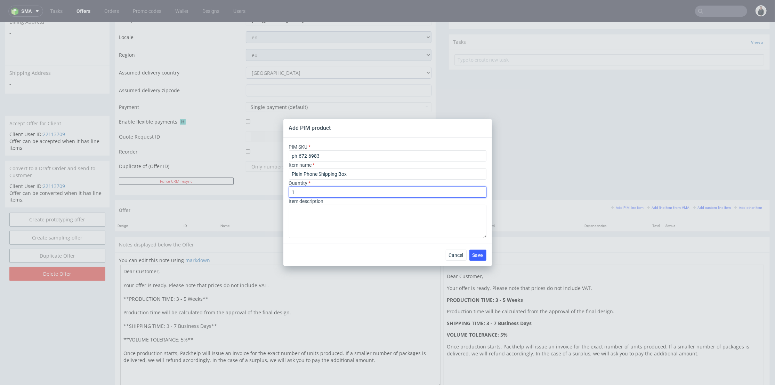
click at [308, 196] on input "1" at bounding box center [388, 191] width 198 height 11
type input "167"
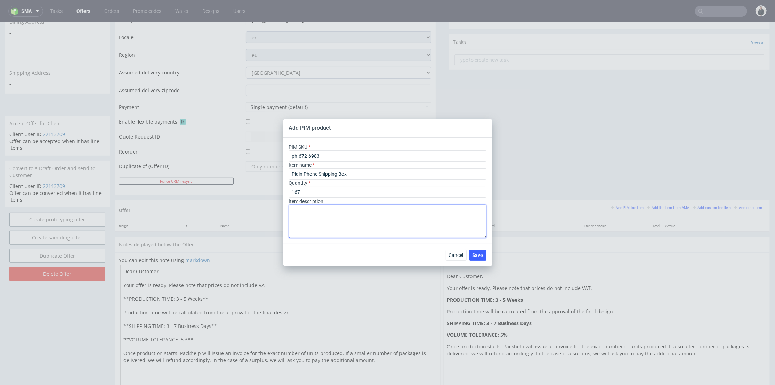
click at [321, 218] on textarea at bounding box center [388, 220] width 198 height 33
paste textarea "18.3 x 4 x 10.2 cm"
type textarea "18.3 x 4 x 10.2 cm"
click at [480, 256] on span "Save" at bounding box center [478, 254] width 11 height 5
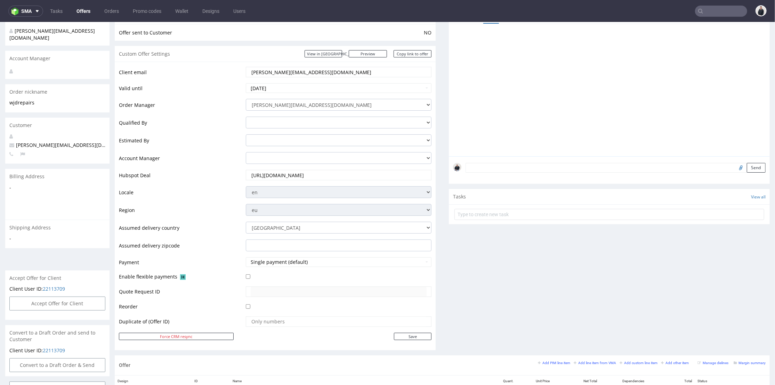
scroll to position [193, 0]
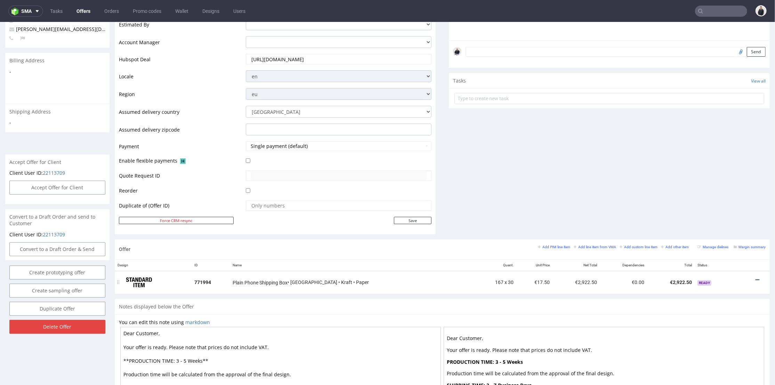
click at [756, 280] on icon at bounding box center [758, 279] width 4 height 5
click at [717, 215] on span "Edit item price" at bounding box center [726, 214] width 56 height 7
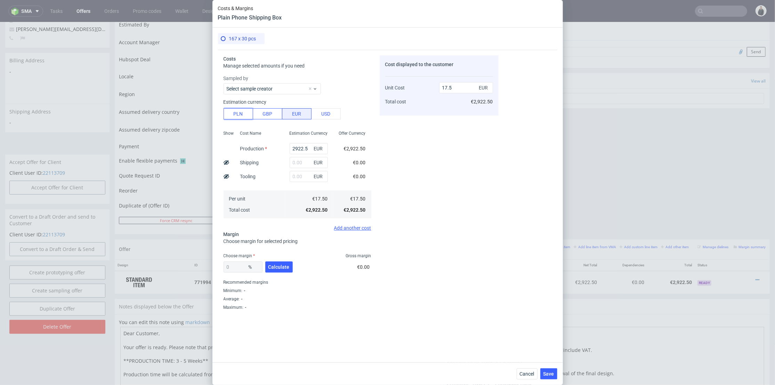
click at [244, 114] on button "PLN" at bounding box center [239, 113] width 30 height 11
type input "4.11"
drag, startPoint x: 304, startPoint y: 145, endPoint x: 265, endPoint y: 145, distance: 39.3
click at [265, 145] on div "Show Cost Name Production Shipping Tooling Per unit Total cost Estimation Curre…" at bounding box center [298, 174] width 148 height 92
type input "5"
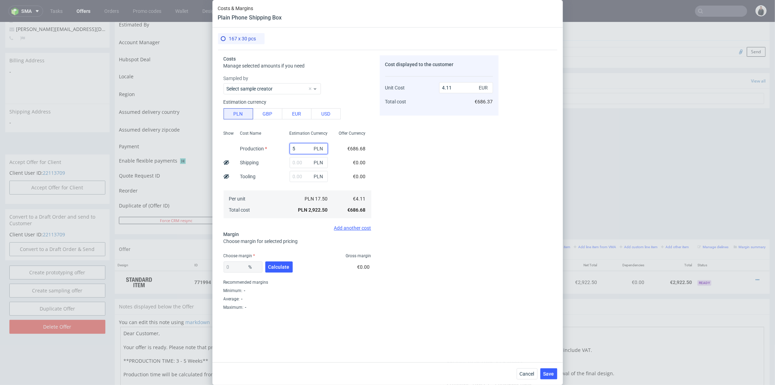
type input "0.01"
type input "5450"
type input "7.67"
type input "5450"
click at [302, 163] on input "text" at bounding box center [309, 162] width 38 height 11
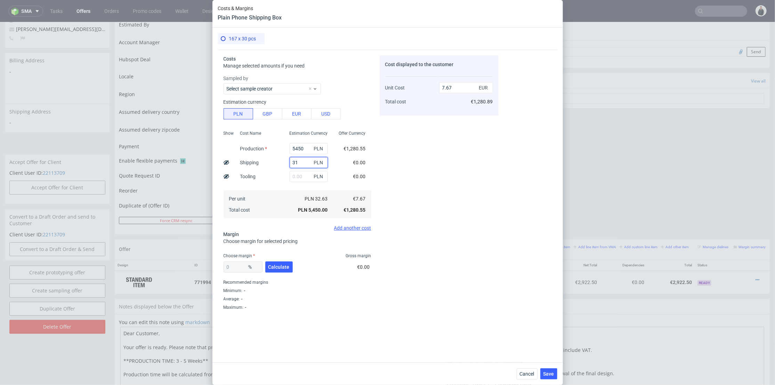
type input "315"
type input "8.11"
type input "3150"
type input "12.1"
type input "3150"
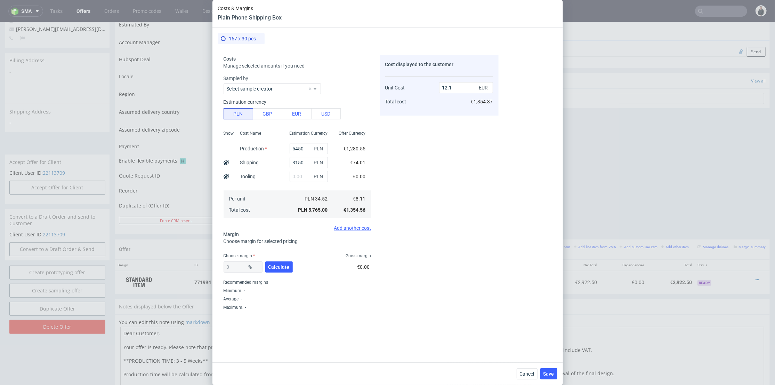
click at [284, 173] on div "PLN" at bounding box center [308, 176] width 49 height 14
click at [282, 267] on span "Calculate" at bounding box center [278, 266] width 21 height 5
type input "34.68"
drag, startPoint x: 447, startPoint y: 86, endPoint x: 436, endPoint y: 86, distance: 11.1
click at [436, 86] on div "Unit Cost Total cost 18.52 EUR €3,092.84" at bounding box center [439, 91] width 108 height 37
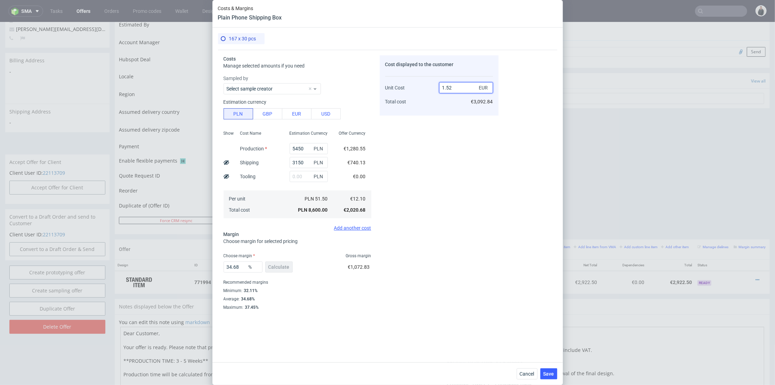
type input "18.52"
type input "34.665226781857456"
drag, startPoint x: 449, startPoint y: 86, endPoint x: 461, endPoint y: 93, distance: 13.8
click at [463, 87] on input "18.0" at bounding box center [466, 87] width 54 height 11
type input "18.08"
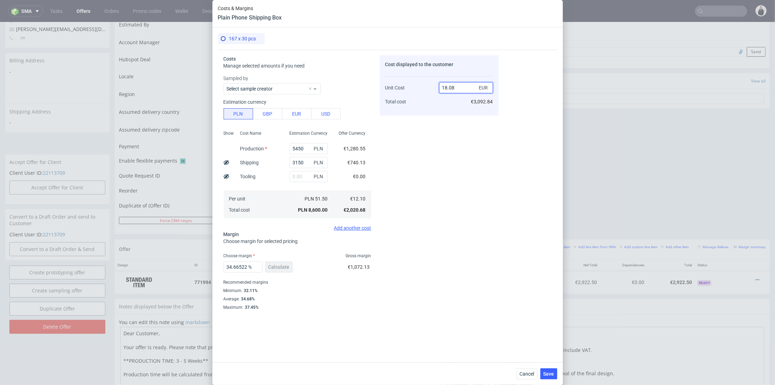
type input "33.07522123893805"
click at [434, 119] on div "Cost displayed to the customer Unit Cost Total cost 18.08 EUR €3,019.36" at bounding box center [439, 194] width 119 height 279
click at [445, 86] on input "18.08" at bounding box center [466, 87] width 54 height 11
type input "15.08"
click at [435, 122] on div "Cost displayed to the customer Unit Cost Total cost 15.08 EUR €3,019.36" at bounding box center [439, 194] width 119 height 279
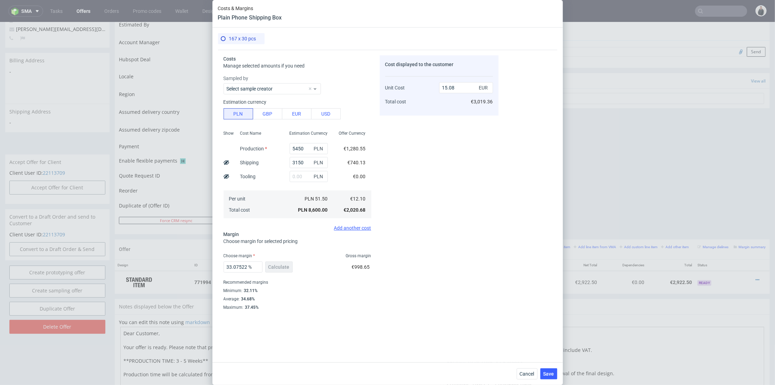
type input "19.761273209549074"
drag, startPoint x: 288, startPoint y: 163, endPoint x: 276, endPoint y: 163, distance: 11.8
click at [276, 163] on div "Show Cost Name Production Shipping Tooling Per unit Total cost Estimation Curre…" at bounding box center [298, 174] width 148 height 92
type input "2350"
drag, startPoint x: 275, startPoint y: 173, endPoint x: 282, endPoint y: 219, distance: 46.0
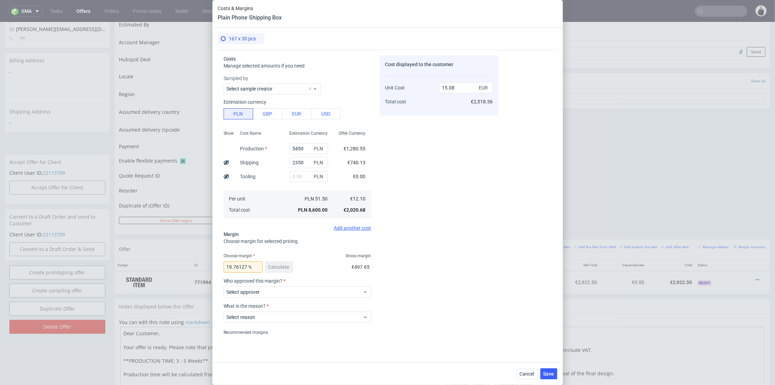
click at [276, 174] on div "Cost Name Production Shipping Tooling Per unit Total cost" at bounding box center [259, 174] width 49 height 92
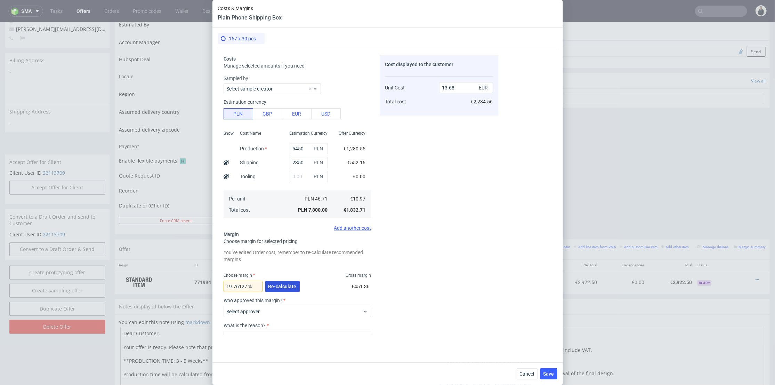
click at [275, 289] on span "Re-calculate" at bounding box center [282, 286] width 28 height 5
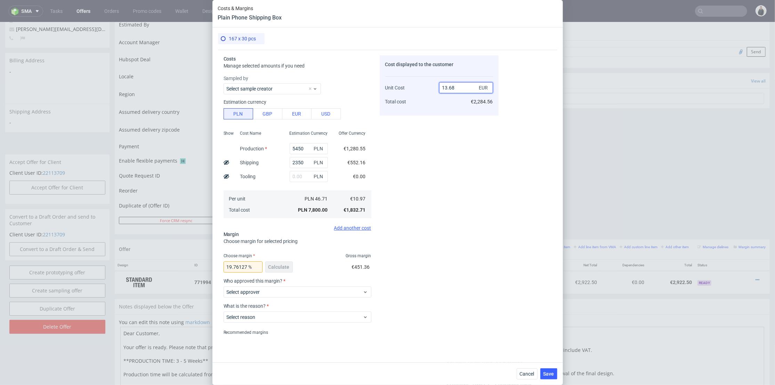
click at [445, 86] on input "13.68" at bounding box center [466, 87] width 54 height 11
type input "15.68"
type input "30.038265306122447"
click at [451, 86] on input "15.69" at bounding box center [466, 87] width 54 height 11
drag, startPoint x: 449, startPoint y: 86, endPoint x: 451, endPoint y: 99, distance: 13.7
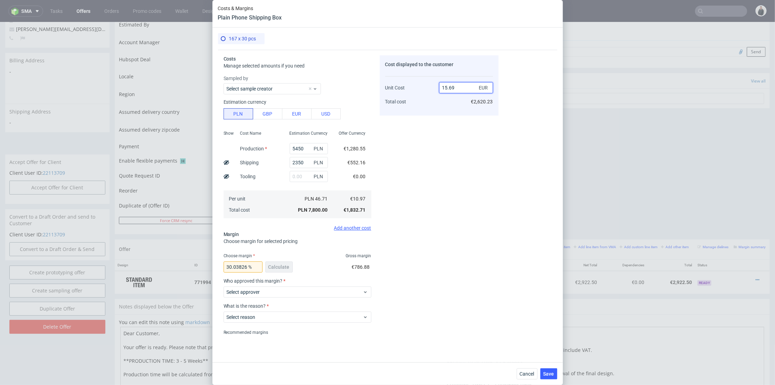
click at [454, 86] on input "15.69" at bounding box center [466, 87] width 54 height 11
type input "15.08"
click at [447, 121] on div "Cost displayed to the customer Unit Cost Total cost 15.08 EUR €2,620.23" at bounding box center [439, 194] width 119 height 279
type input "27.254641909814325"
click at [445, 82] on input "15.09" at bounding box center [466, 87] width 54 height 11
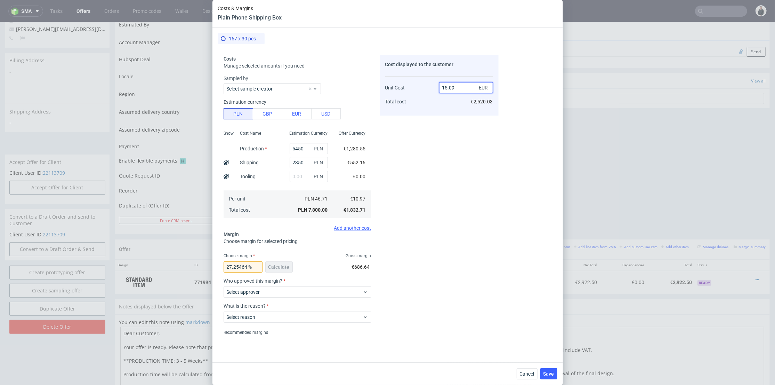
type input "17.09"
type input "35.81041544763019"
click at [459, 220] on div "Cost displayed to the customer Unit Cost Total cost 17.1 EUR €2,855.70" at bounding box center [439, 194] width 119 height 279
click at [450, 88] on input "17.1" at bounding box center [466, 87] width 54 height 11
type input "17.2"
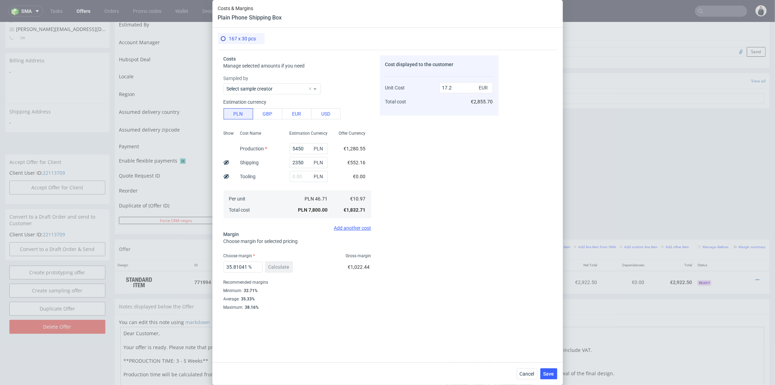
click at [454, 120] on div "Cost displayed to the customer Unit Cost Total cost 17.2 EUR €2,855.70" at bounding box center [439, 194] width 119 height 279
type input "36.22093023255814"
drag, startPoint x: 450, startPoint y: 86, endPoint x: 456, endPoint y: 87, distance: 6.3
click at [456, 87] on input "17.21" at bounding box center [466, 87] width 54 height 11
type input "17.3"
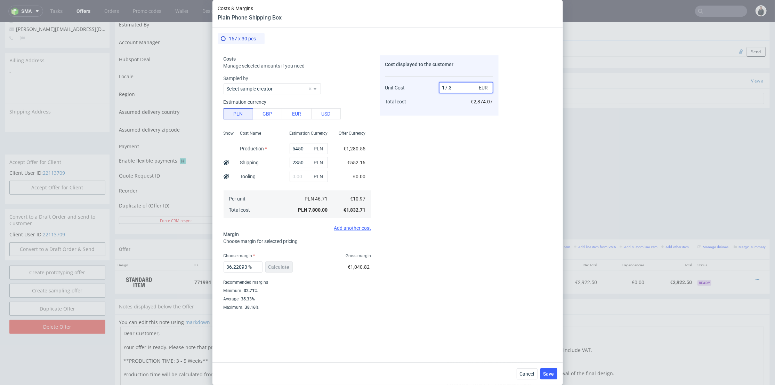
type input "36.58959537572254"
click at [438, 120] on div "Cost displayed to the customer Unit Cost Total cost 17.31 EUR €2,890.77" at bounding box center [439, 194] width 119 height 279
drag, startPoint x: 454, startPoint y: 89, endPoint x: 450, endPoint y: 88, distance: 4.6
click at [450, 88] on input "17.31" at bounding box center [466, 87] width 54 height 11
type input "17.2"
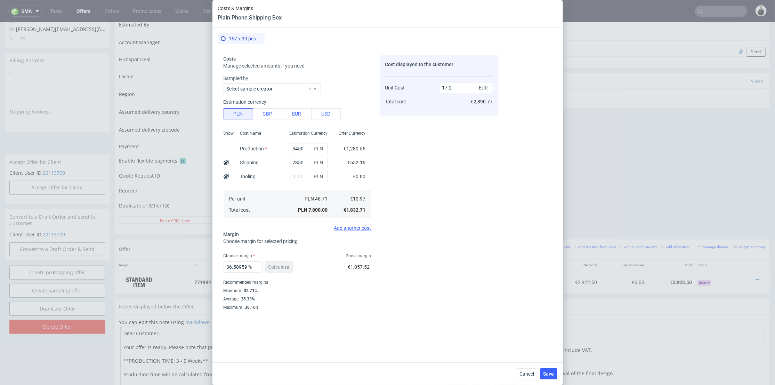
click at [447, 111] on div "Cost displayed to the customer Unit Cost Total cost 17.2 EUR €2,890.77" at bounding box center [439, 85] width 119 height 60
type input "36.22093023255814"
click at [458, 86] on input "17.21" at bounding box center [466, 87] width 54 height 11
type input "17."
type input "35.470588235294116"
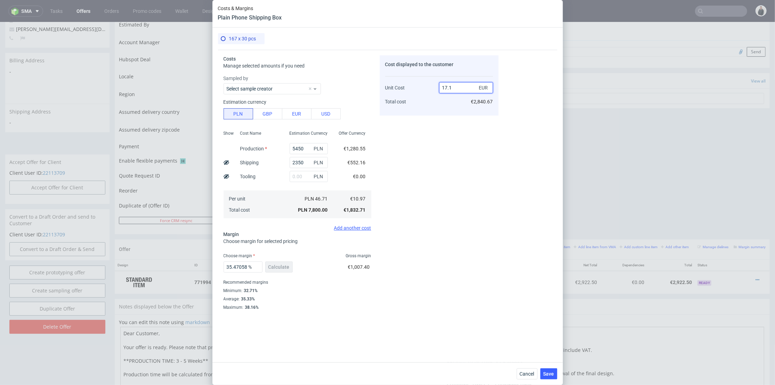
type input "17.19"
type input "36.18382780686446"
type input "17.2"
click at [459, 106] on div "17.2 EUR €2,872.40" at bounding box center [466, 91] width 54 height 37
click at [555, 372] on button "Save" at bounding box center [548, 373] width 17 height 11
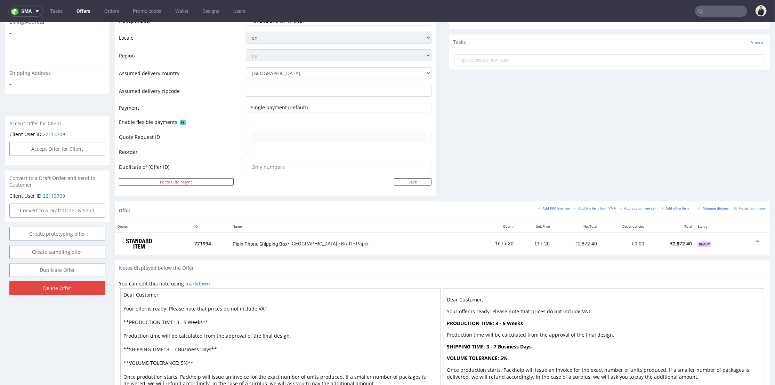
scroll to position [0, 0]
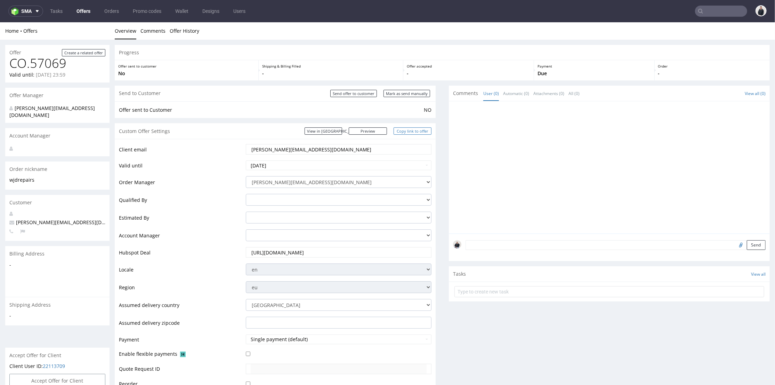
click at [408, 130] on link "Copy link to offer" at bounding box center [413, 130] width 38 height 7
click at [354, 90] on input "Send offer to customer" at bounding box center [353, 92] width 47 height 7
type input "In progress..."
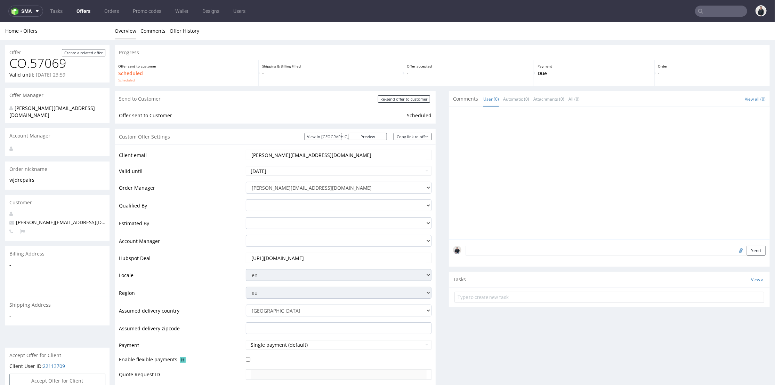
scroll to position [193, 0]
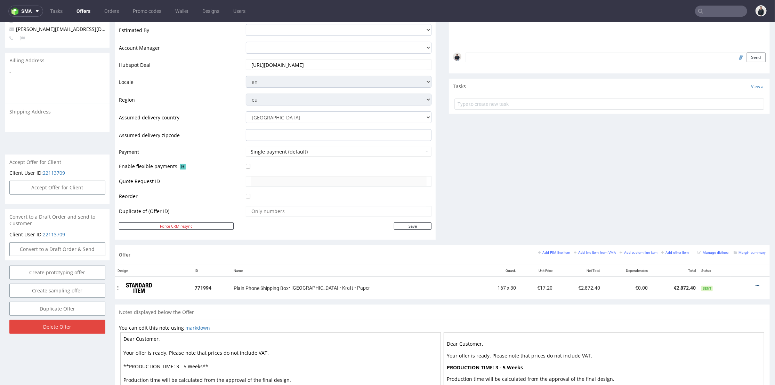
click at [756, 284] on icon at bounding box center [758, 284] width 4 height 5
click at [728, 217] on span "Edit item price" at bounding box center [726, 220] width 56 height 7
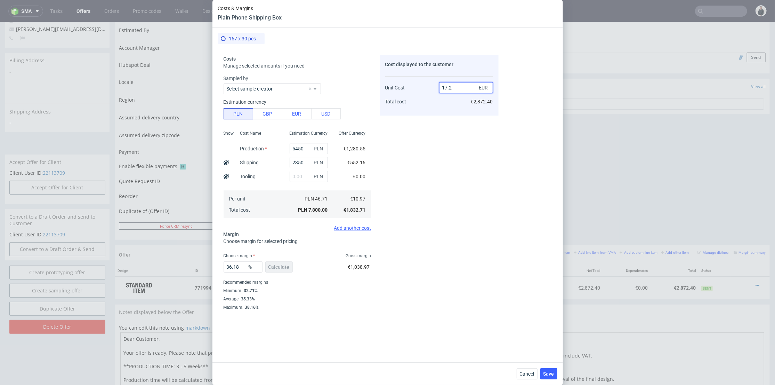
drag, startPoint x: 448, startPoint y: 86, endPoint x: 456, endPoint y: 87, distance: 8.4
click at [456, 87] on input "17.2" at bounding box center [466, 87] width 54 height 11
type input "17"
type input "35.470588235294116"
type input "17.01"
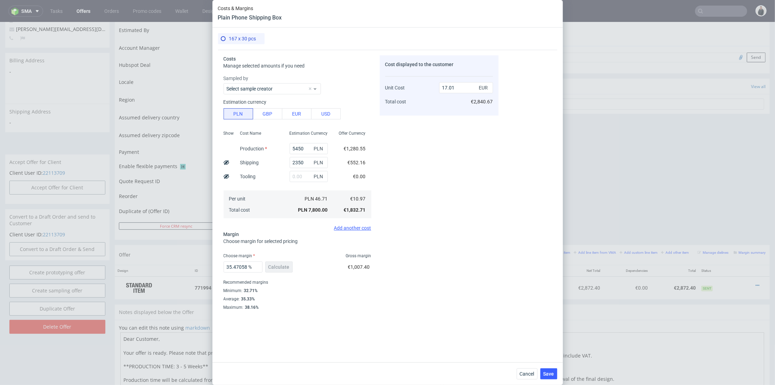
click at [433, 159] on div "Cost displayed to the customer Unit Cost Total cost 17.01 EUR €2,840.67" at bounding box center [439, 194] width 119 height 279
click at [551, 372] on span "Save" at bounding box center [549, 373] width 11 height 5
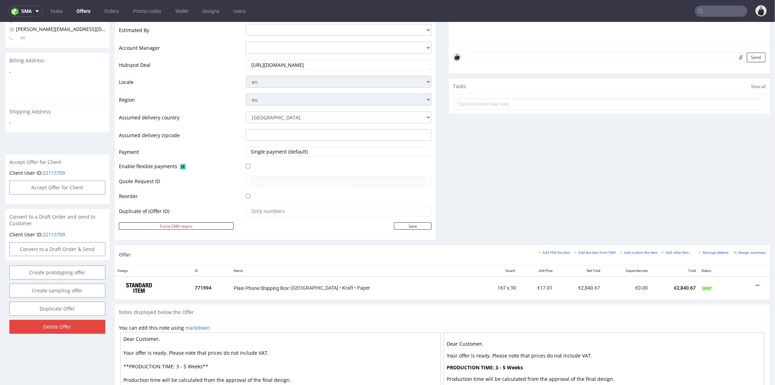
scroll to position [0, 0]
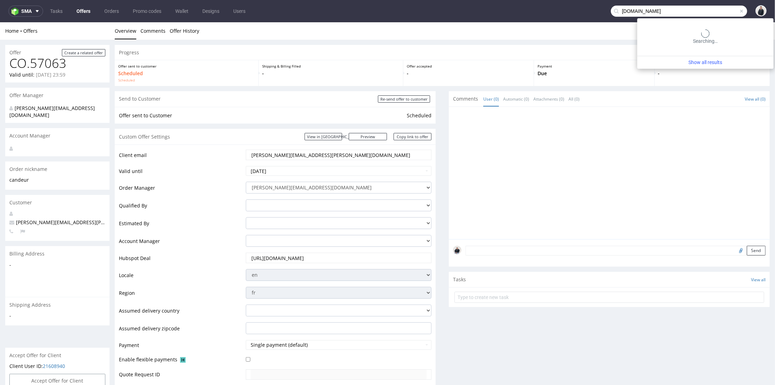
type input "[DOMAIN_NAME]"
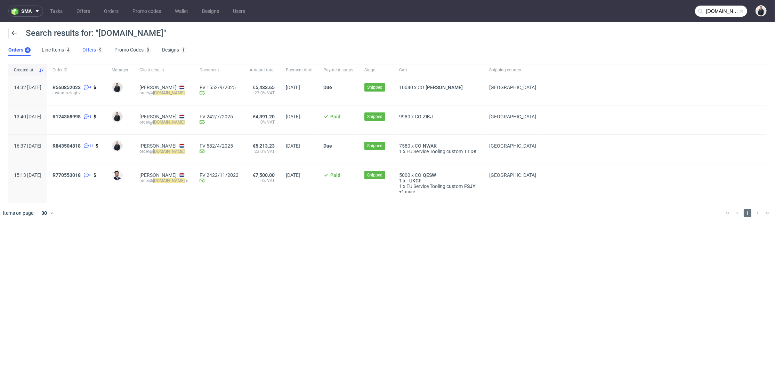
click at [90, 52] on link "Offers 9" at bounding box center [92, 50] width 21 height 11
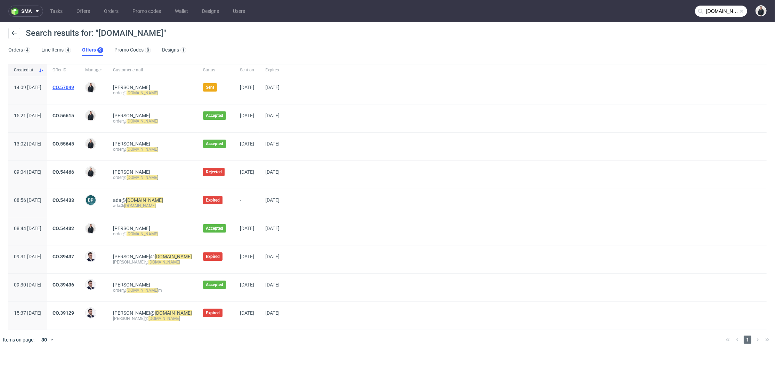
click at [74, 85] on link "CO.57049" at bounding box center [64, 88] width 22 height 6
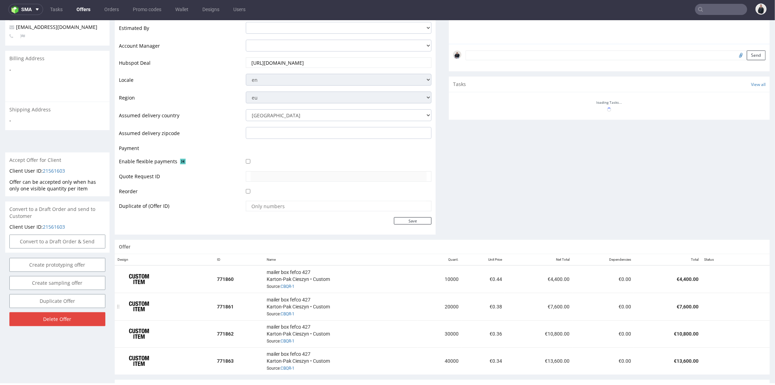
scroll to position [264, 0]
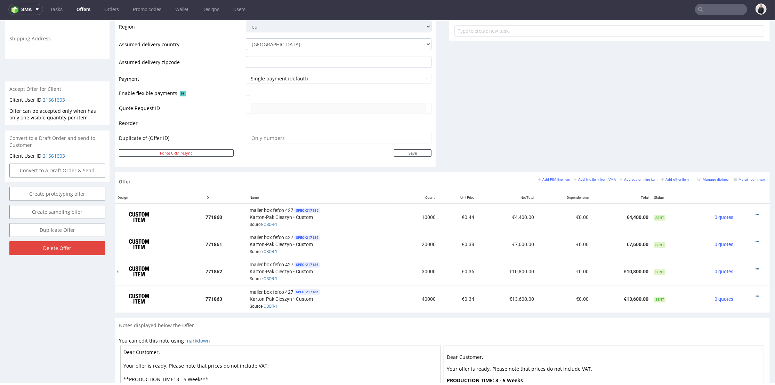
click at [756, 266] on icon at bounding box center [758, 268] width 4 height 5
click at [723, 192] on span "Edit item price" at bounding box center [726, 189] width 56 height 7
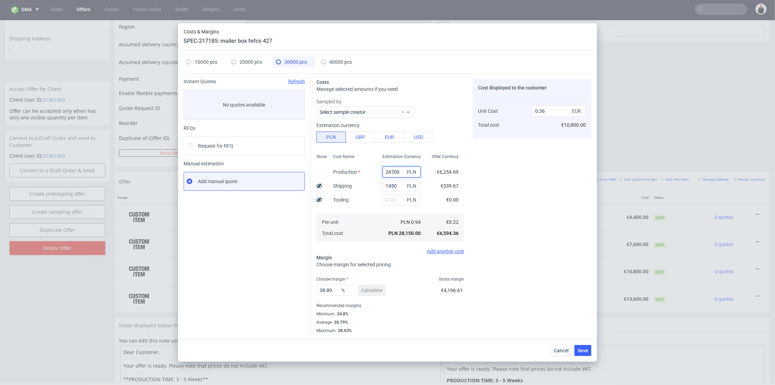
click at [387, 172] on input "26700" at bounding box center [402, 171] width 38 height 11
click at [387, 171] on input "26700" at bounding box center [402, 171] width 38 height 11
type input "26400"
click at [487, 170] on div "Cost displayed to the customer Unit Cost Total cost 0.36 EUR €10,800.00" at bounding box center [532, 206] width 119 height 255
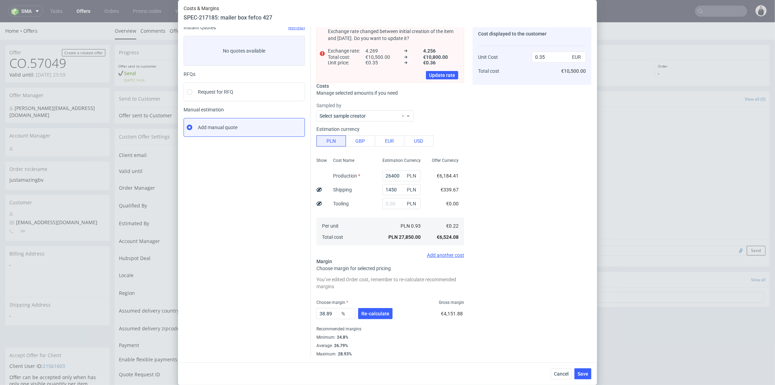
scroll to position [0, 0]
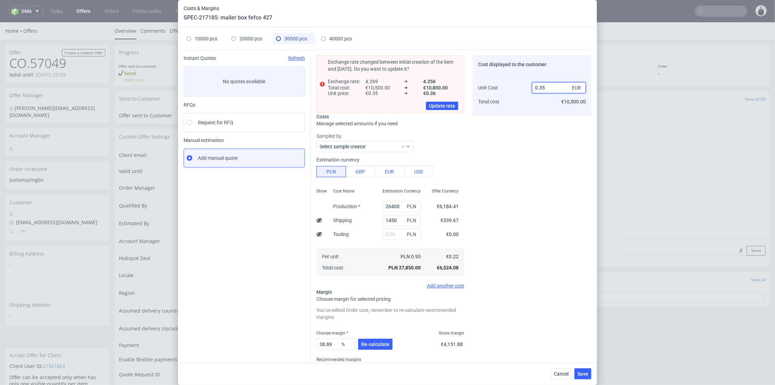
click at [543, 88] on input "0.35" at bounding box center [559, 87] width 54 height 11
type input "0.34"
click at [522, 158] on div "Cost displayed to the customer Unit Cost Total cost 0.34 EUR €10,500.00" at bounding box center [532, 221] width 119 height 332
type input "35.294117647058826"
type input "0.33"
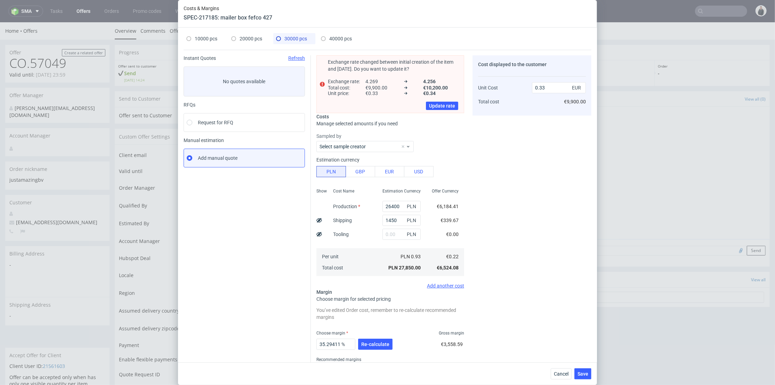
scroll to position [31, 0]
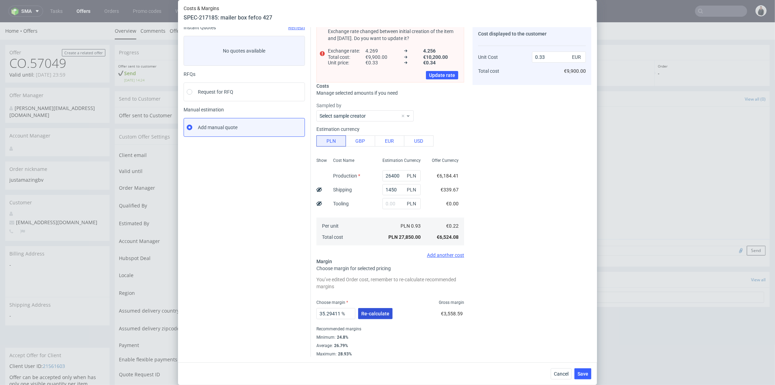
click at [387, 312] on button "Re-calculate" at bounding box center [375, 313] width 34 height 11
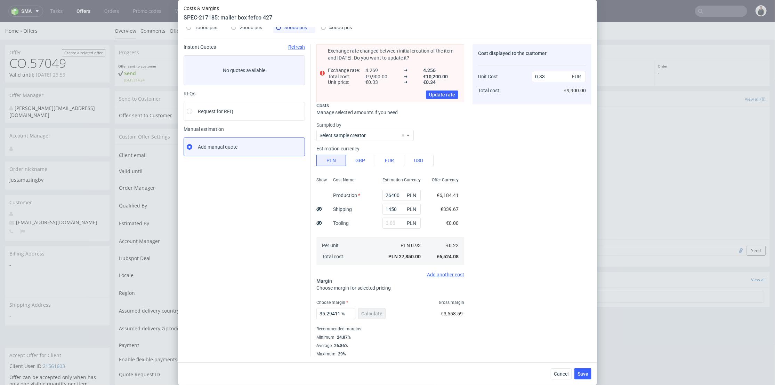
scroll to position [11, 0]
click at [588, 372] on span "Save" at bounding box center [583, 373] width 11 height 5
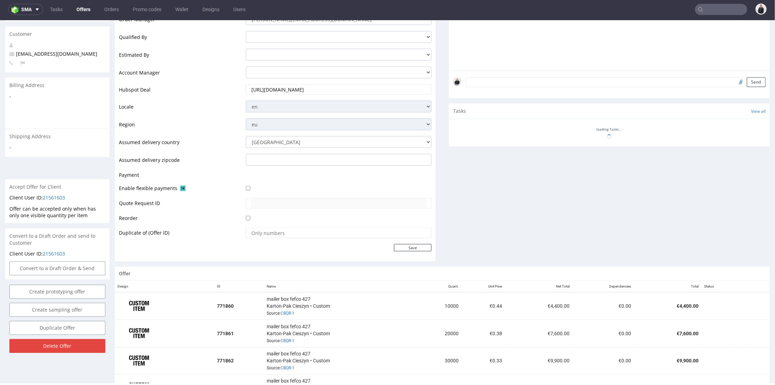
scroll to position [264, 0]
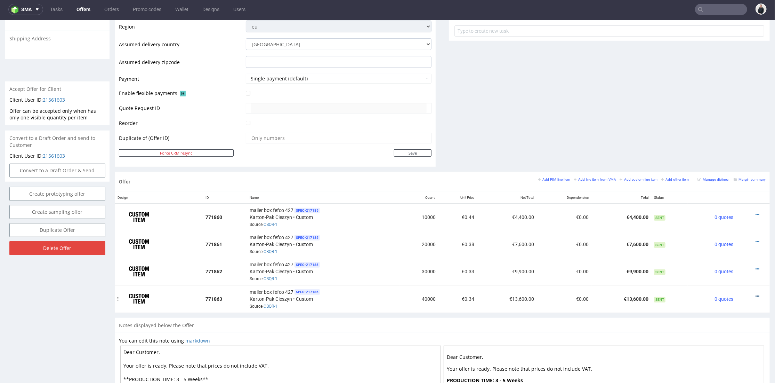
click at [756, 293] on icon at bounding box center [758, 295] width 4 height 5
click at [736, 218] on span "Edit item price" at bounding box center [726, 216] width 56 height 7
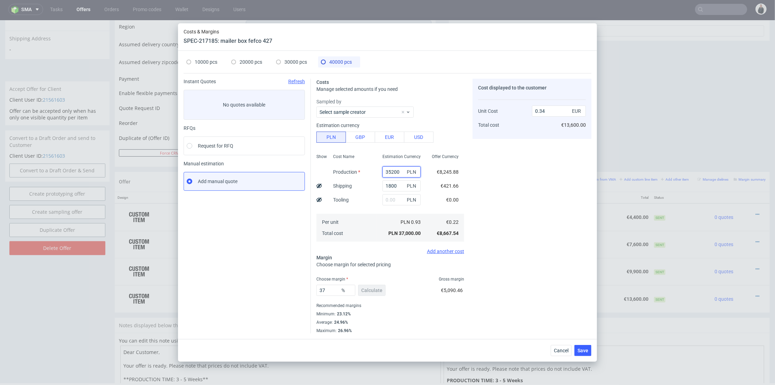
drag, startPoint x: 384, startPoint y: 170, endPoint x: 388, endPoint y: 170, distance: 4.2
click at [388, 170] on input "35200" at bounding box center [402, 171] width 38 height 11
type input "33800"
type input "0.33"
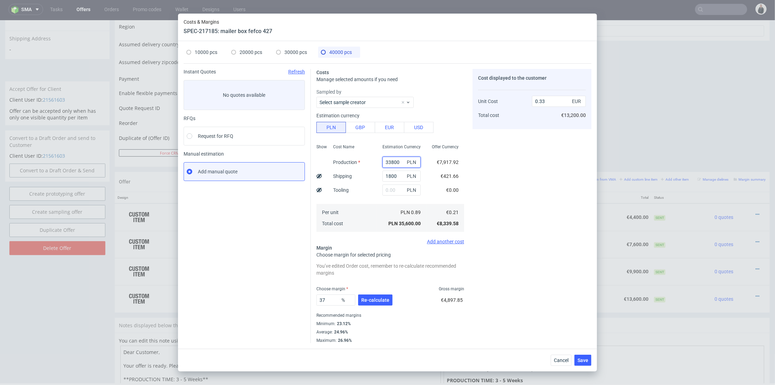
click at [385, 161] on input "33800" at bounding box center [402, 161] width 38 height 11
type input "34800"
click at [484, 173] on div "Cost displayed to the customer Unit Cost Total cost 0.33 EUR €13,200.00" at bounding box center [532, 206] width 119 height 274
click at [378, 301] on span "Re-calculate" at bounding box center [375, 299] width 28 height 5
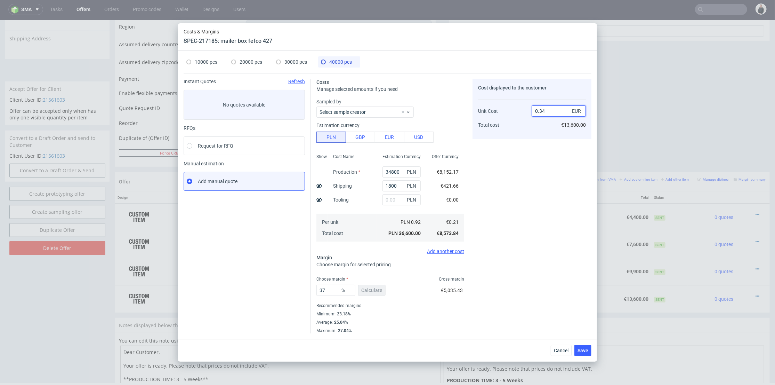
drag, startPoint x: 542, startPoint y: 110, endPoint x: 547, endPoint y: 112, distance: 5.3
click at [547, 111] on input "0.34" at bounding box center [559, 110] width 54 height 11
type input "0.30"
click at [537, 145] on div "Cost displayed to the customer Unit Cost Total cost 0.30 EUR €13,600.00" at bounding box center [532, 206] width 119 height 255
type input "30"
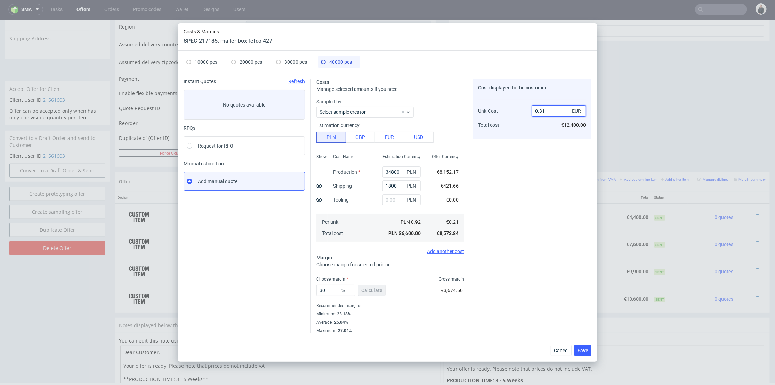
click at [544, 110] on input "0.31" at bounding box center [559, 110] width 54 height 11
click at [540, 110] on input "0.31" at bounding box center [559, 110] width 54 height 11
type input "0.29"
click at [520, 180] on div "Cost displayed to the customer Unit Cost Total cost 0.29 EUR €12,400.00" at bounding box center [532, 206] width 119 height 255
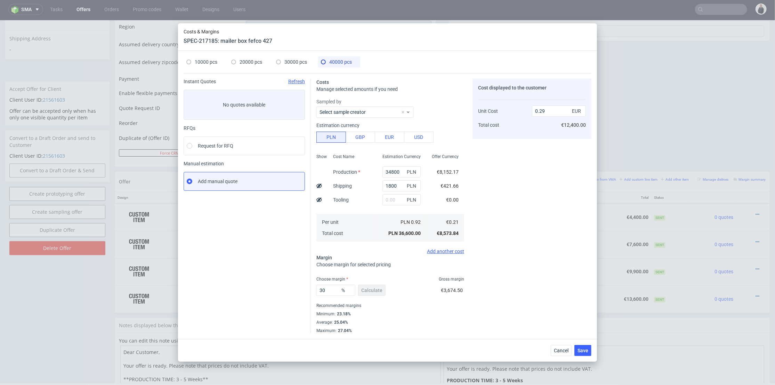
type input "27.586206896551722"
type input "0.3"
click at [586, 349] on span "Save" at bounding box center [583, 350] width 11 height 5
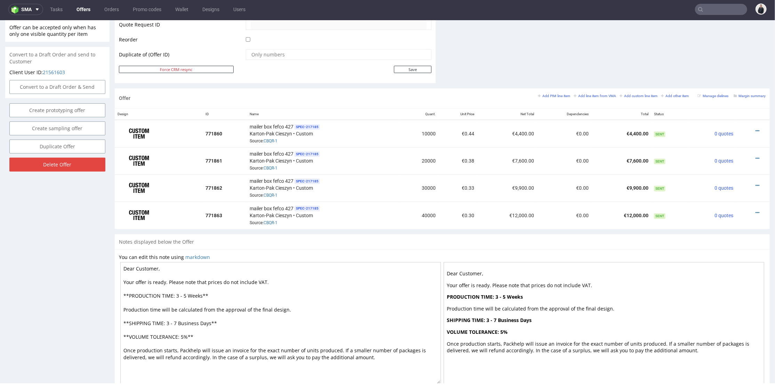
scroll to position [271, 0]
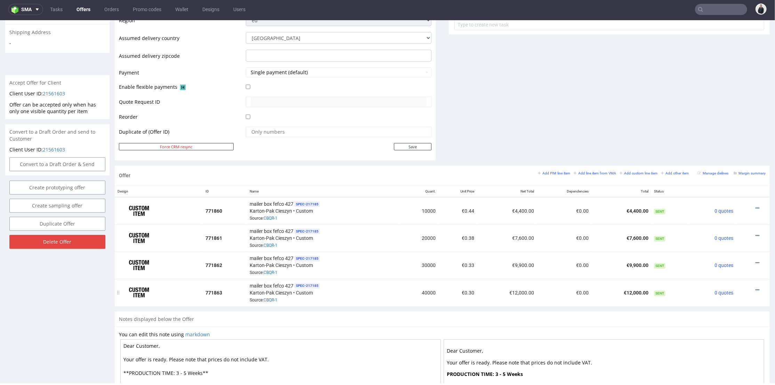
click at [482, 299] on td "€12,000.00" at bounding box center [507, 291] width 60 height 27
click at [479, 292] on td "€12,000.00" at bounding box center [507, 291] width 60 height 27
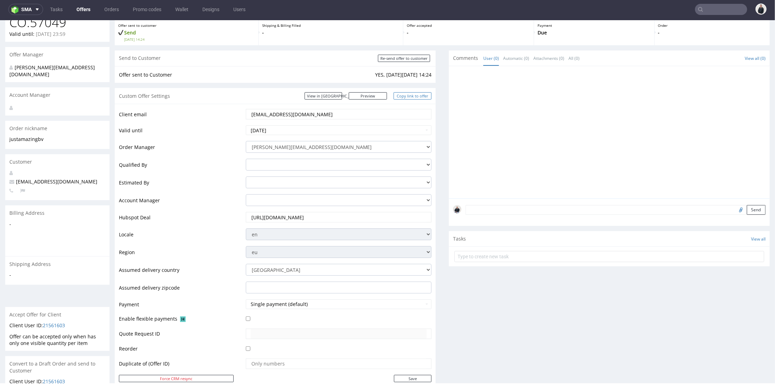
click at [403, 95] on link "Copy link to offer" at bounding box center [413, 95] width 38 height 7
click at [411, 57] on input "Re-send offer to customer" at bounding box center [404, 57] width 52 height 7
type input "In progress..."
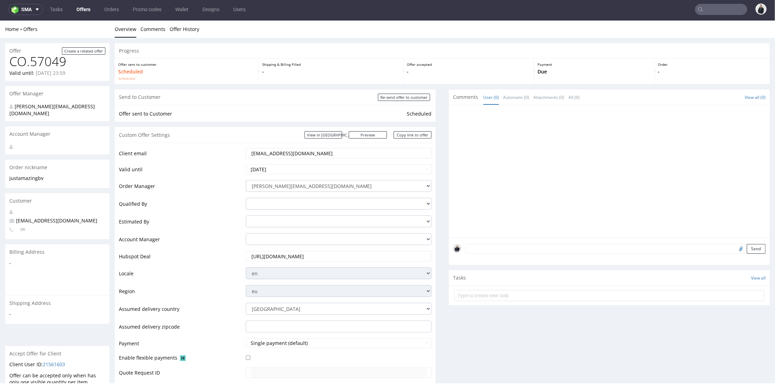
scroll to position [0, 0]
click at [90, 6] on link "Offers" at bounding box center [83, 9] width 22 height 11
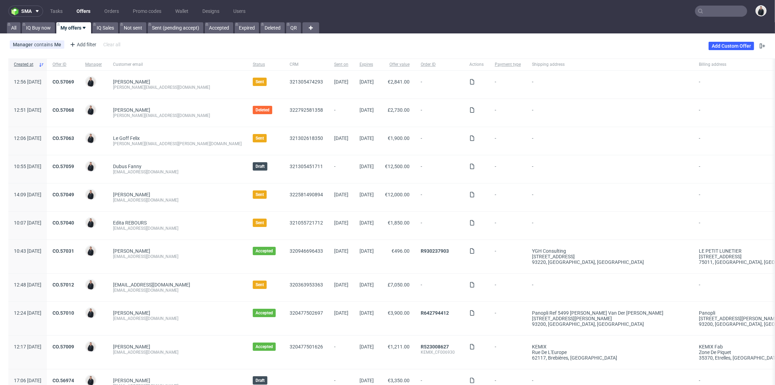
click at [722, 41] on div "Add Custom Offer" at bounding box center [738, 45] width 58 height 11
click at [721, 46] on link "Add Custom Offer" at bounding box center [732, 46] width 46 height 8
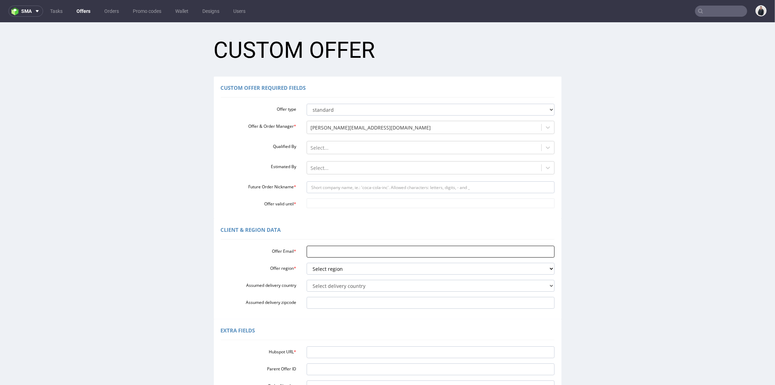
click at [323, 249] on input "Offer Email *" at bounding box center [431, 251] width 248 height 12
paste input "[PERSON_NAME][EMAIL_ADDRESS][DOMAIN_NAME]"
type input "[PERSON_NAME][EMAIL_ADDRESS][DOMAIN_NAME]"
drag, startPoint x: 324, startPoint y: 269, endPoint x: 329, endPoint y: 273, distance: 6.4
click at [324, 270] on select "Select region eu gb de pl cz fr it es" at bounding box center [431, 268] width 248 height 12
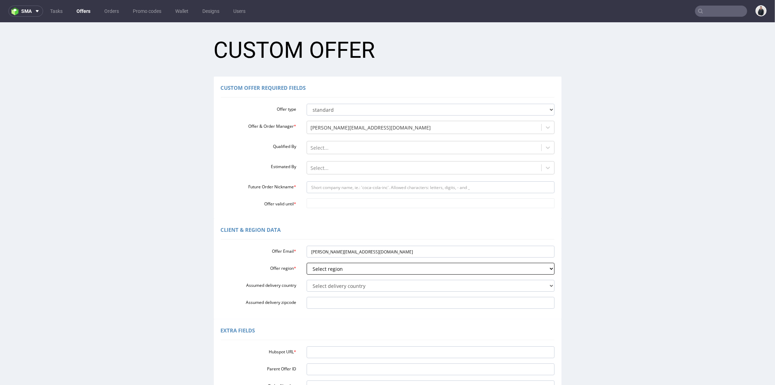
select select "fr"
click at [307, 262] on select "Select region eu gb de pl cz fr it es" at bounding box center [431, 268] width 248 height 12
drag, startPoint x: 339, startPoint y: 251, endPoint x: 327, endPoint y: 252, distance: 12.5
click at [327, 252] on input "[PERSON_NAME][EMAIL_ADDRESS][DOMAIN_NAME]" at bounding box center [431, 251] width 248 height 12
drag, startPoint x: 338, startPoint y: 187, endPoint x: 337, endPoint y: 191, distance: 3.6
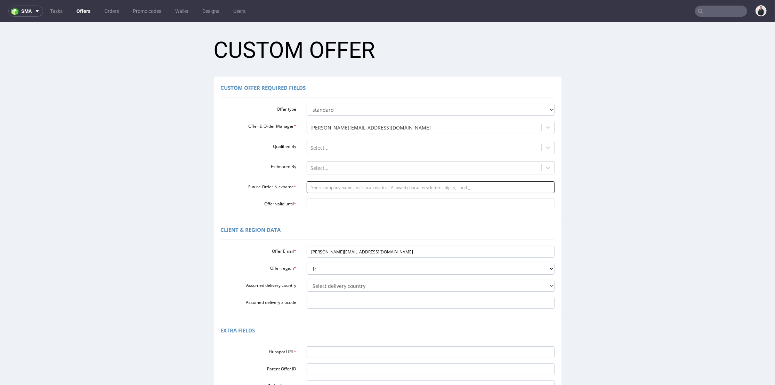
click at [338, 188] on input "Future Order Nickname *" at bounding box center [431, 187] width 248 height 12
paste input "notshy"
type input "notshy"
click at [329, 203] on input "Offer valid until *" at bounding box center [431, 203] width 248 height 10
click at [370, 177] on td "1" at bounding box center [372, 182] width 10 height 10
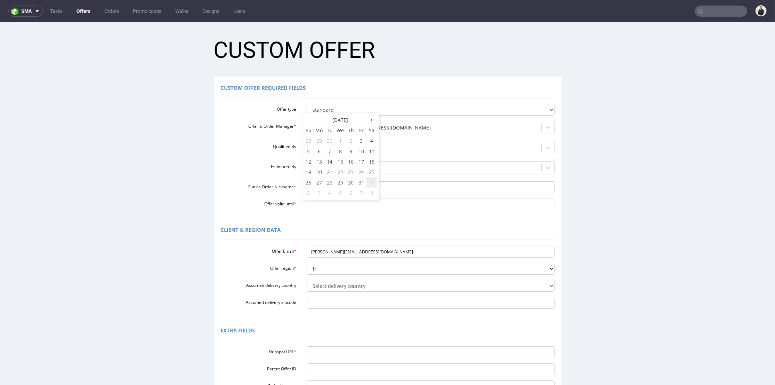
type input "[DATE]"
drag, startPoint x: 352, startPoint y: 249, endPoint x: 420, endPoint y: 64, distance: 197.7
click at [284, 250] on div "Offer Email * [PERSON_NAME][EMAIL_ADDRESS][DOMAIN_NAME]" at bounding box center [388, 251] width 344 height 12
click at [346, 350] on input "Hubspot URL *" at bounding box center [431, 352] width 248 height 12
paste input "[URL][DOMAIN_NAME]"
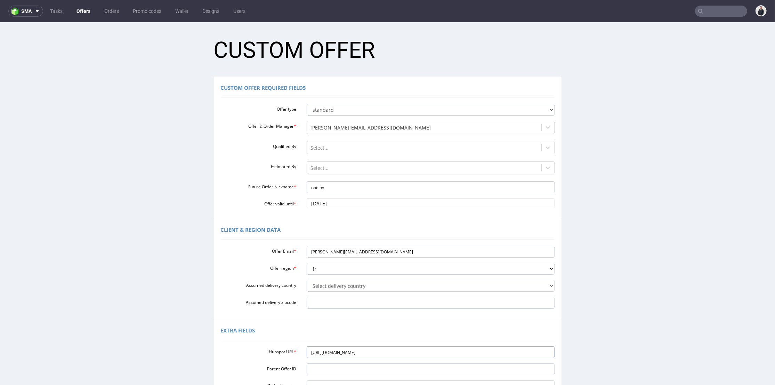
scroll to position [102, 0]
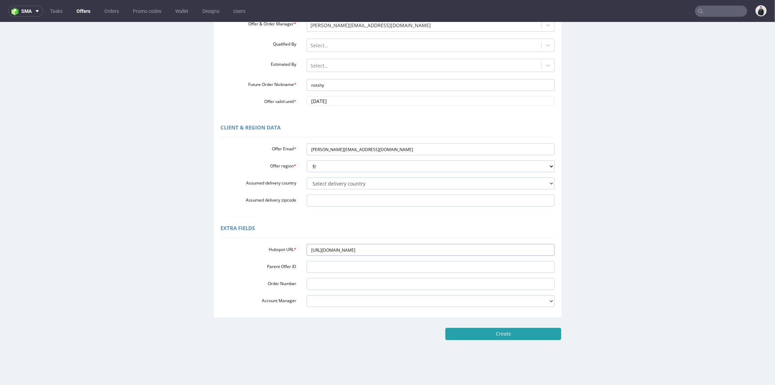
type input "[URL][DOMAIN_NAME]"
click at [498, 329] on input "Create" at bounding box center [503, 333] width 116 height 12
type input "Please wait..."
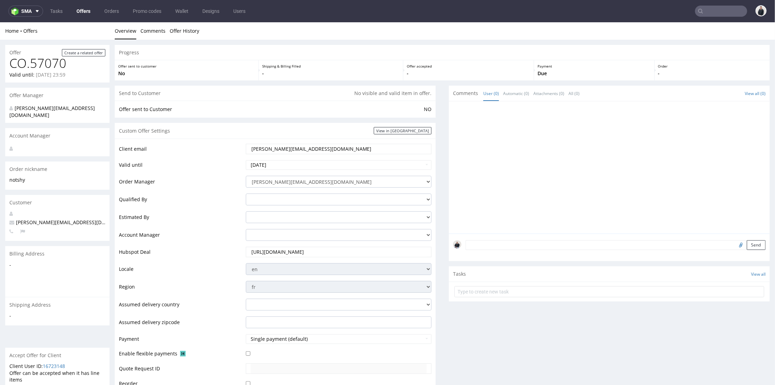
scroll to position [232, 0]
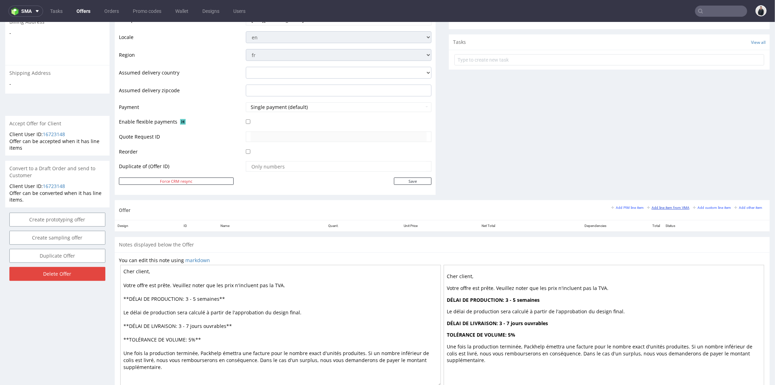
click at [658, 205] on small "Add line item from VMA" at bounding box center [668, 207] width 42 height 4
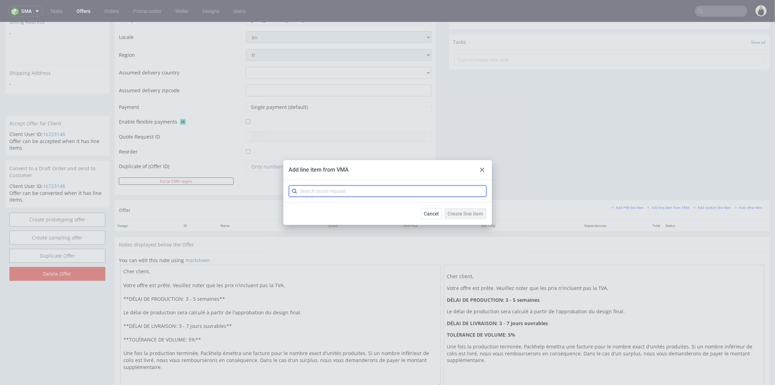
click at [342, 190] on input "text" at bounding box center [388, 190] width 198 height 11
type input "cbre"
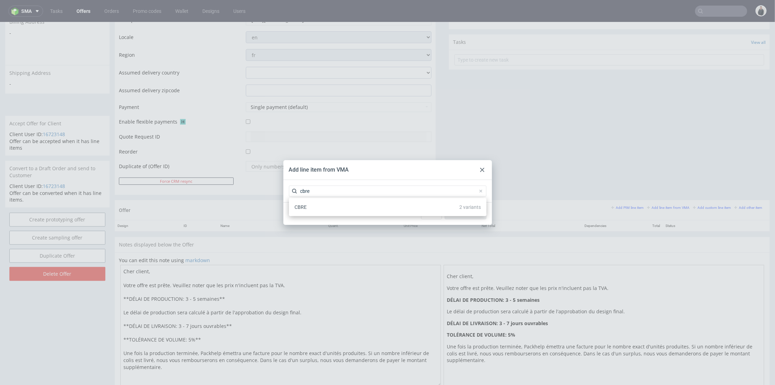
click at [325, 206] on div "CBRE 2 variants" at bounding box center [388, 207] width 192 height 13
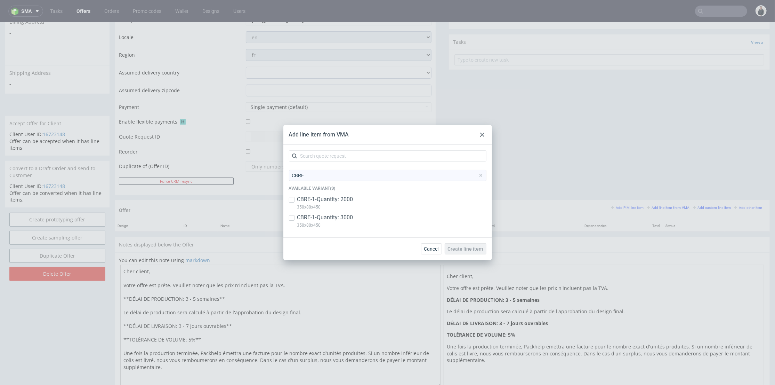
click at [326, 205] on p "350x80x450" at bounding box center [325, 207] width 56 height 8
checkbox input "true"
click at [331, 217] on p "CBRE-1 • Quantity: 3000" at bounding box center [325, 218] width 56 height 8
checkbox input "true"
click at [479, 254] on div "Cancel Create line item" at bounding box center [387, 248] width 209 height 23
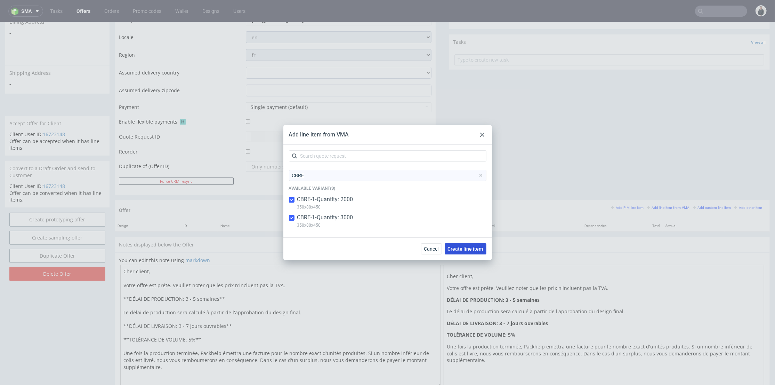
click at [477, 250] on span "Create line item" at bounding box center [465, 248] width 35 height 5
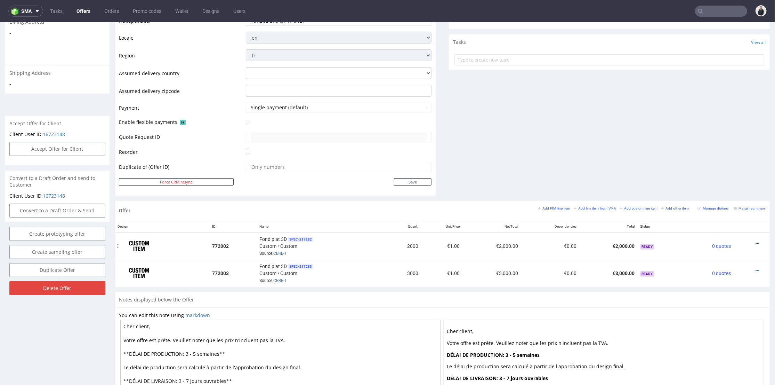
click at [756, 242] on icon at bounding box center [758, 242] width 4 height 5
drag, startPoint x: 710, startPoint y: 162, endPoint x: 684, endPoint y: 162, distance: 25.4
click at [709, 161] on li "Edit item price" at bounding box center [723, 165] width 67 height 13
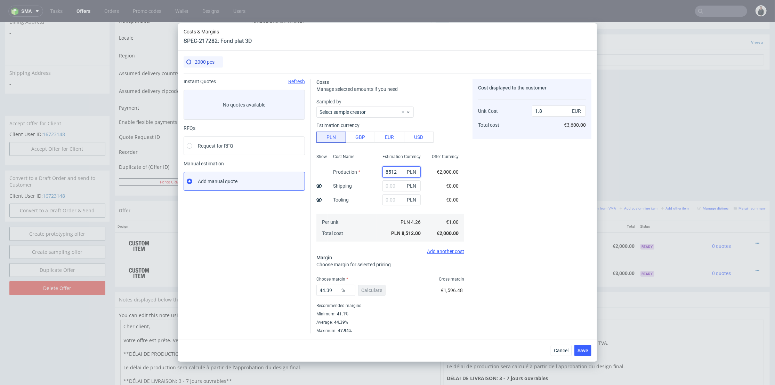
click at [386, 175] on input "8512" at bounding box center [402, 171] width 38 height 11
paste input "4280"
type input "4280"
type input "0.9"
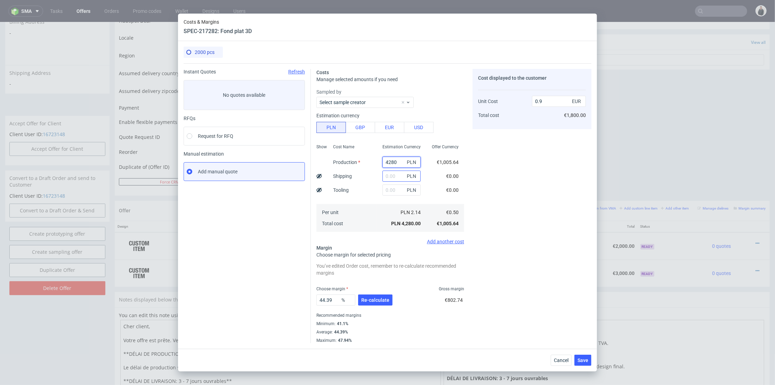
type input "4280"
click at [391, 174] on input "text" at bounding box center [402, 175] width 38 height 11
type input "900"
type input "1.1"
type input "900"
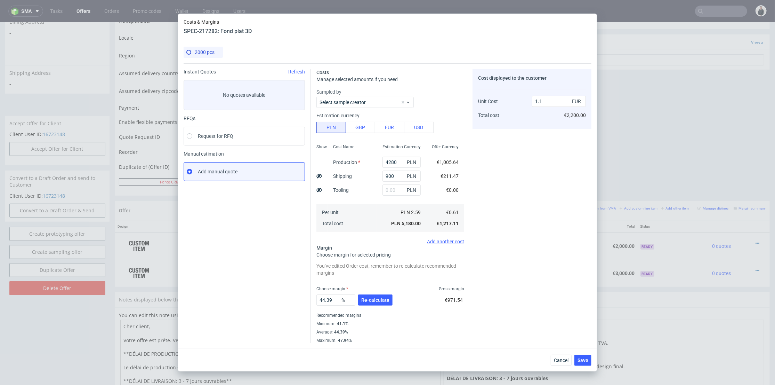
drag, startPoint x: 362, startPoint y: 188, endPoint x: 369, endPoint y: 203, distance: 16.2
click at [362, 188] on div "Cost Name Production Shipping Tooling Per unit Total cost" at bounding box center [352, 187] width 49 height 92
click at [374, 300] on div "44.39 % Re-calculate" at bounding box center [355, 300] width 78 height 19
click at [368, 298] on span "Re-calculate" at bounding box center [375, 299] width 28 height 5
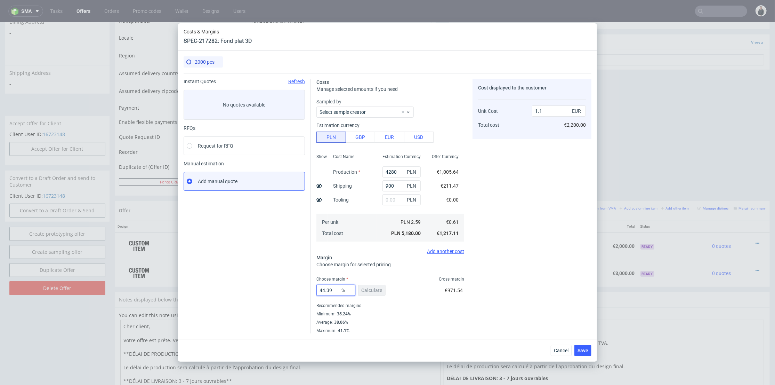
drag, startPoint x: 334, startPoint y: 291, endPoint x: 272, endPoint y: 289, distance: 62.3
click at [272, 289] on div "Instant Quotes Refresh No quotes available RFQs Request for RFQ Manual estimati…" at bounding box center [388, 203] width 408 height 260
type input "36"
drag, startPoint x: 566, startPoint y: 296, endPoint x: 581, endPoint y: 343, distance: 49.0
click at [567, 295] on div "Cost displayed to the customer Unit Cost Total cost 1.1 EUR €2,200.00" at bounding box center [532, 206] width 119 height 255
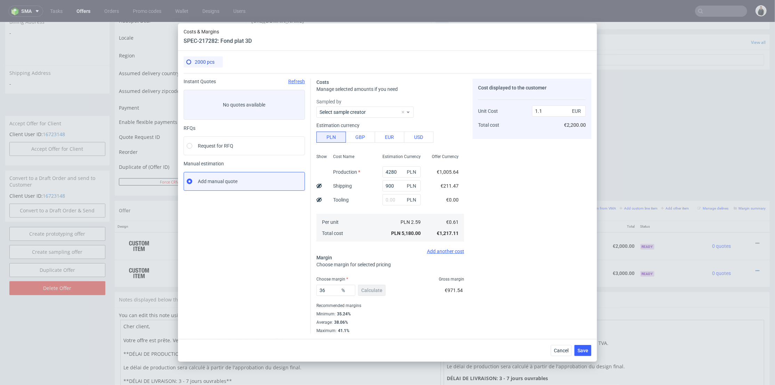
type input "0.96"
click at [582, 343] on div "Cancel Save" at bounding box center [387, 350] width 419 height 23
click at [585, 348] on span "Save" at bounding box center [583, 350] width 11 height 5
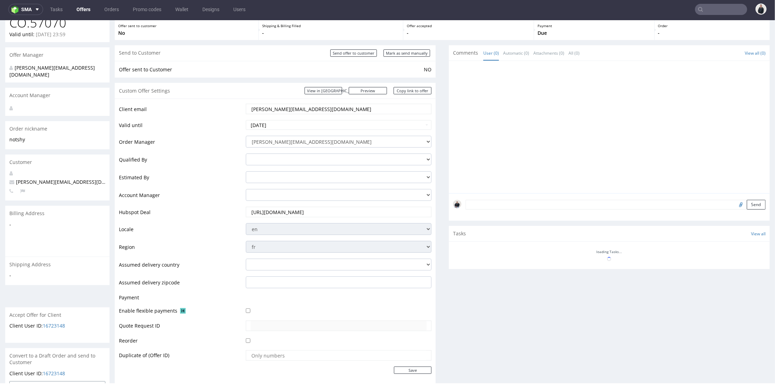
scroll to position [206, 0]
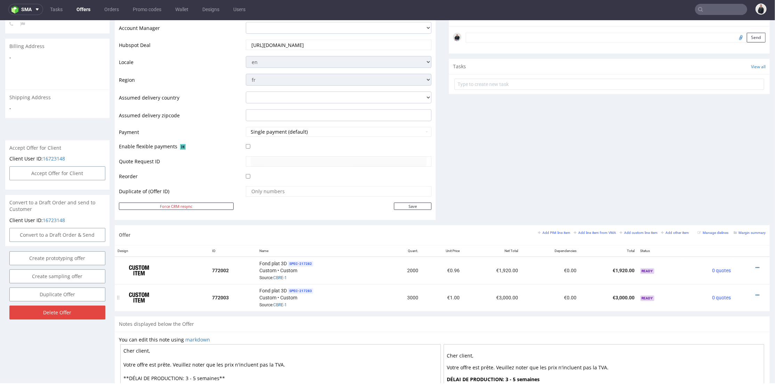
click at [756, 292] on icon at bounding box center [758, 294] width 4 height 5
click at [722, 216] on span "Edit item price" at bounding box center [726, 216] width 56 height 7
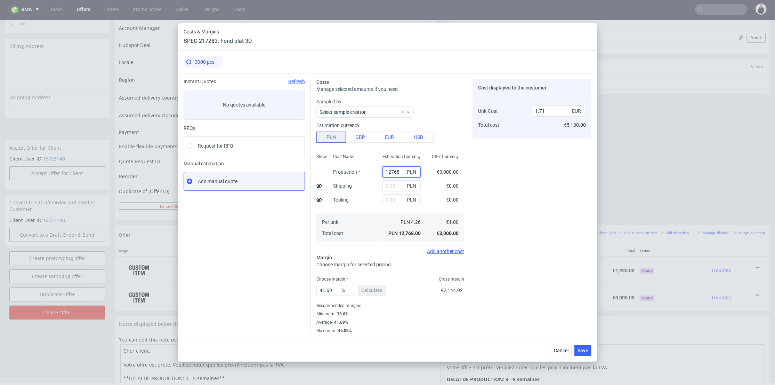
click at [395, 174] on input "12768" at bounding box center [402, 171] width 38 height 11
type input "5"
type input "0"
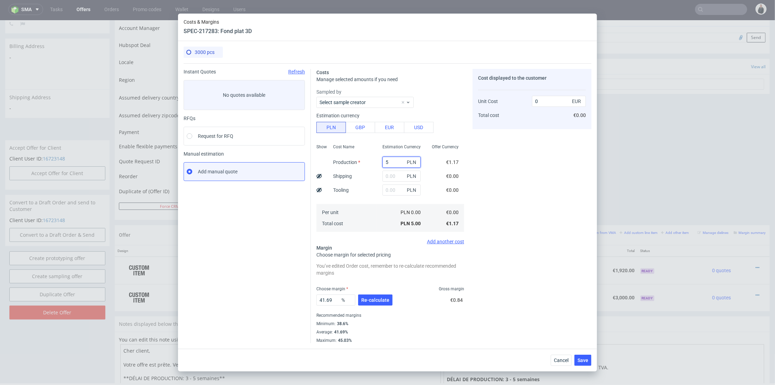
paste input "220"
type input "5220"
type input "0.7"
type input "5220"
click at [390, 177] on input "text" at bounding box center [402, 175] width 38 height 11
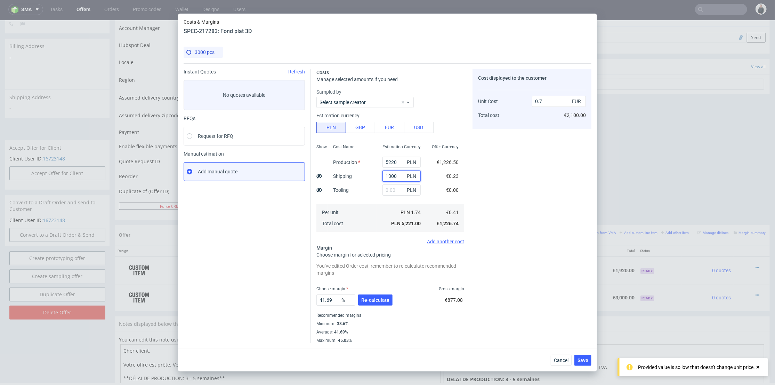
type input "1300"
drag, startPoint x: 372, startPoint y: 207, endPoint x: 379, endPoint y: 291, distance: 85.2
click at [372, 207] on div "Show Cost Name Production Shipping Tooling Per unit Total cost Estimation Curre…" at bounding box center [390, 187] width 148 height 92
type input "0.87"
click at [379, 297] on button "Re-calculate" at bounding box center [375, 299] width 34 height 11
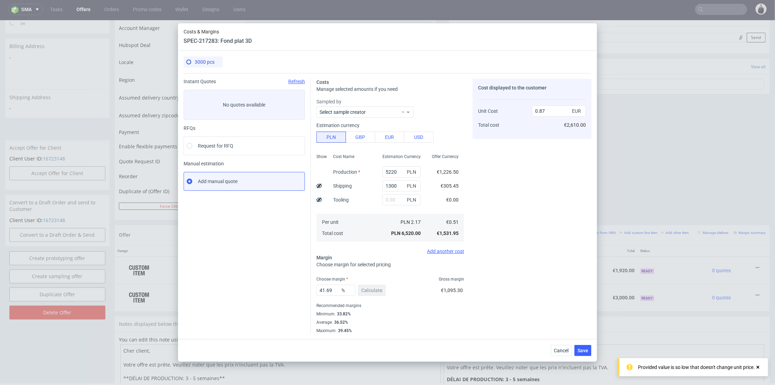
click at [422, 288] on div "41.69 % Calculate €1,095.30" at bounding box center [390, 291] width 148 height 19
drag, startPoint x: 288, startPoint y: 290, endPoint x: 306, endPoint y: 288, distance: 18.1
click at [284, 289] on div "Instant Quotes Refresh No quotes available RFQs Request for RFQ Manual estimati…" at bounding box center [388, 203] width 408 height 260
type input "3"
type input "0.52"
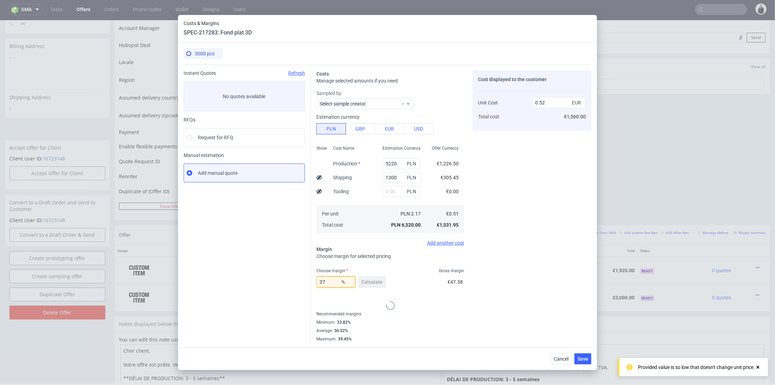
type input "37"
drag, startPoint x: 543, startPoint y: 281, endPoint x: 556, endPoint y: 308, distance: 29.9
click at [544, 281] on div "Cost displayed to the customer Unit Cost Total cost 0.52 EUR €1,560.00" at bounding box center [532, 205] width 119 height 271
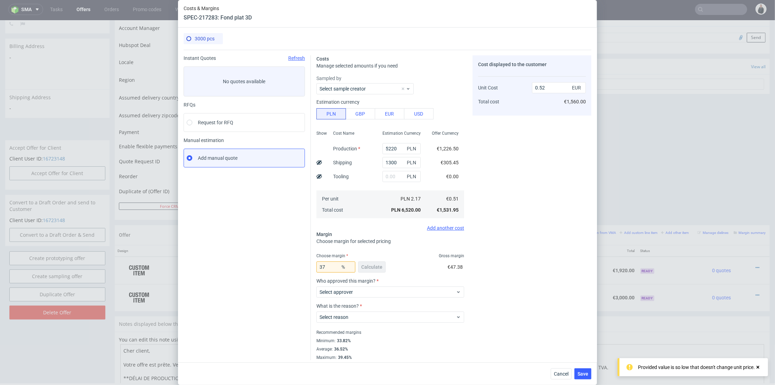
type input "0.81"
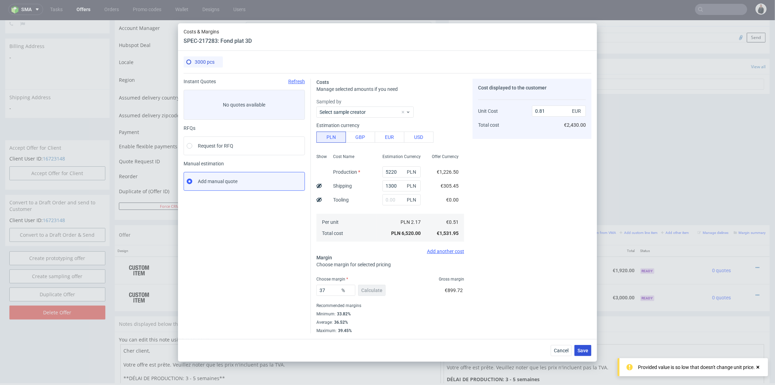
click at [583, 351] on span "Save" at bounding box center [583, 350] width 11 height 5
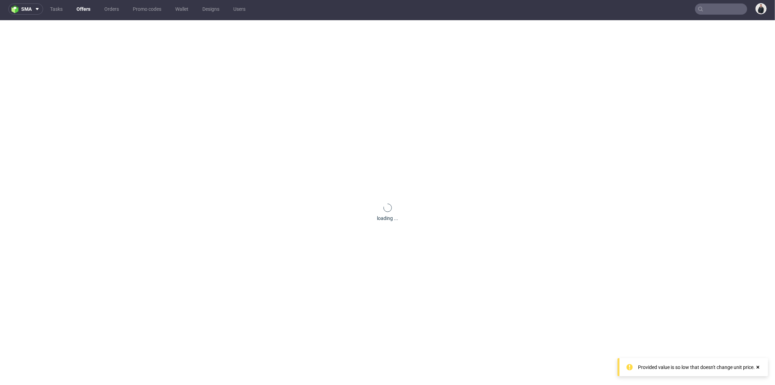
scroll to position [0, 0]
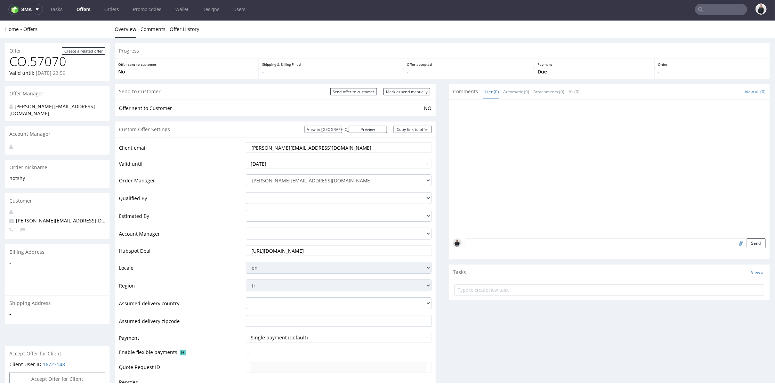
drag, startPoint x: 285, startPoint y: 144, endPoint x: 273, endPoint y: 142, distance: 12.1
click at [273, 143] on input "[PERSON_NAME][EMAIL_ADDRESS][DOMAIN_NAME]" at bounding box center [339, 147] width 176 height 10
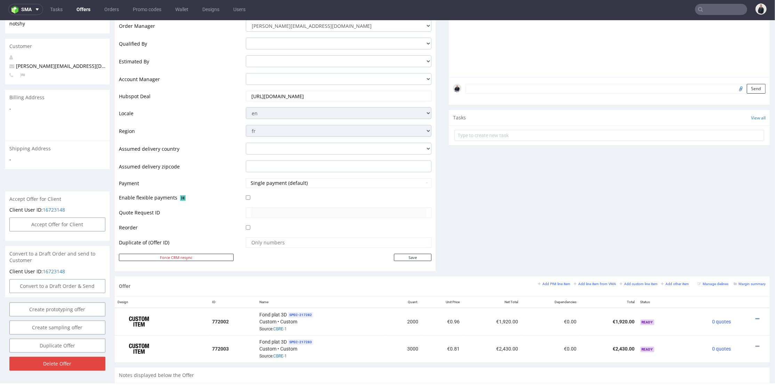
scroll to position [232, 0]
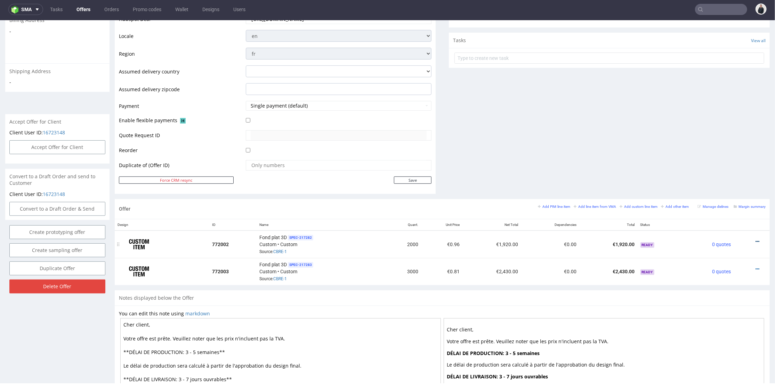
click at [756, 239] on icon at bounding box center [758, 241] width 4 height 5
drag, startPoint x: 702, startPoint y: 159, endPoint x: 597, endPoint y: 166, distance: 105.6
click at [702, 159] on li "Edit item price" at bounding box center [723, 164] width 67 height 13
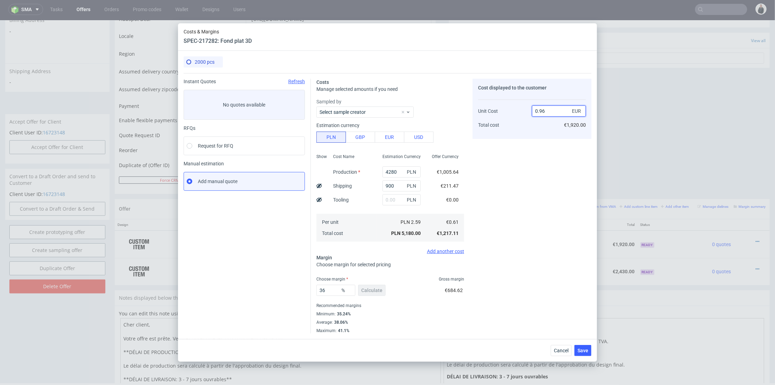
drag, startPoint x: 541, startPoint y: 110, endPoint x: 553, endPoint y: 115, distance: 13.2
click at [550, 111] on input "0.96" at bounding box center [559, 110] width 54 height 11
type input "0.98"
click at [535, 172] on div "Cost displayed to the customer Unit Cost Total cost 0.98 EUR €1,920.00" at bounding box center [532, 206] width 119 height 255
type input "37.755102040816325"
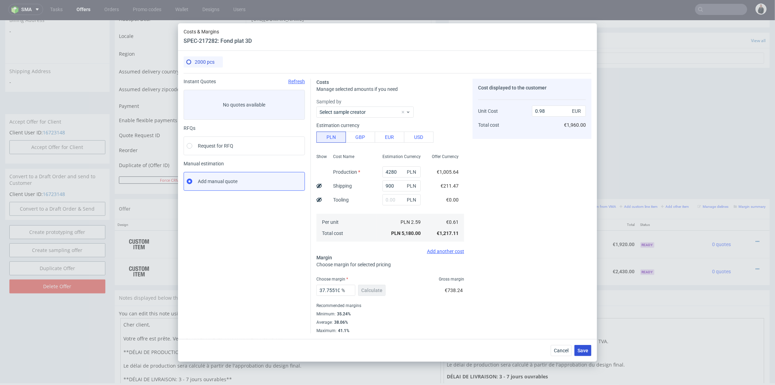
click at [582, 349] on span "Save" at bounding box center [583, 350] width 11 height 5
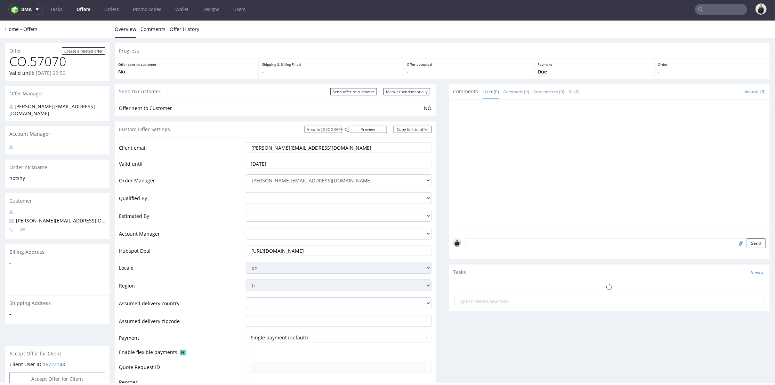
scroll to position [193, 0]
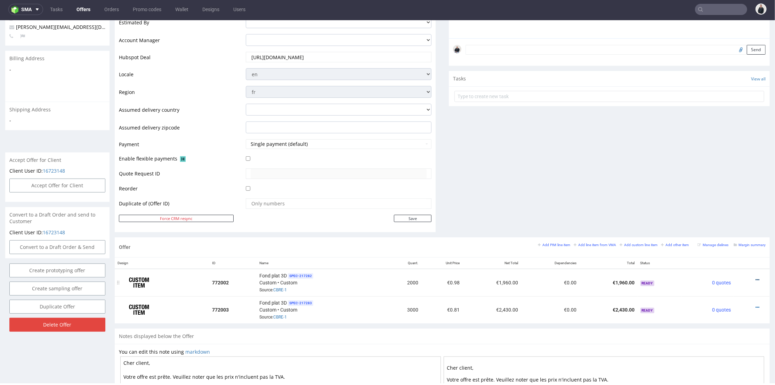
click at [756, 278] on icon at bounding box center [758, 279] width 4 height 5
click at [718, 202] on span "Edit item price" at bounding box center [726, 202] width 56 height 7
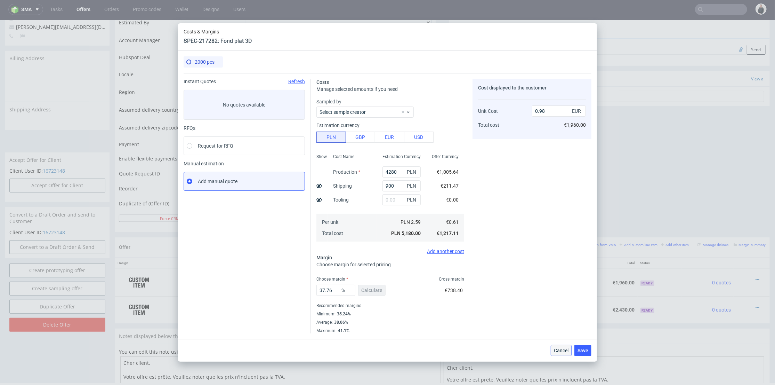
click at [561, 350] on span "Cancel" at bounding box center [561, 350] width 15 height 5
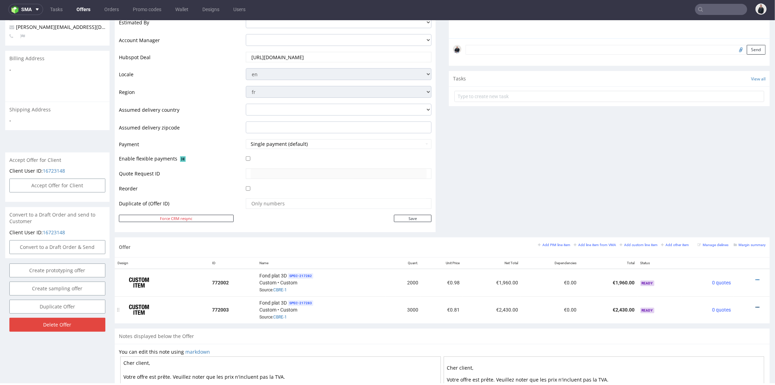
click at [756, 304] on icon at bounding box center [758, 306] width 4 height 5
click at [713, 231] on span "Edit item price" at bounding box center [726, 228] width 56 height 7
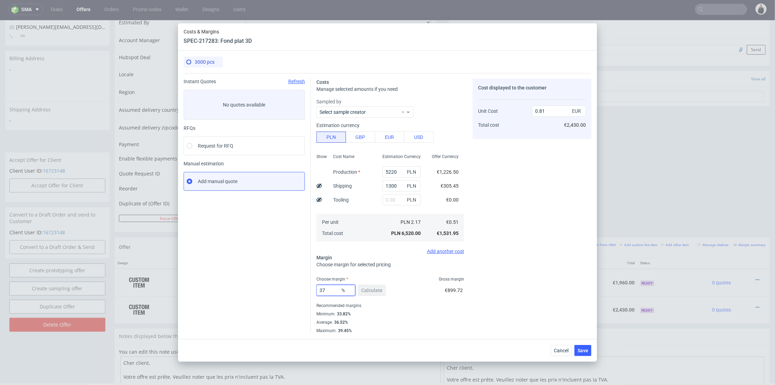
drag, startPoint x: 329, startPoint y: 289, endPoint x: 311, endPoint y: 288, distance: 17.7
click at [306, 288] on div "Instant Quotes Refresh No quotes available RFQs Request for RFQ Manual estimati…" at bounding box center [388, 203] width 408 height 260
drag, startPoint x: 536, startPoint y: 256, endPoint x: 355, endPoint y: 272, distance: 180.9
click at [534, 256] on div "Cost displayed to the customer Unit Cost Total cost 0.81 EUR €2,430.00" at bounding box center [532, 206] width 119 height 255
click at [326, 287] on input "37" at bounding box center [335, 289] width 39 height 11
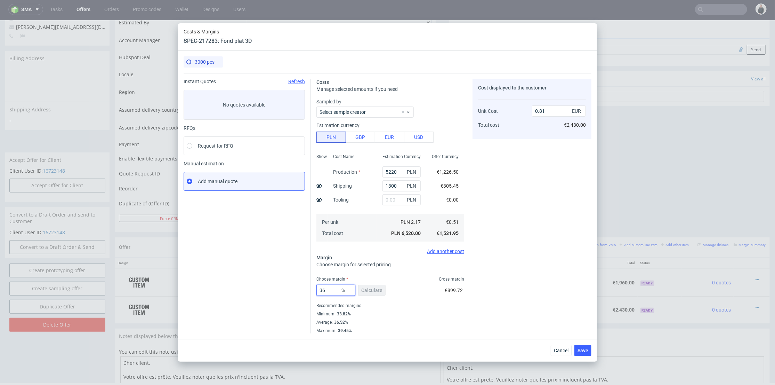
type input "36"
click at [491, 246] on div "Cost displayed to the customer Unit Cost Total cost 0.81 EUR €2,430.00" at bounding box center [532, 206] width 119 height 255
type input "0.8"
click at [585, 348] on span "Save" at bounding box center [583, 350] width 11 height 5
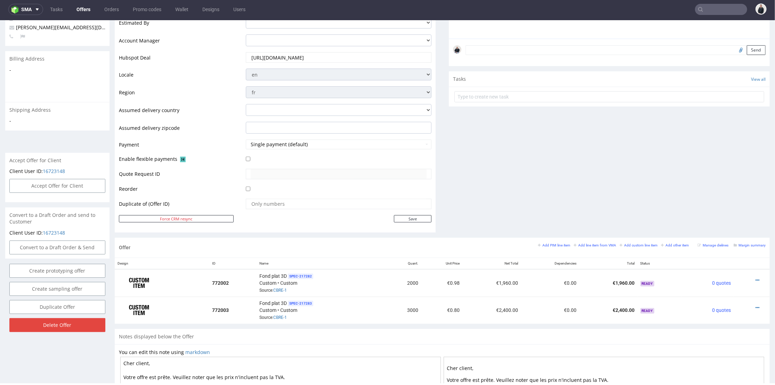
scroll to position [309, 0]
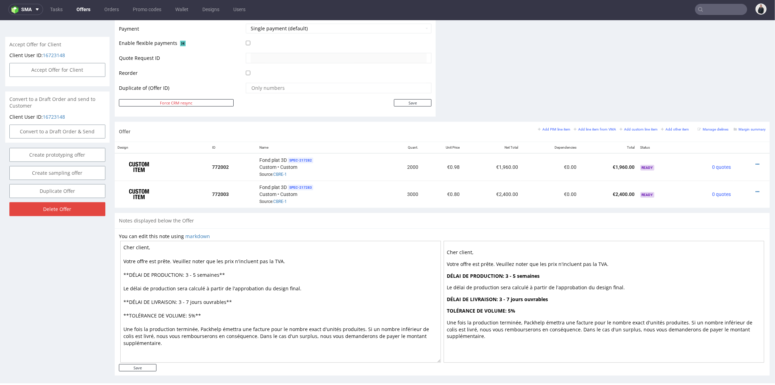
drag, startPoint x: 194, startPoint y: 272, endPoint x: 186, endPoint y: 271, distance: 8.4
click at [186, 271] on textarea "Cher client, Votre offre est prête. Veuillez noter que les prix n'incluent pas …" at bounding box center [280, 301] width 321 height 122
type textarea "Cher client, Votre offre est prête. Veuillez noter que les prix n'incluent pas …"
click at [153, 363] on input "Save" at bounding box center [138, 366] width 38 height 7
type input "In progress..."
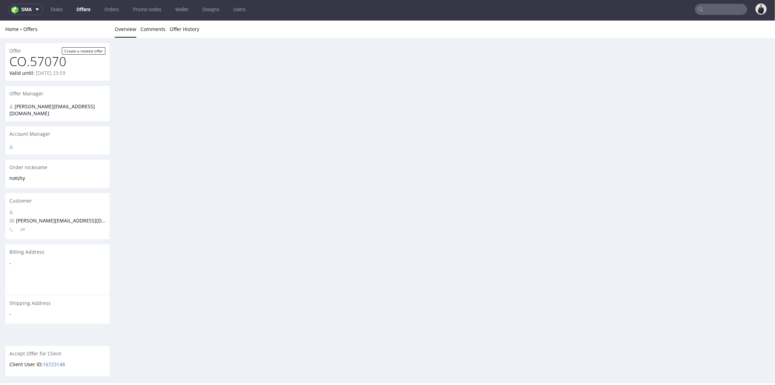
scroll to position [0, 0]
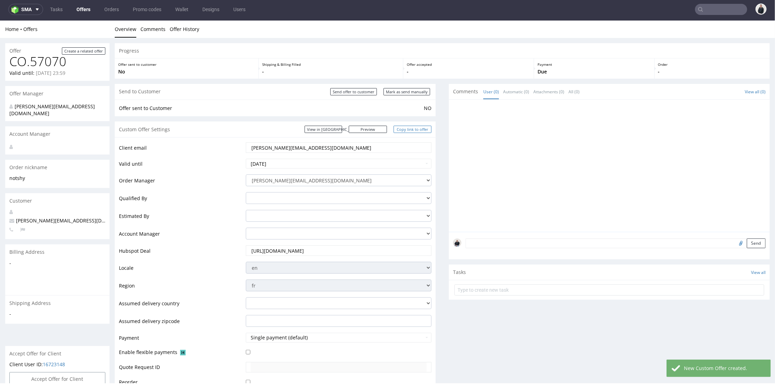
click at [410, 129] on link "Copy link to offer" at bounding box center [413, 128] width 38 height 7
drag, startPoint x: 357, startPoint y: 93, endPoint x: 408, endPoint y: 59, distance: 61.2
click at [356, 93] on input "Send offer to customer" at bounding box center [353, 91] width 47 height 7
type input "In progress..."
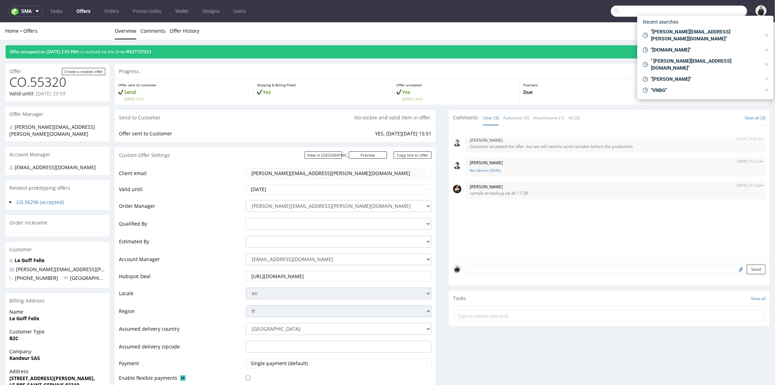
click at [704, 11] on input "text" at bounding box center [679, 11] width 136 height 11
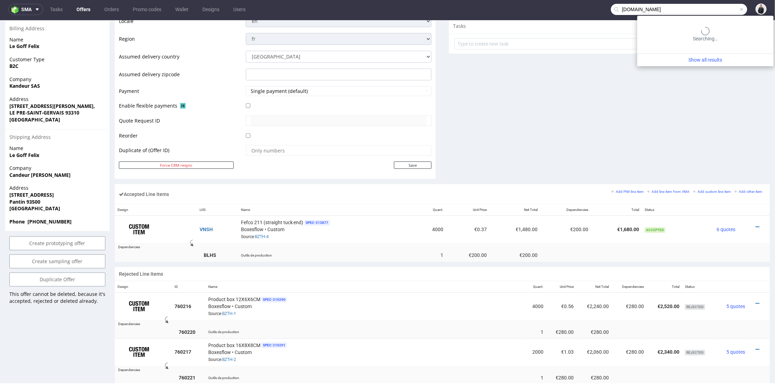
type input "[DOMAIN_NAME]"
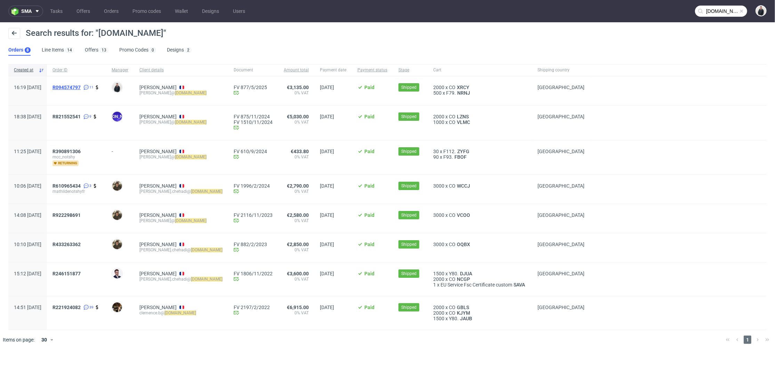
click at [81, 87] on span "R094574797" at bounding box center [67, 88] width 28 height 6
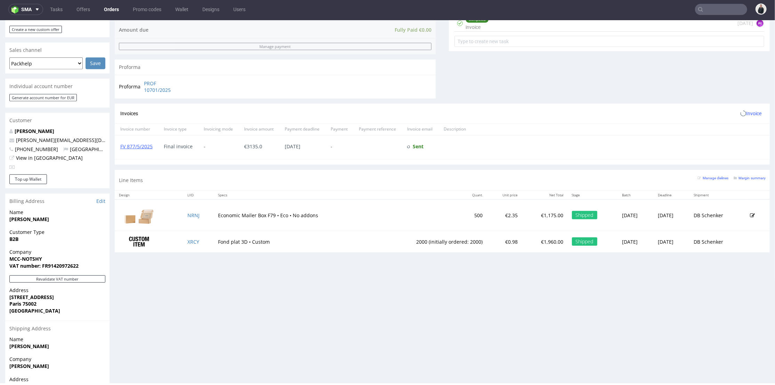
scroll to position [172, 0]
click at [294, 239] on td "Fond plat 3D • Custom" at bounding box center [295, 241] width 162 height 22
drag, startPoint x: 504, startPoint y: 241, endPoint x: 487, endPoint y: 247, distance: 18.2
click at [527, 241] on p "€1,960.00" at bounding box center [545, 241] width 37 height 7
click at [488, 247] on td "€0.98" at bounding box center [504, 241] width 35 height 22
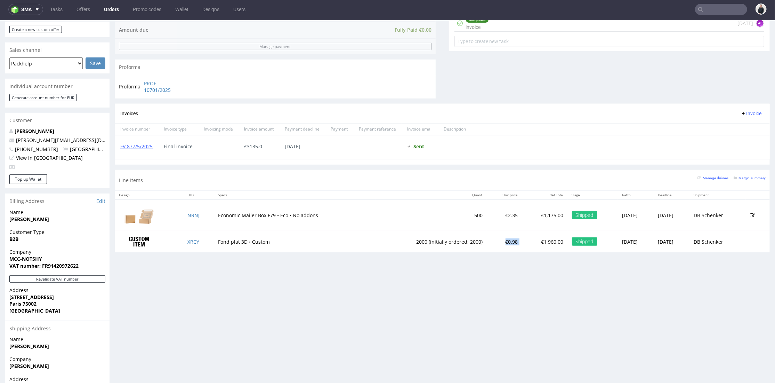
drag, startPoint x: 495, startPoint y: 240, endPoint x: 474, endPoint y: 242, distance: 20.6
click at [475, 242] on tr "XRCY Fond plat 3D • Custom 2000 (initially ordered: 2000) €0.98 €1,960.00 Shipp…" at bounding box center [442, 241] width 655 height 22
click at [741, 177] on small "Margin summary" at bounding box center [750, 178] width 32 height 4
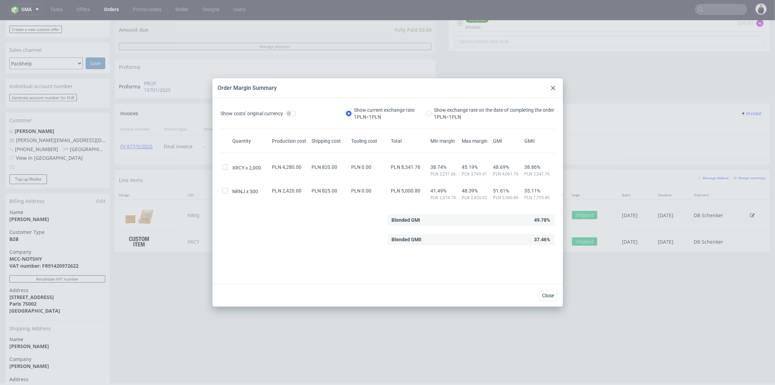
click at [552, 89] on icon at bounding box center [553, 88] width 4 height 4
